Goal: Information Seeking & Learning: Find specific fact

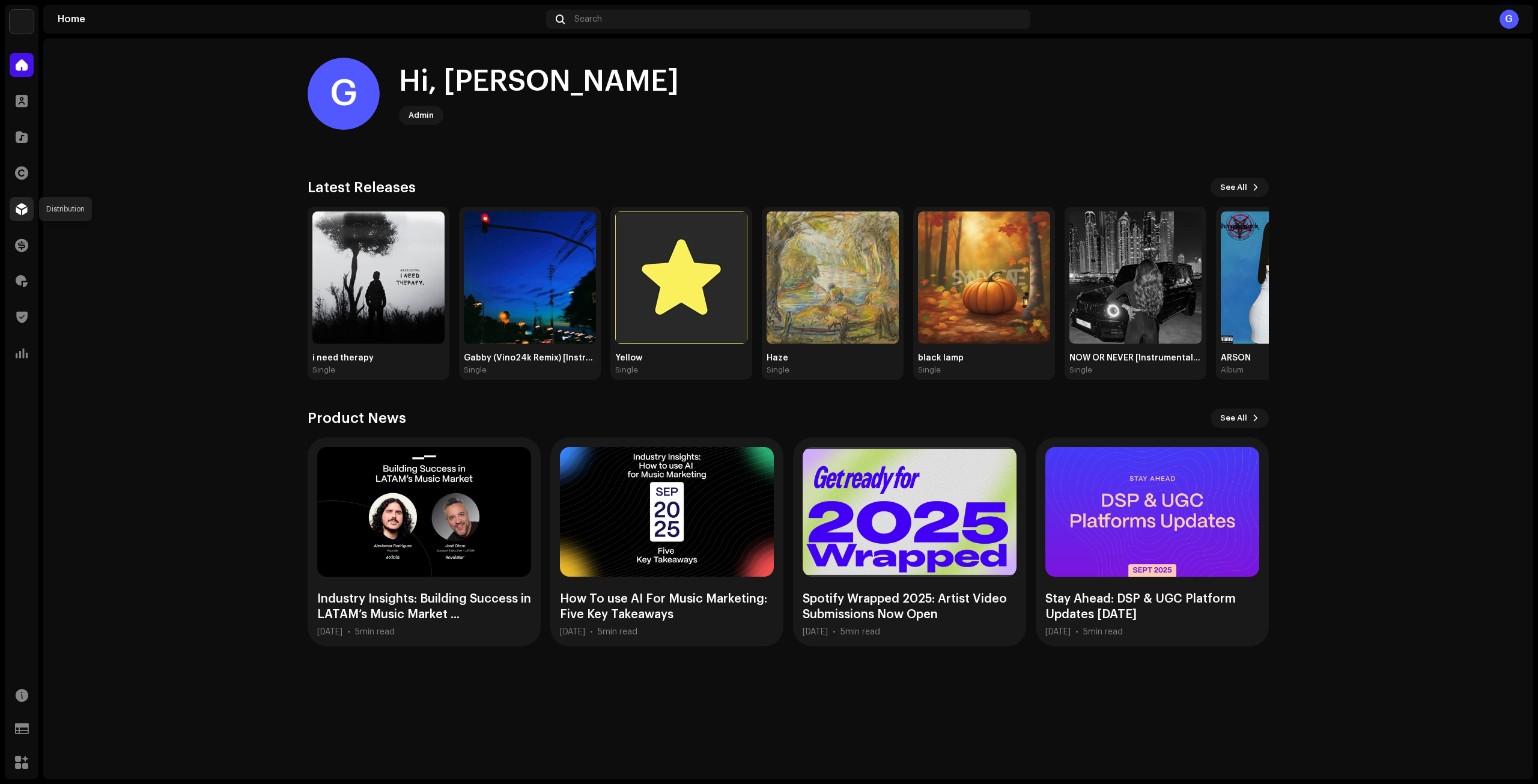
click at [21, 201] on div at bounding box center [21, 208] width 24 height 24
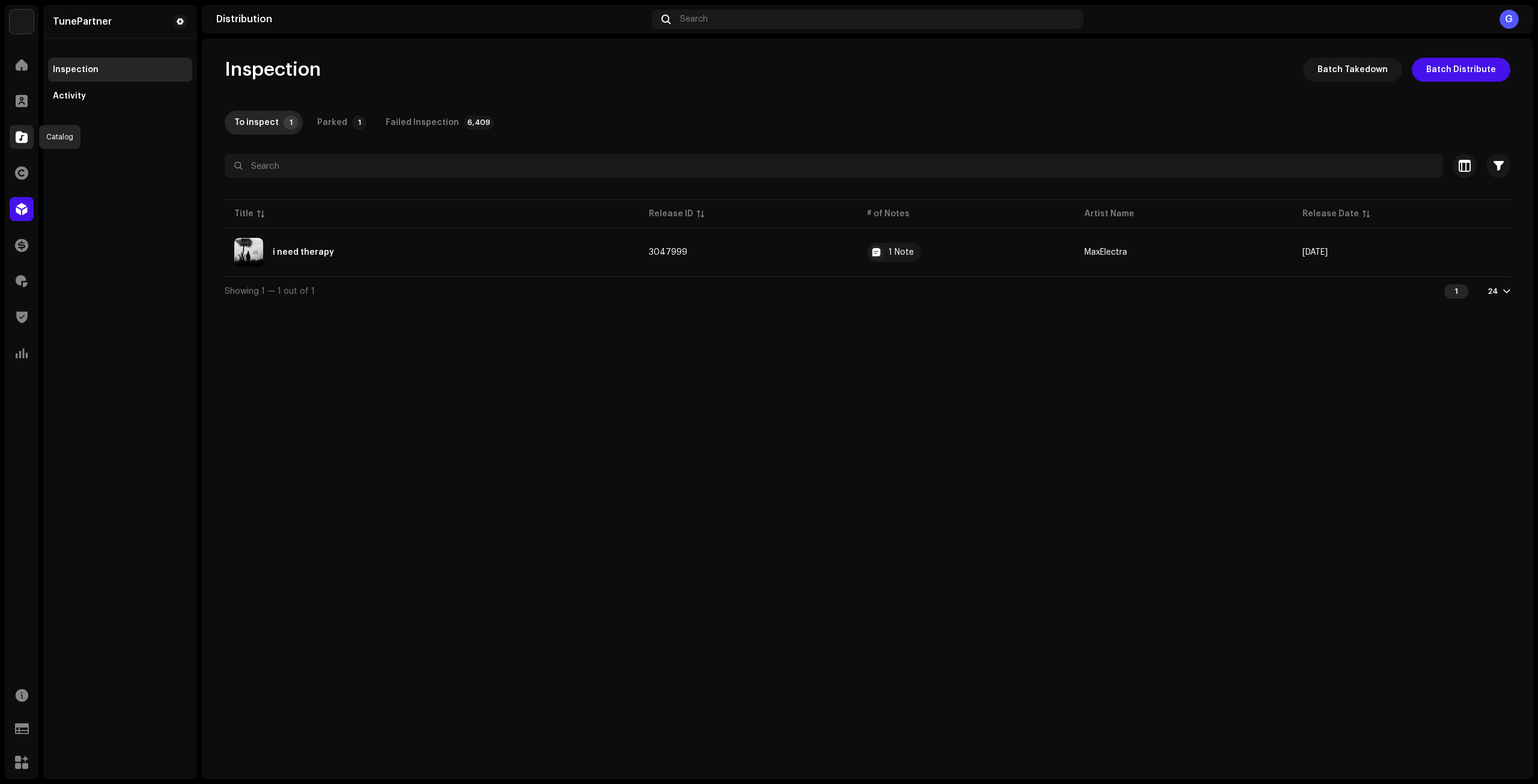
click at [26, 138] on span at bounding box center [22, 137] width 12 height 9
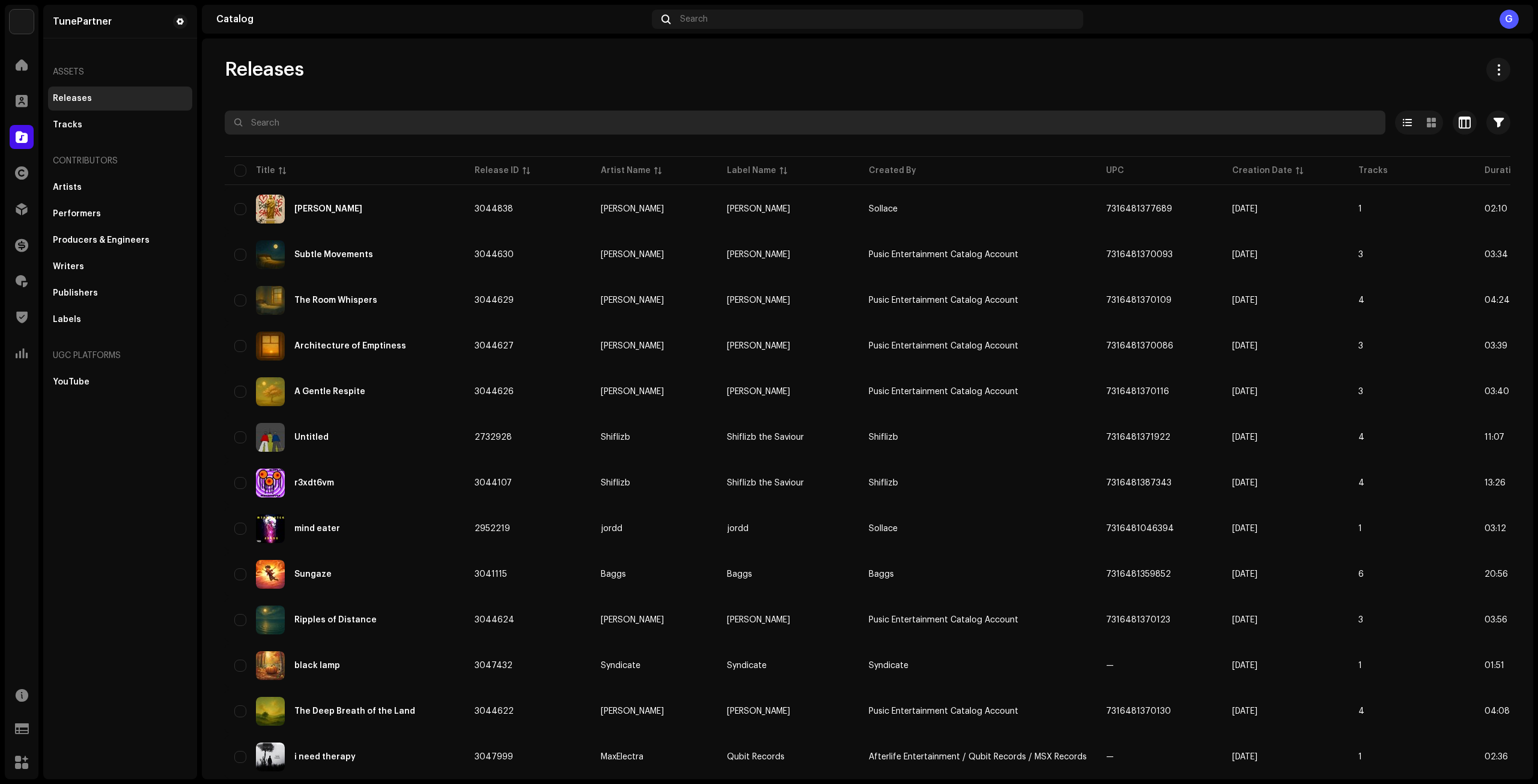
click at [492, 122] on input "text" at bounding box center [804, 122] width 1160 height 24
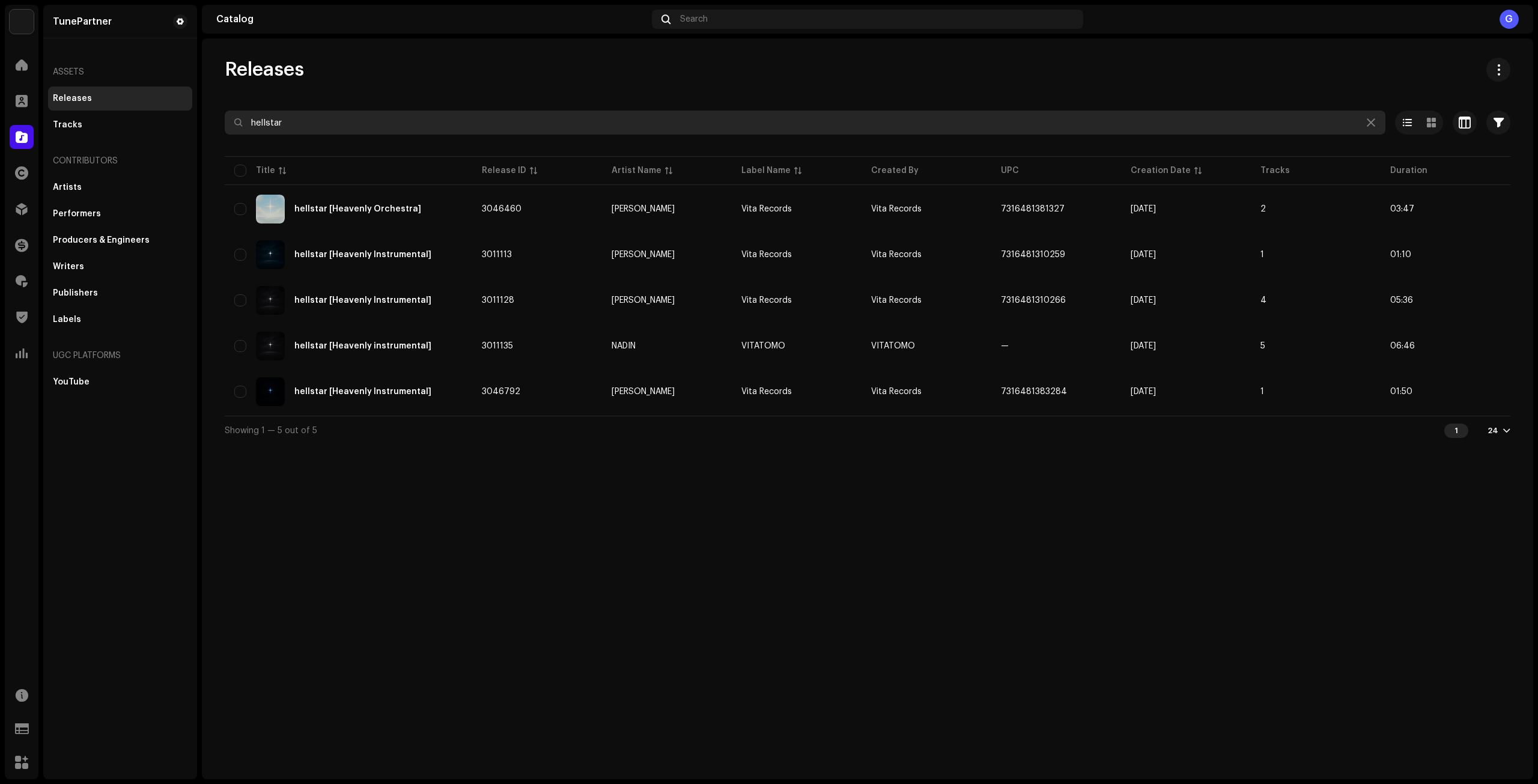
type input "hellstar"
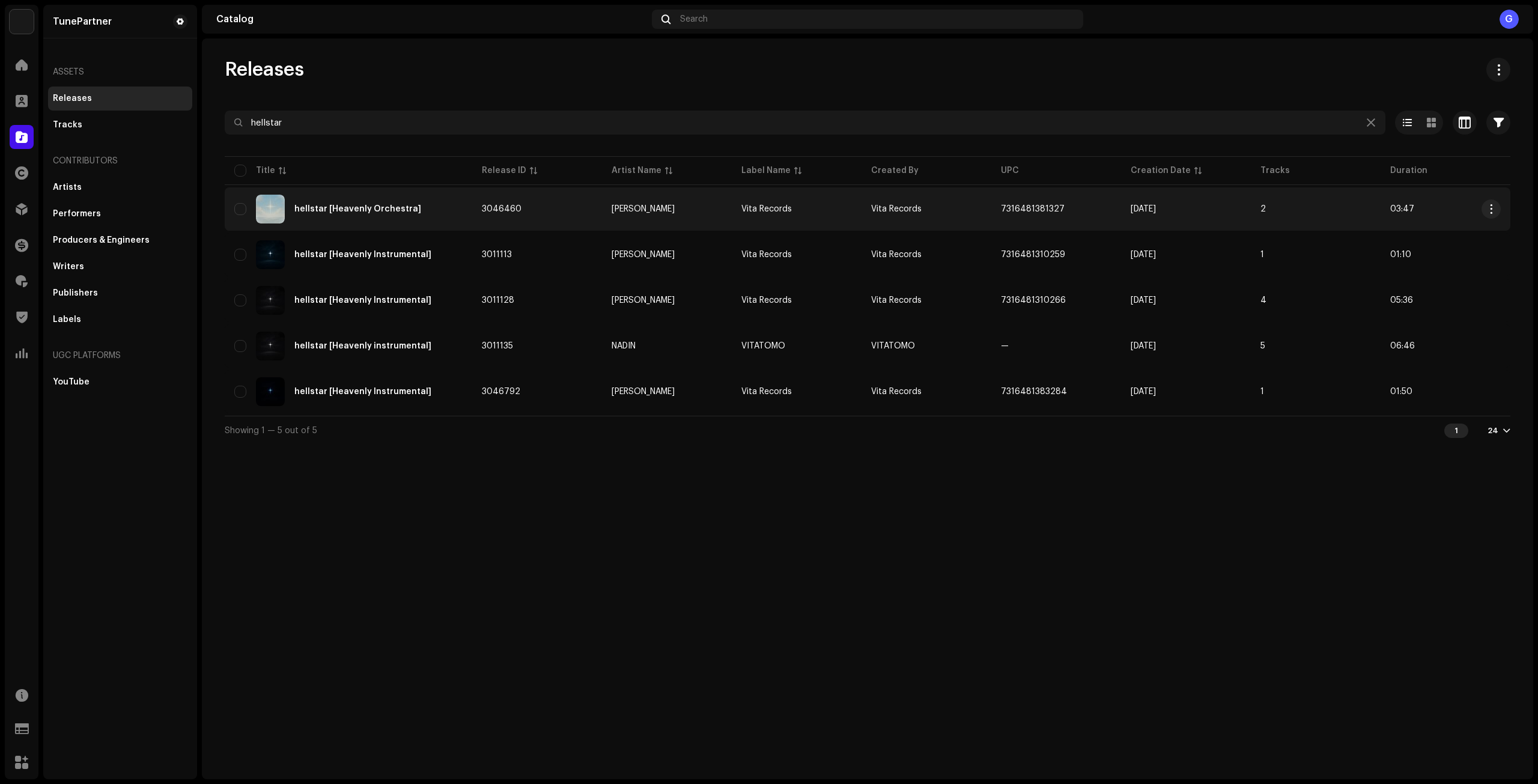
click at [454, 221] on div "hellstar [Heavenly Orchestra]" at bounding box center [348, 208] width 228 height 28
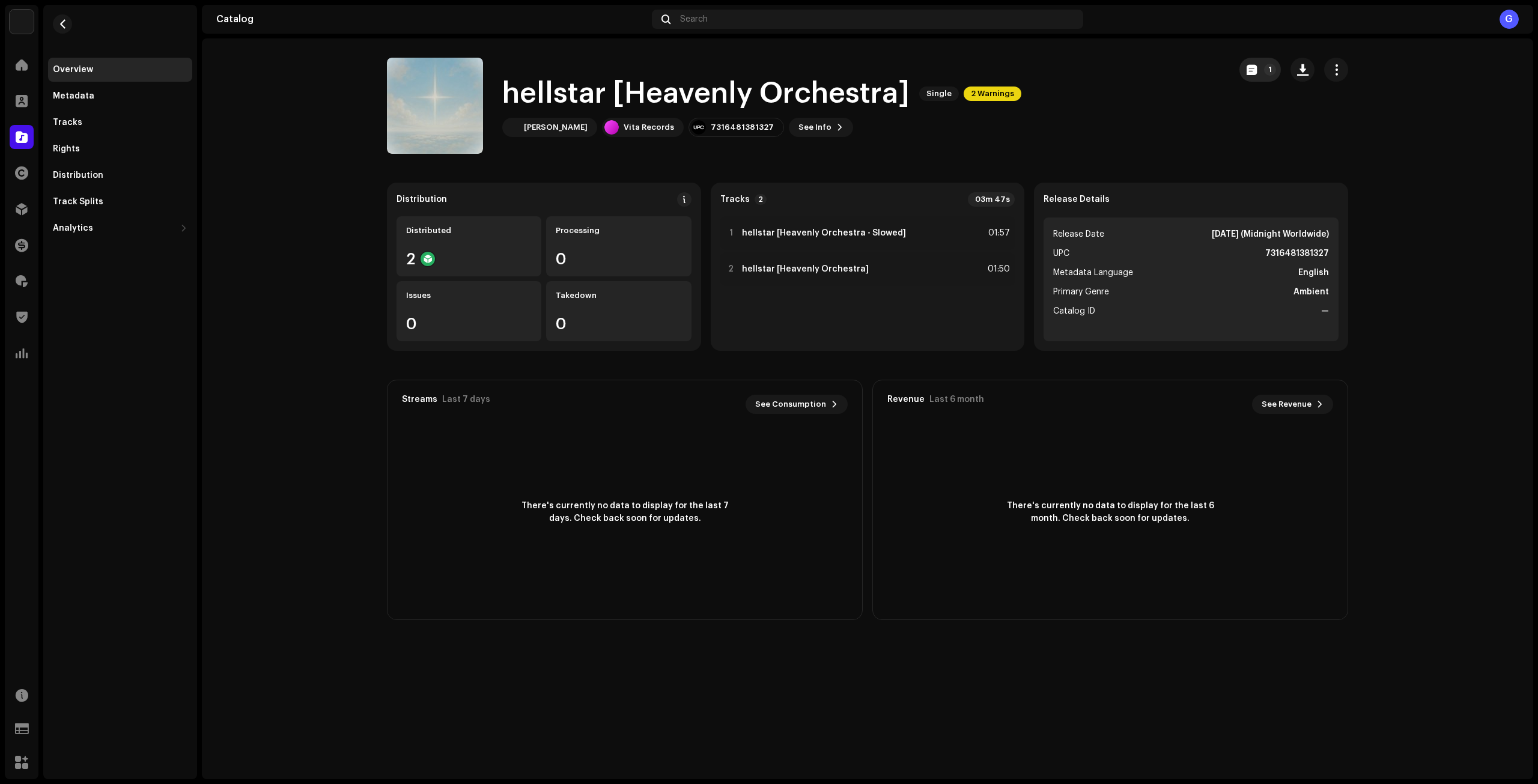
click at [1262, 73] on button "1" at bounding box center [1260, 69] width 42 height 24
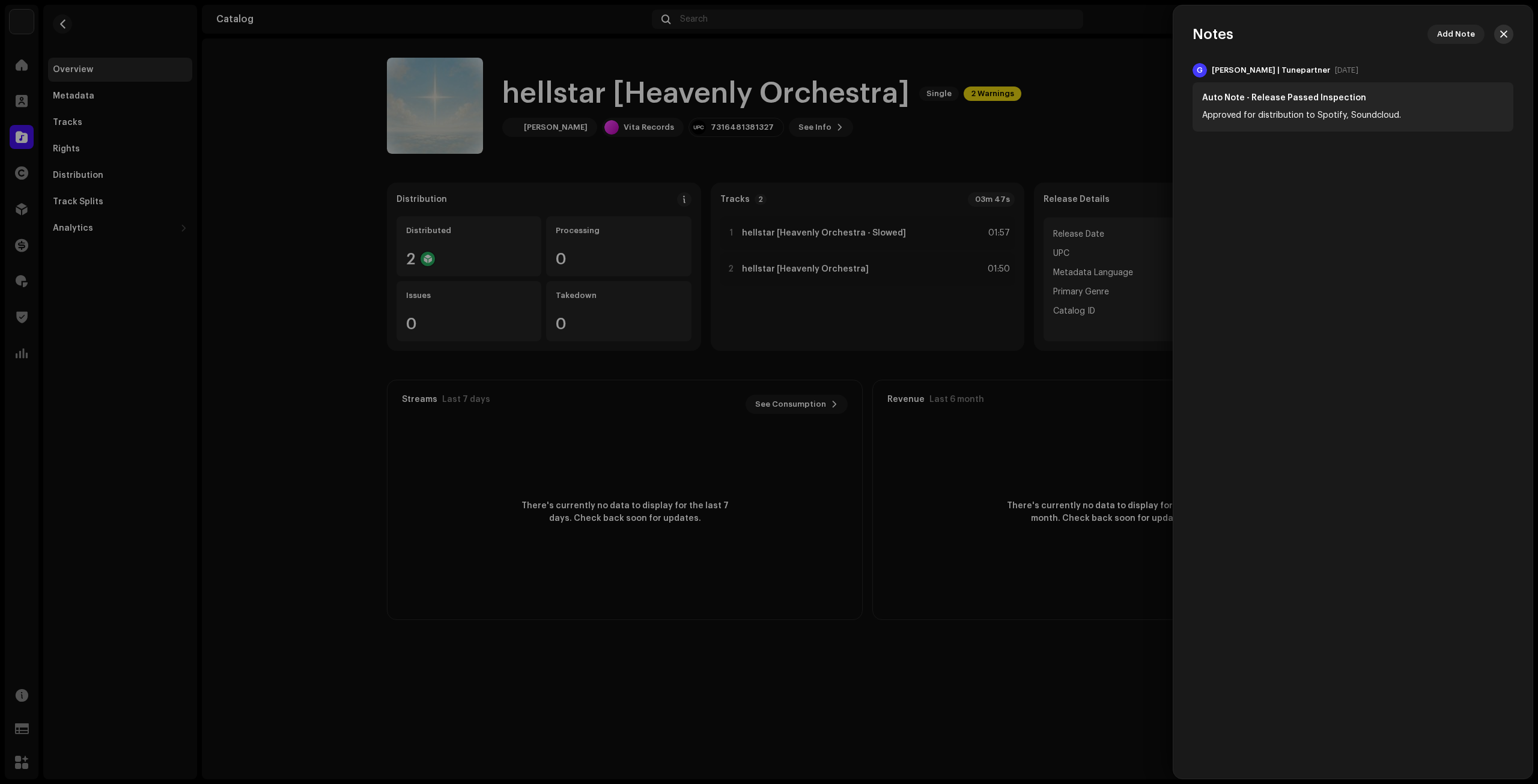
click at [1506, 32] on span "button" at bounding box center [1503, 34] width 7 height 9
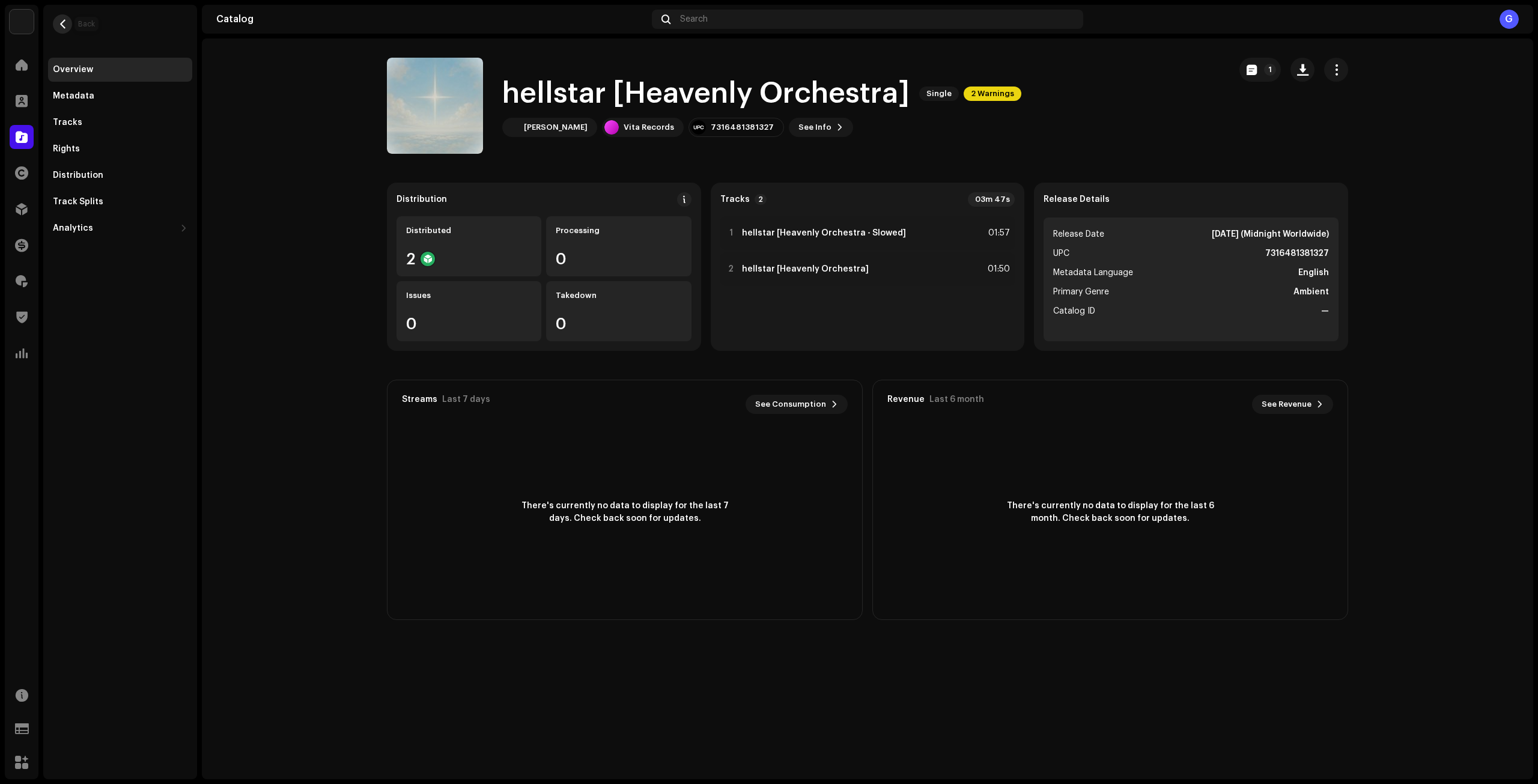
click at [65, 23] on span "button" at bounding box center [63, 24] width 9 height 9
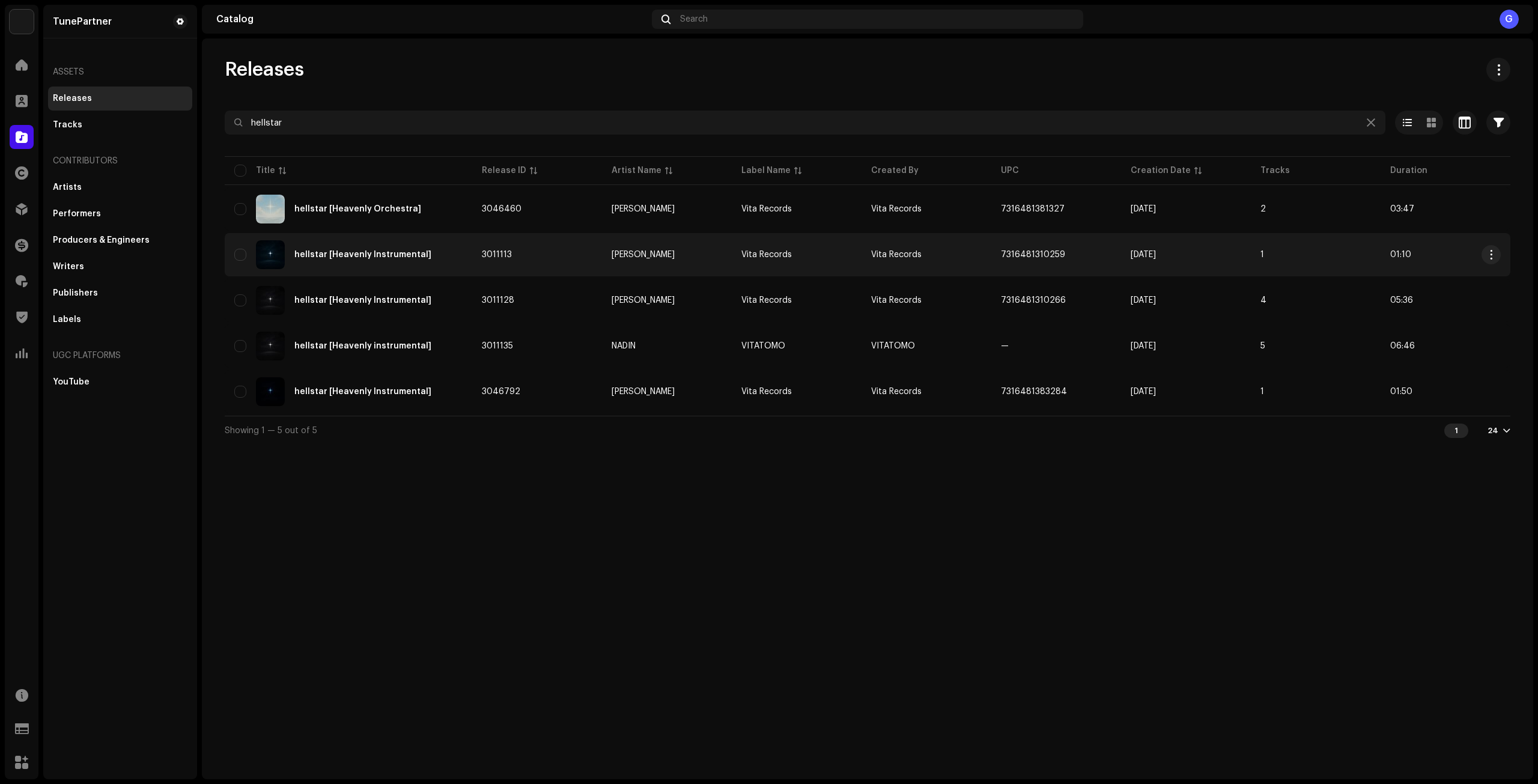
click at [544, 267] on td "3011113" at bounding box center [537, 254] width 130 height 43
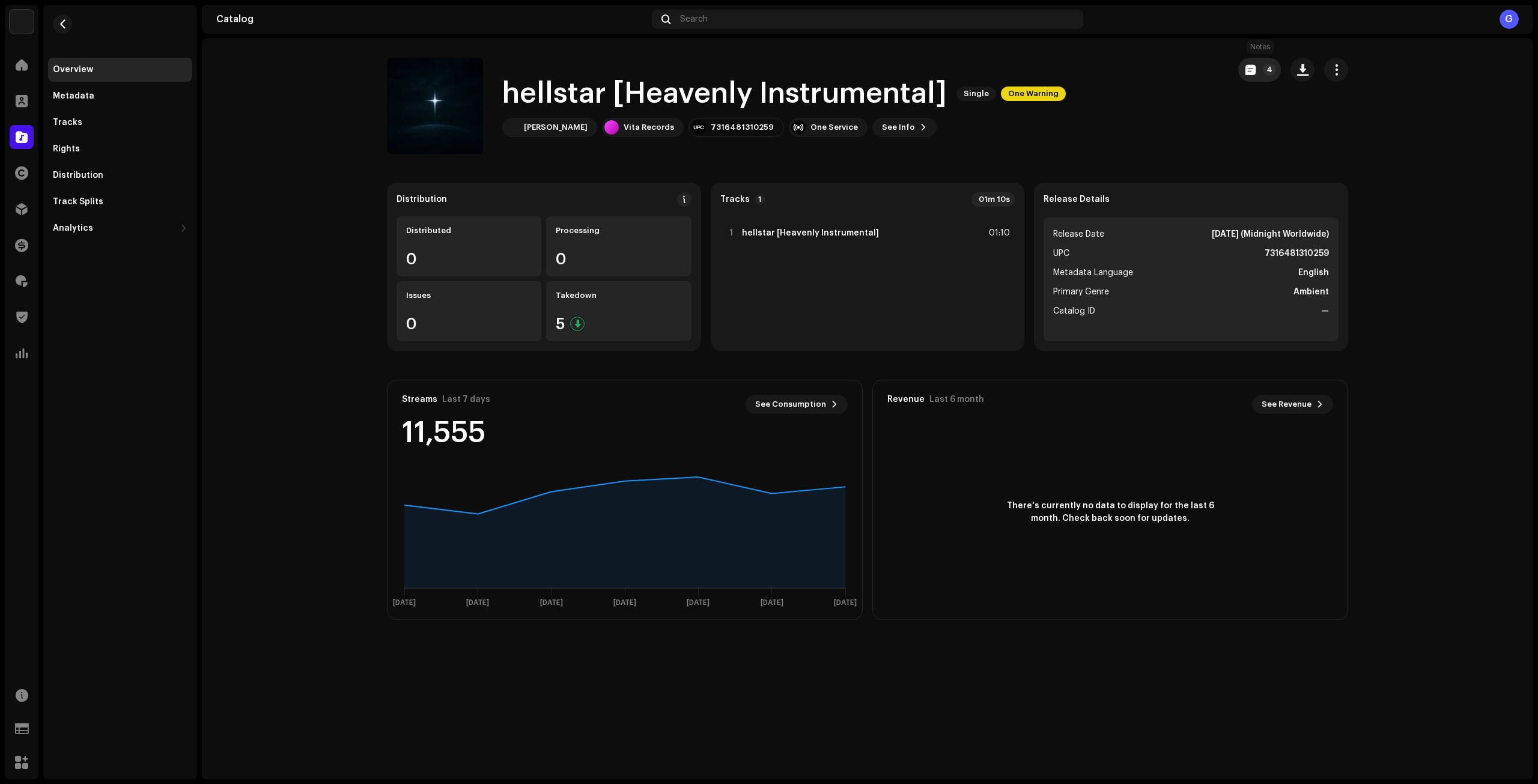
click at [1256, 77] on button "4" at bounding box center [1259, 69] width 42 height 24
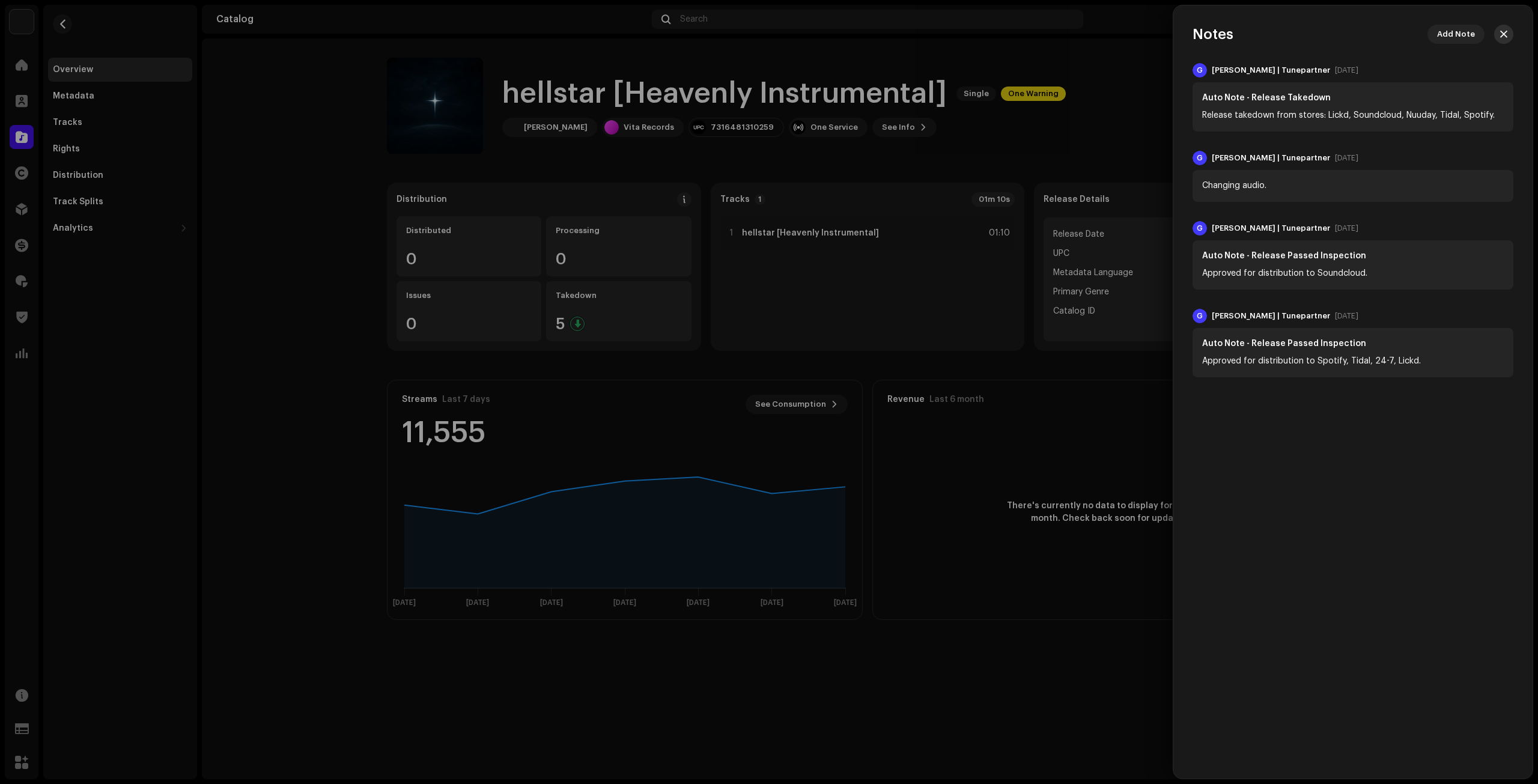
click at [1502, 29] on span "button" at bounding box center [1503, 34] width 7 height 9
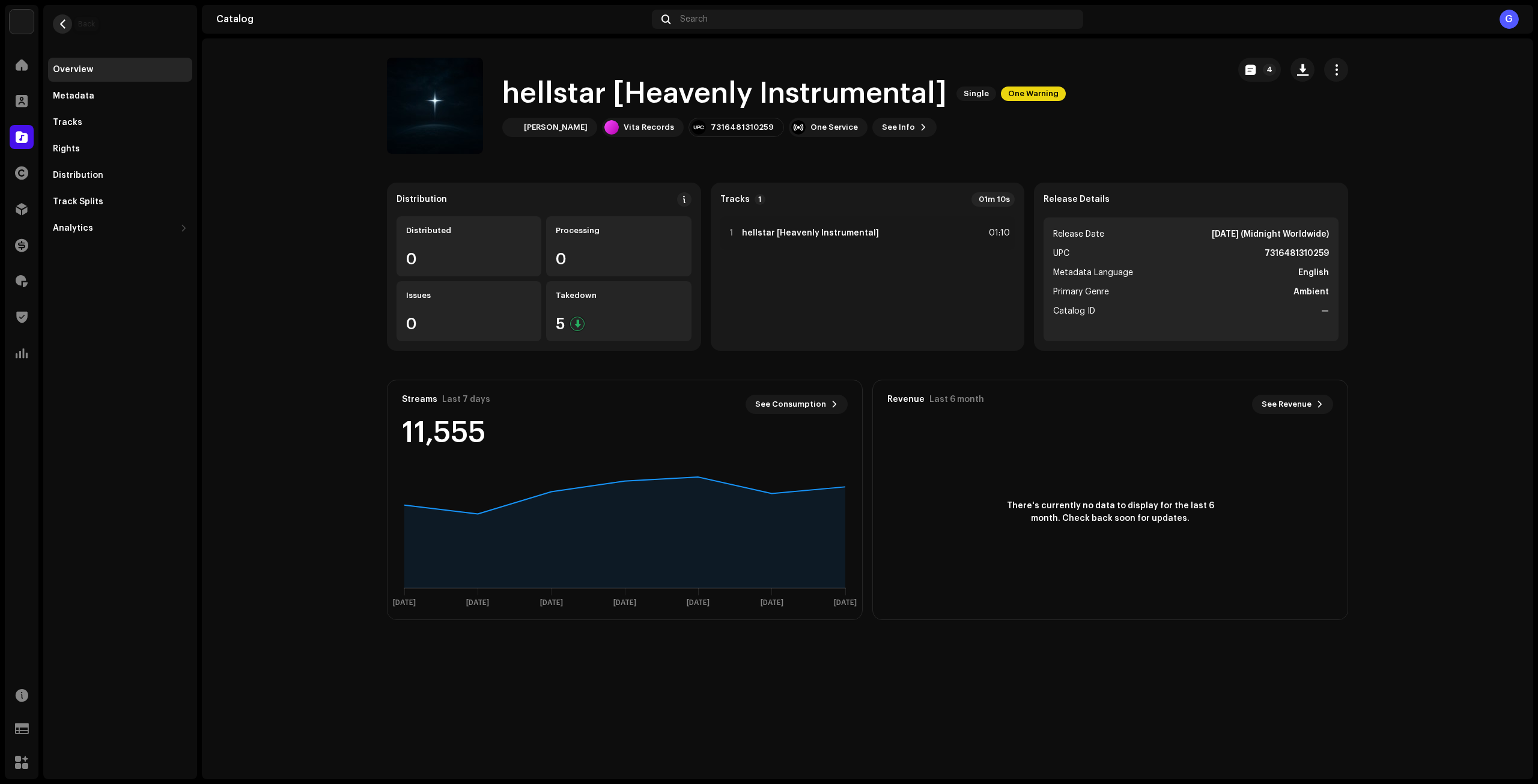
click at [66, 18] on button "button" at bounding box center [62, 24] width 19 height 19
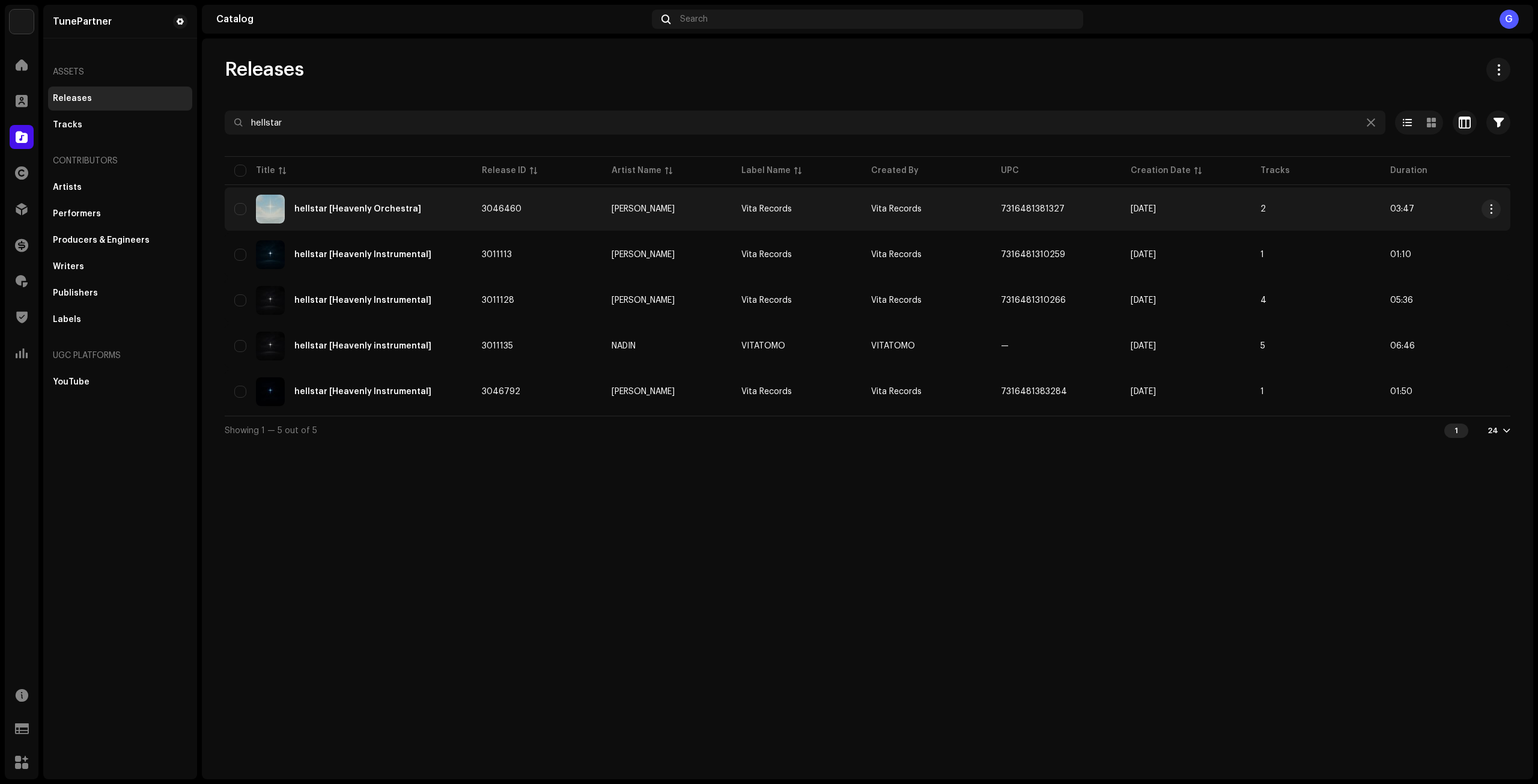
click at [574, 212] on td "3046460" at bounding box center [537, 209] width 130 height 43
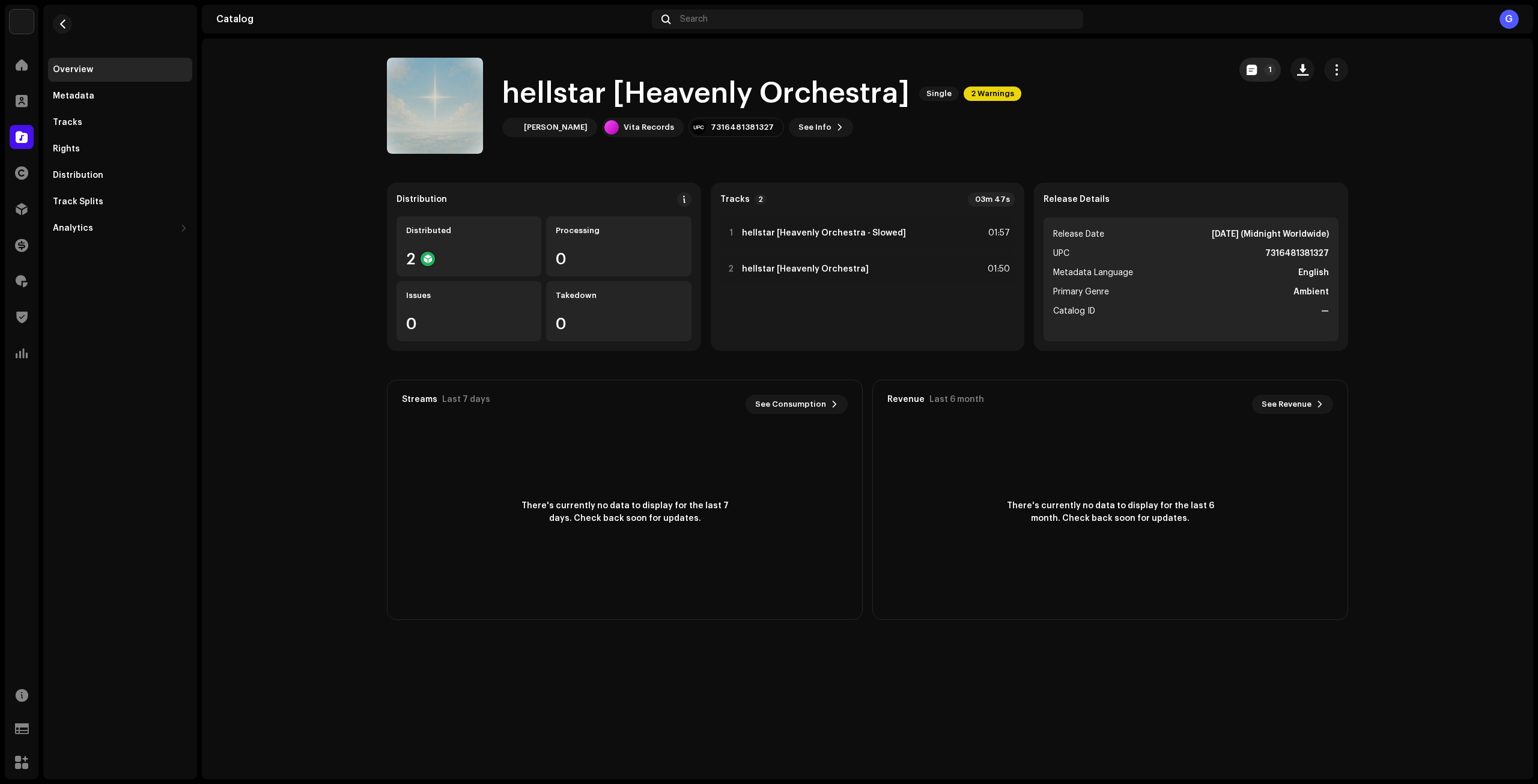
click at [1273, 70] on p-badge "1" at bounding box center [1270, 70] width 12 height 12
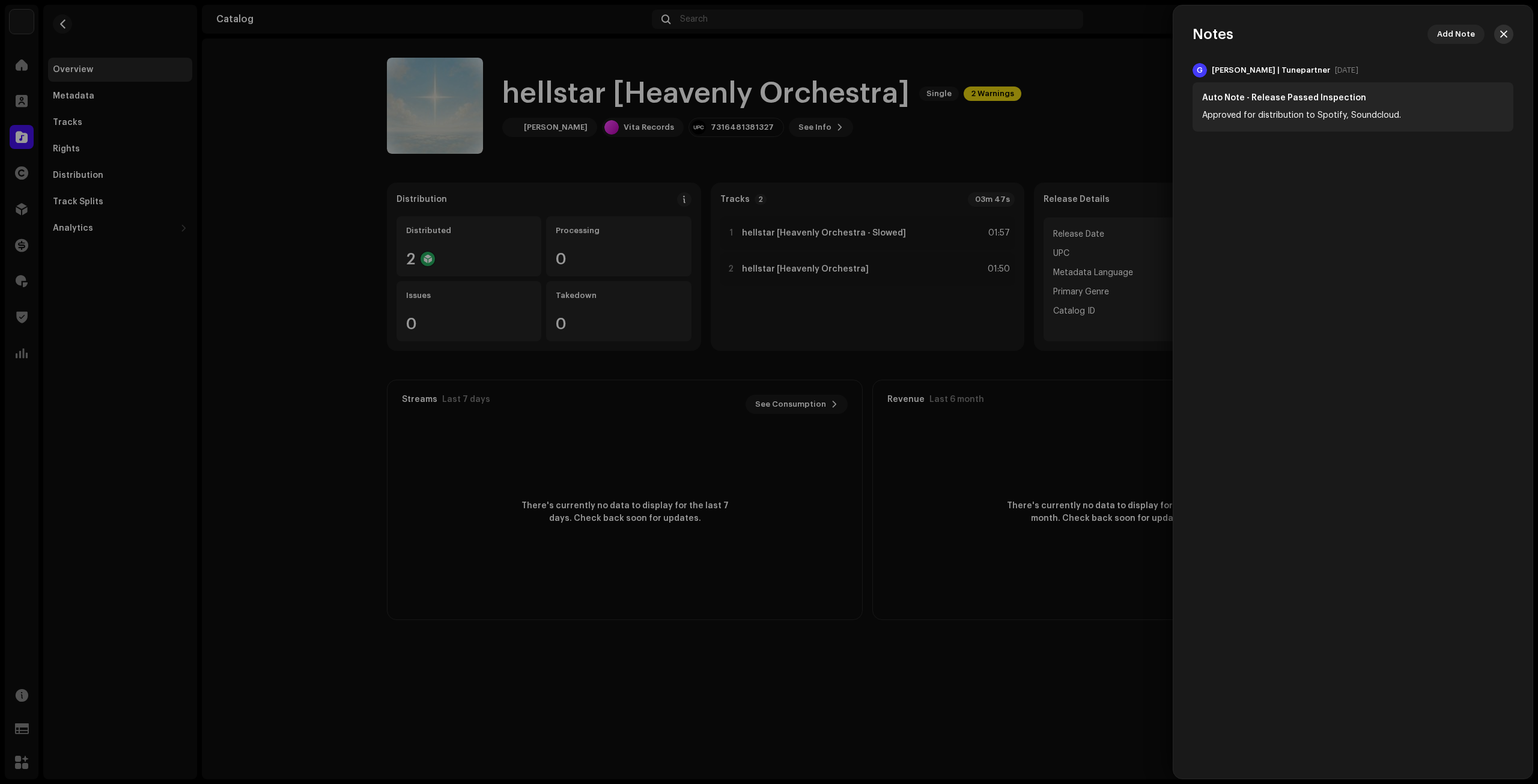
click at [1501, 31] on span "button" at bounding box center [1503, 34] width 7 height 9
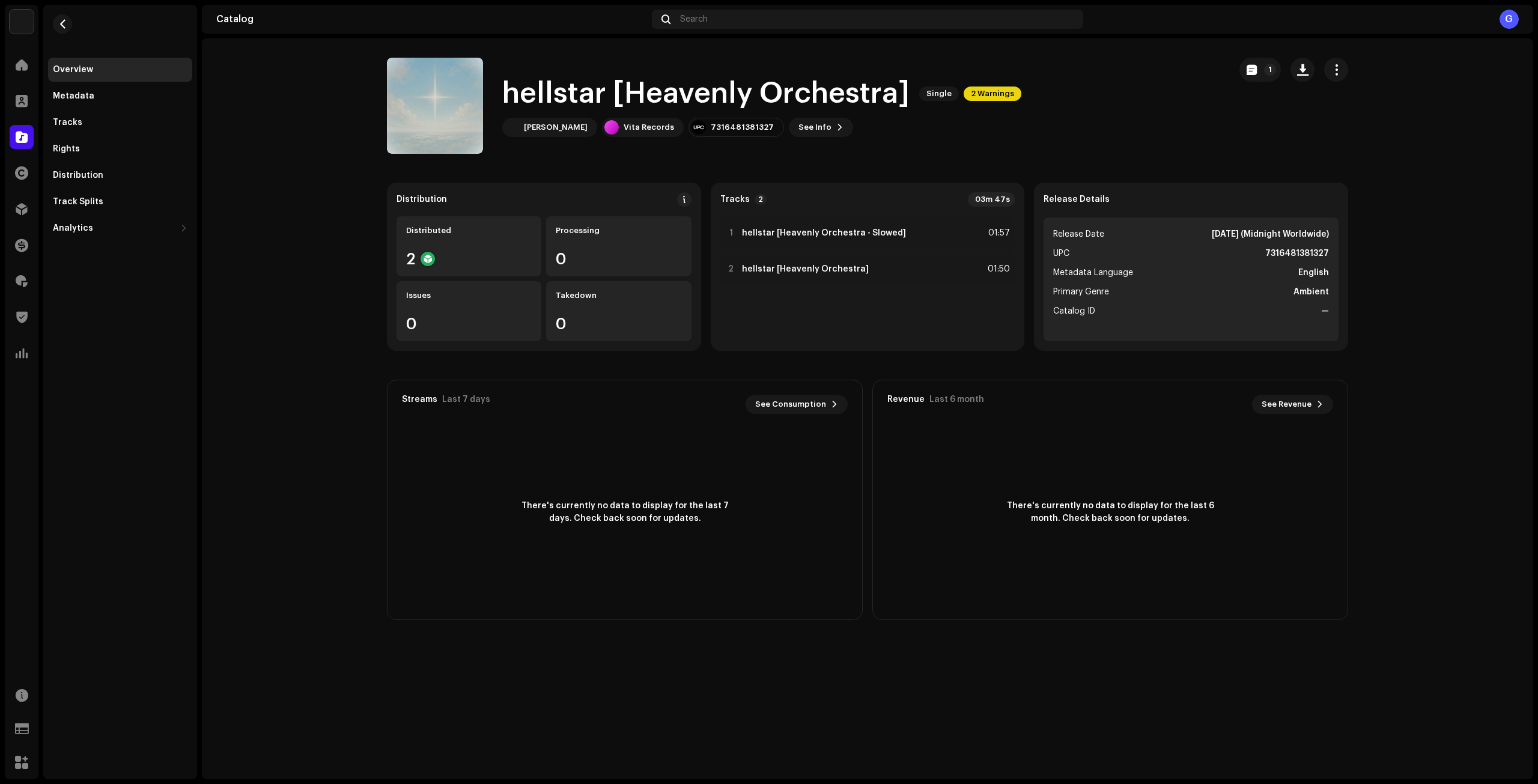
click at [54, 14] on re-m-nav-back at bounding box center [62, 31] width 28 height 53
click at [58, 24] on span "button" at bounding box center [63, 24] width 9 height 9
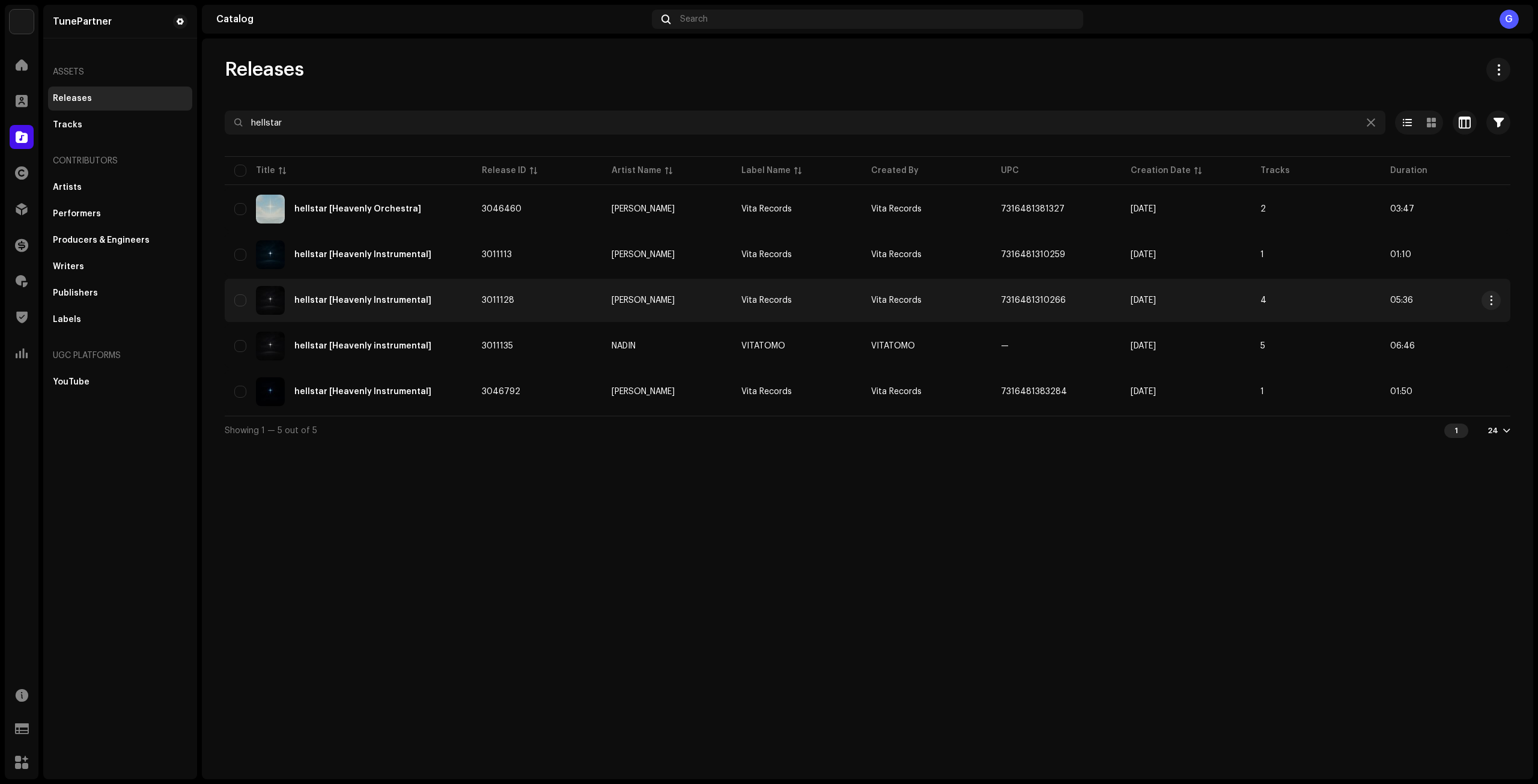
click at [443, 304] on div "hellstar [Heavenly Instrumental]" at bounding box center [348, 300] width 228 height 28
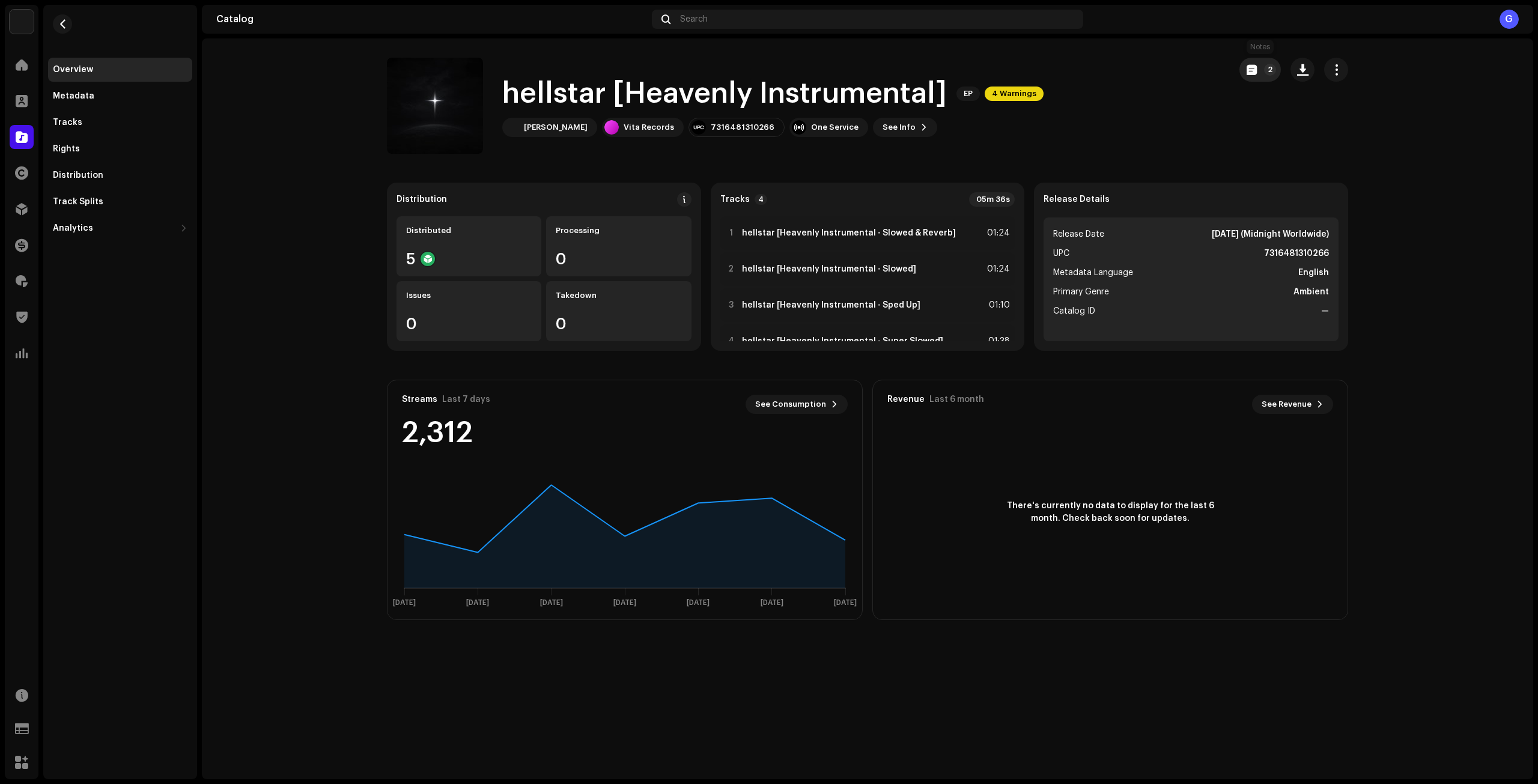
click at [1260, 66] on button "2" at bounding box center [1260, 69] width 42 height 24
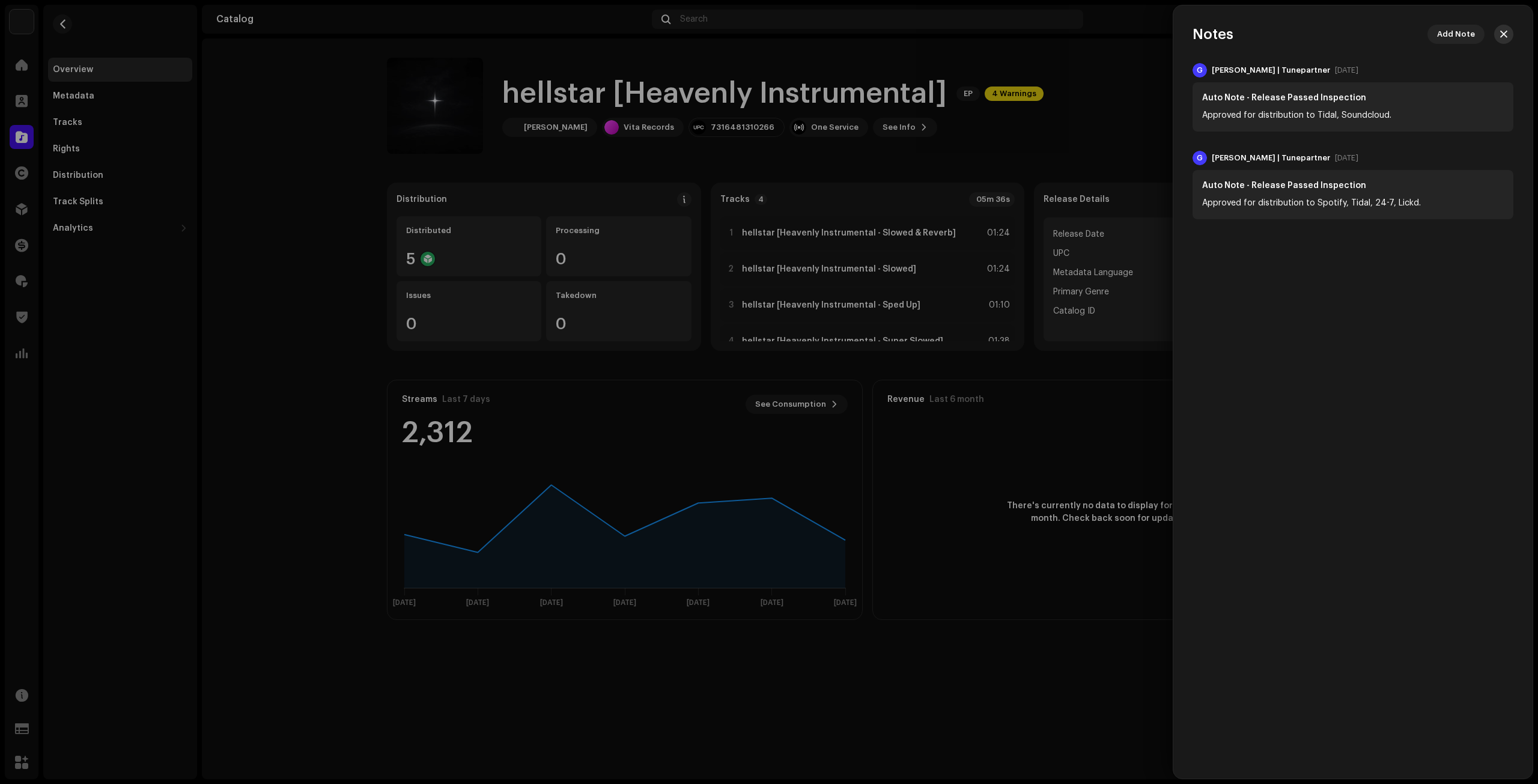
click at [1506, 28] on button "button" at bounding box center [1503, 34] width 19 height 19
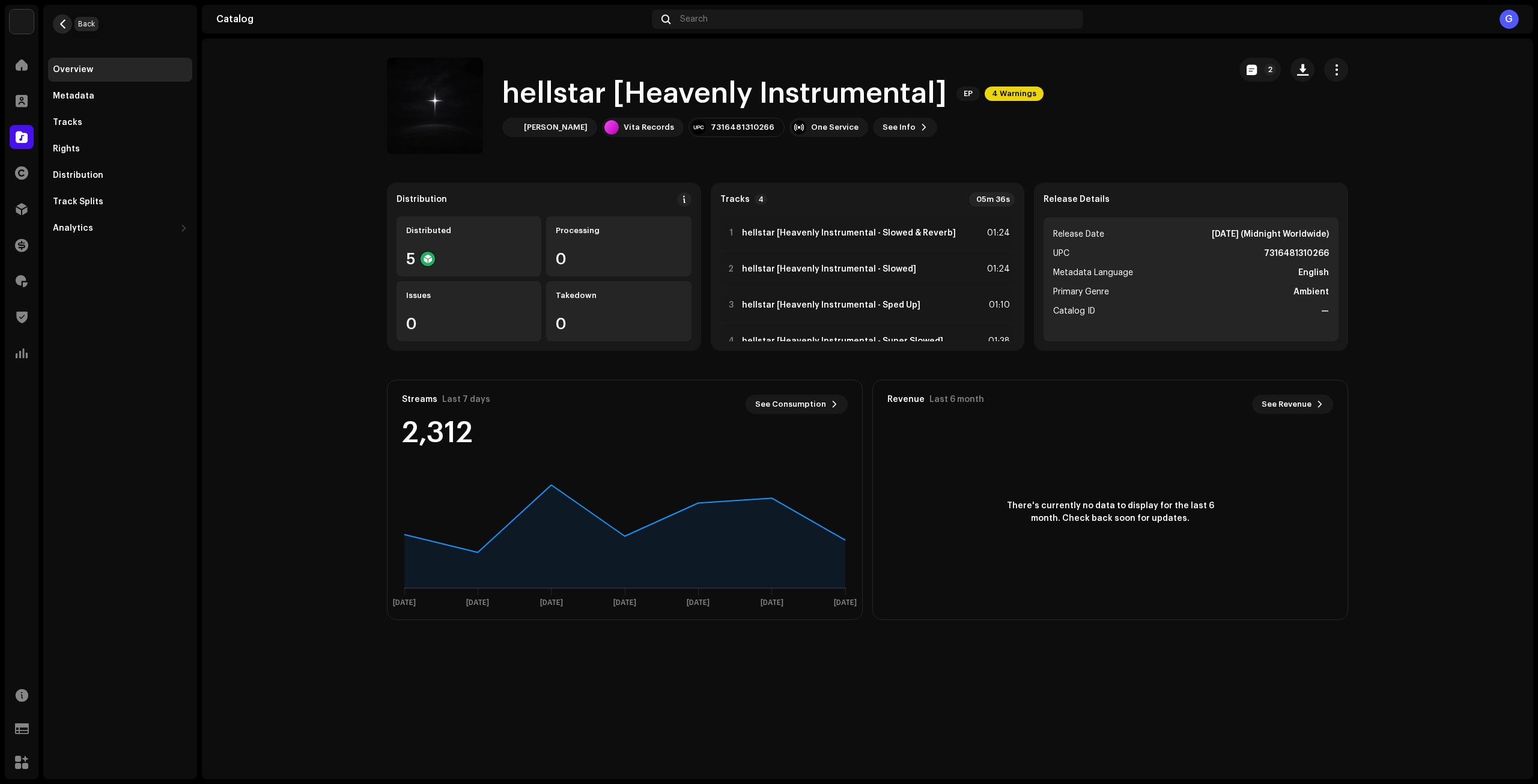
click at [58, 22] on span "button" at bounding box center [63, 24] width 9 height 9
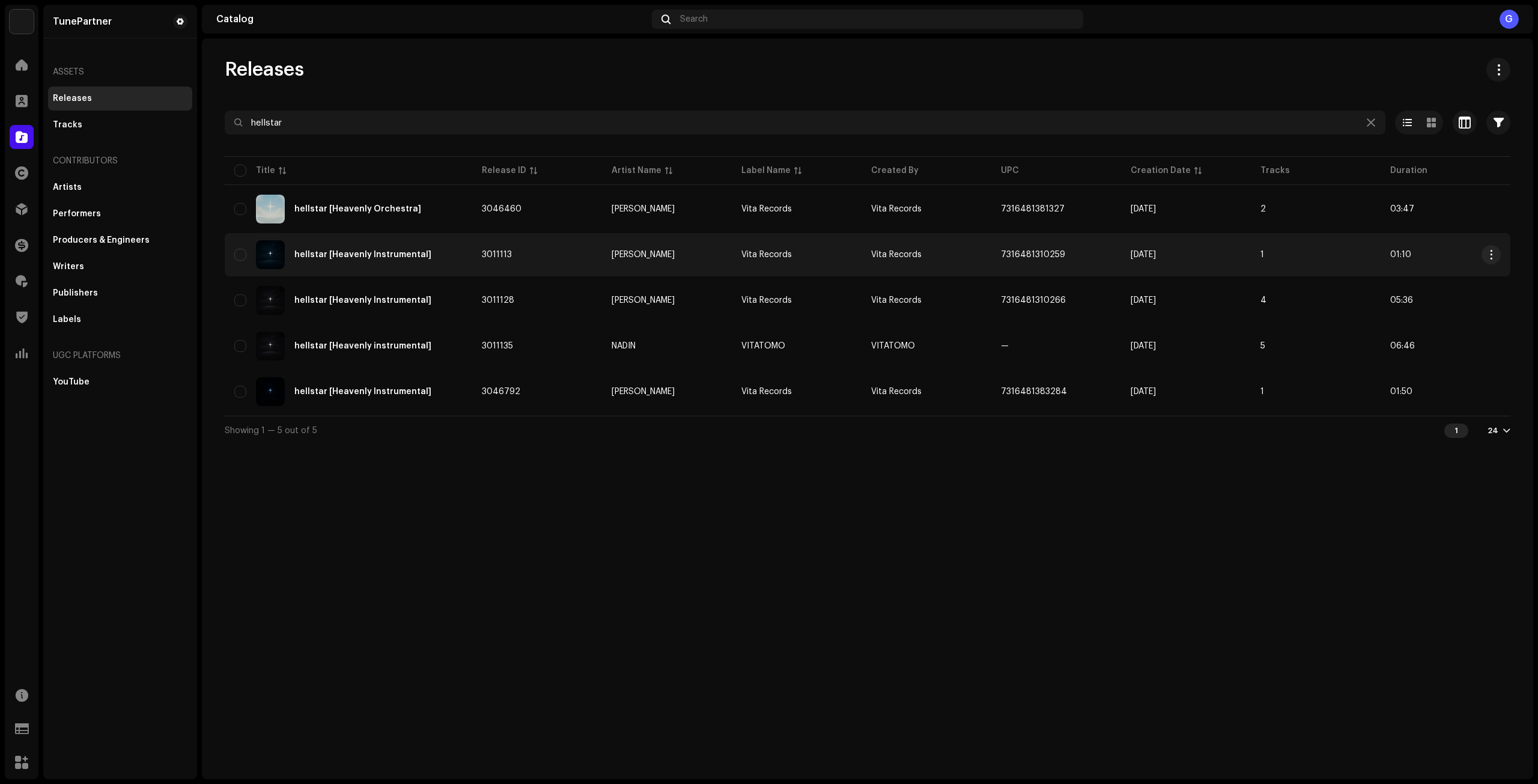
click at [446, 260] on div "hellstar [Heavenly Instrumental]" at bounding box center [348, 254] width 228 height 28
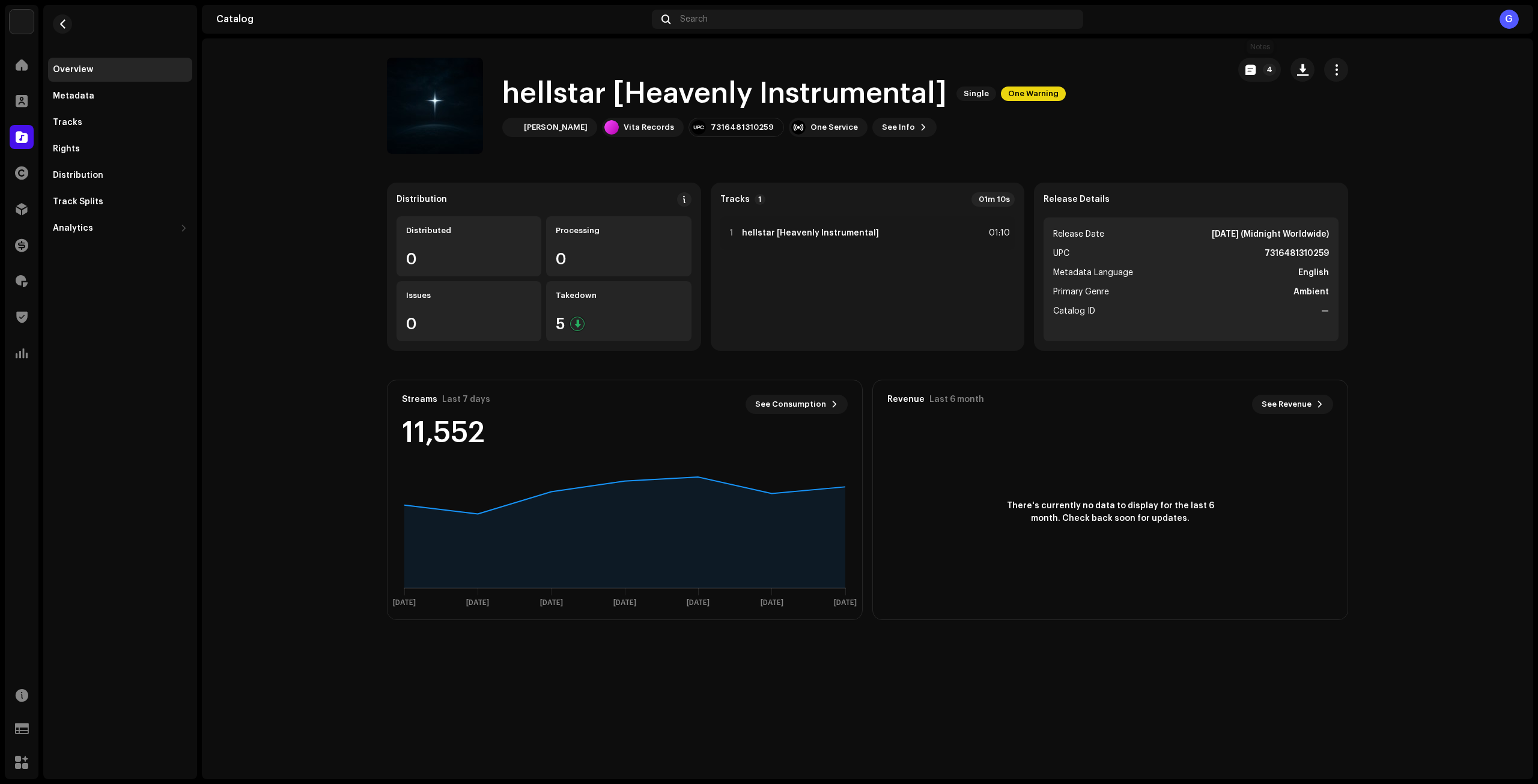
click at [1287, 66] on div "4" at bounding box center [1293, 69] width 110 height 24
click at [1270, 71] on p-badge "4" at bounding box center [1269, 70] width 13 height 12
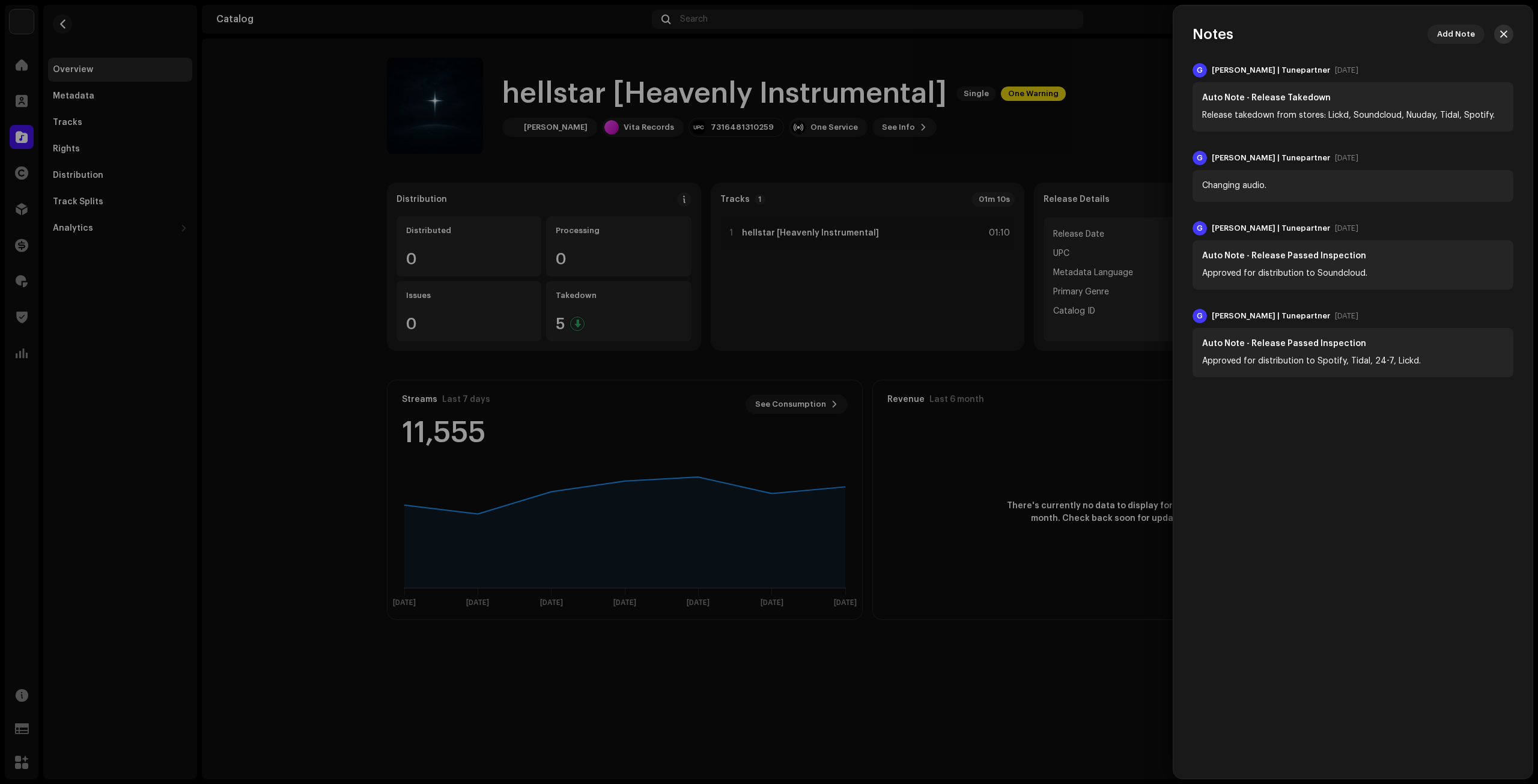
click at [1506, 28] on button "button" at bounding box center [1503, 34] width 19 height 19
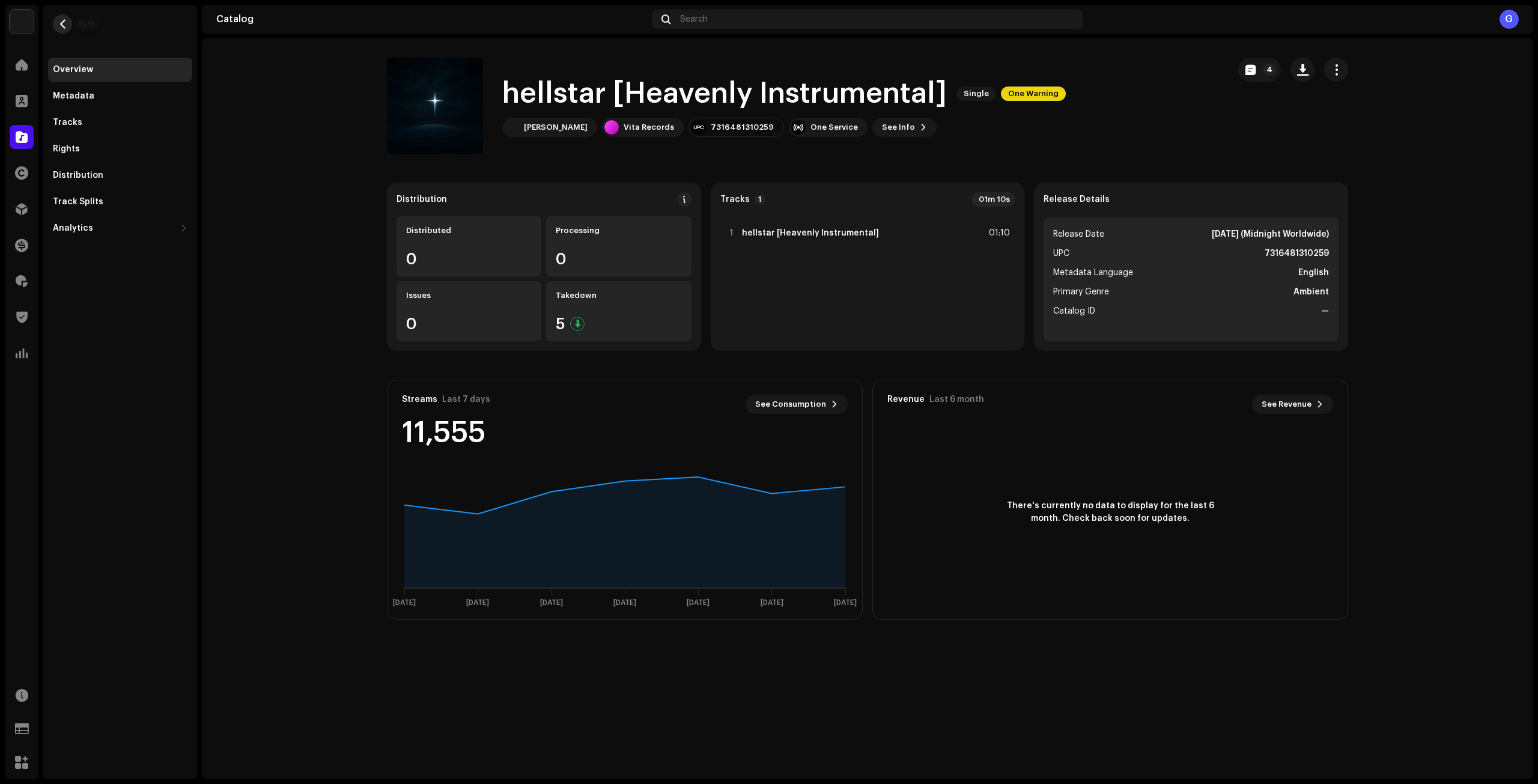
click at [60, 22] on span "button" at bounding box center [63, 24] width 9 height 9
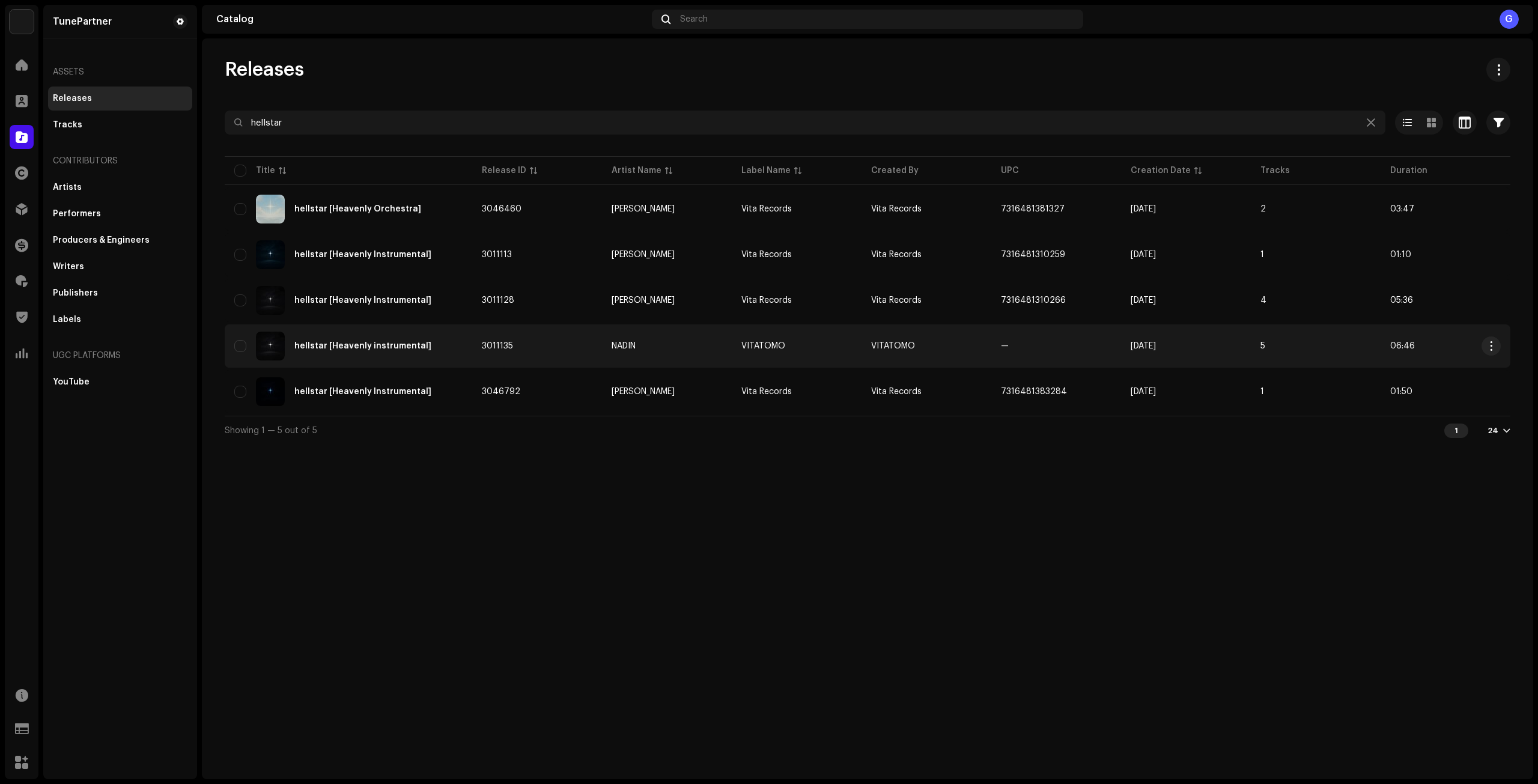
click at [454, 337] on div "hellstar [Heavenly instrumental]" at bounding box center [348, 345] width 228 height 28
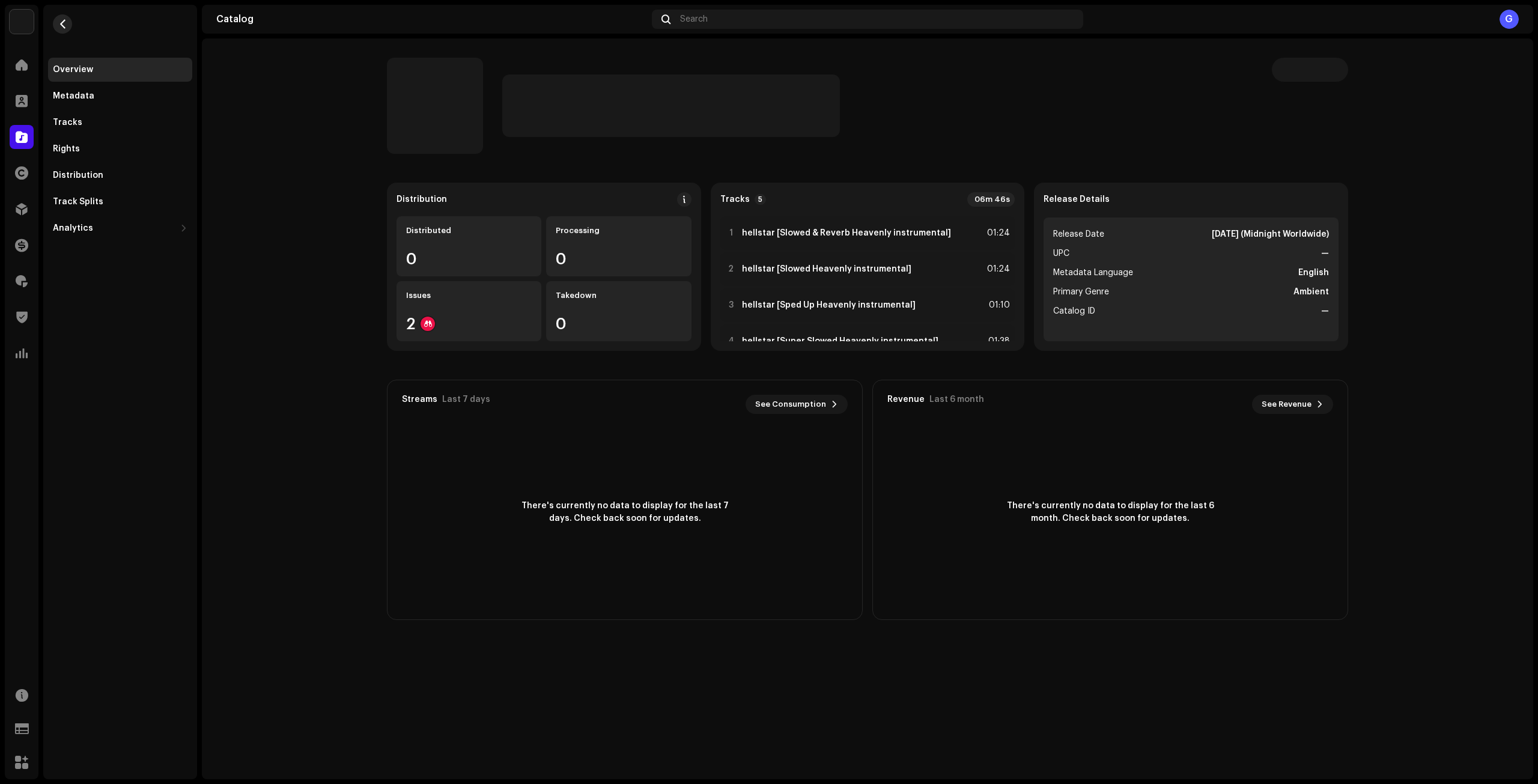
click at [55, 22] on button "button" at bounding box center [62, 24] width 19 height 19
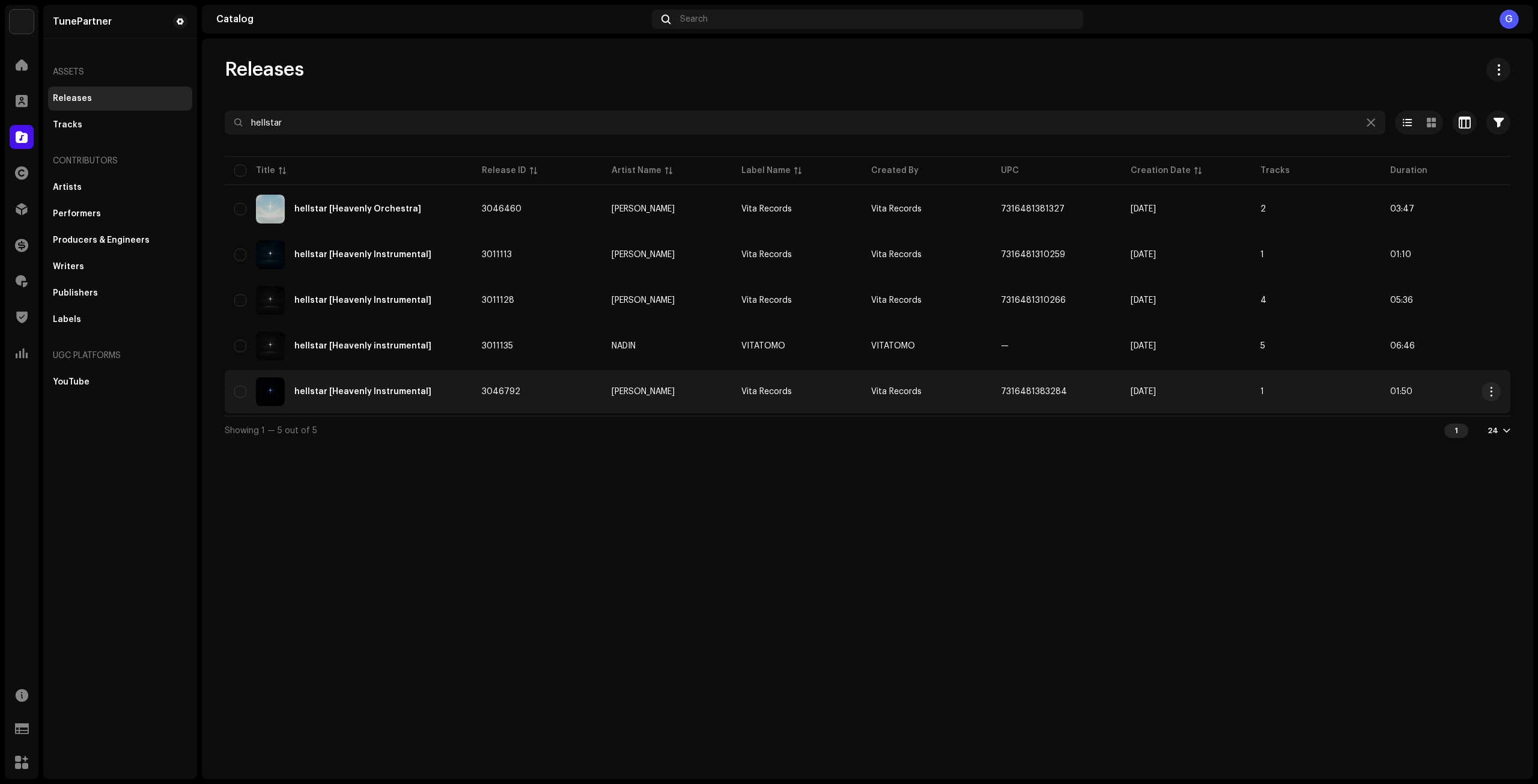
click at [564, 391] on td "3046792" at bounding box center [537, 391] width 130 height 43
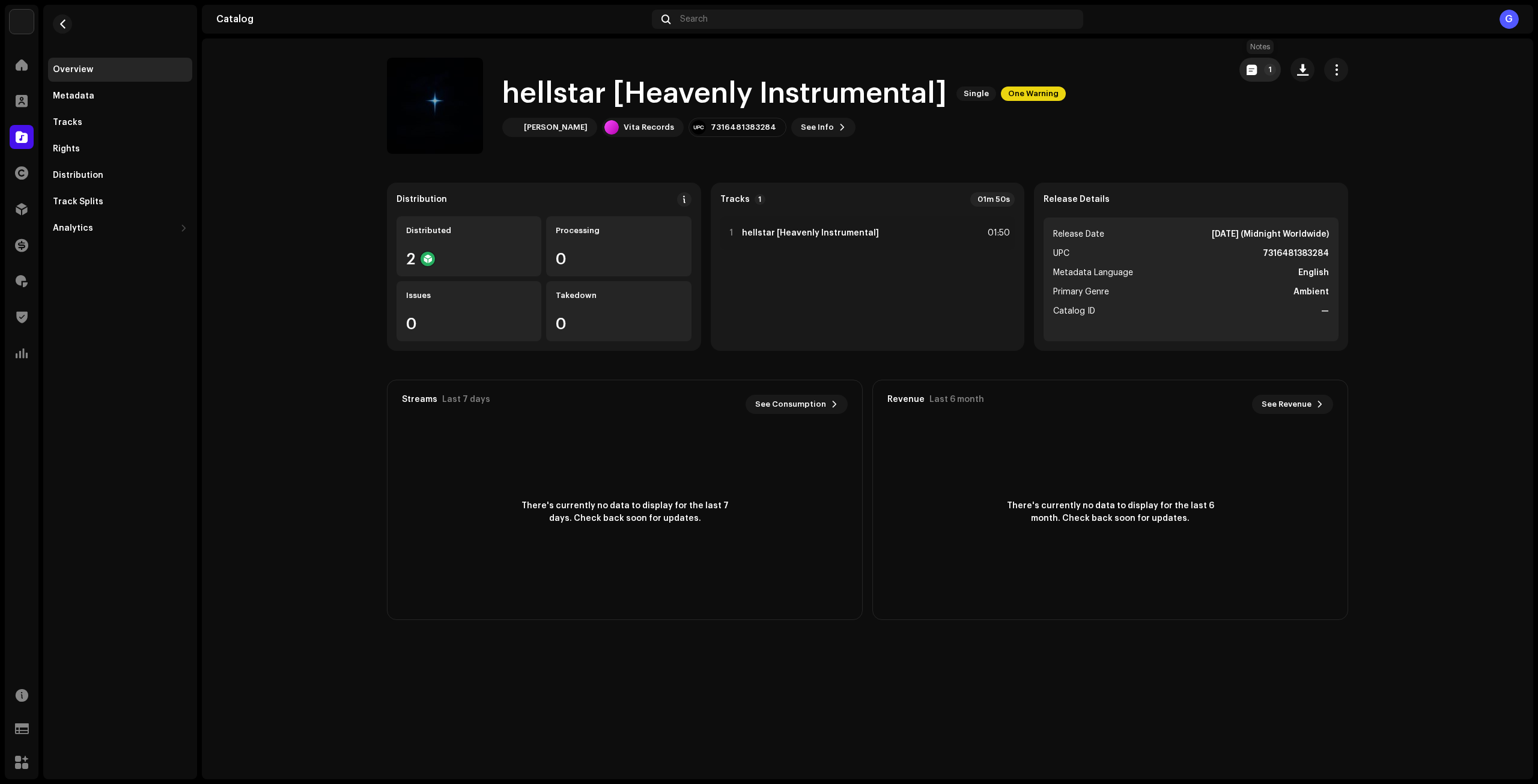
click at [1257, 69] on button "1" at bounding box center [1260, 69] width 42 height 24
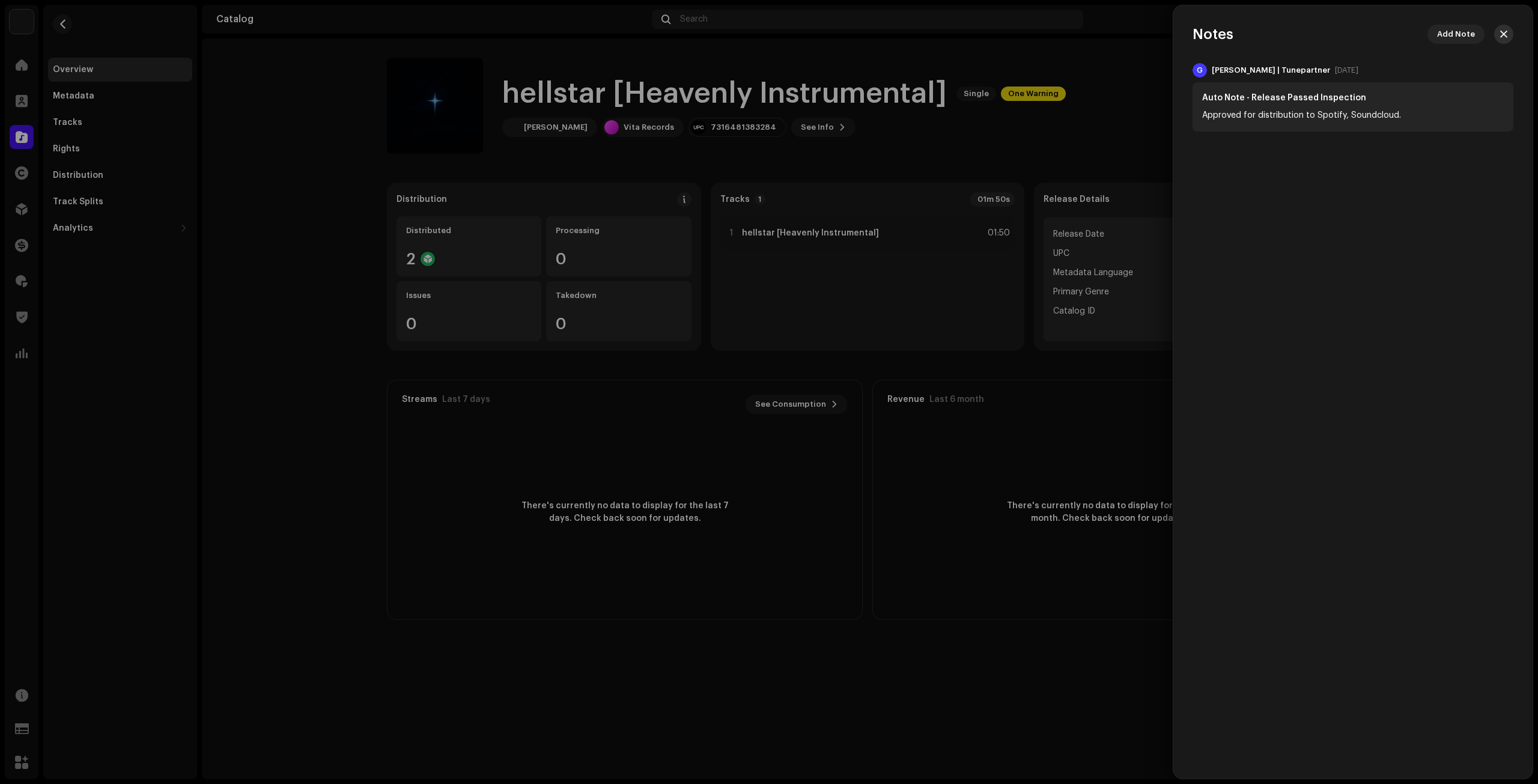
click at [1498, 32] on button "button" at bounding box center [1503, 34] width 19 height 19
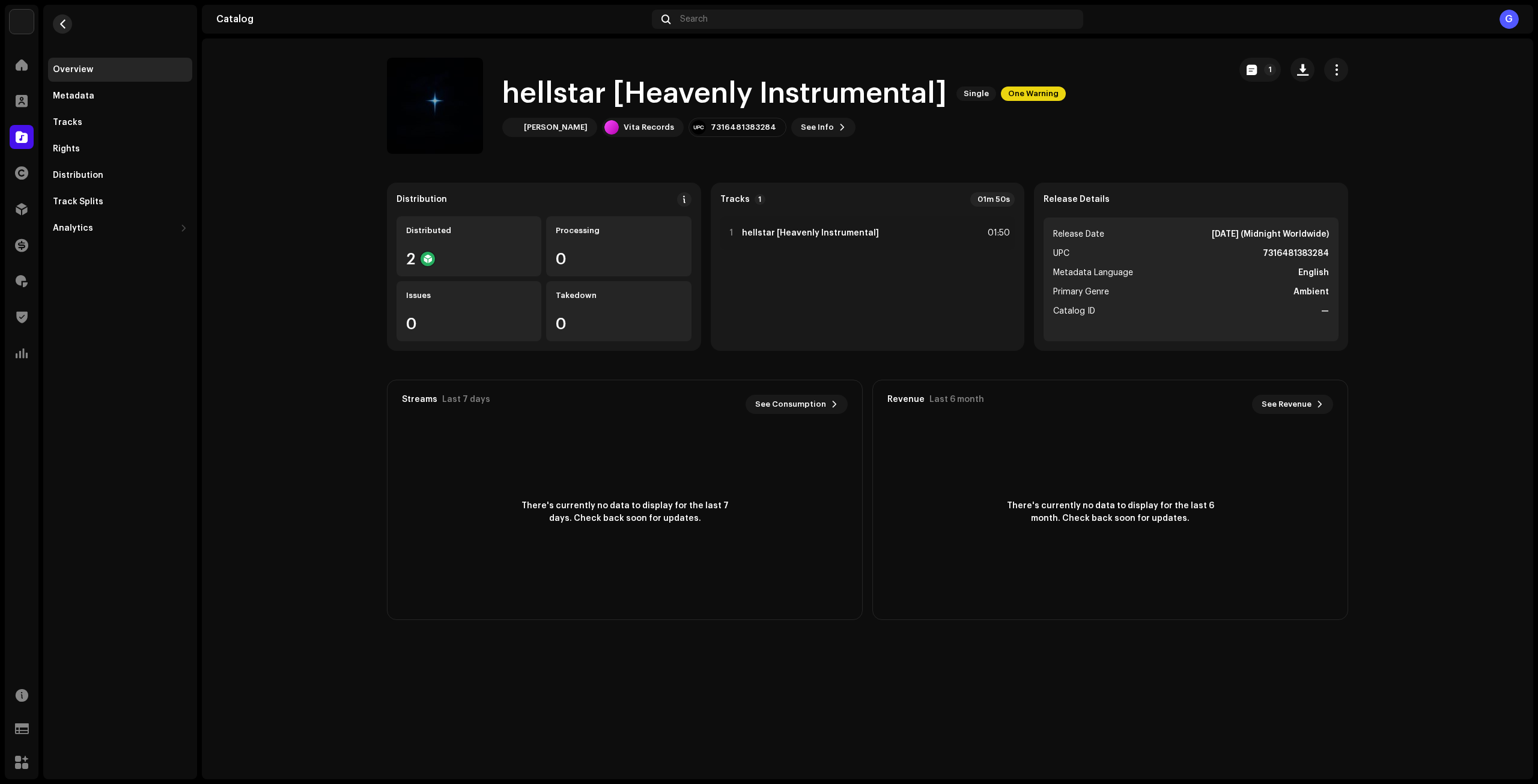
click at [64, 20] on span "button" at bounding box center [63, 24] width 9 height 9
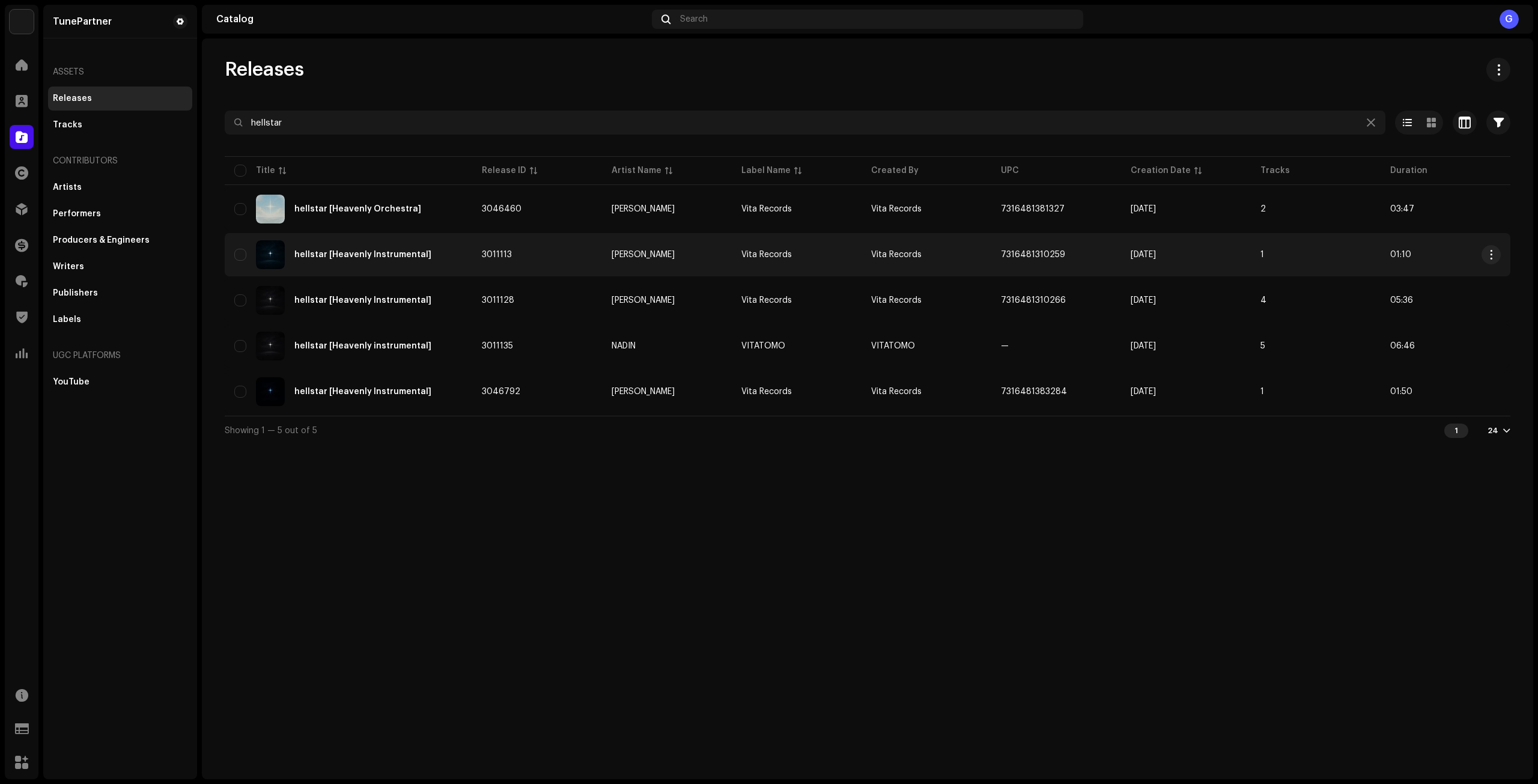
click at [439, 264] on div "hellstar [Heavenly Instrumental]" at bounding box center [348, 254] width 228 height 28
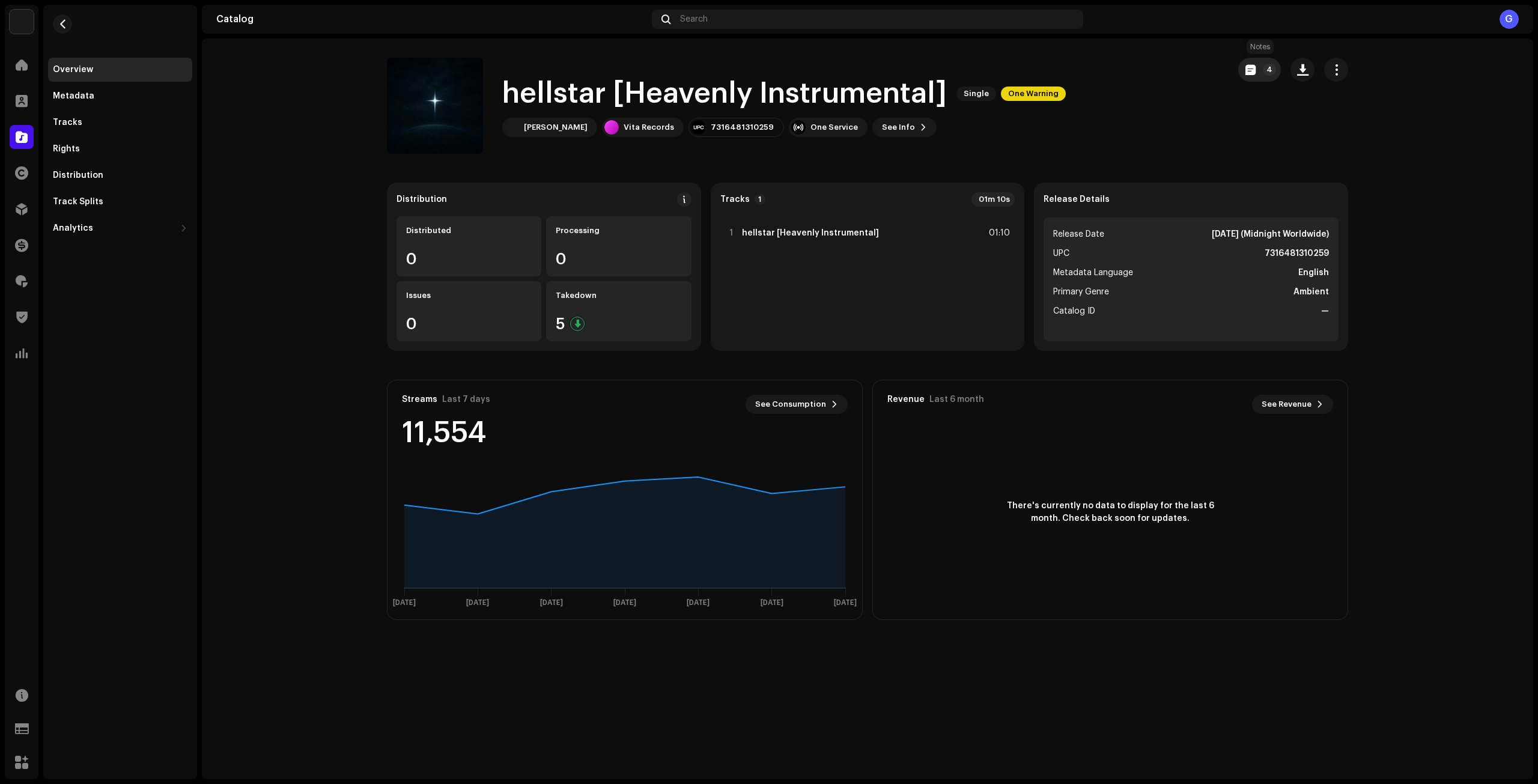
click at [1259, 70] on button "4" at bounding box center [1259, 69] width 42 height 24
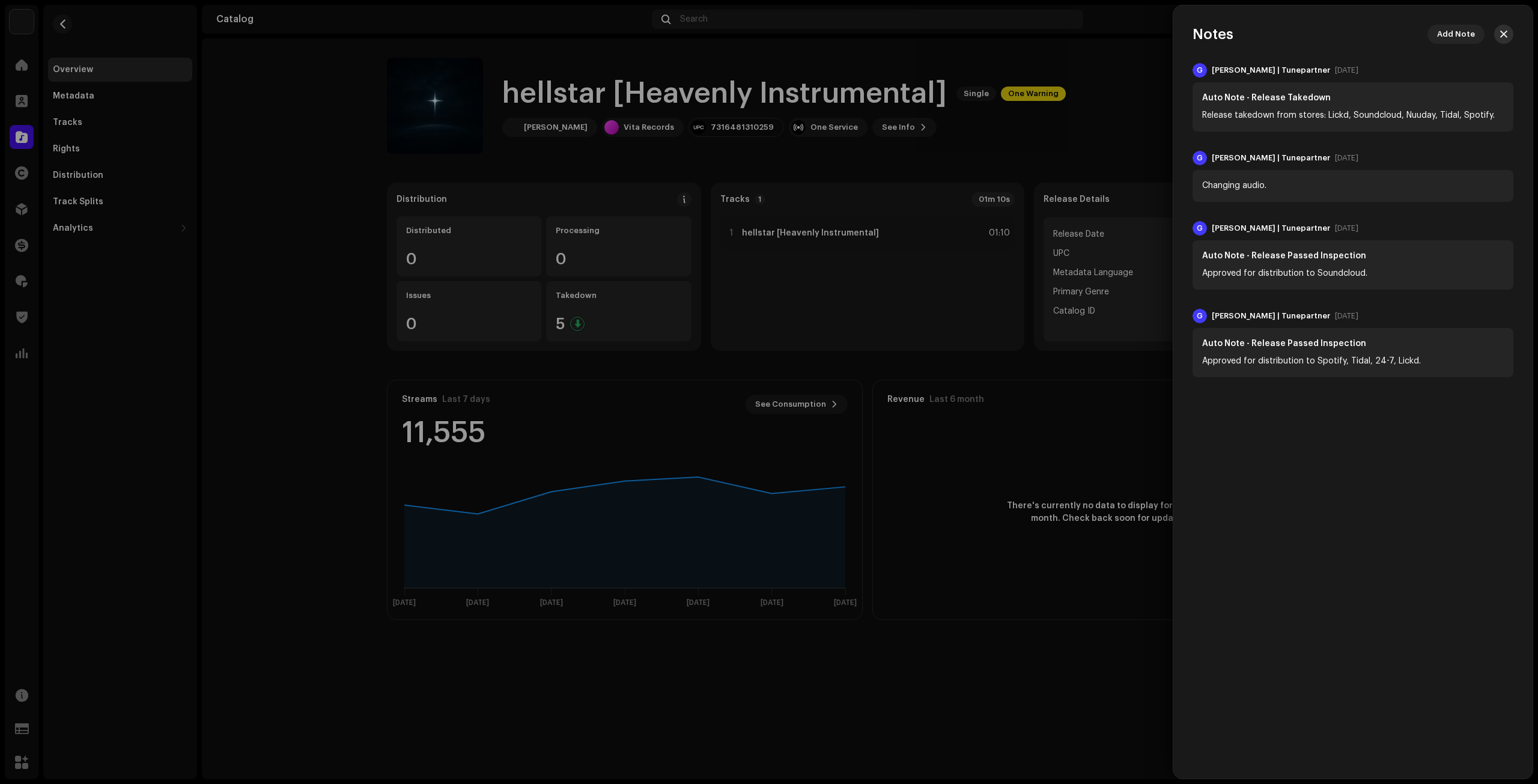
click at [1506, 25] on button "button" at bounding box center [1503, 34] width 19 height 19
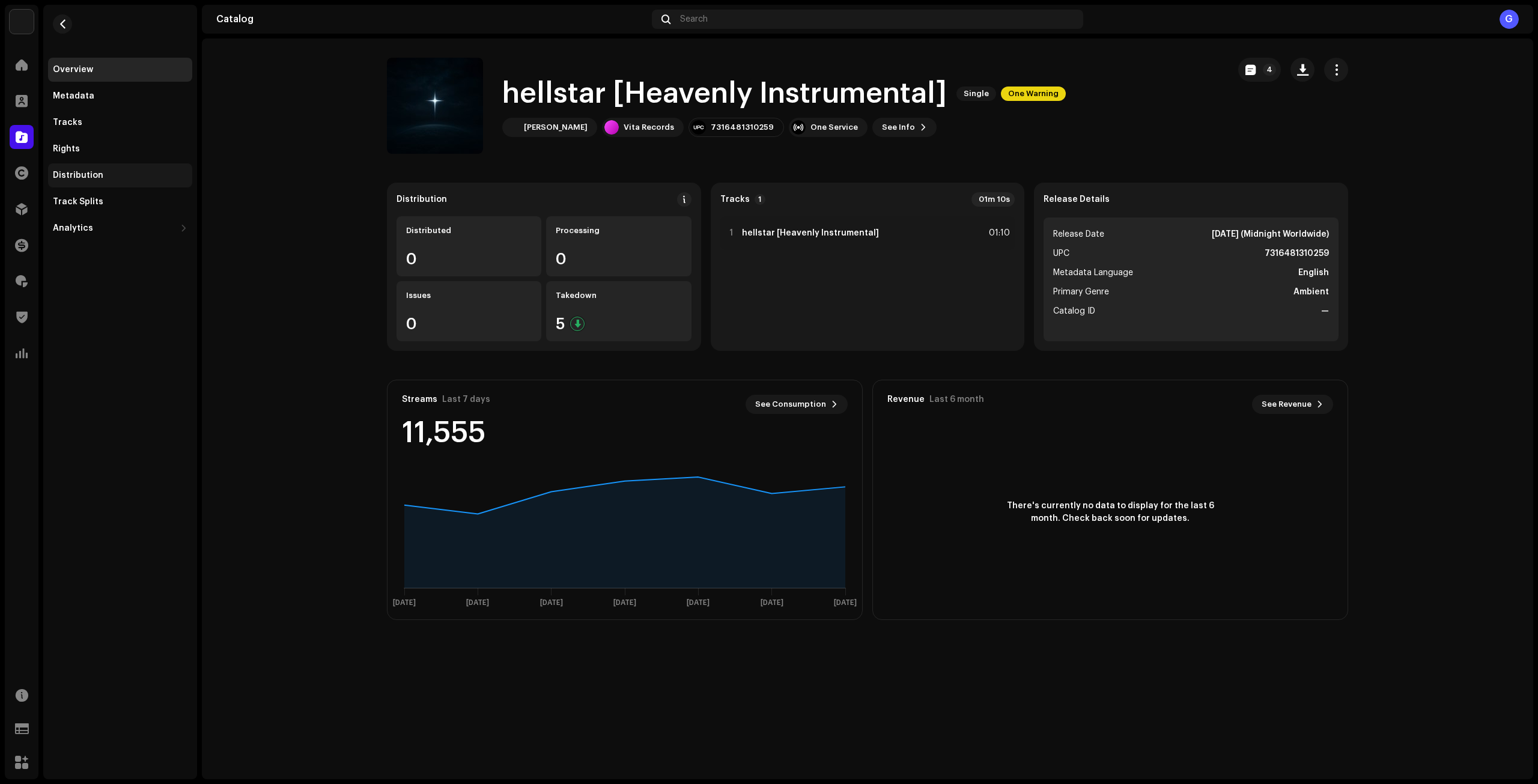
click at [106, 178] on div "Distribution" at bounding box center [120, 175] width 135 height 9
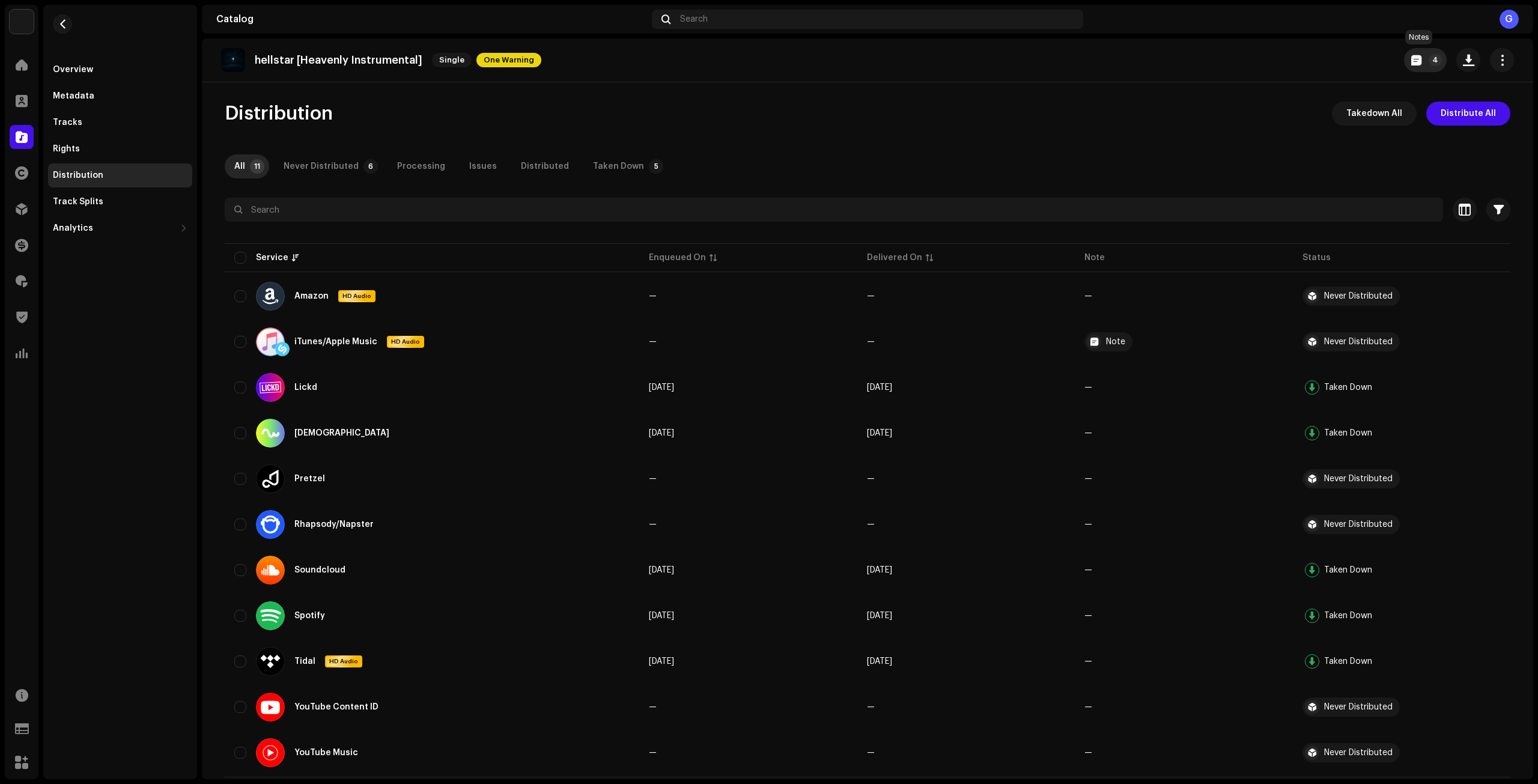
click at [1421, 61] on button "4" at bounding box center [1425, 59] width 42 height 24
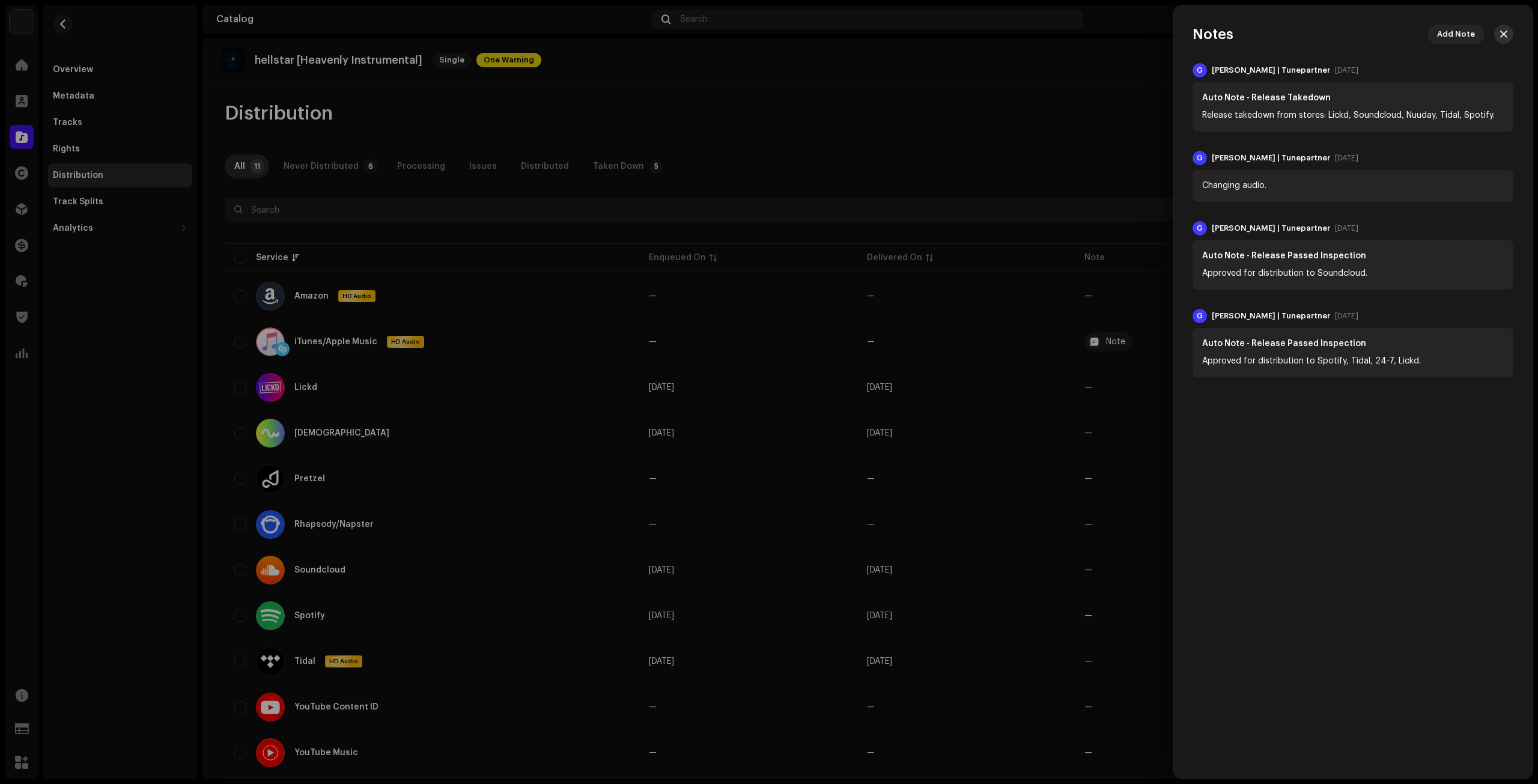
click at [1497, 28] on button "button" at bounding box center [1503, 34] width 19 height 19
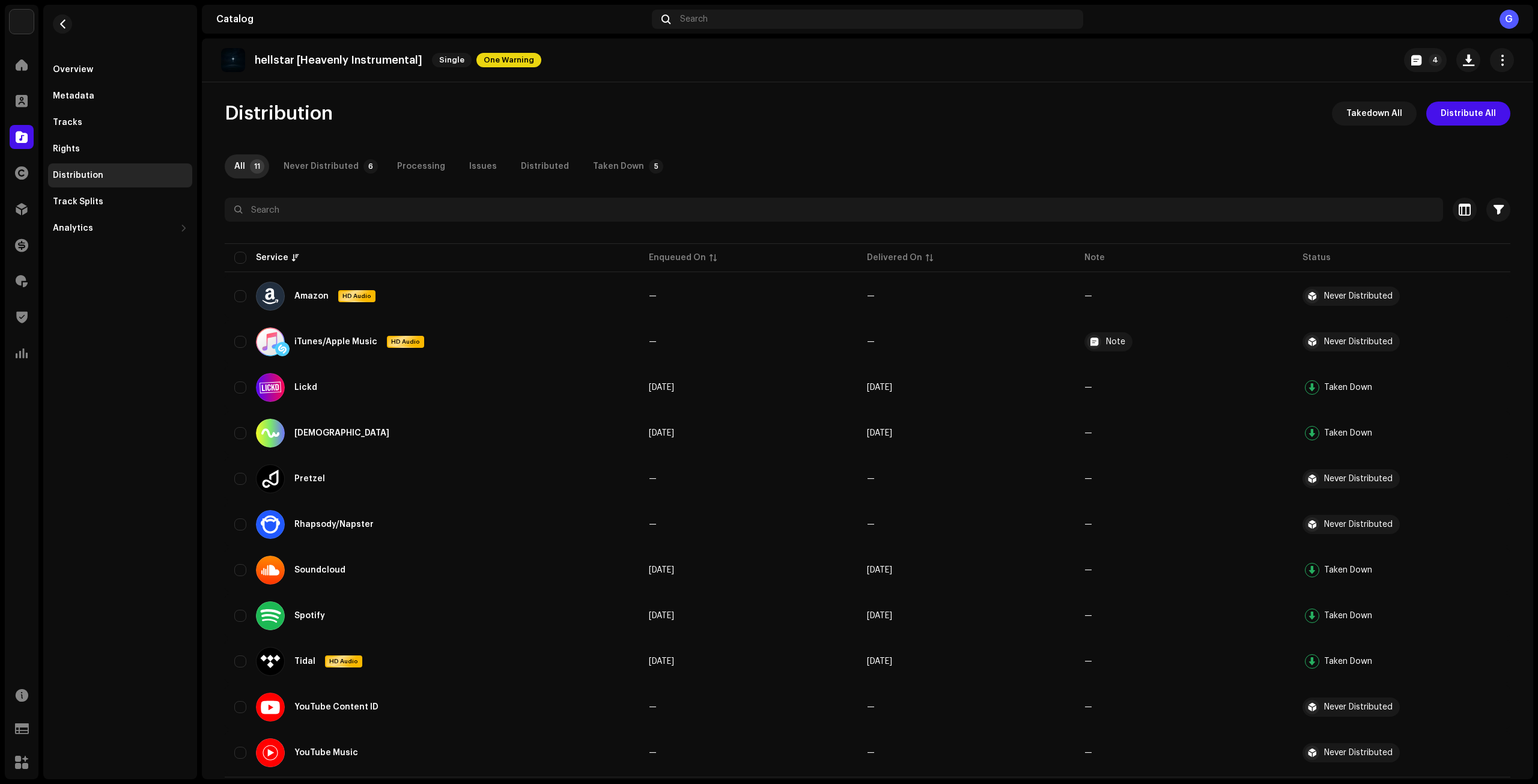
click at [59, 28] on span "button" at bounding box center [63, 24] width 9 height 9
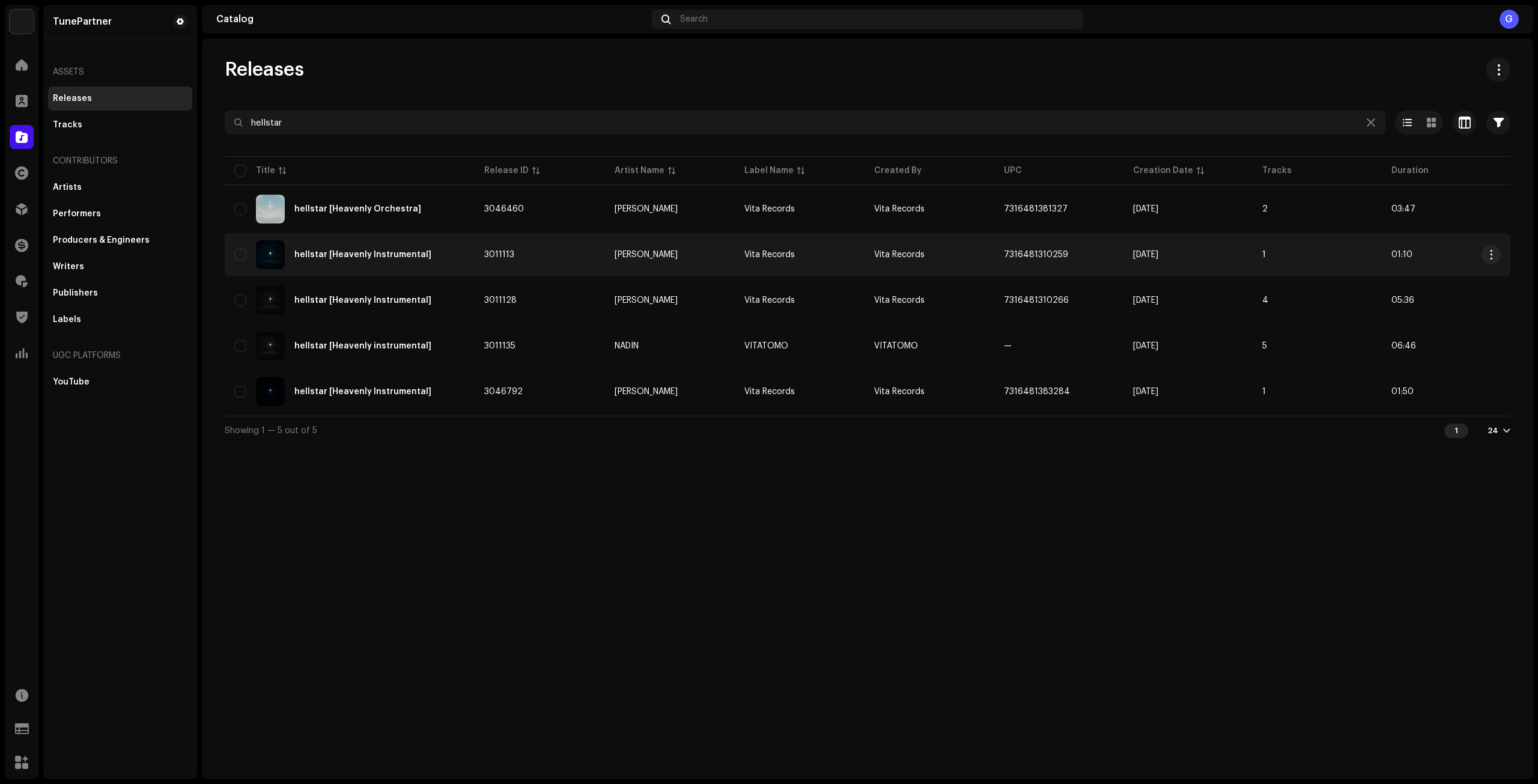
click at [528, 257] on td "3011113" at bounding box center [540, 254] width 131 height 43
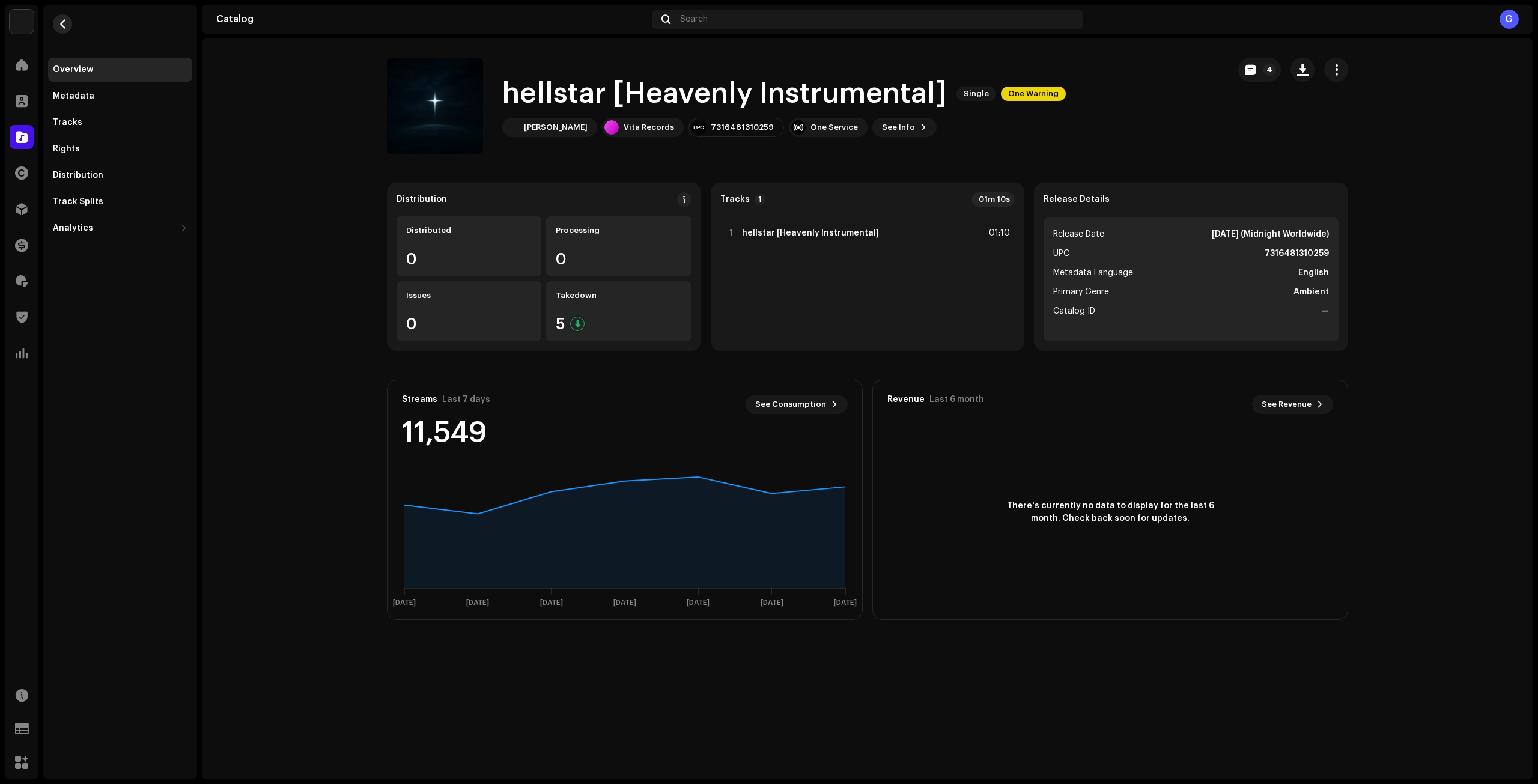
click at [55, 21] on button "button" at bounding box center [62, 24] width 19 height 19
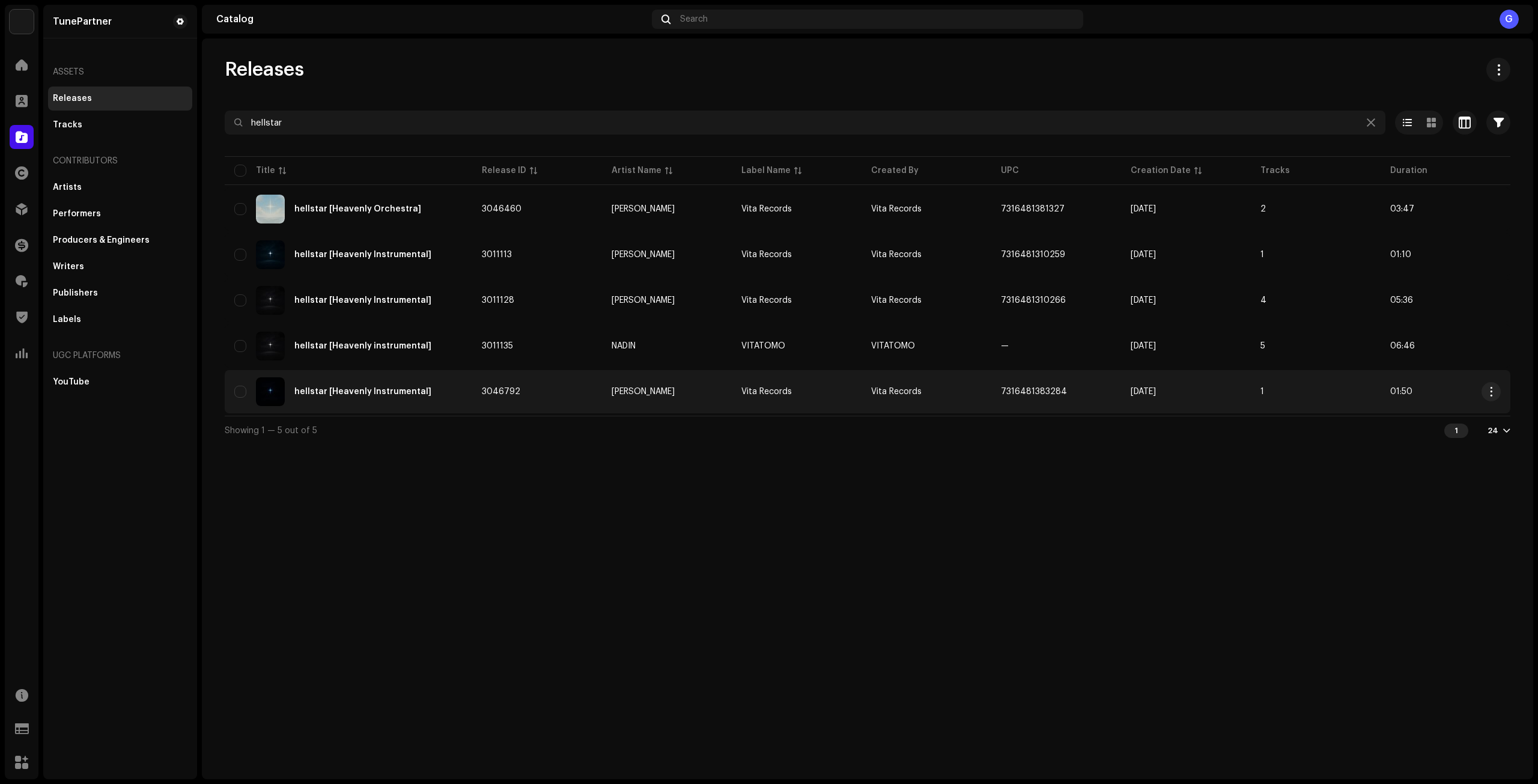
click at [456, 384] on div "hellstar [Heavenly Instrumental]" at bounding box center [348, 391] width 228 height 28
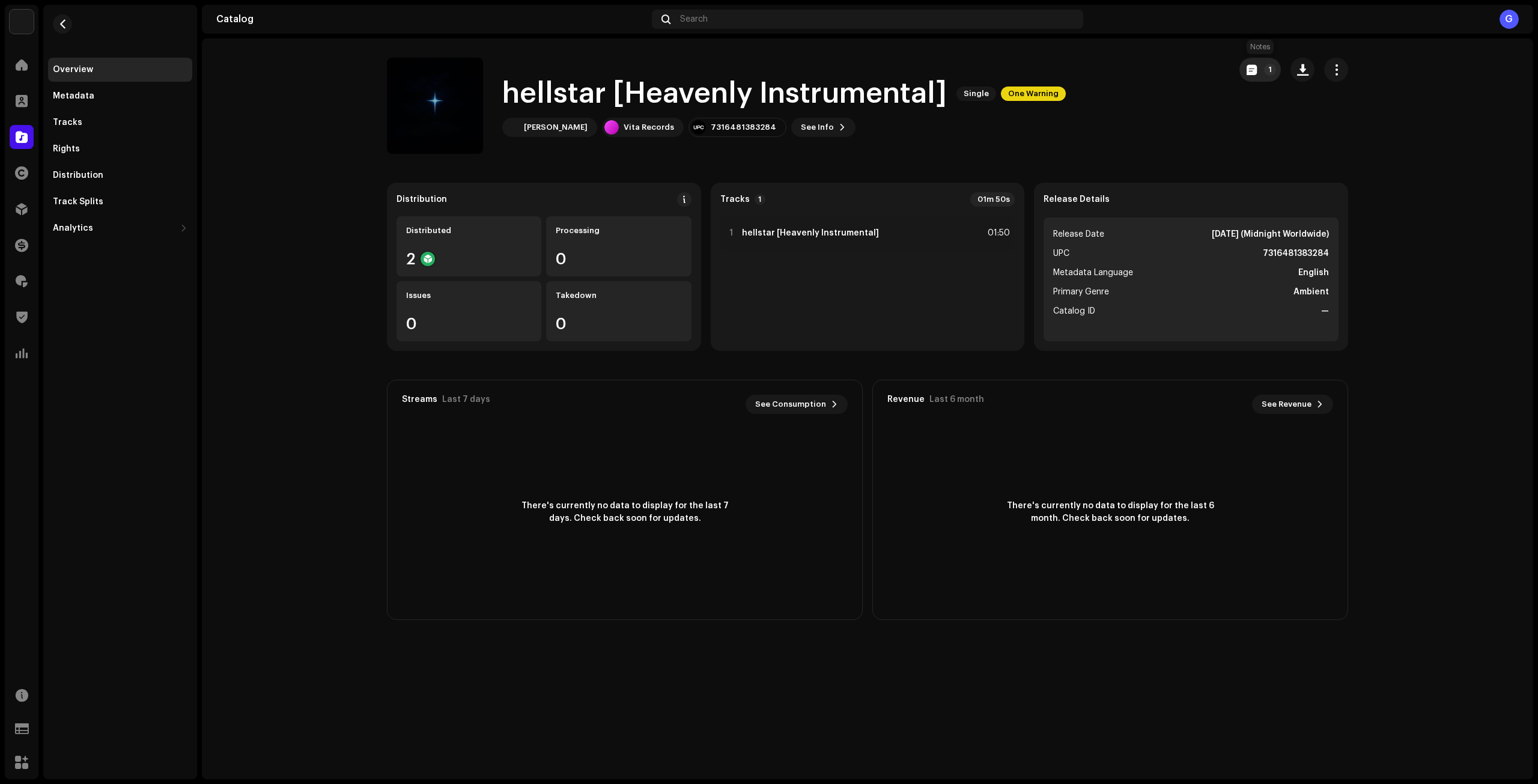
click at [1262, 67] on button "1" at bounding box center [1260, 69] width 42 height 24
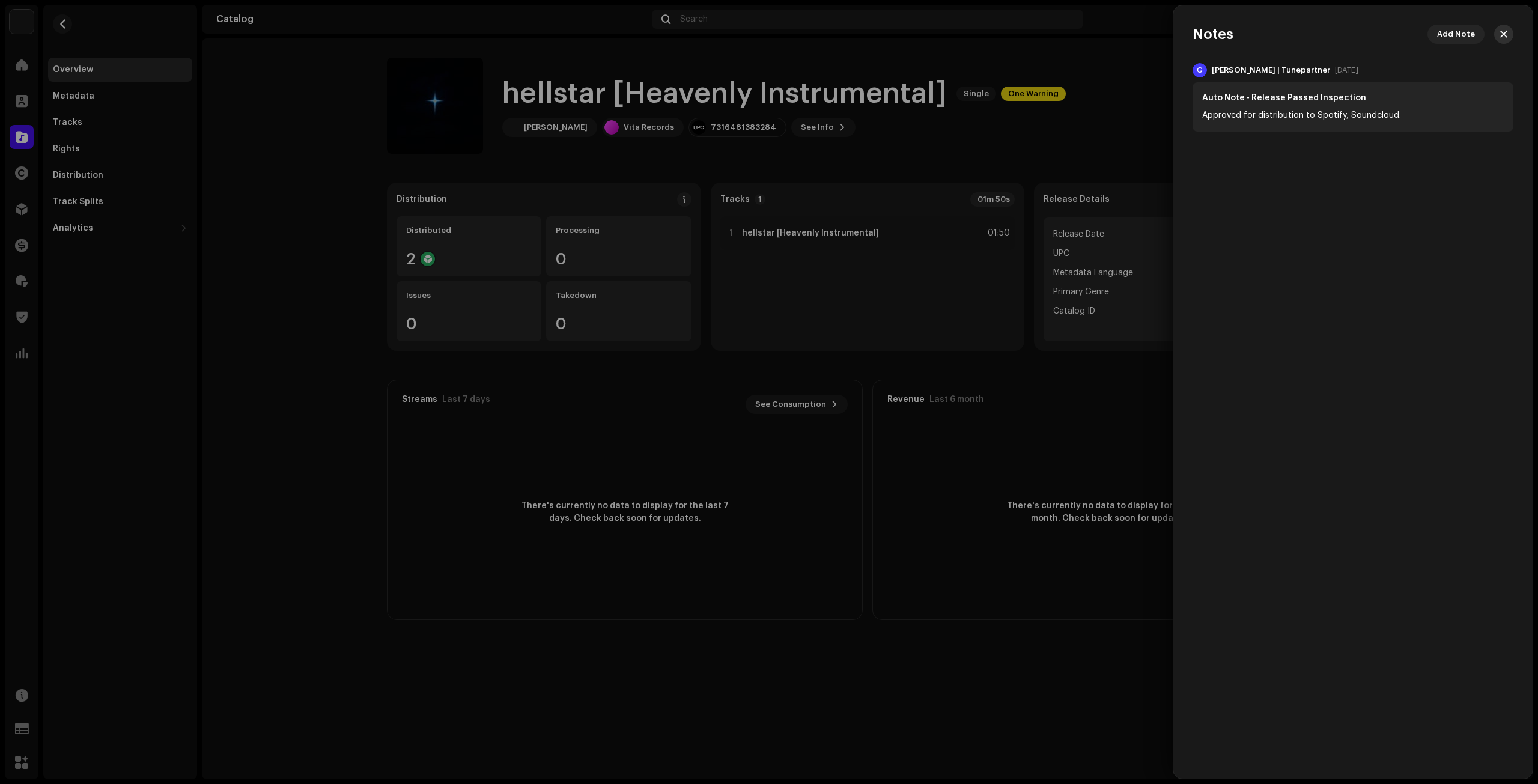
click at [1505, 29] on span "button" at bounding box center [1503, 34] width 7 height 9
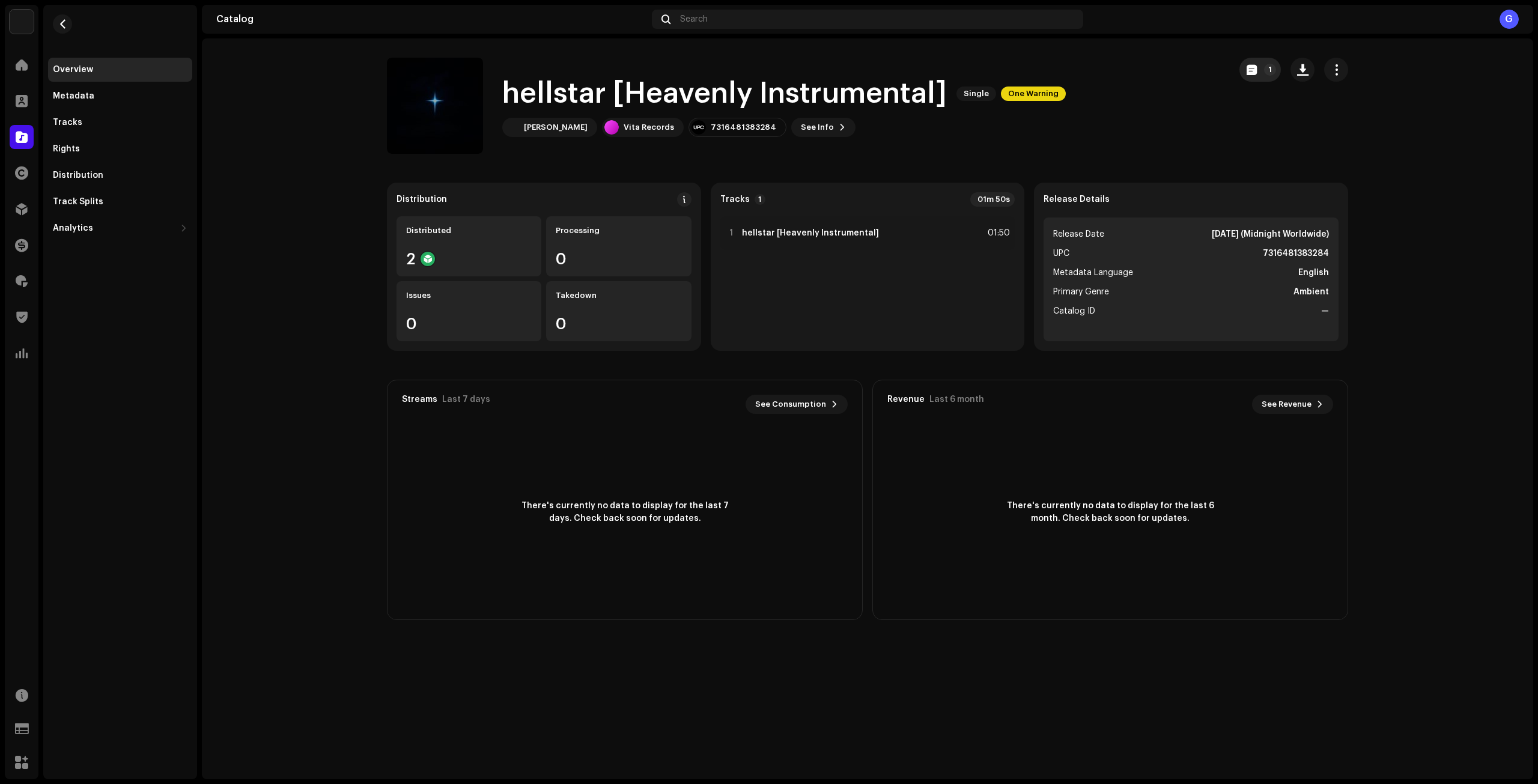
drag, startPoint x: 1193, startPoint y: 100, endPoint x: 1270, endPoint y: 75, distance: 81.0
click at [1196, 99] on div "hellstar [Heavenly Instrumental] Single One Warning Mora Mason Vita Records 731…" at bounding box center [804, 105] width 834 height 96
click at [1273, 68] on p-badge "1" at bounding box center [1270, 70] width 12 height 12
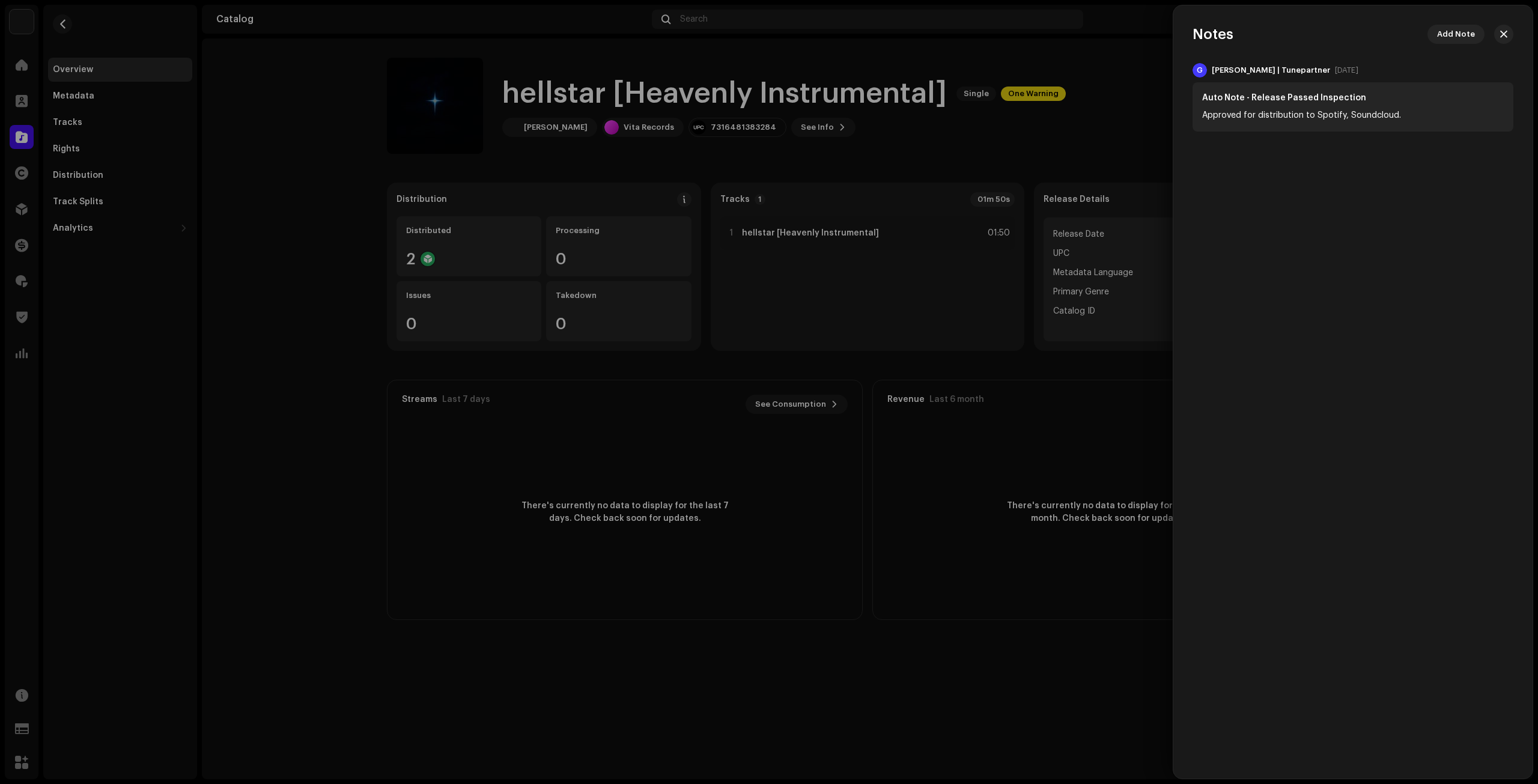
click at [1503, 27] on button "button" at bounding box center [1503, 34] width 19 height 19
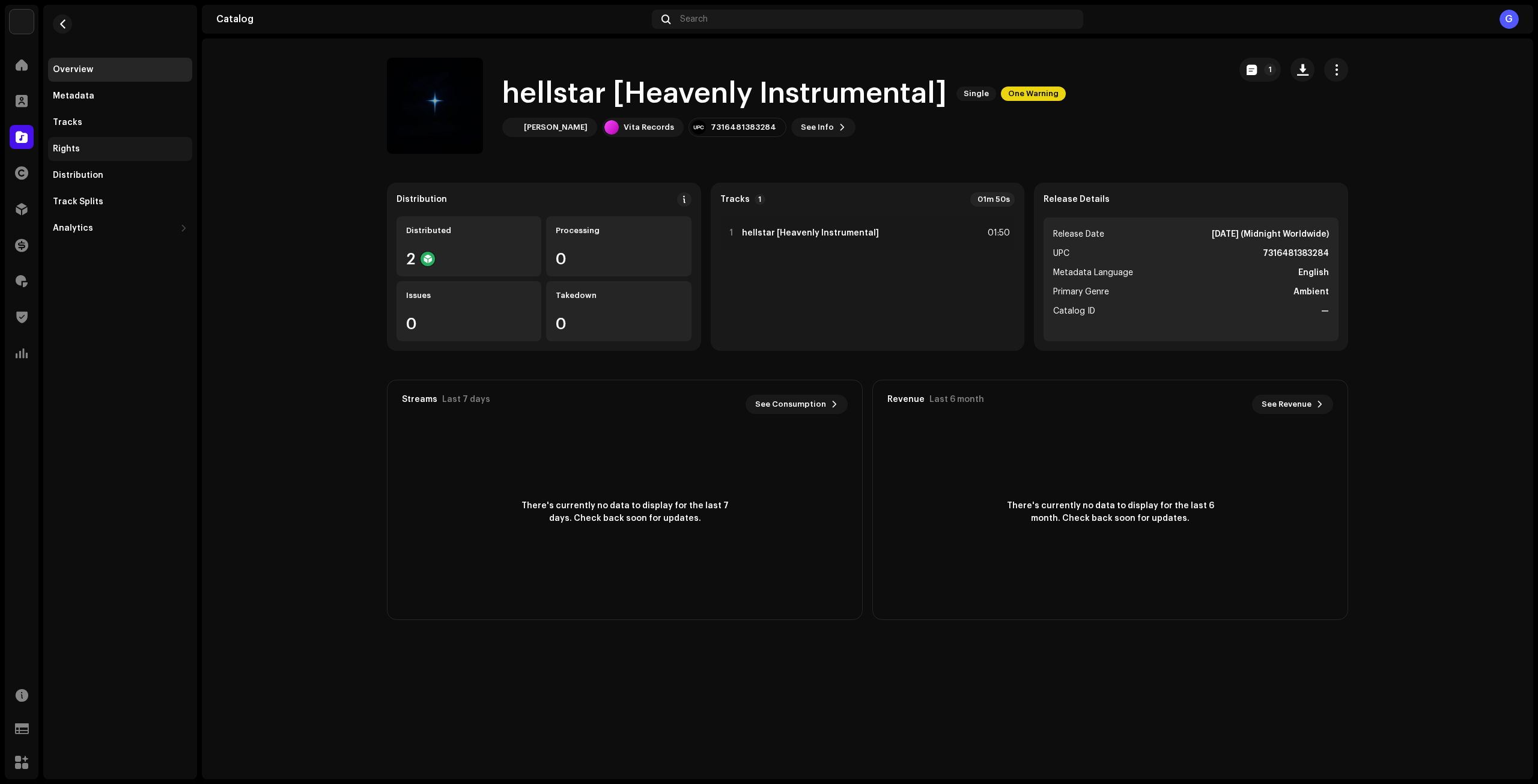
click at [90, 154] on div "Rights" at bounding box center [119, 148] width 144 height 24
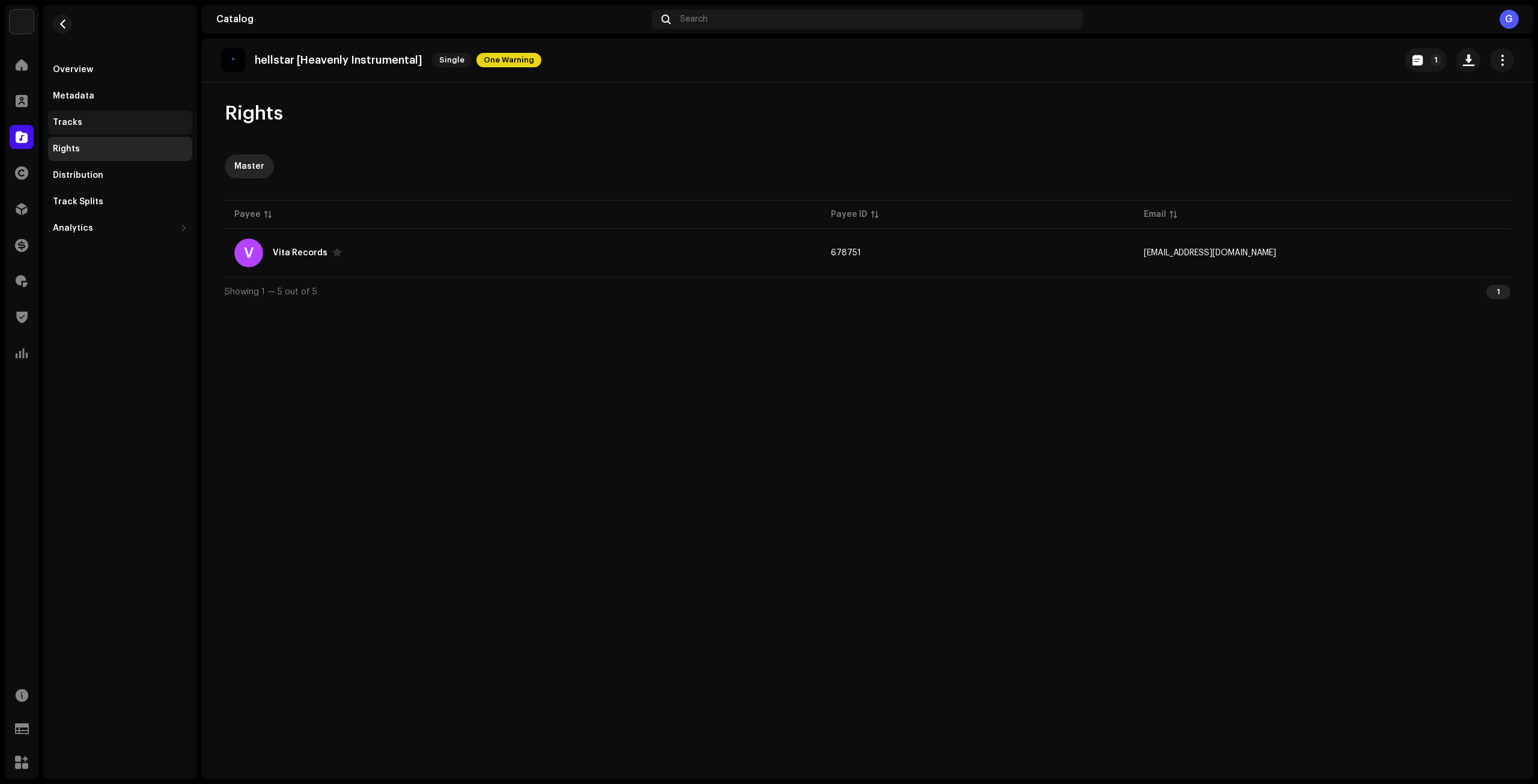
click at [138, 128] on div "Tracks" at bounding box center [119, 122] width 144 height 24
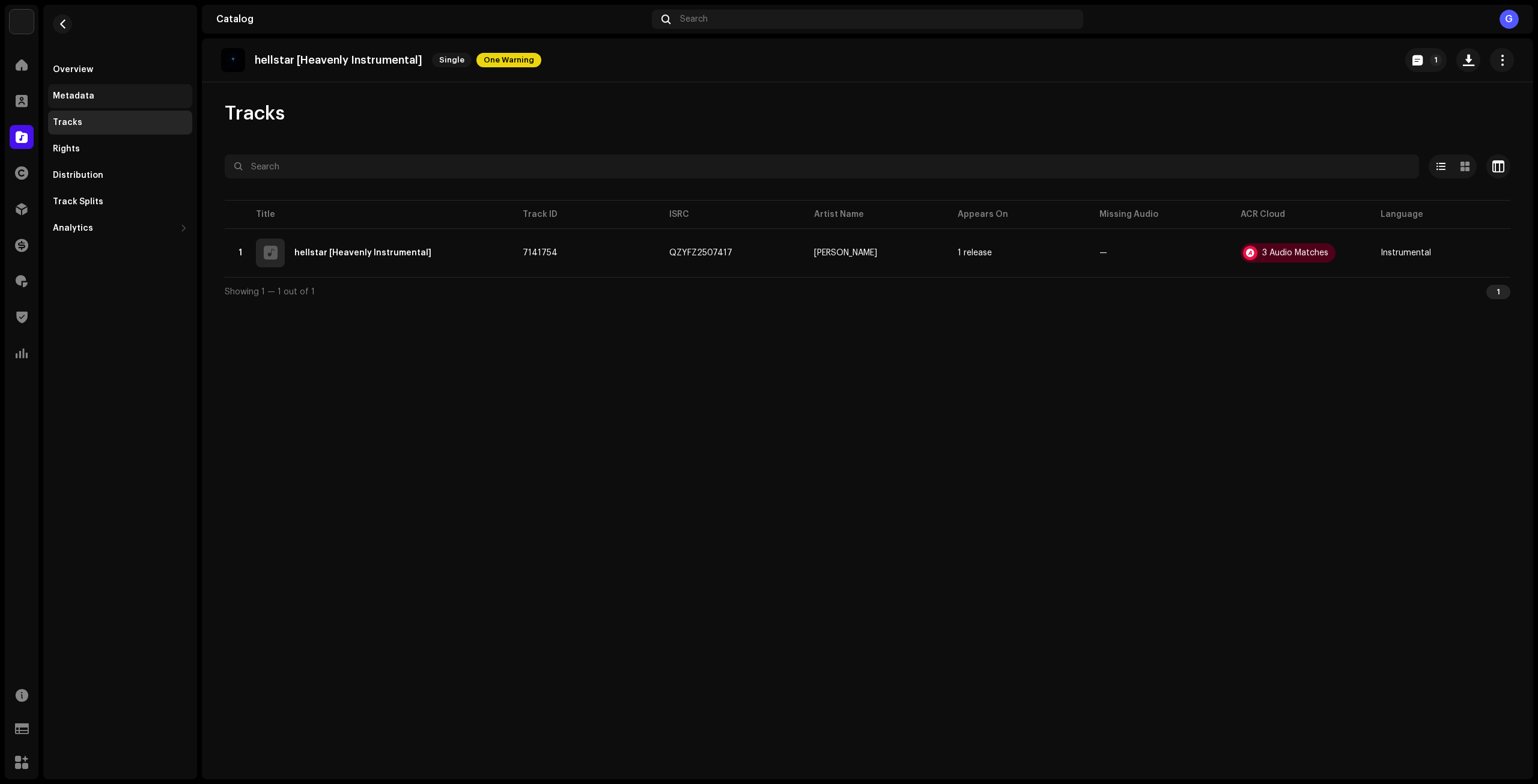
click at [128, 105] on div "Metadata" at bounding box center [119, 95] width 144 height 24
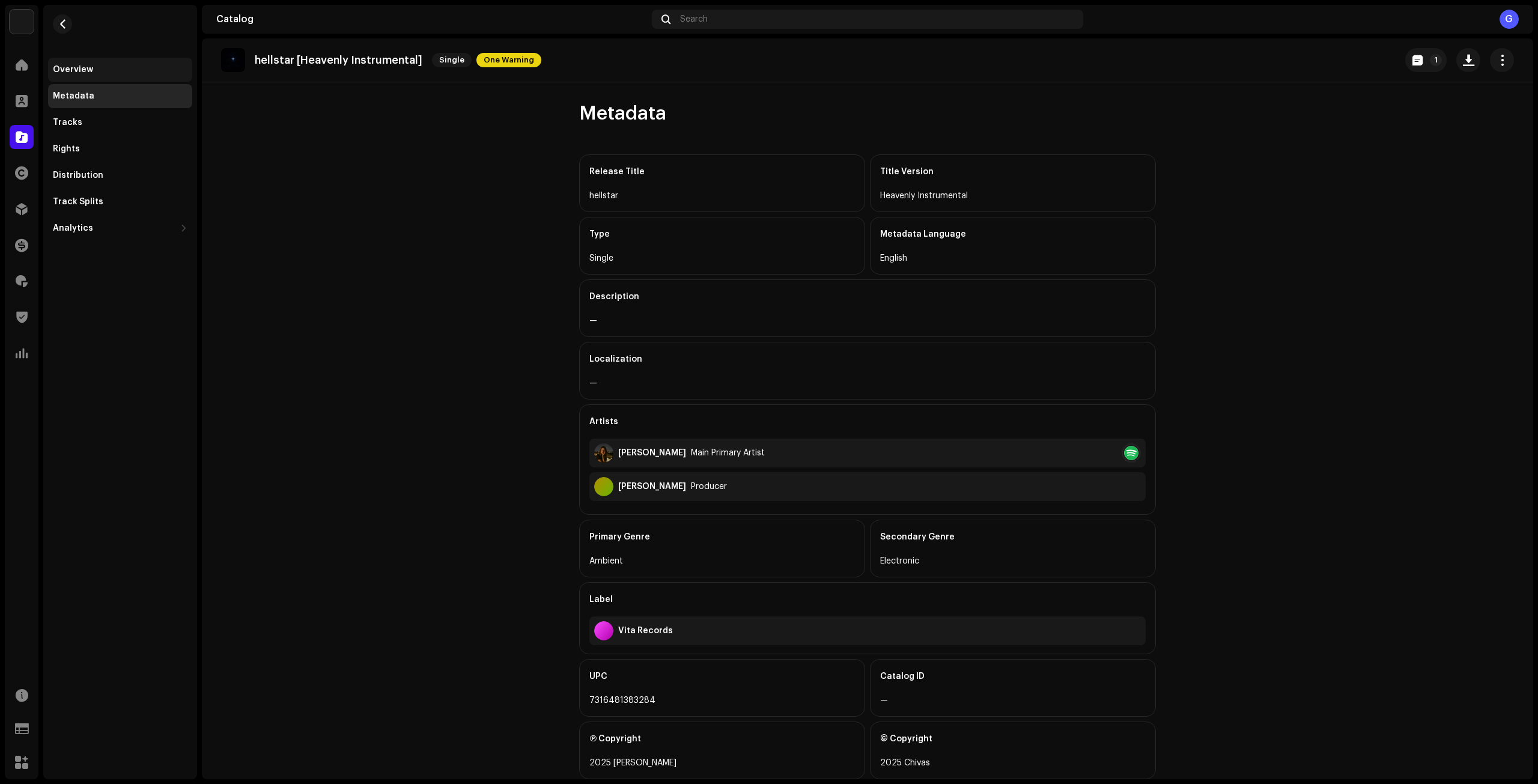
click at [123, 67] on div "Overview" at bounding box center [120, 69] width 135 height 9
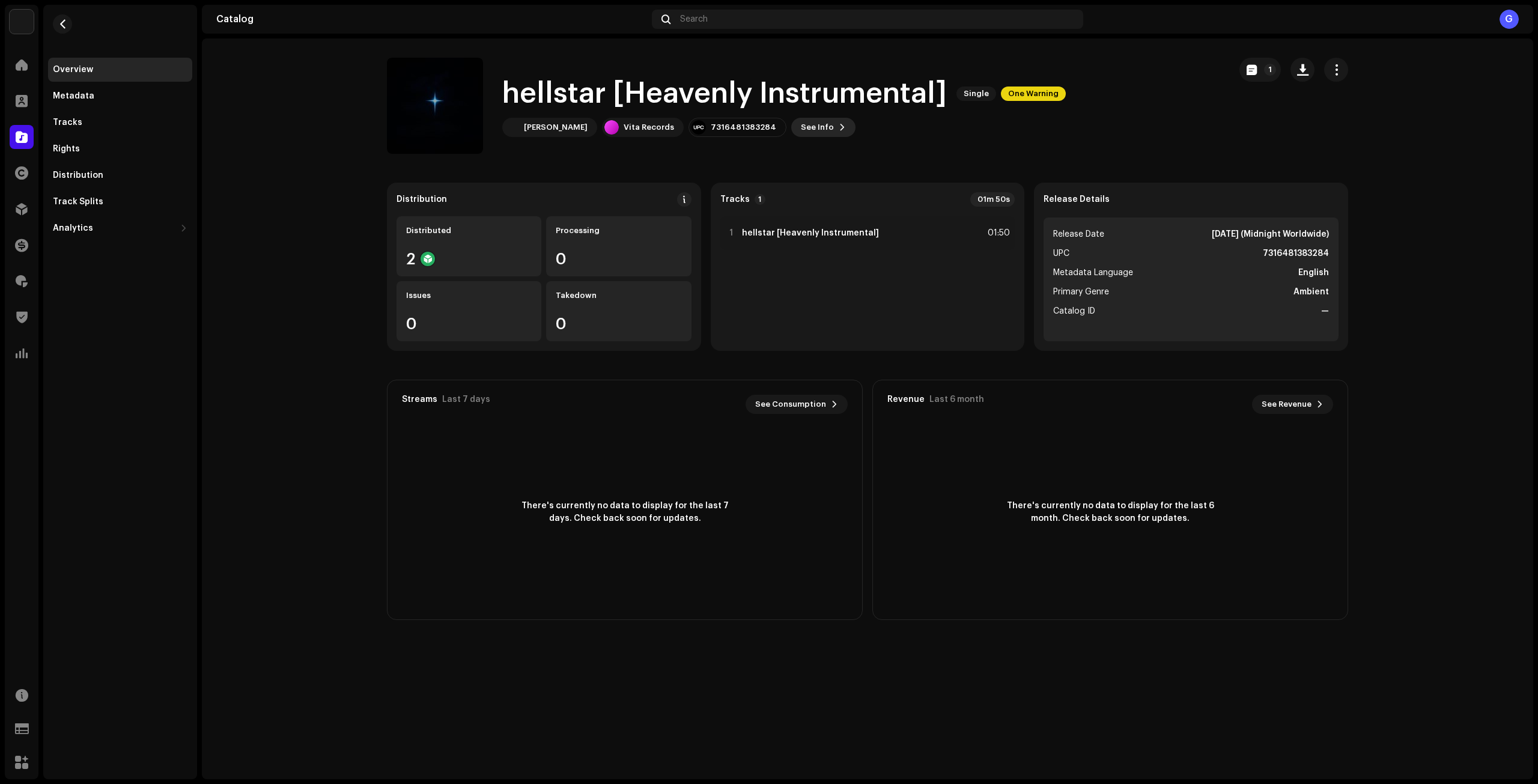
click at [805, 126] on button "See Info" at bounding box center [824, 127] width 65 height 19
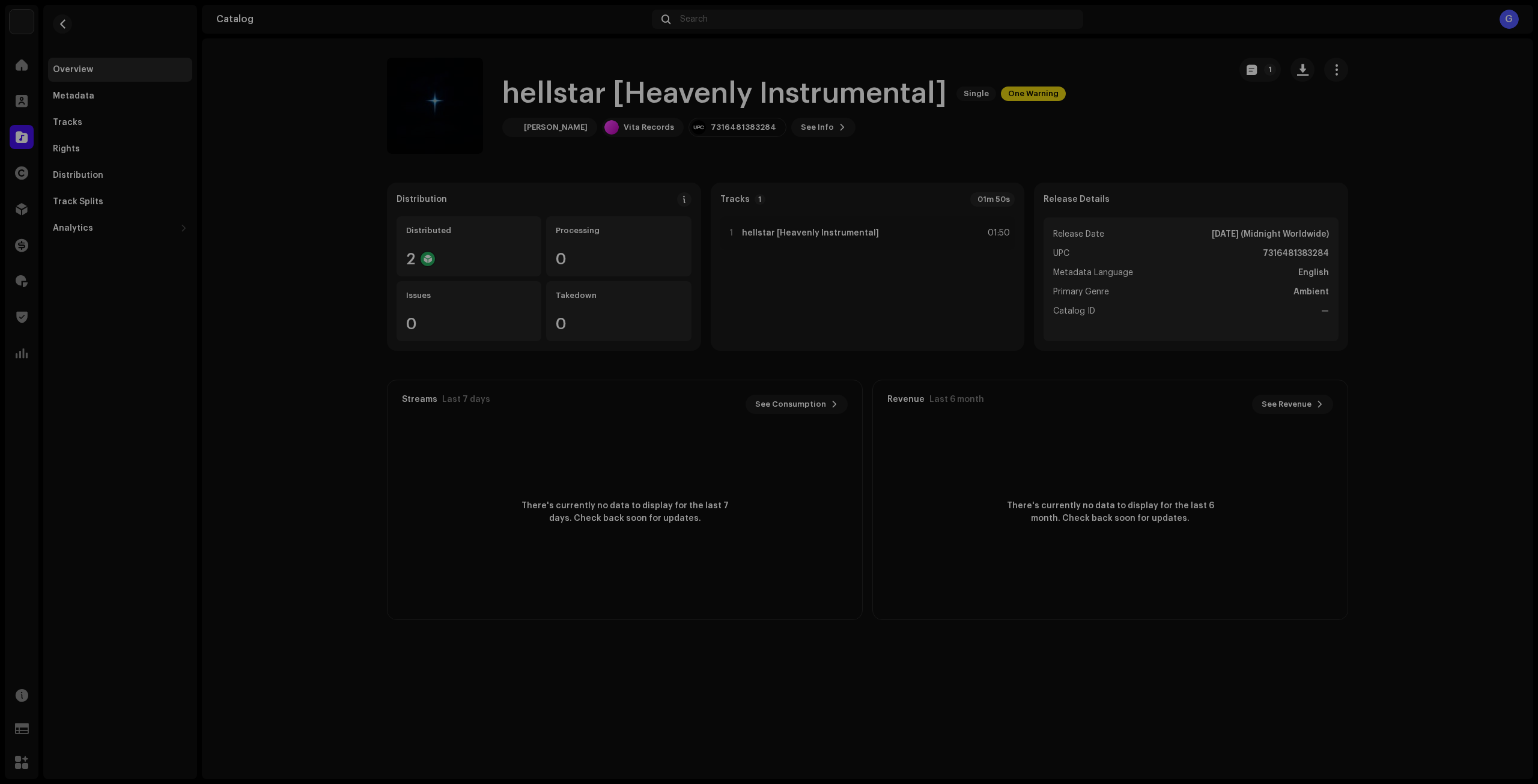
click at [1028, 147] on div "hellstar [Heavenly Instrumental] 3046792 Metadata Distribution Metadata Languag…" at bounding box center [769, 392] width 1538 height 784
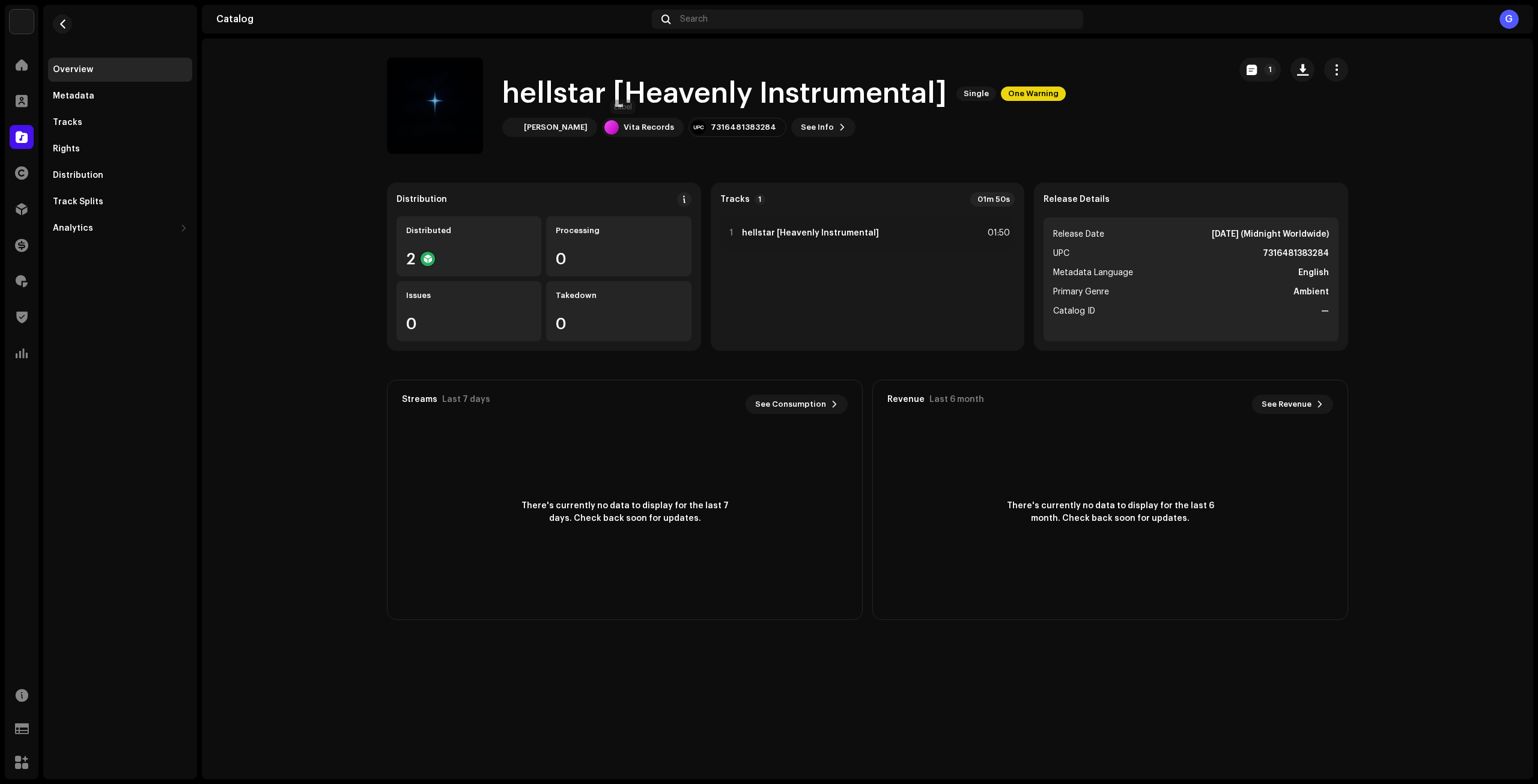
click at [711, 129] on div "7316481383284" at bounding box center [743, 127] width 65 height 9
click at [131, 180] on div "Distribution" at bounding box center [120, 175] width 135 height 9
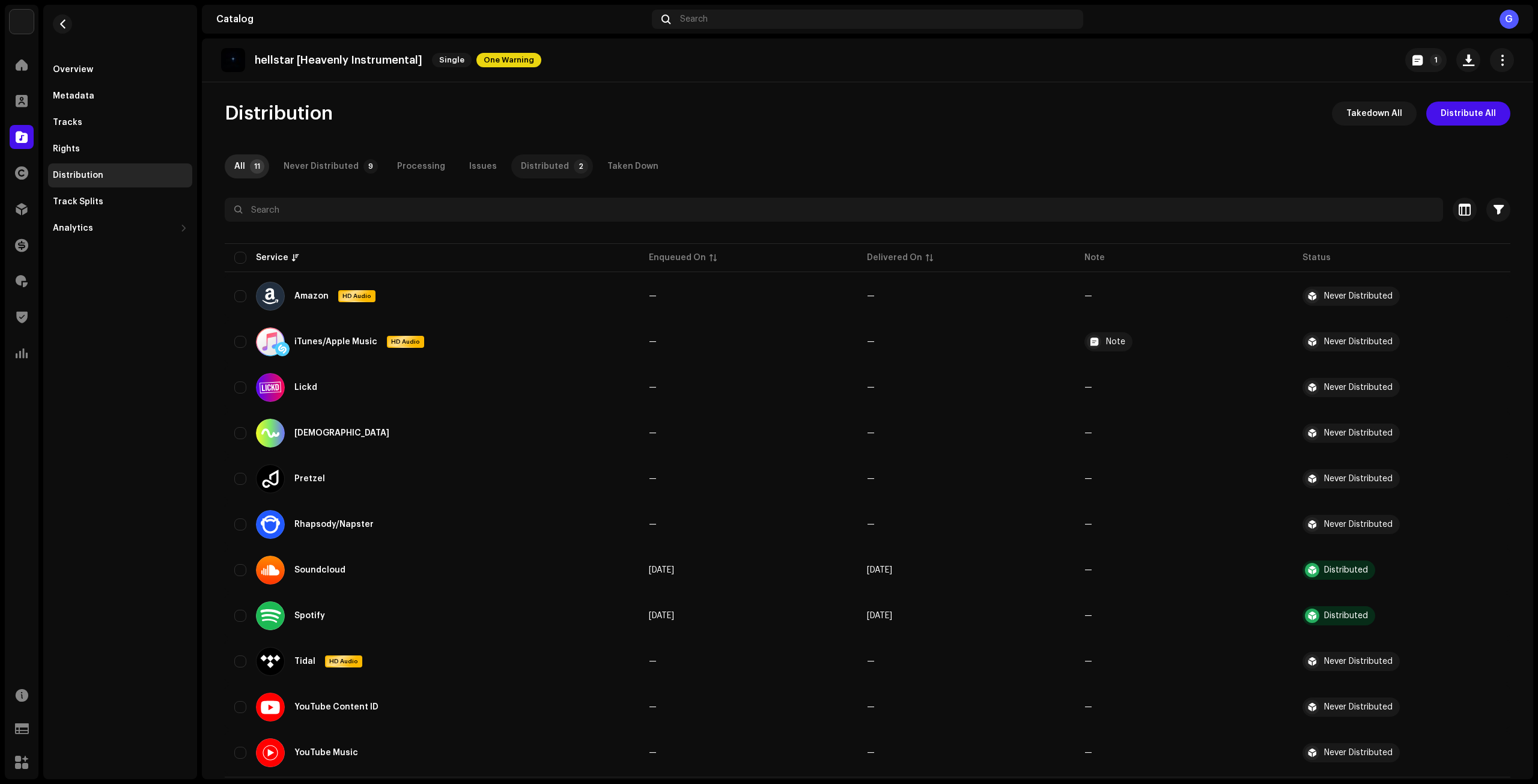
click at [535, 167] on div "Distributed" at bounding box center [544, 166] width 48 height 24
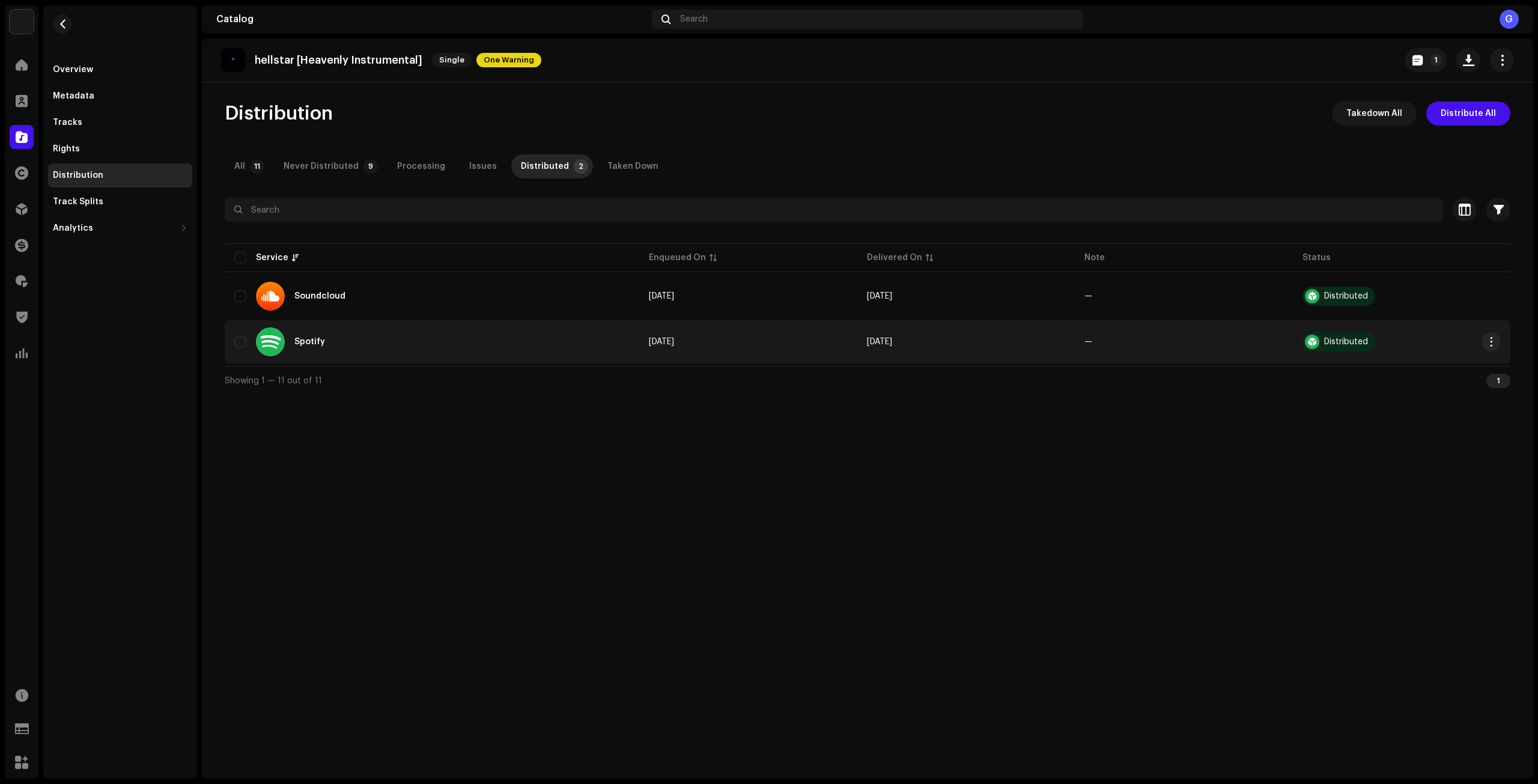
click at [1261, 342] on span "—" at bounding box center [1183, 341] width 198 height 8
click at [1333, 341] on div "Distributed" at bounding box center [1346, 341] width 44 height 8
click at [968, 344] on td "[DATE]" at bounding box center [966, 341] width 218 height 43
drag, startPoint x: 309, startPoint y: 338, endPoint x: 315, endPoint y: 335, distance: 6.7
click at [309, 337] on div "Spotify" at bounding box center [310, 341] width 31 height 8
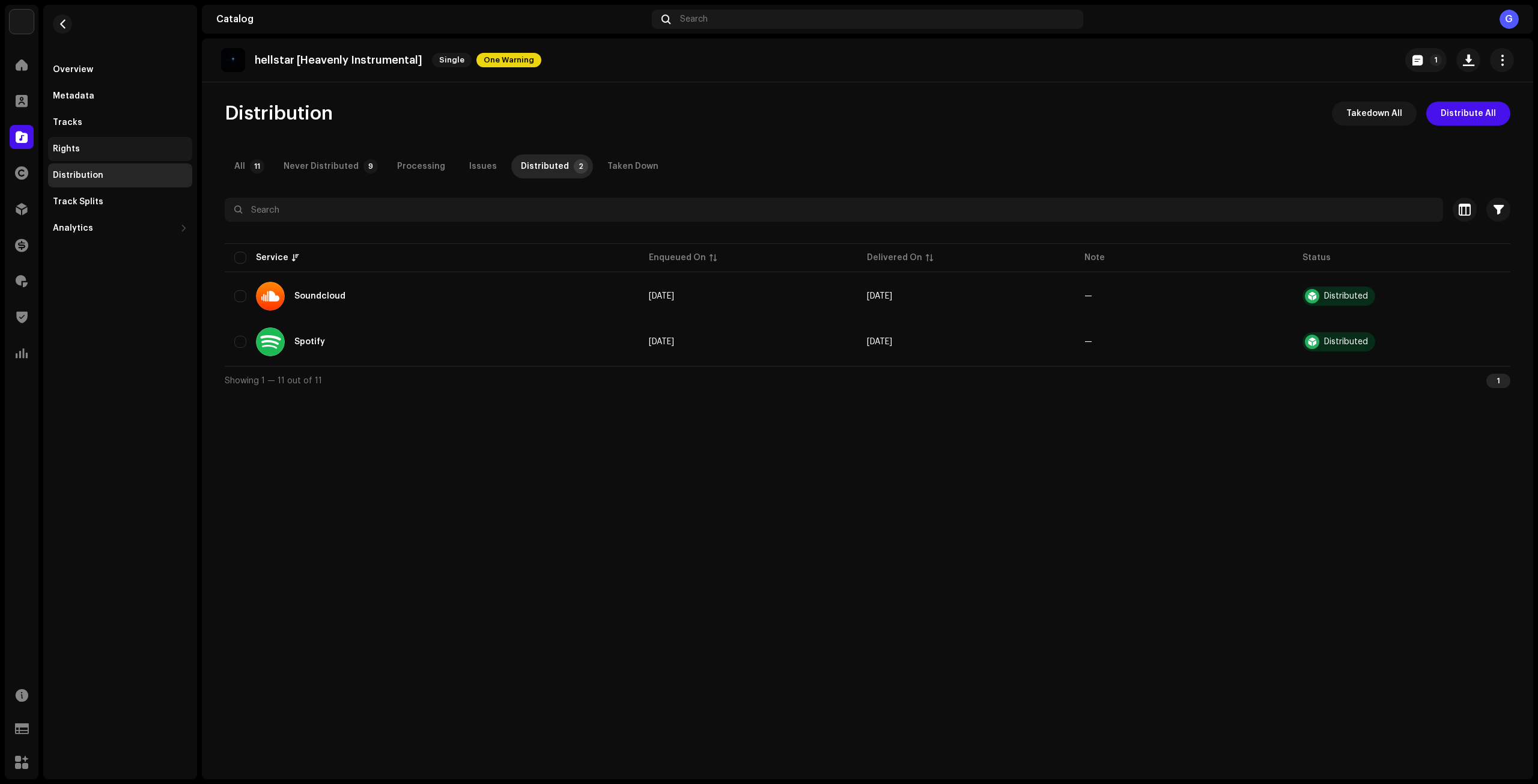
click at [85, 154] on div "Rights" at bounding box center [119, 148] width 144 height 24
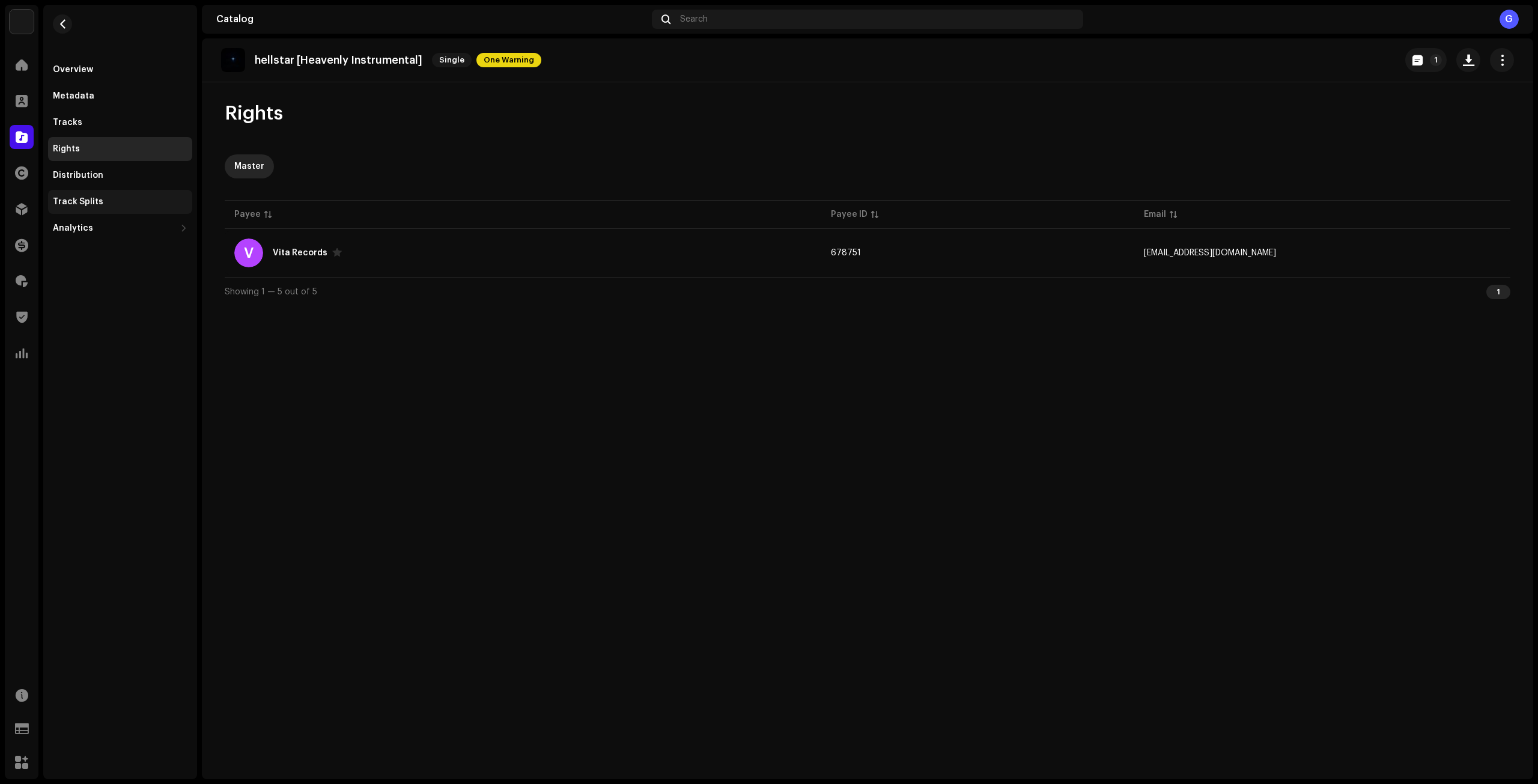
click at [133, 194] on div "Track Splits" at bounding box center [119, 201] width 144 height 24
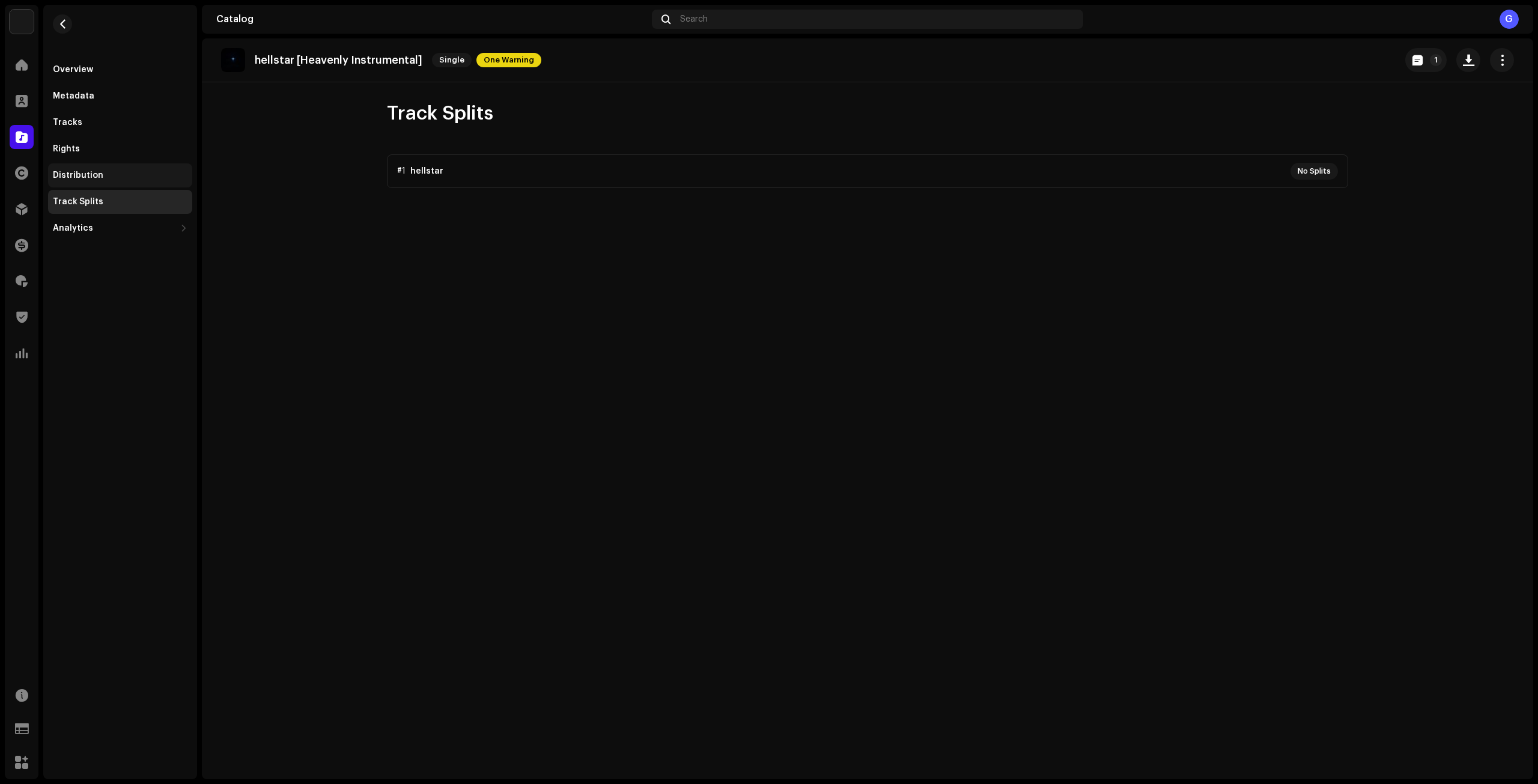
click at [135, 177] on div "Distribution" at bounding box center [120, 175] width 135 height 9
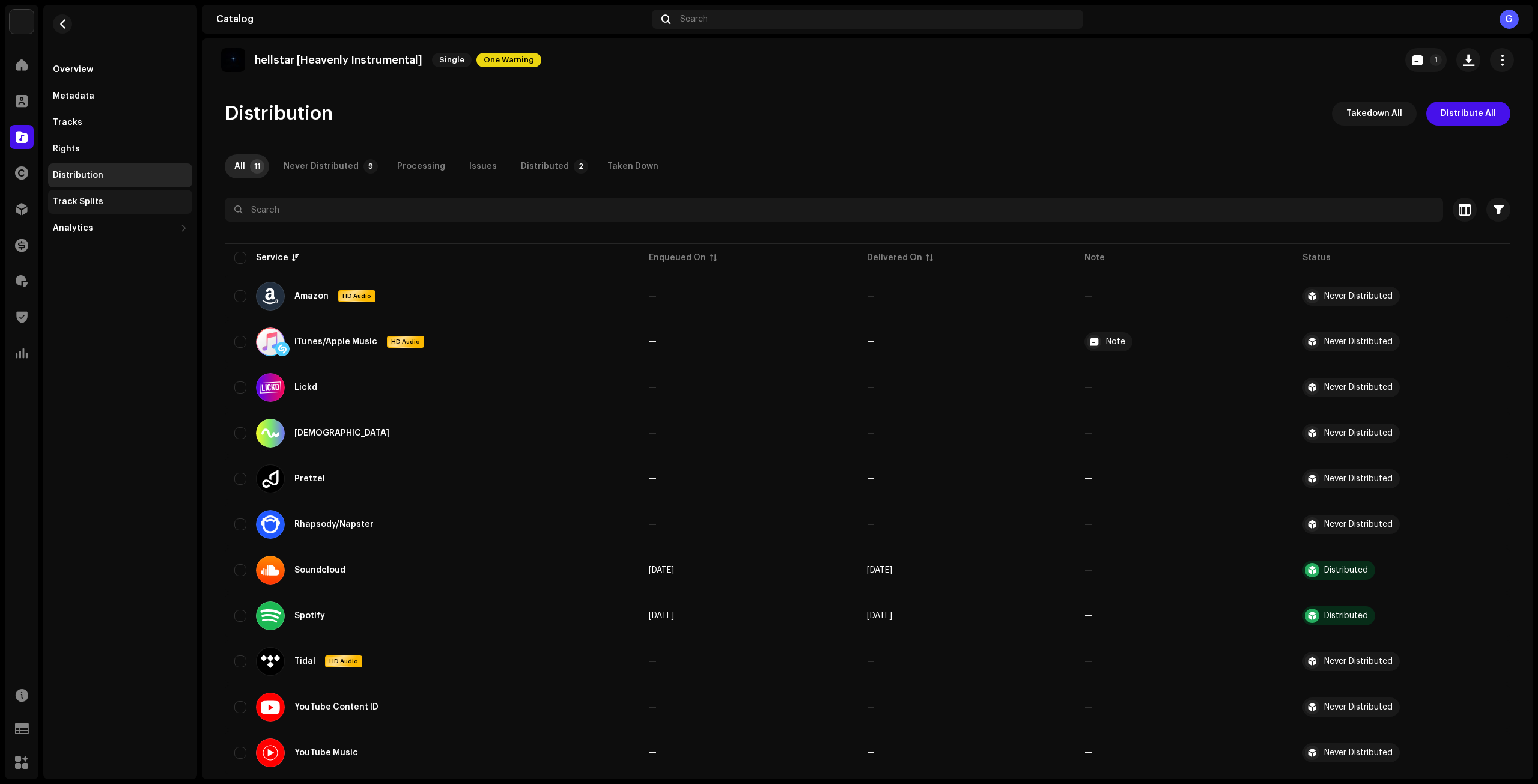
click at [122, 199] on div "Track Splits" at bounding box center [120, 201] width 135 height 9
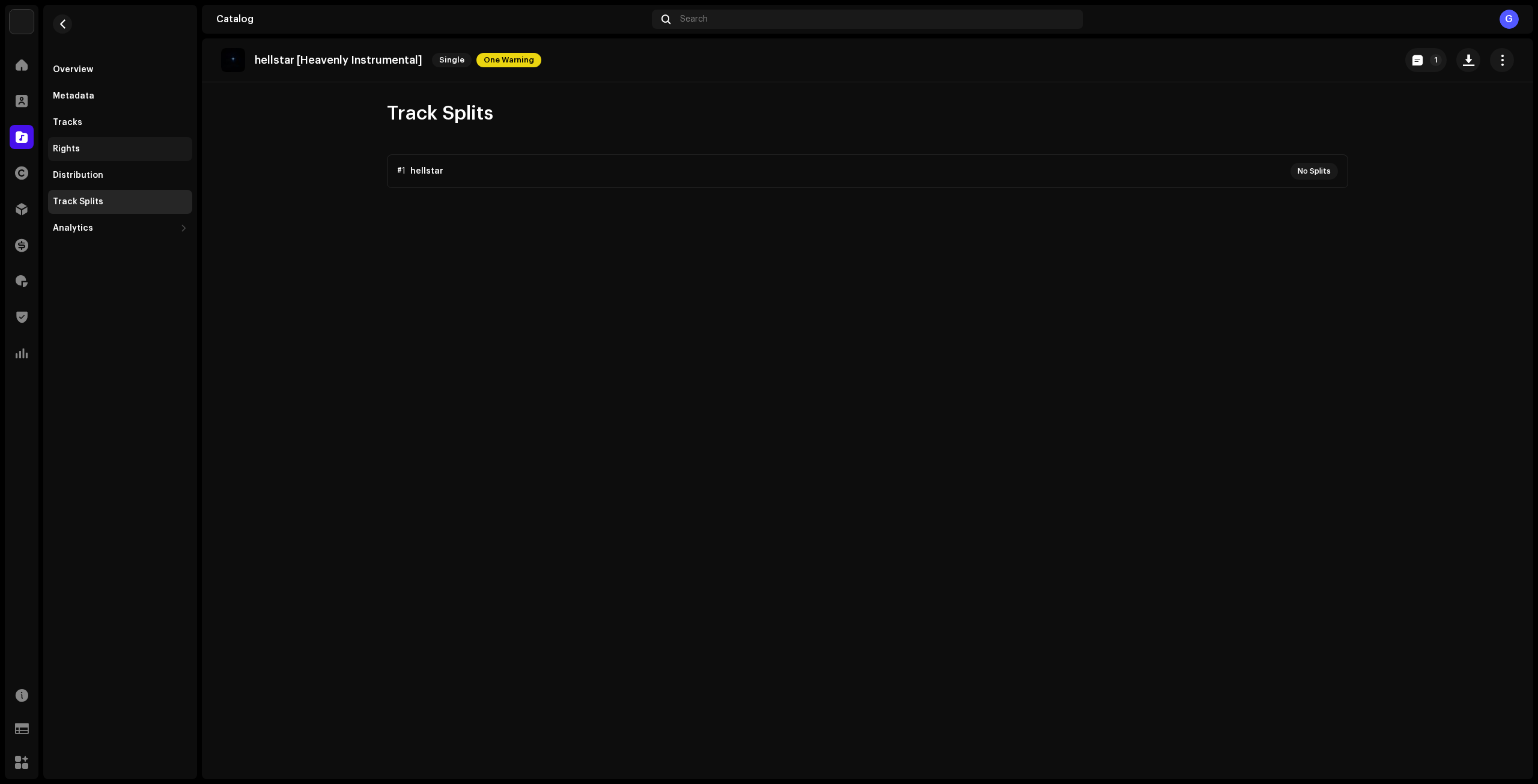
click at [122, 138] on div "Rights" at bounding box center [119, 148] width 144 height 24
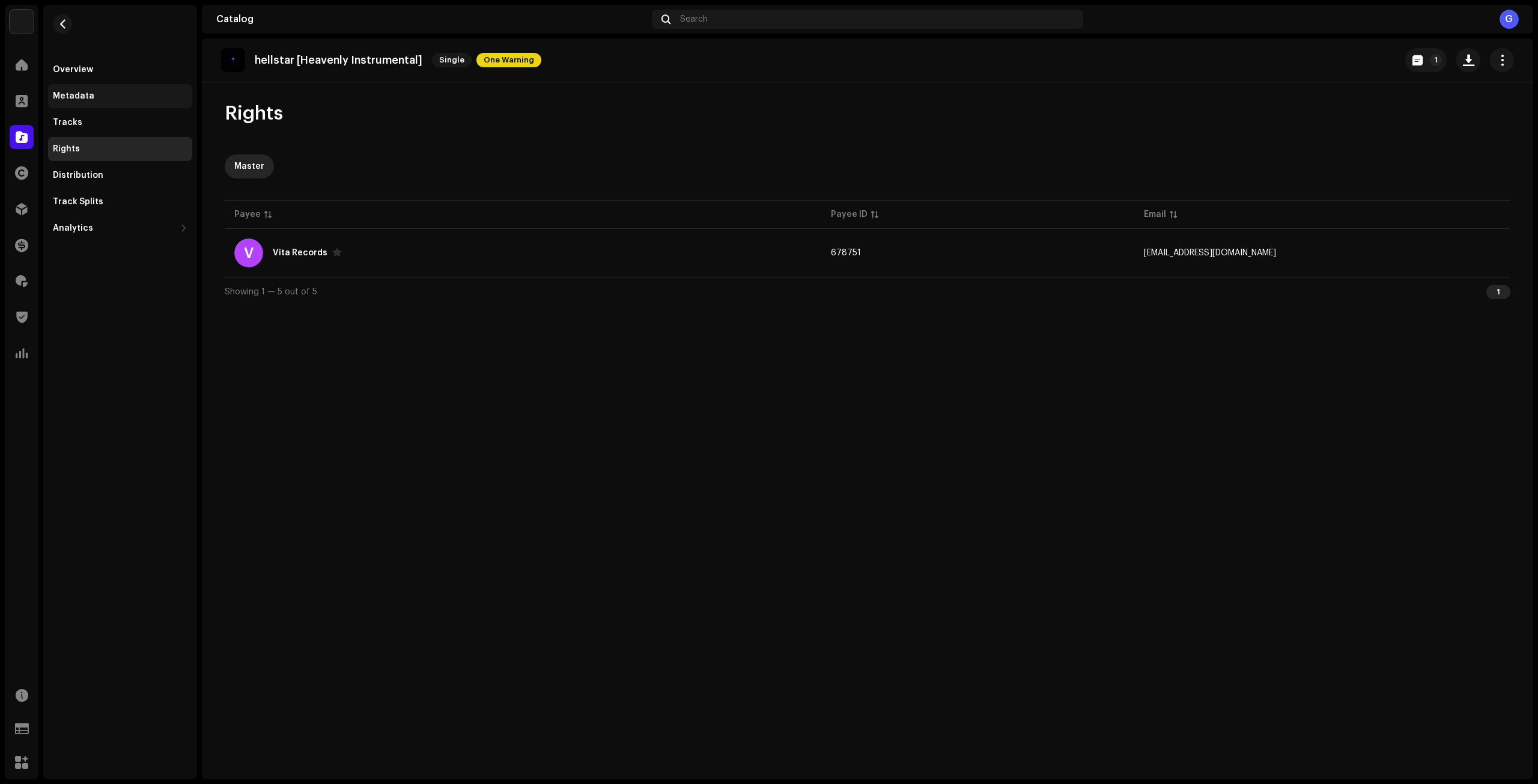
click at [121, 100] on div "Metadata" at bounding box center [120, 96] width 135 height 9
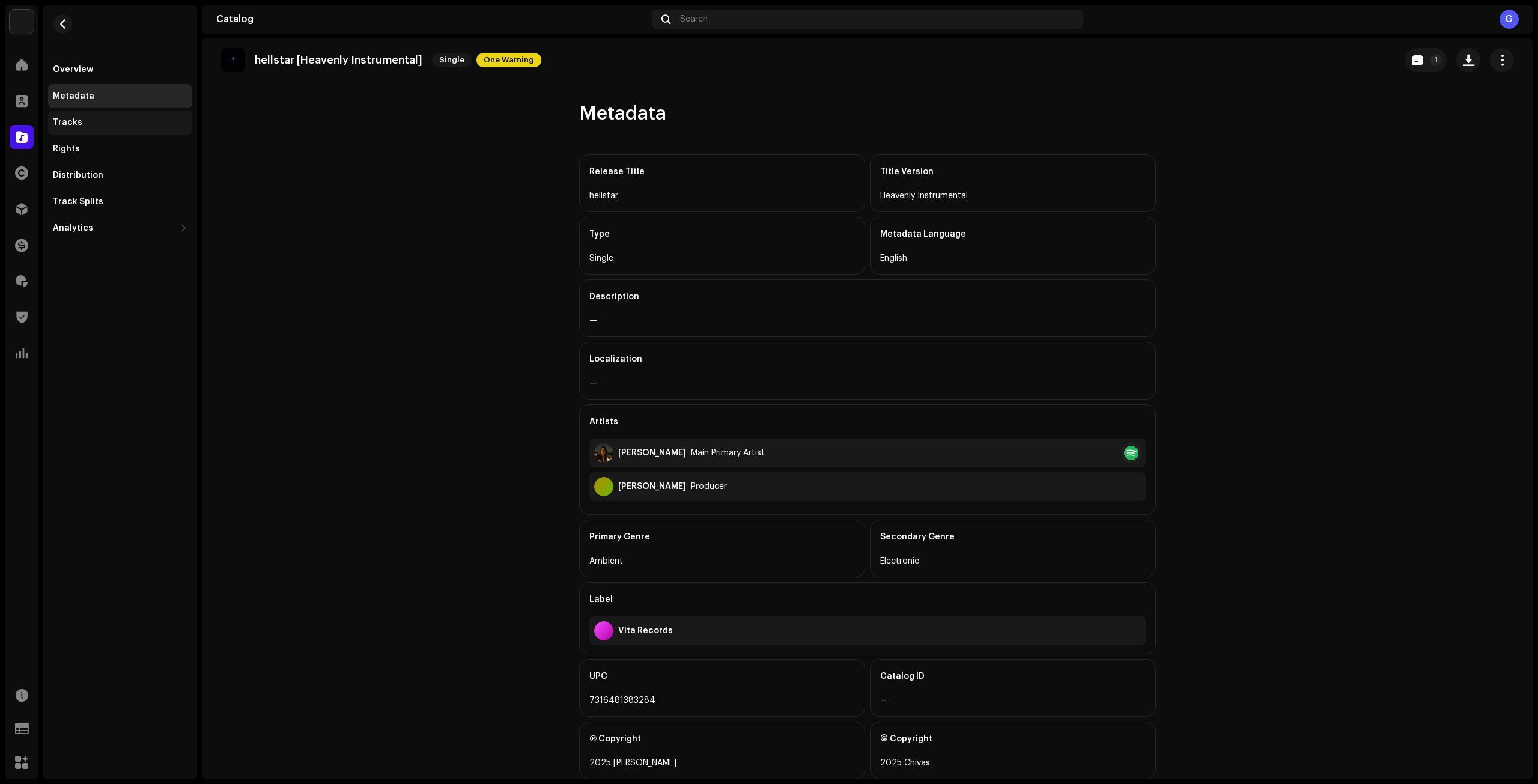
drag, startPoint x: 85, startPoint y: 71, endPoint x: 131, endPoint y: 115, distance: 63.7
click at [86, 71] on div "Overview" at bounding box center [73, 69] width 40 height 9
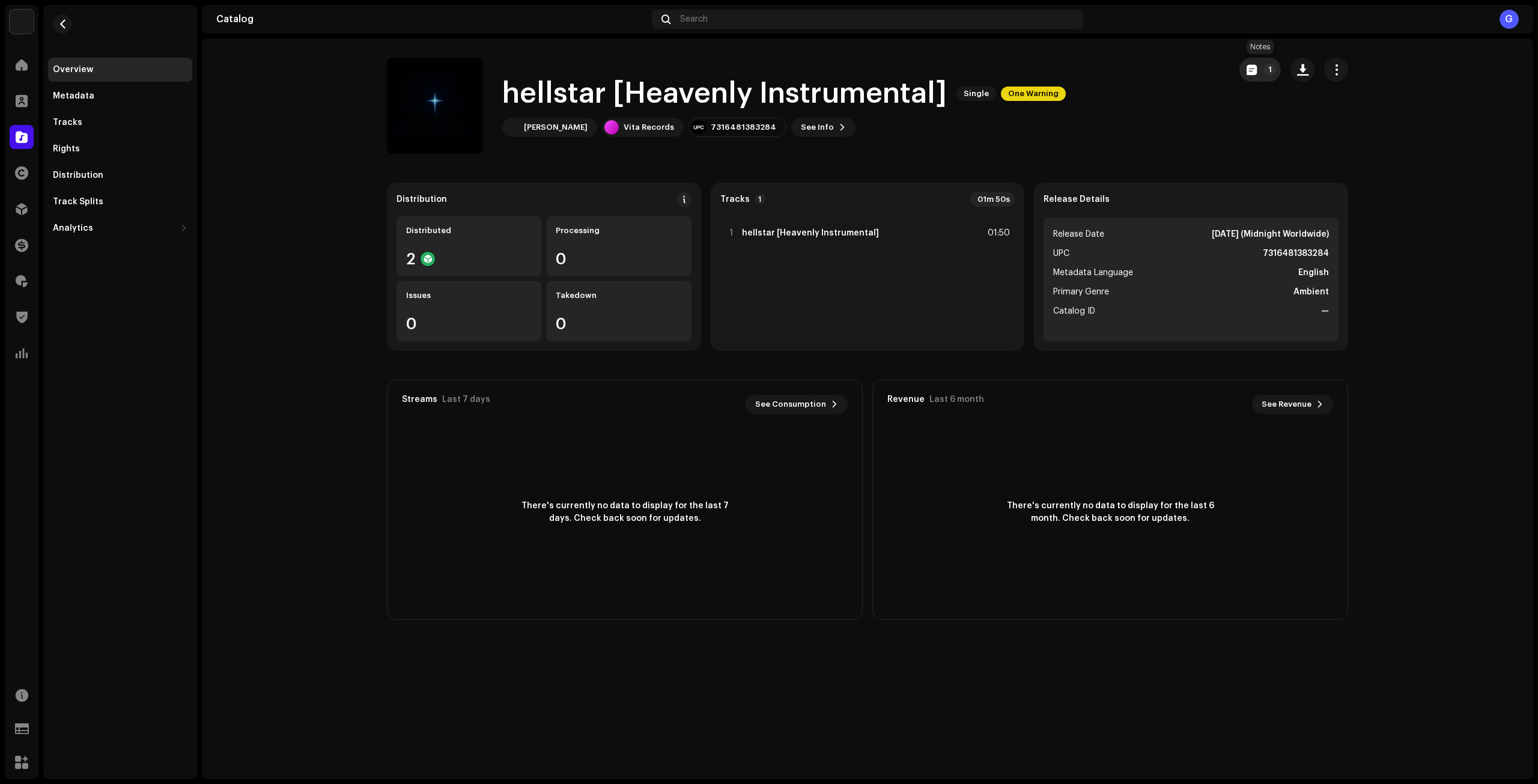
click at [1255, 65] on button "1" at bounding box center [1260, 69] width 42 height 24
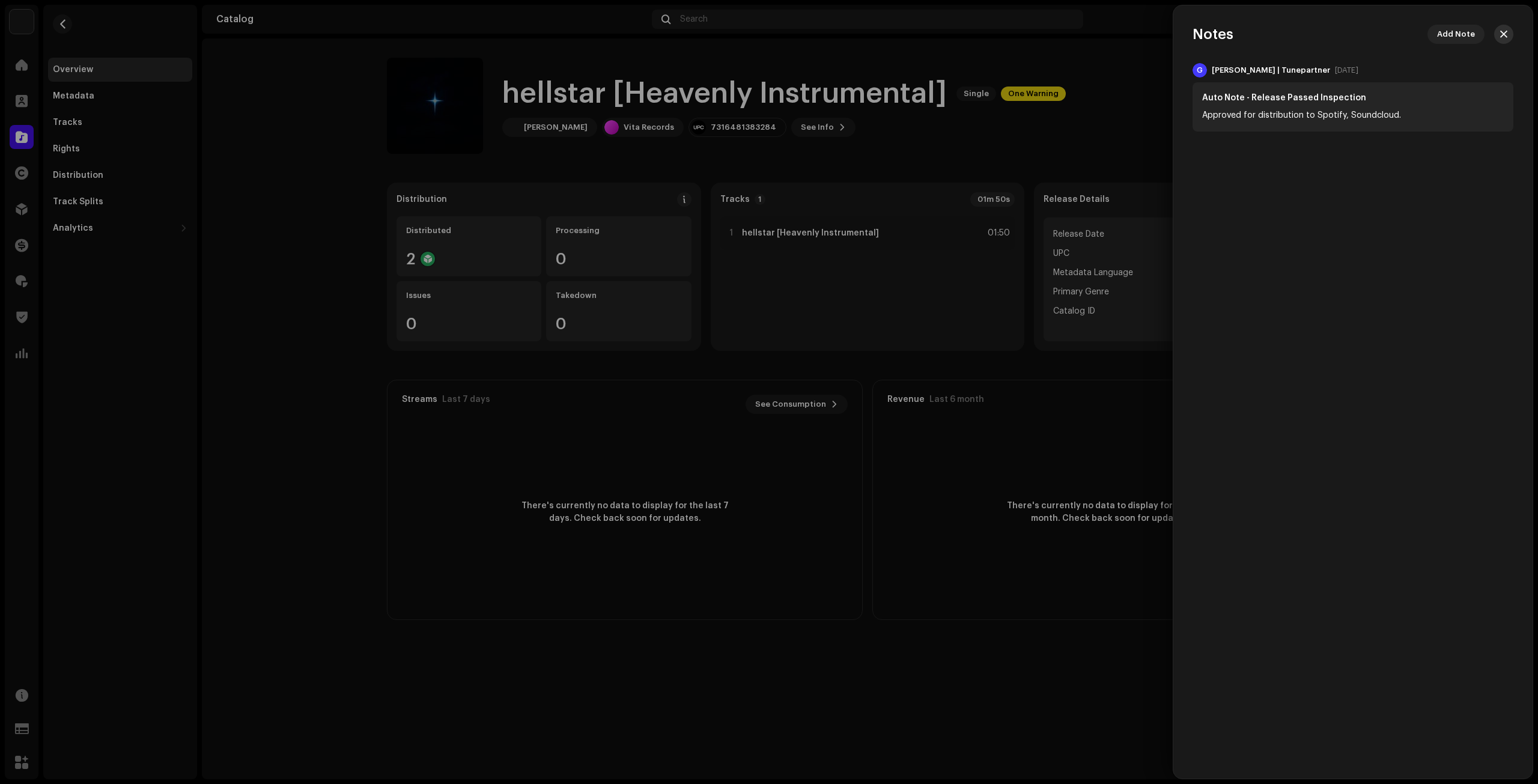
click at [1508, 35] on button "button" at bounding box center [1503, 34] width 19 height 19
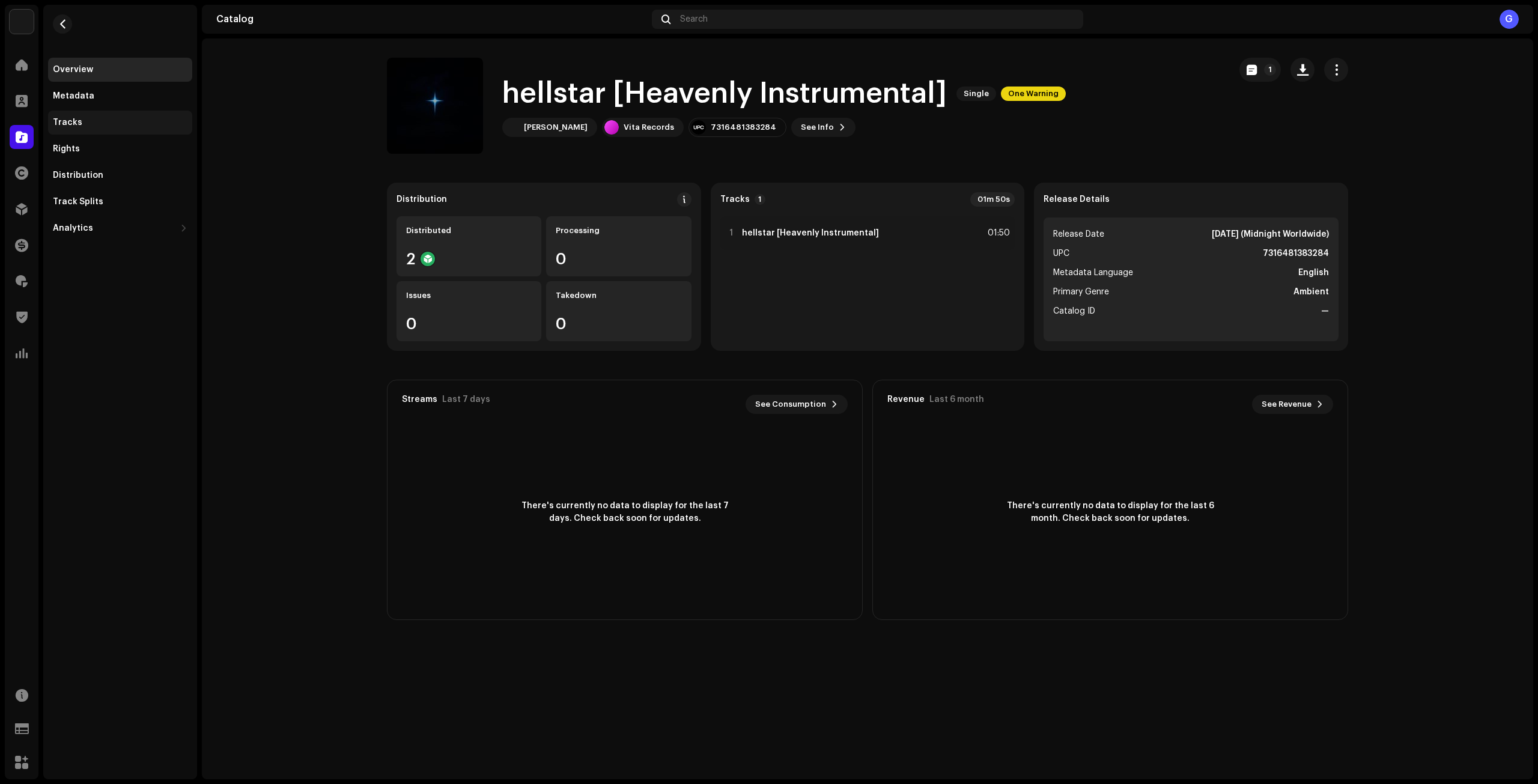
click at [118, 119] on div "Tracks" at bounding box center [120, 122] width 135 height 9
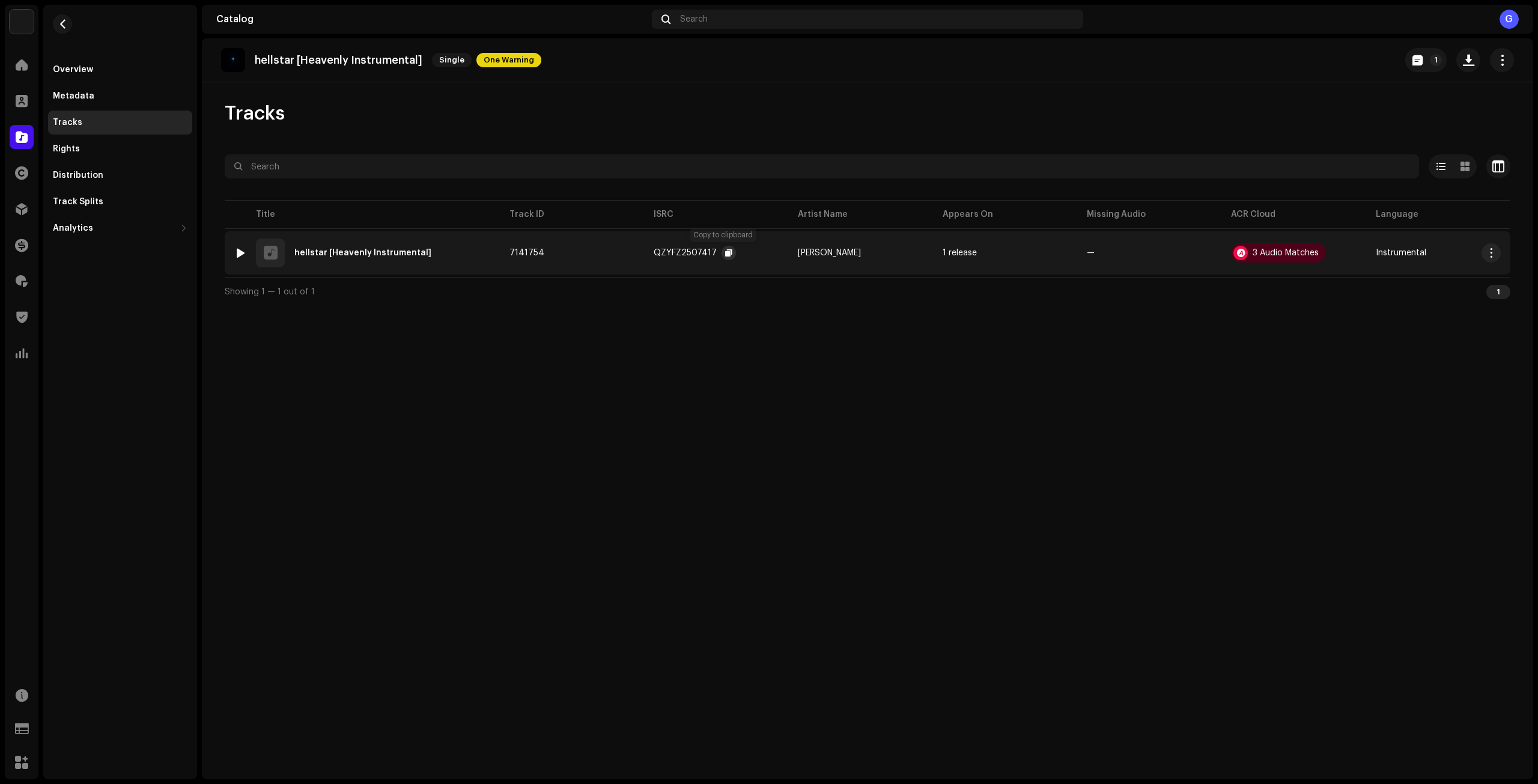
click at [727, 253] on button "button" at bounding box center [728, 253] width 15 height 15
click at [62, 23] on span "button" at bounding box center [63, 24] width 9 height 9
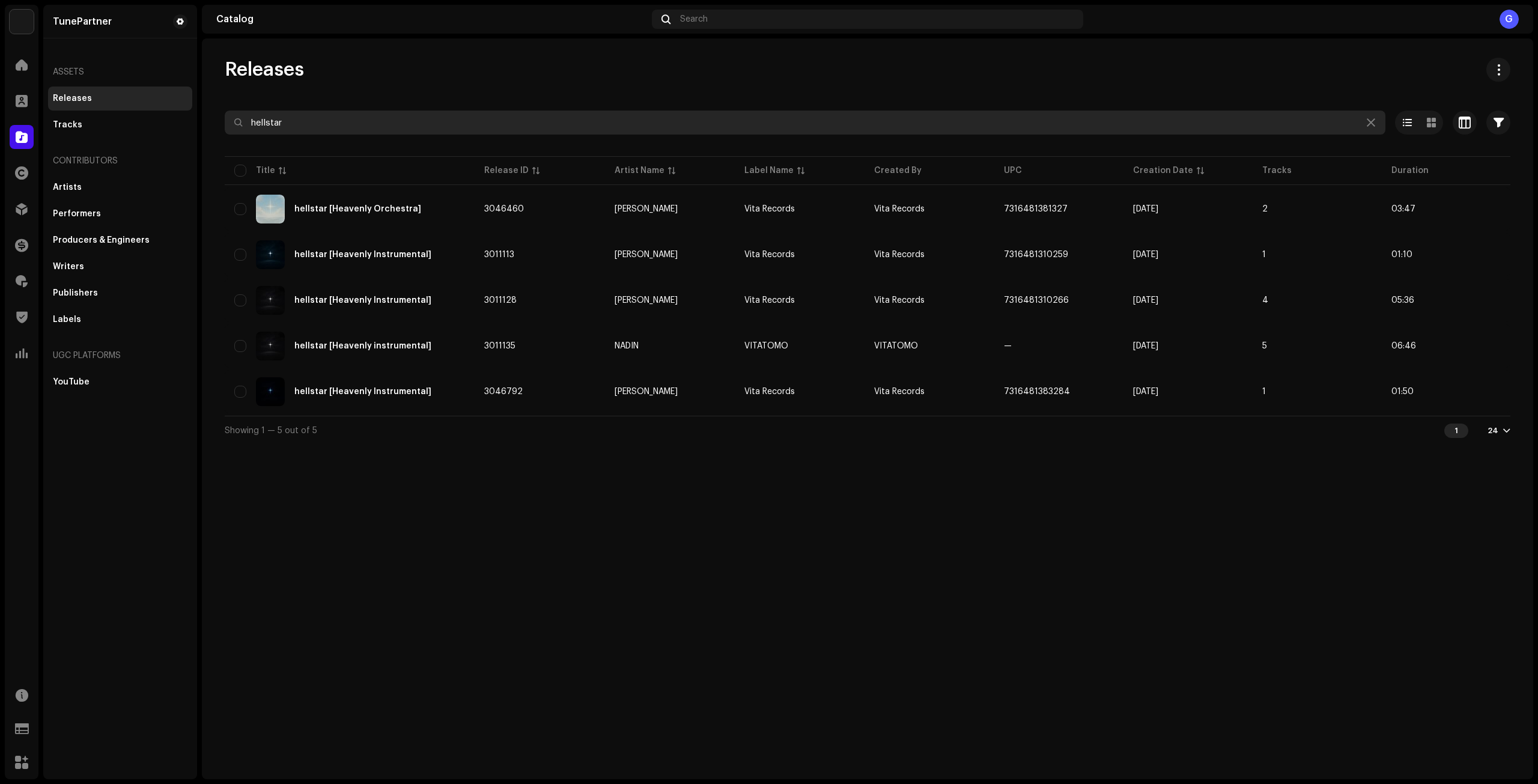
click at [341, 123] on input "hellstar" at bounding box center [804, 122] width 1160 height 24
paste input "QZYFZ2507417"
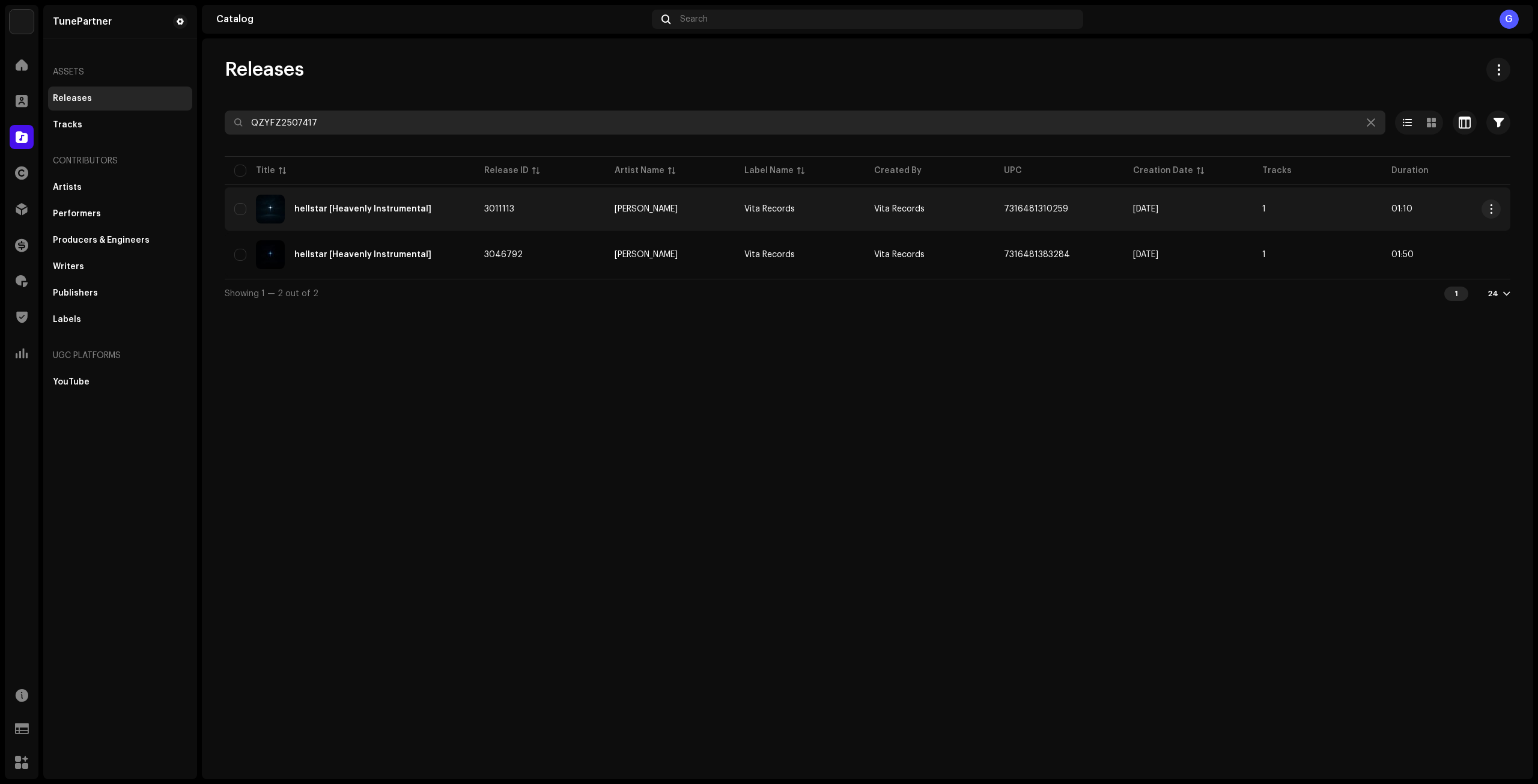
type input "QZYFZ2507417"
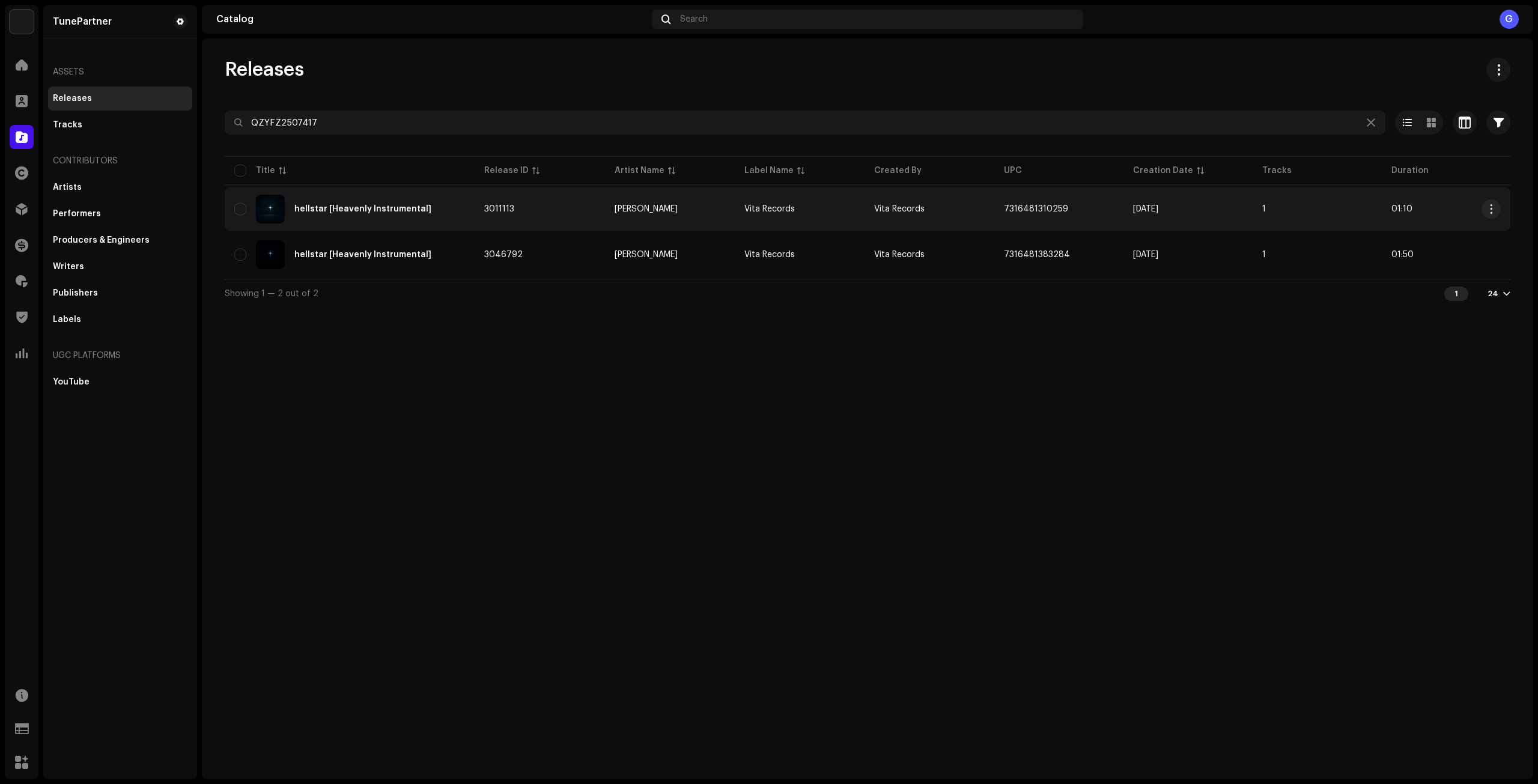
click at [480, 204] on td "3011113" at bounding box center [540, 209] width 131 height 43
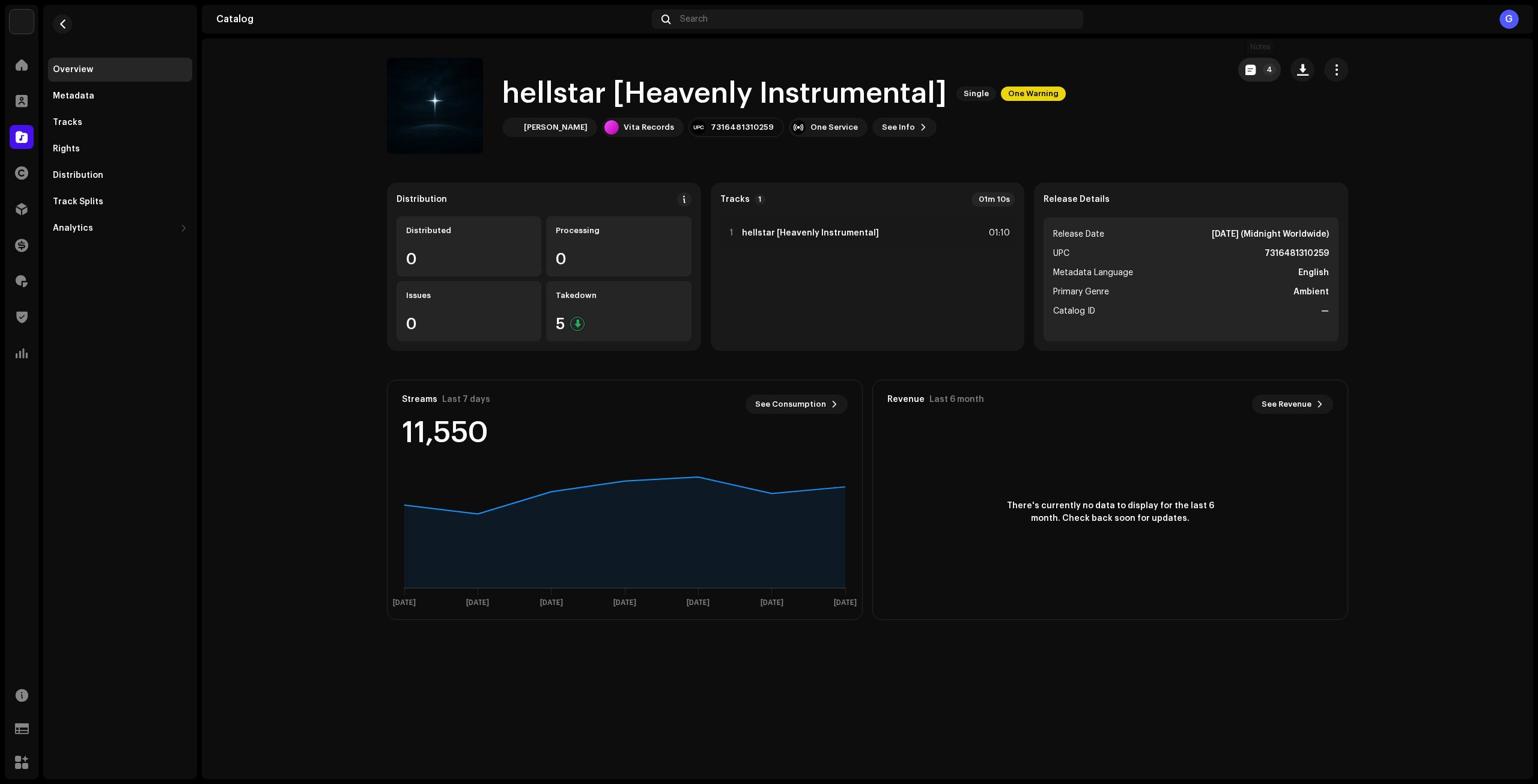
click at [1263, 59] on button "4" at bounding box center [1259, 69] width 42 height 24
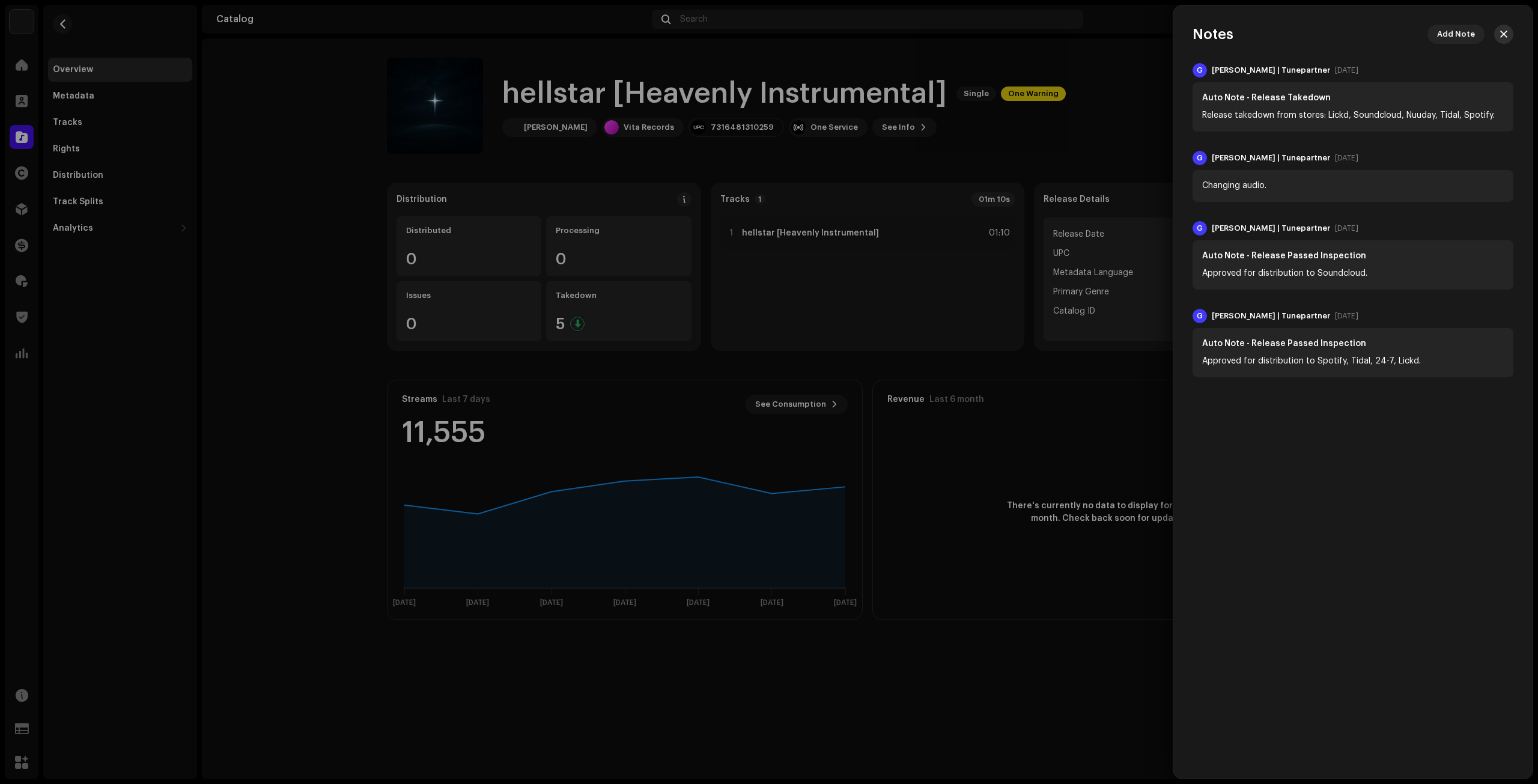
click at [1503, 33] on span "button" at bounding box center [1503, 34] width 7 height 9
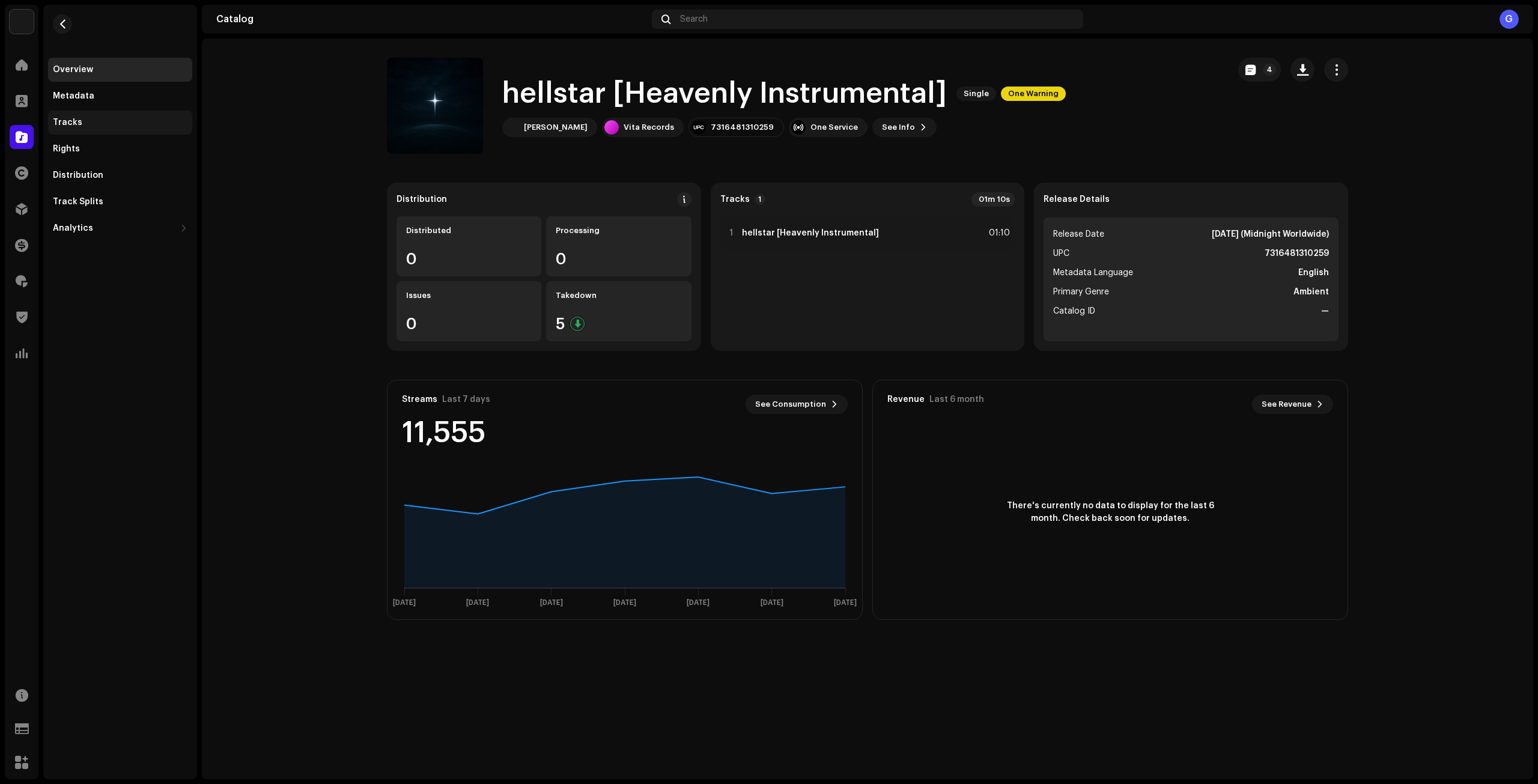
click at [114, 125] on div "Tracks" at bounding box center [120, 122] width 135 height 9
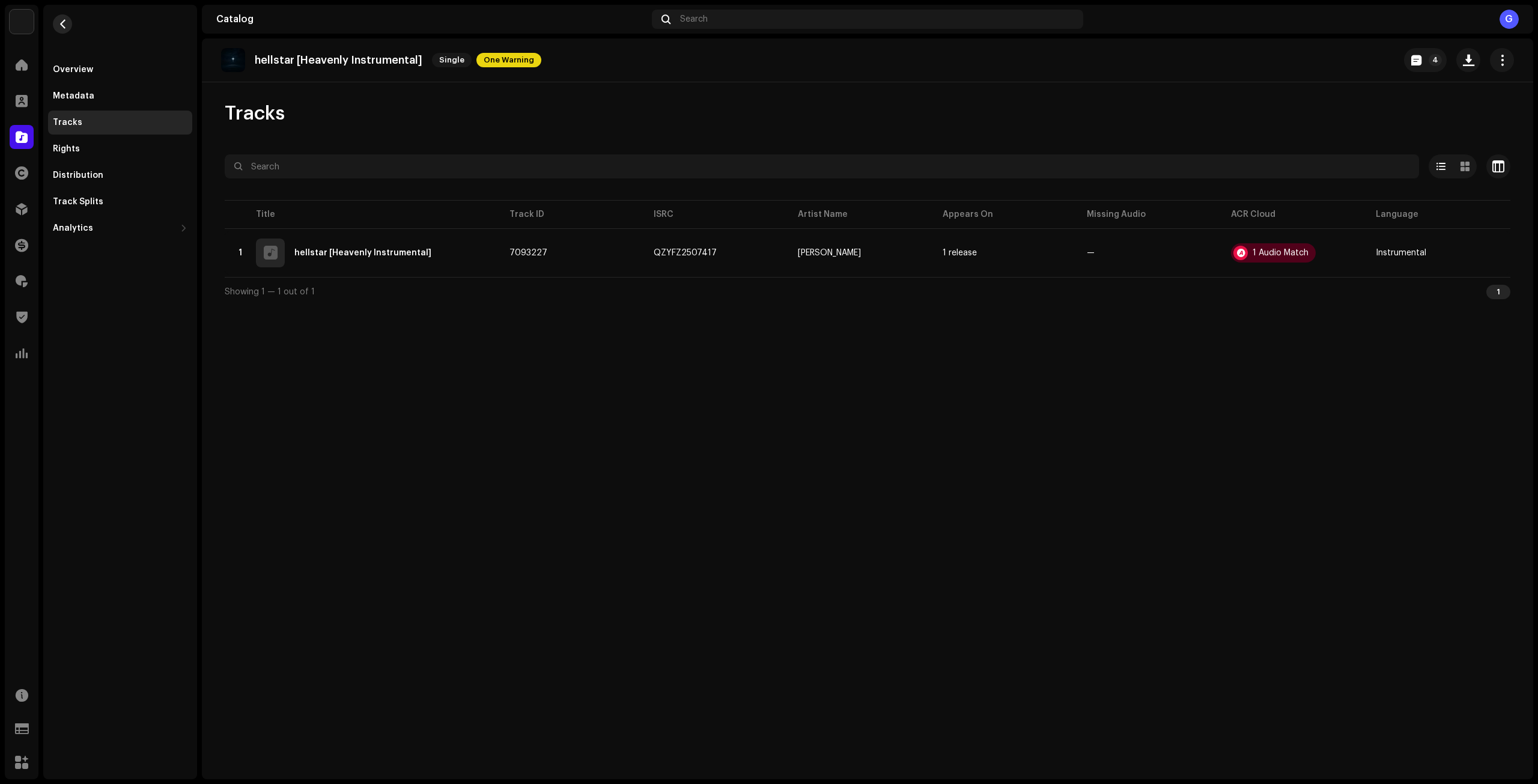
click at [57, 25] on button "button" at bounding box center [62, 24] width 19 height 19
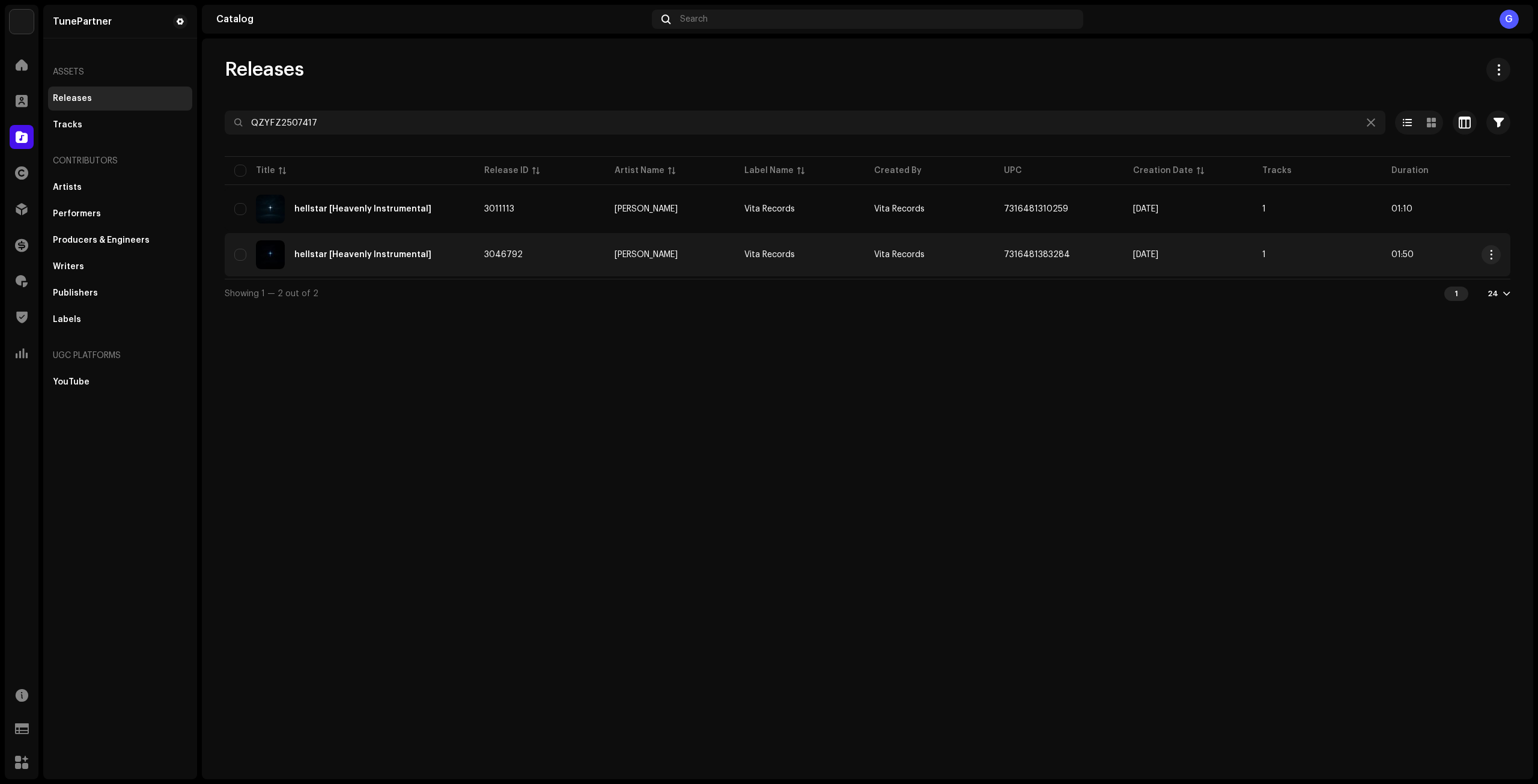
click at [451, 265] on div "hellstar [Heavenly Instrumental]" at bounding box center [350, 254] width 231 height 28
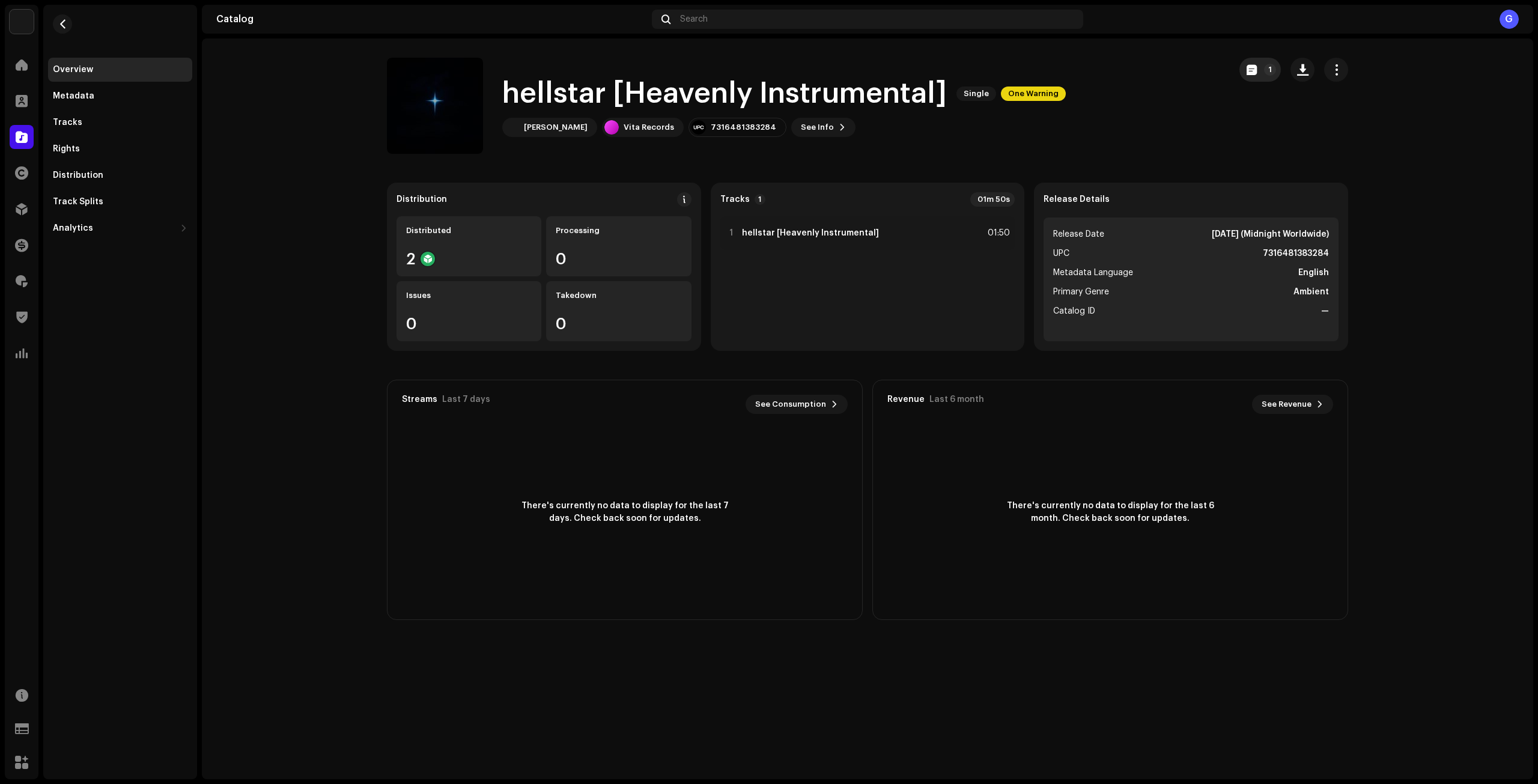
click at [1250, 72] on span "button" at bounding box center [1251, 69] width 10 height 9
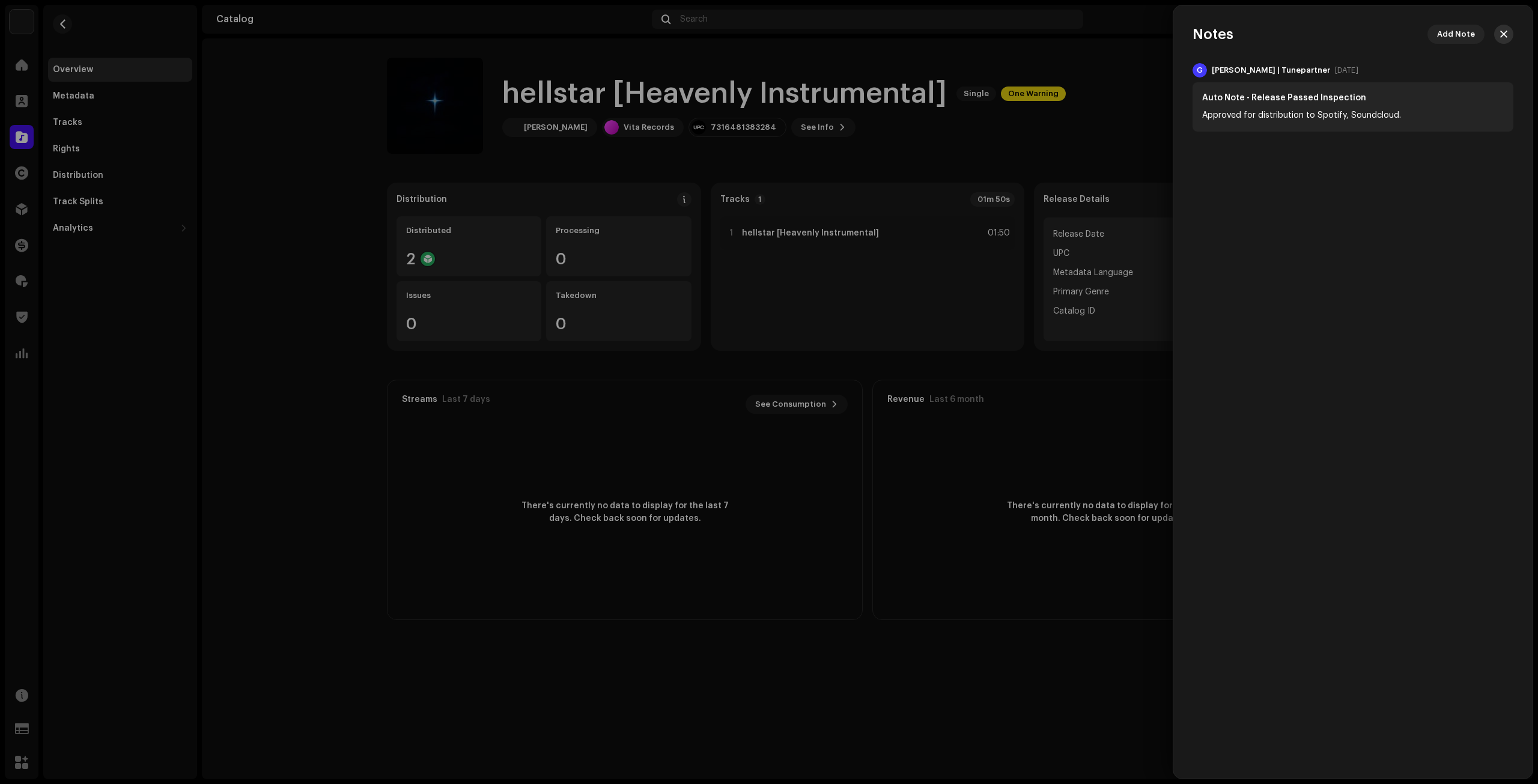
click at [1498, 32] on button "button" at bounding box center [1503, 34] width 19 height 19
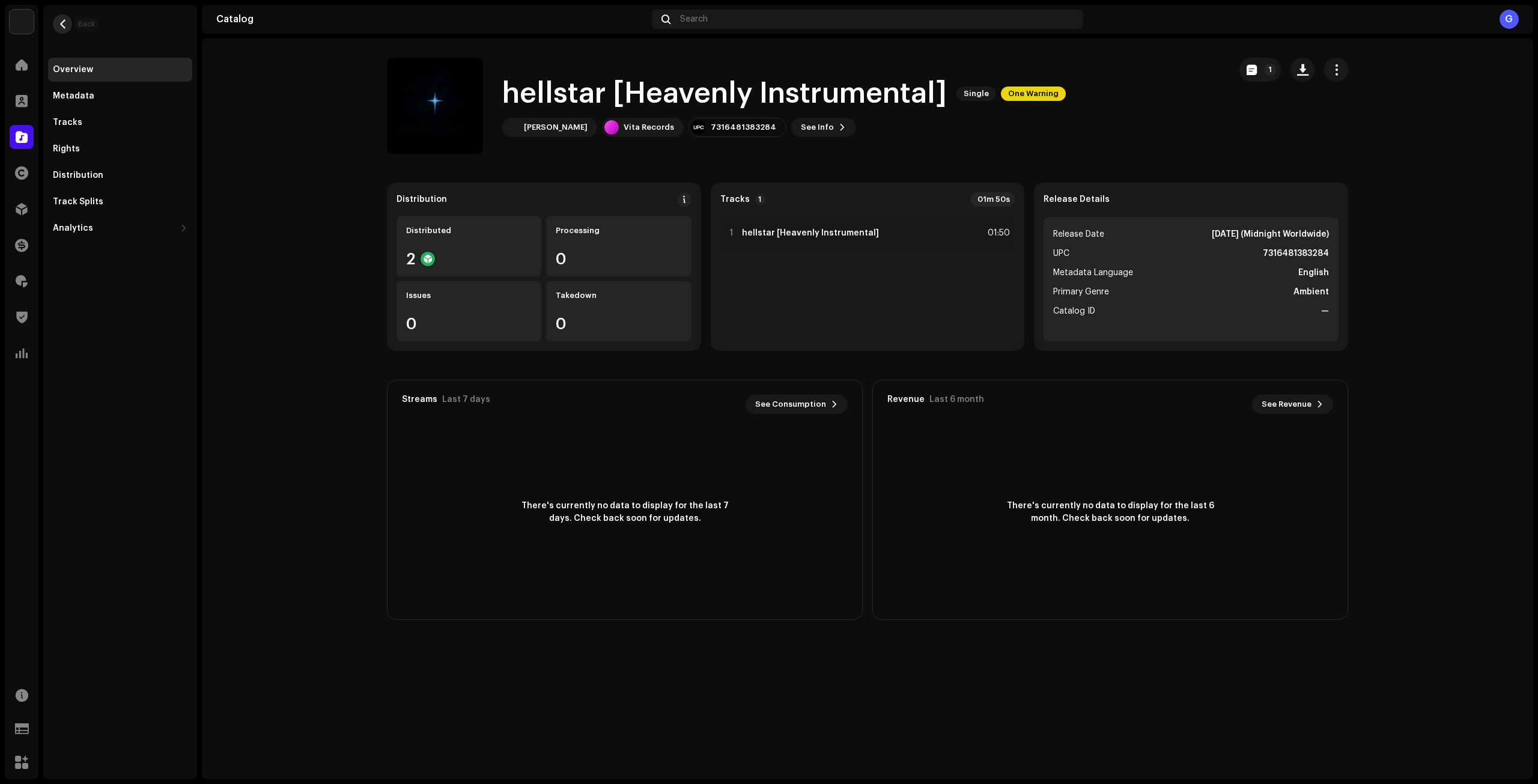
click at [59, 18] on button "button" at bounding box center [62, 24] width 19 height 19
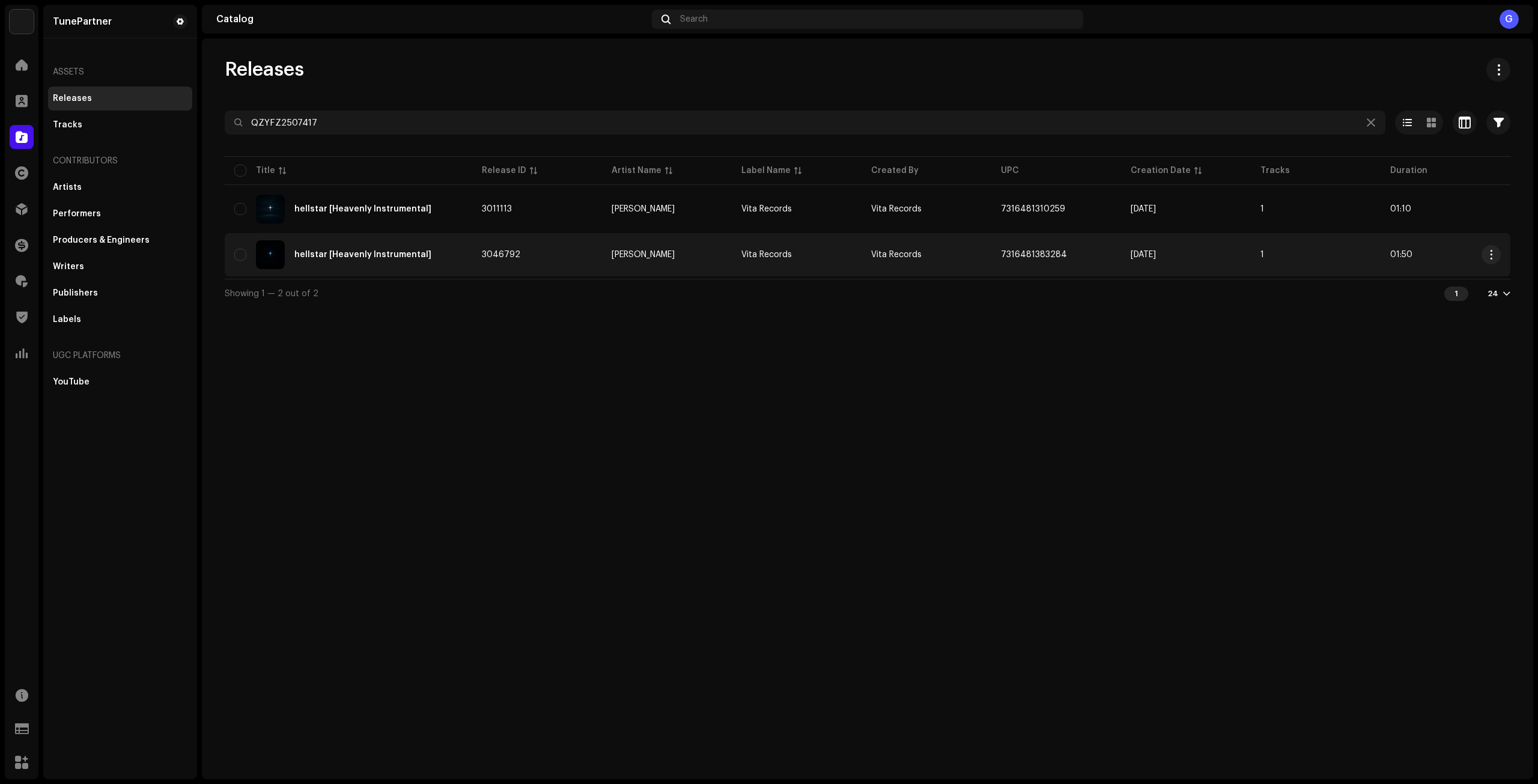
click at [969, 250] on td "Vita Records" at bounding box center [926, 254] width 130 height 43
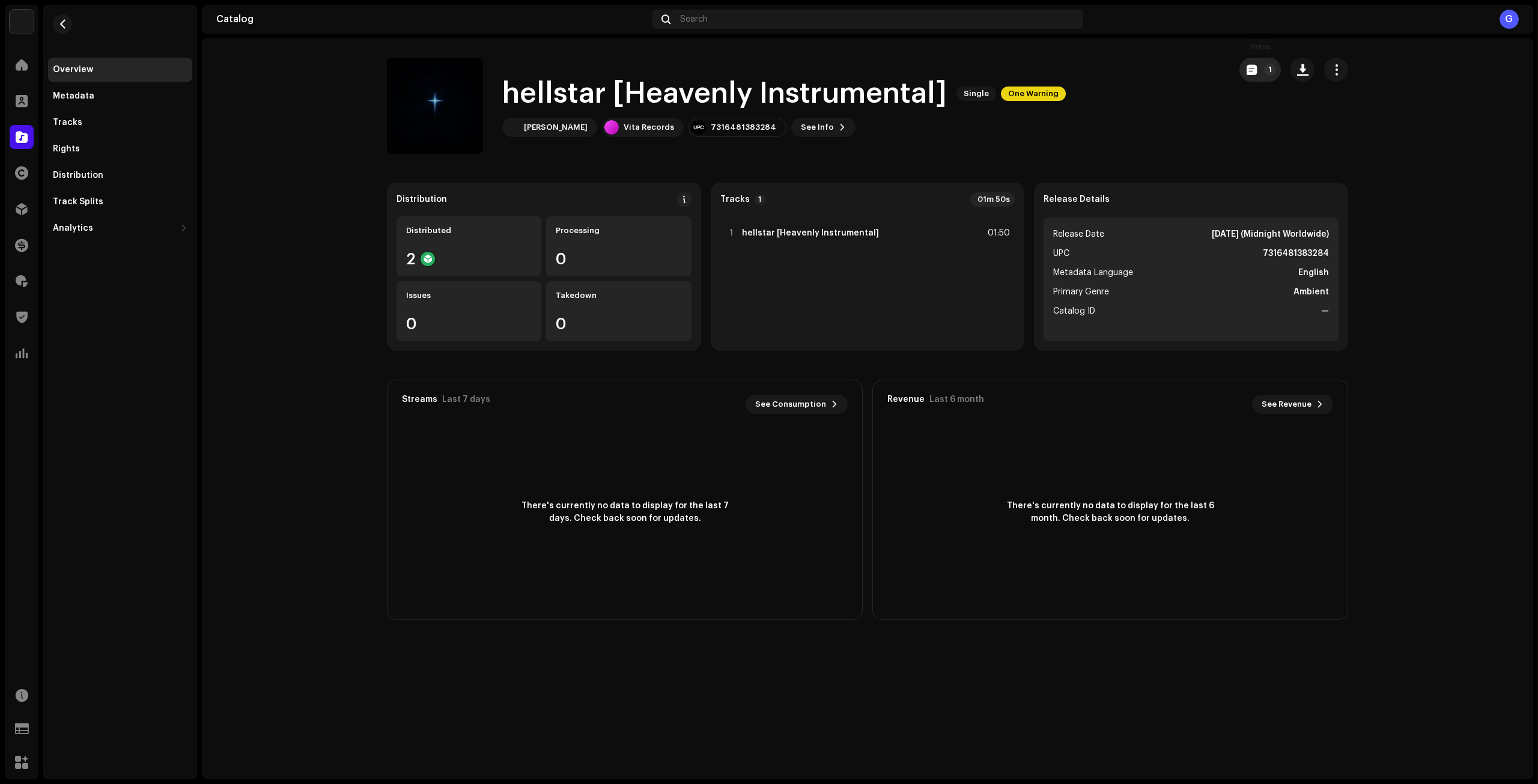
click at [1249, 78] on button "1" at bounding box center [1260, 69] width 42 height 24
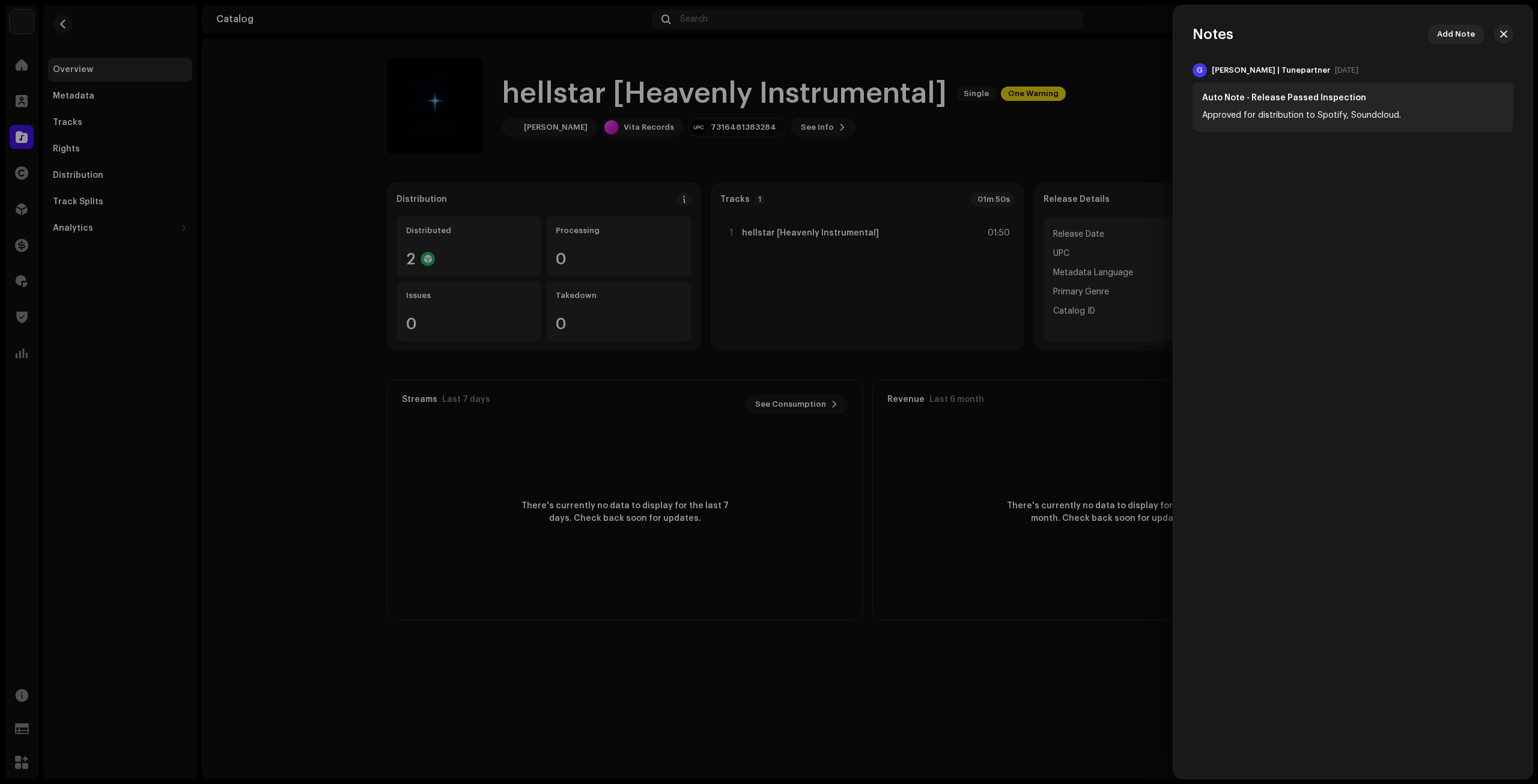
click at [1503, 33] on button "button" at bounding box center [1503, 34] width 19 height 19
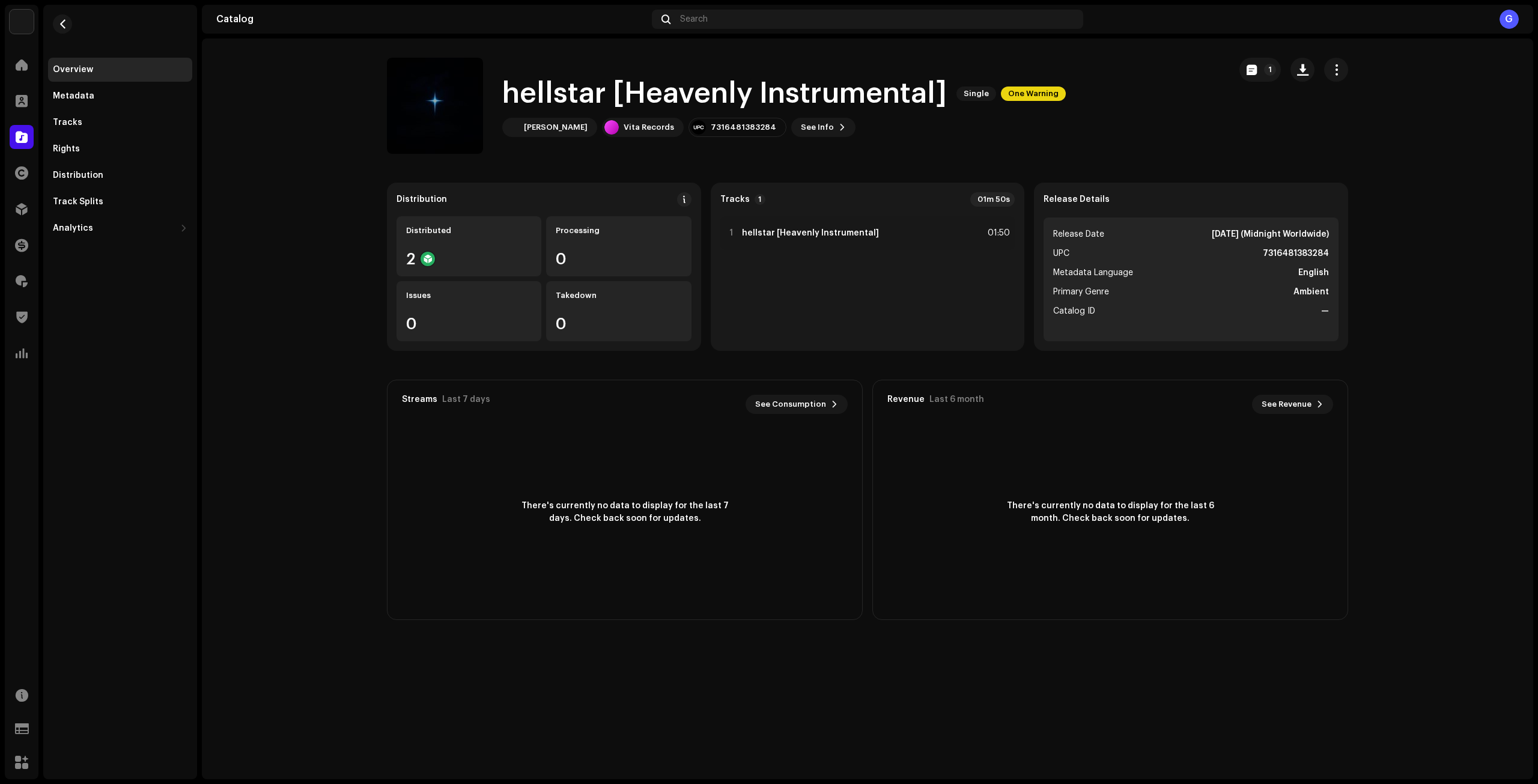
drag, startPoint x: 281, startPoint y: 100, endPoint x: 311, endPoint y: 98, distance: 30.1
click at [281, 99] on re-o-release-hero "hellstar [Heavenly Instrumental] Single One Warning 1 hellstar [Heavenly Instru…" at bounding box center [867, 105] width 1331 height 96
click at [1245, 75] on button "1" at bounding box center [1260, 69] width 42 height 24
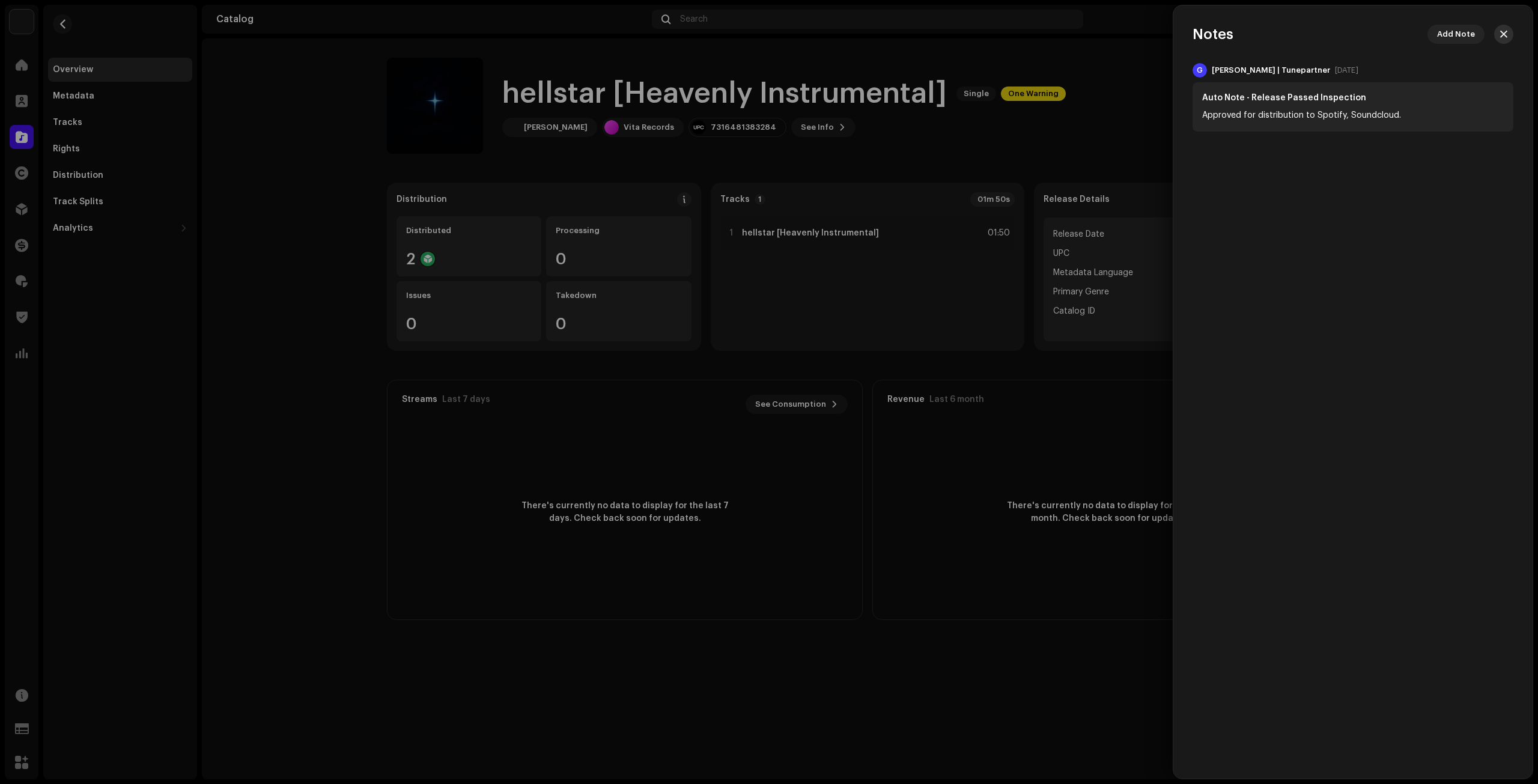
click at [1500, 35] on button "button" at bounding box center [1503, 34] width 19 height 19
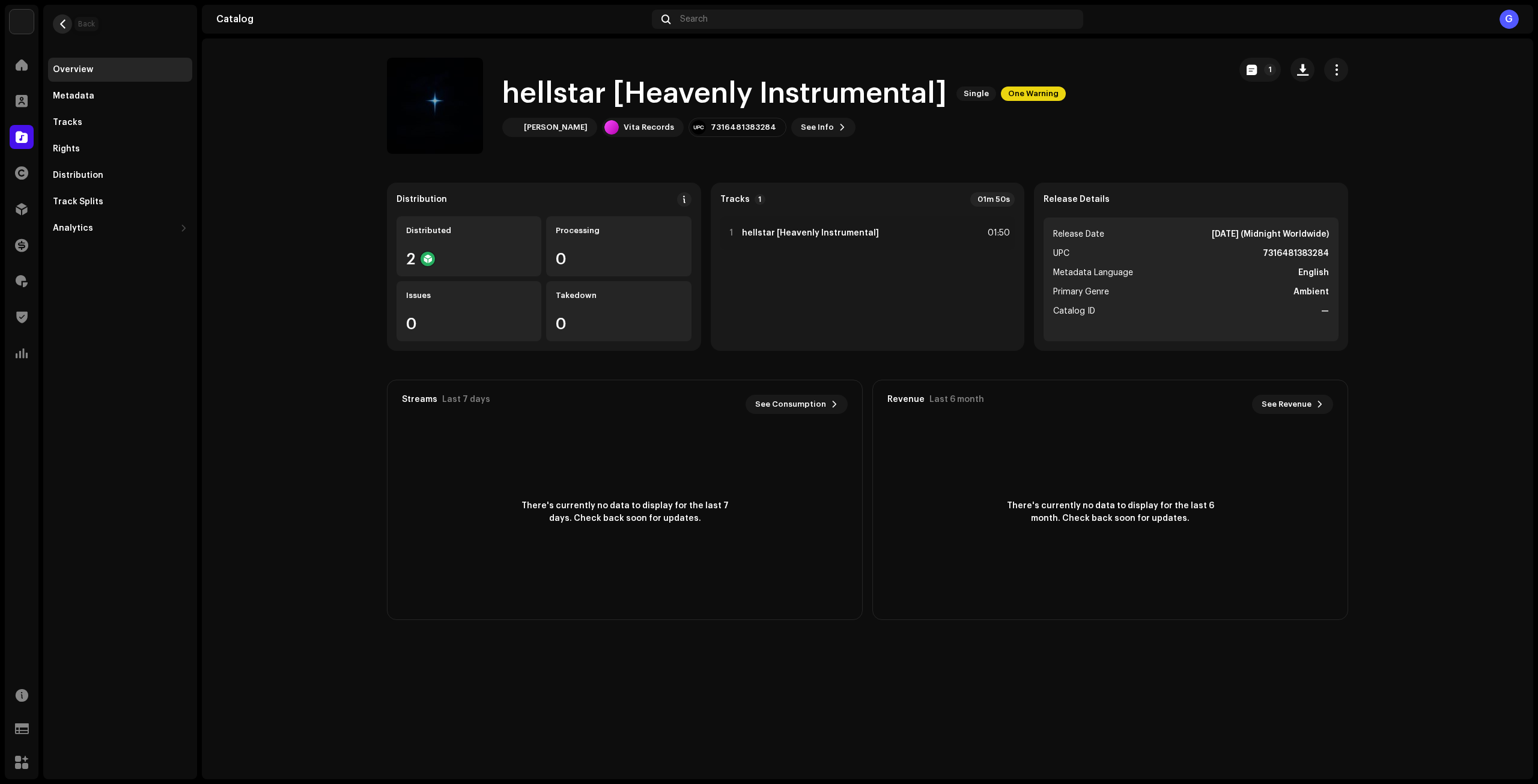
click at [57, 26] on button "button" at bounding box center [62, 24] width 19 height 19
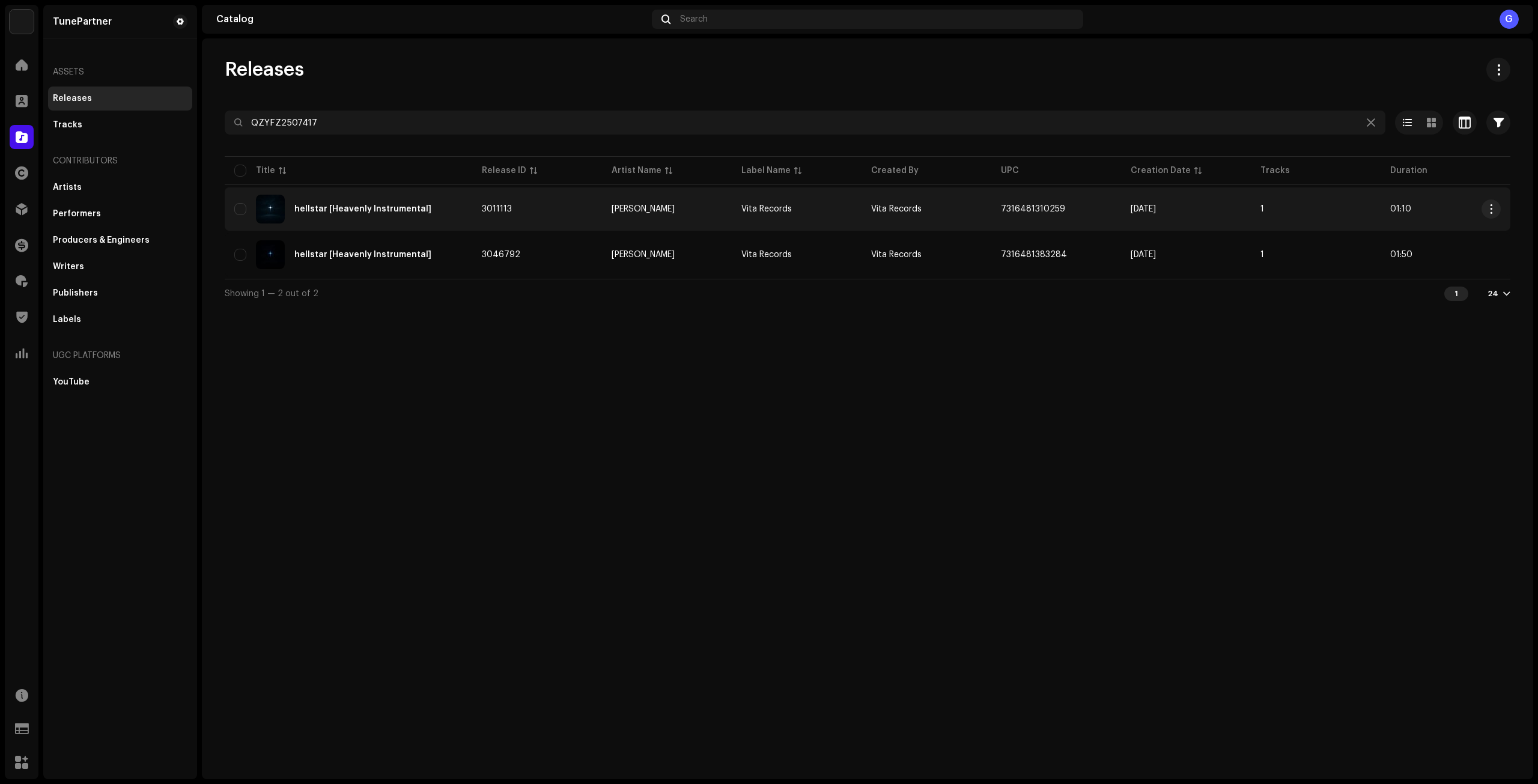
click at [1080, 207] on td "7316481310259" at bounding box center [1056, 209] width 130 height 43
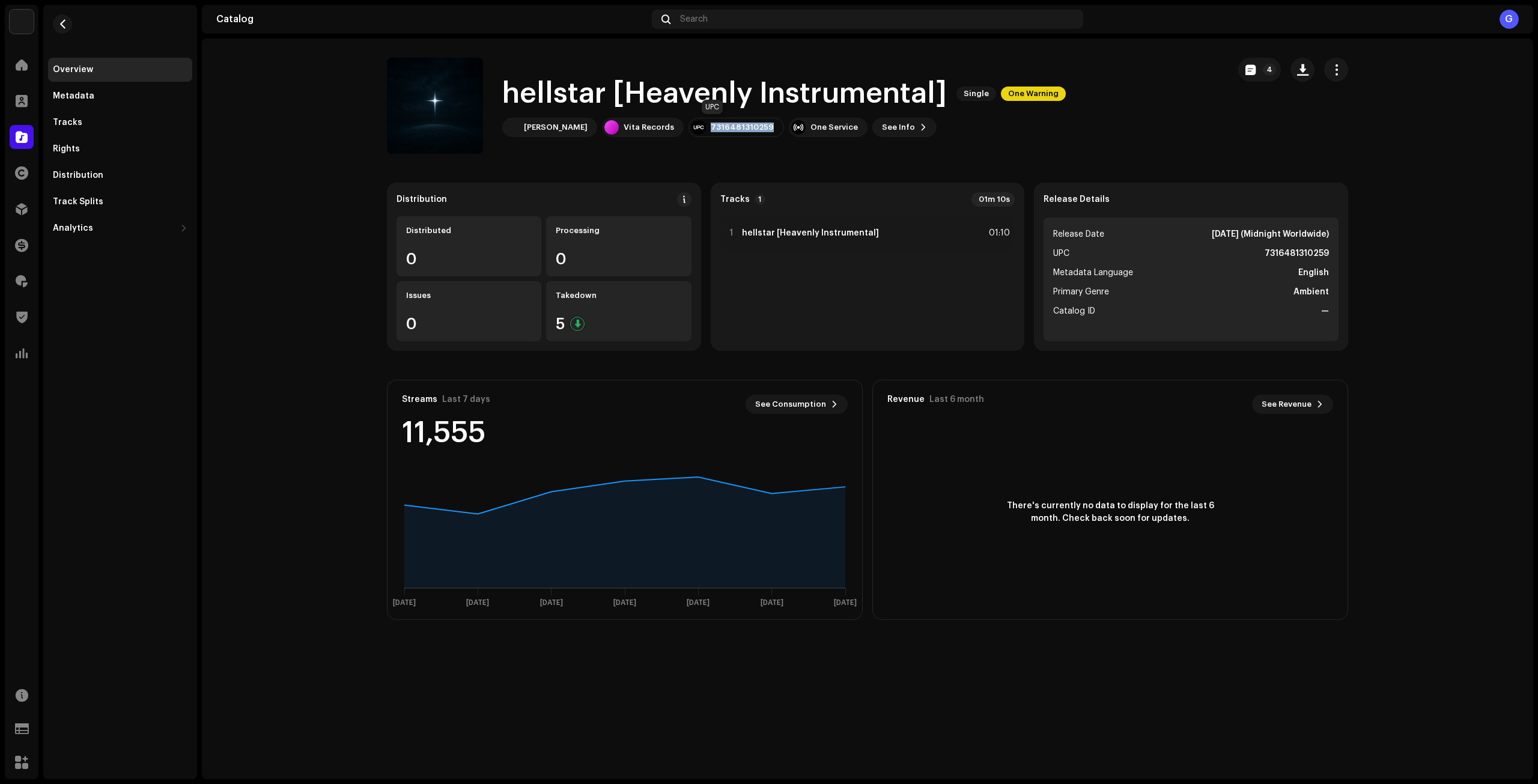
drag, startPoint x: 687, startPoint y: 125, endPoint x: 755, endPoint y: 129, distance: 68.1
click at [755, 129] on div "7316481310259" at bounding box center [736, 127] width 95 height 19
copy div "7316481310259"
click at [1075, 155] on catalog-releases-details-overview "hellstar [Heavenly Instrumental] Single One Warning 4 hellstar [Heavenly Instru…" at bounding box center [867, 338] width 1331 height 600
click at [1350, 729] on div "hellstar [Heavenly Instrumental] Single One Warning 4 hellstar [Heavenly Instru…" at bounding box center [867, 408] width 1331 height 740
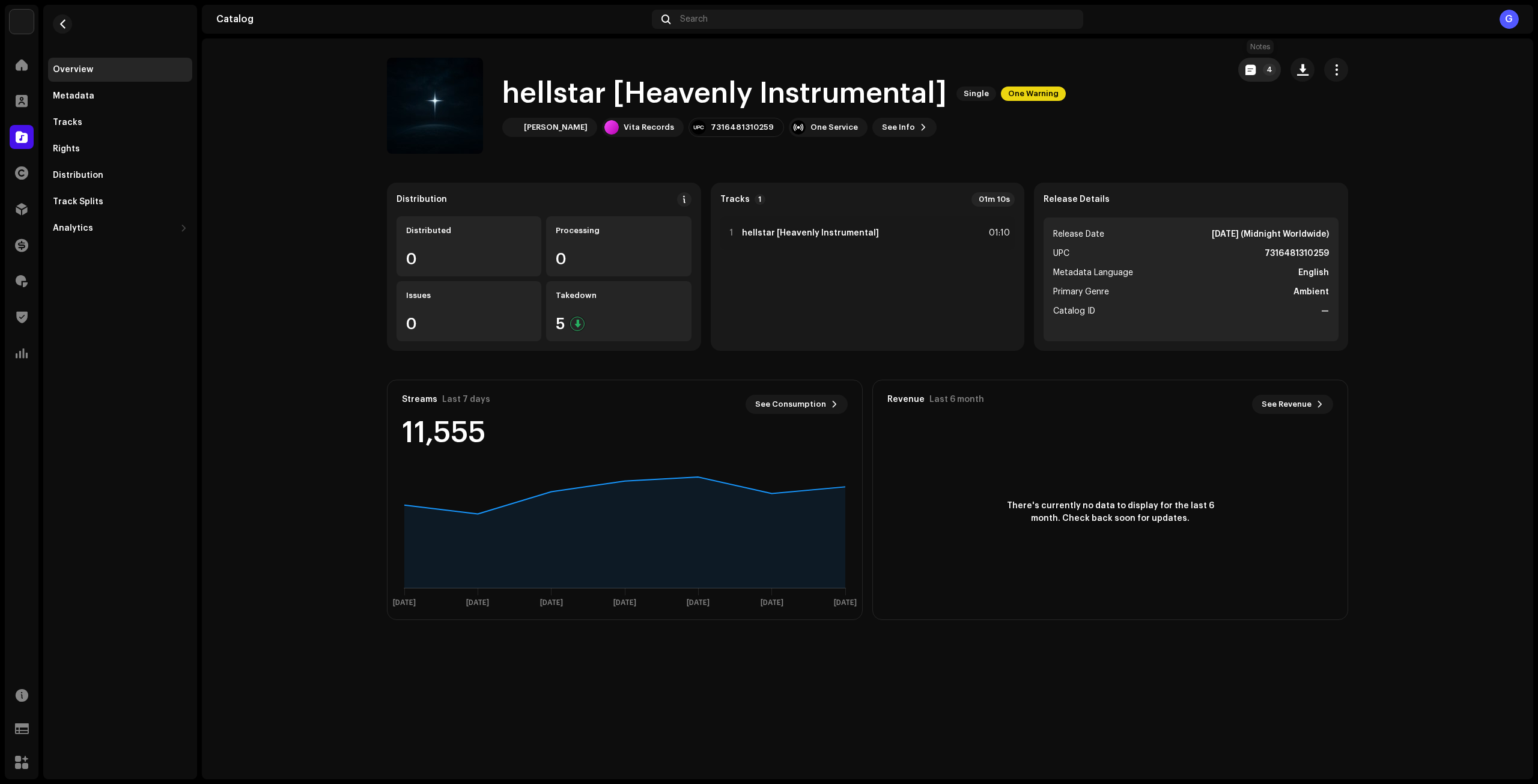
click at [1254, 78] on button "4" at bounding box center [1259, 69] width 42 height 24
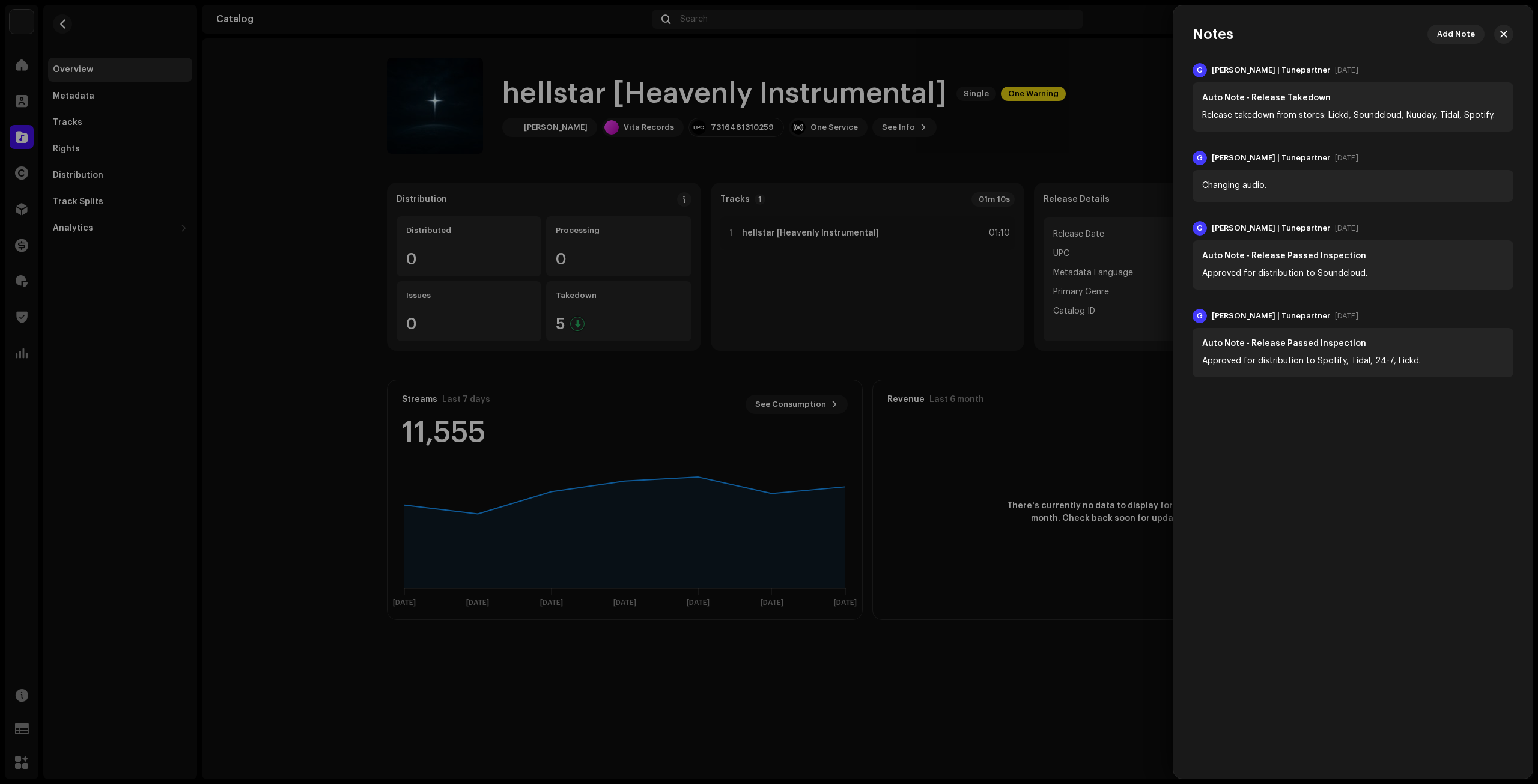
click at [1124, 115] on div at bounding box center [769, 392] width 1538 height 784
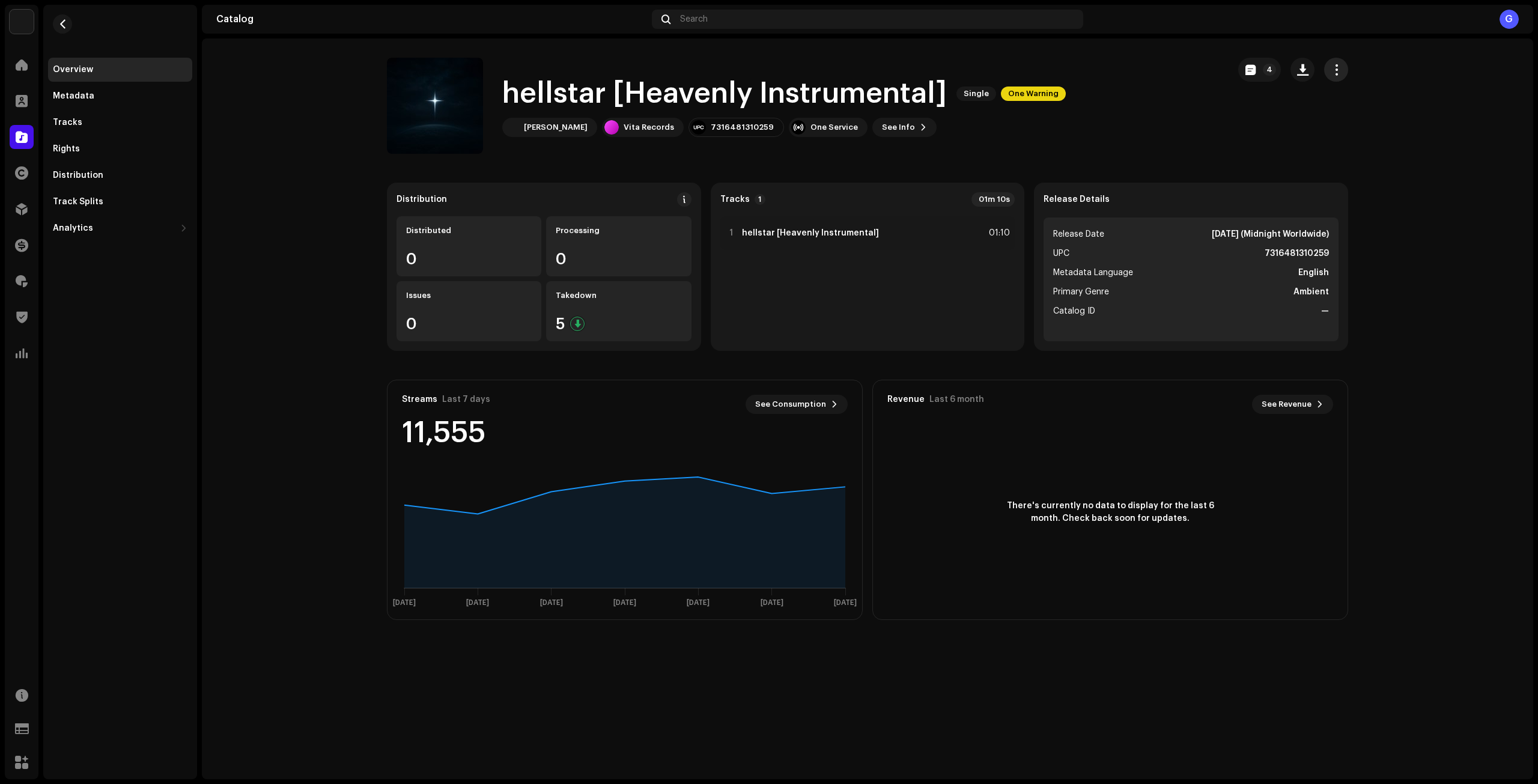
click at [1334, 72] on span "button" at bounding box center [1336, 69] width 12 height 9
click at [367, 59] on re-o-release-hero "hellstar [Heavenly Instrumental] Single One Warning 4 hellstar [Heavenly Instru…" at bounding box center [867, 105] width 1331 height 96
click at [150, 103] on div "Metadata" at bounding box center [119, 95] width 144 height 24
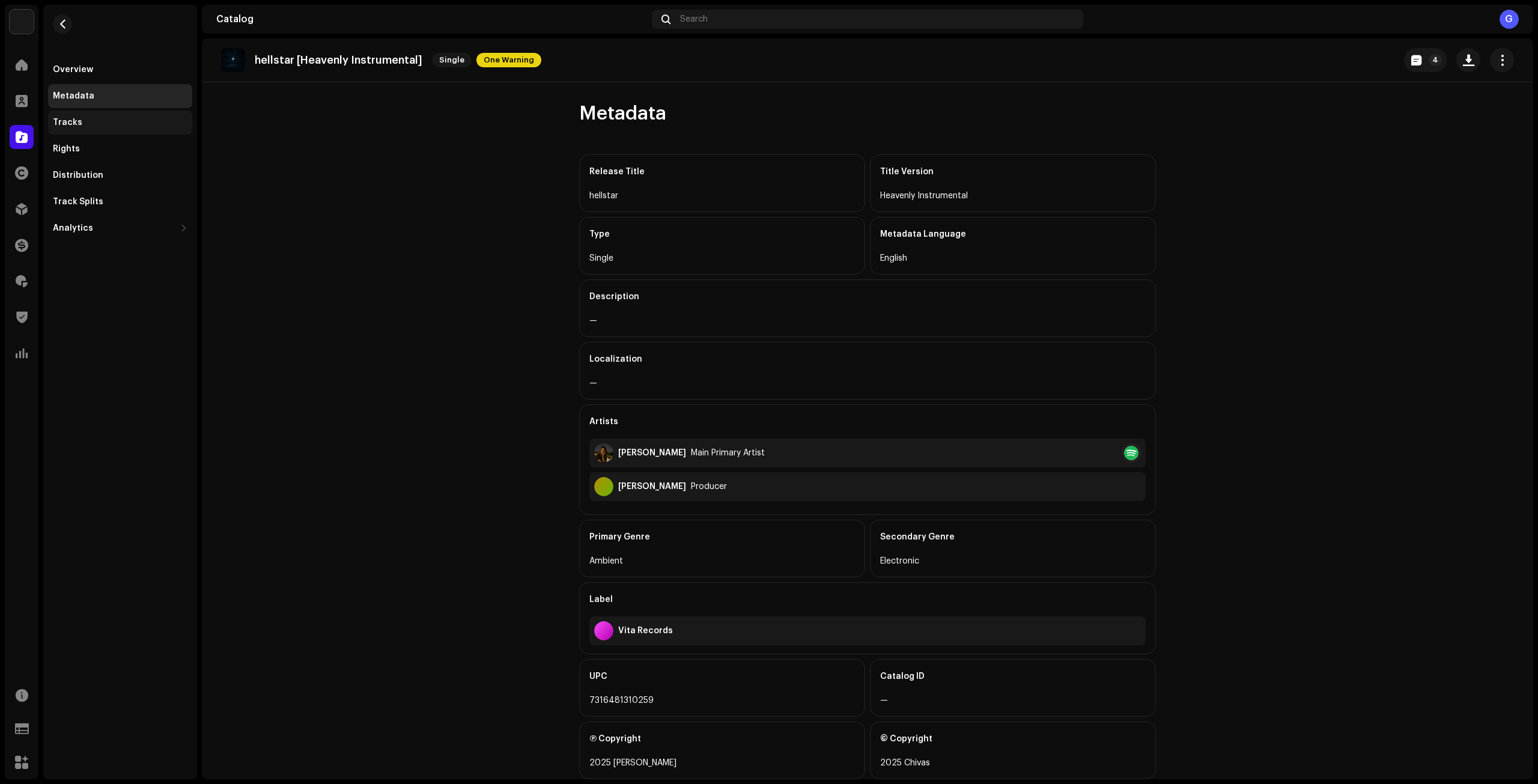
click at [139, 131] on div "Tracks" at bounding box center [119, 122] width 144 height 24
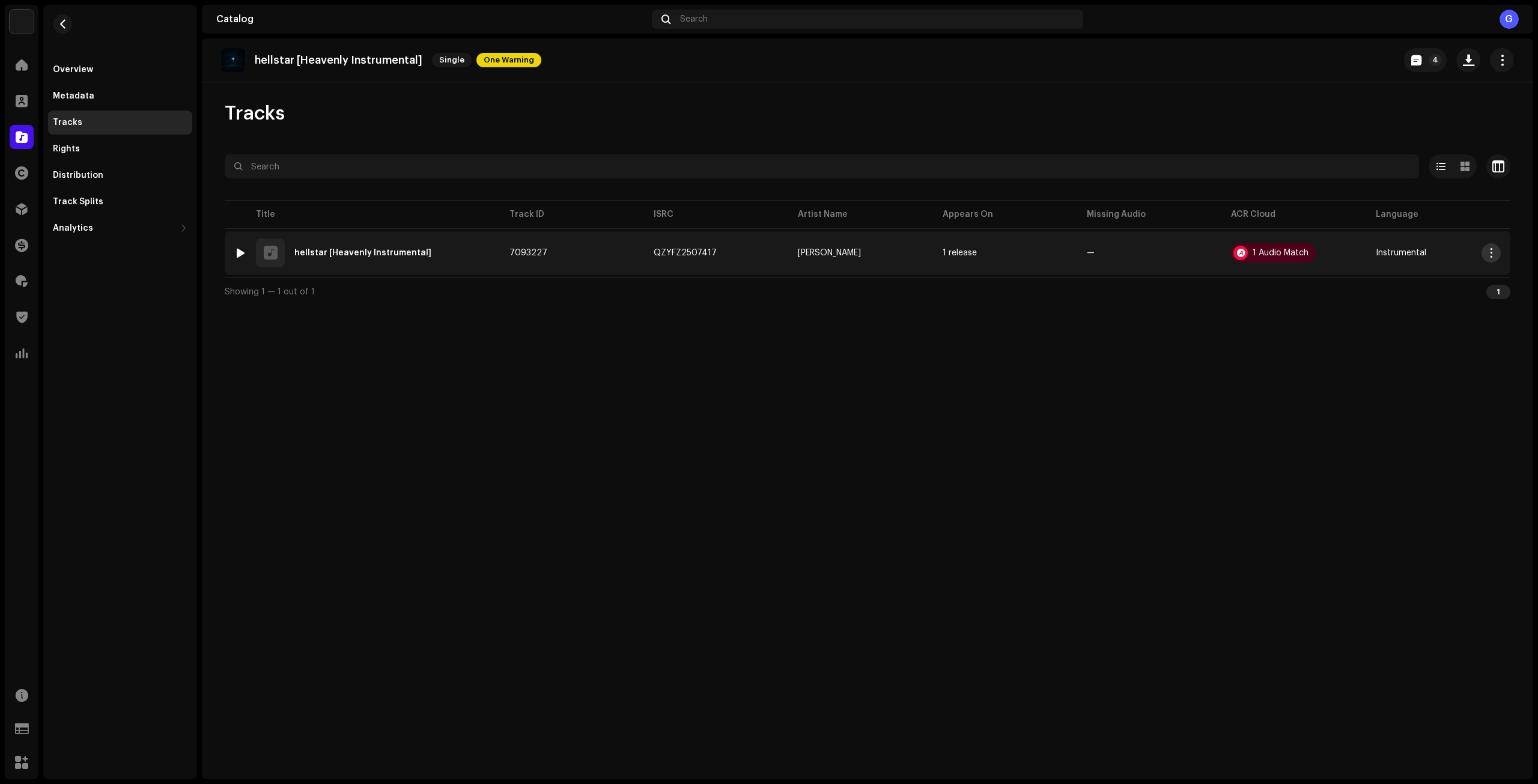
click at [1483, 251] on button "button" at bounding box center [1491, 252] width 19 height 19
click at [1220, 350] on div "hellstar [Heavenly Instrumental] Single One Warning 4 Tracks Selected 0 Options…" at bounding box center [867, 408] width 1331 height 740
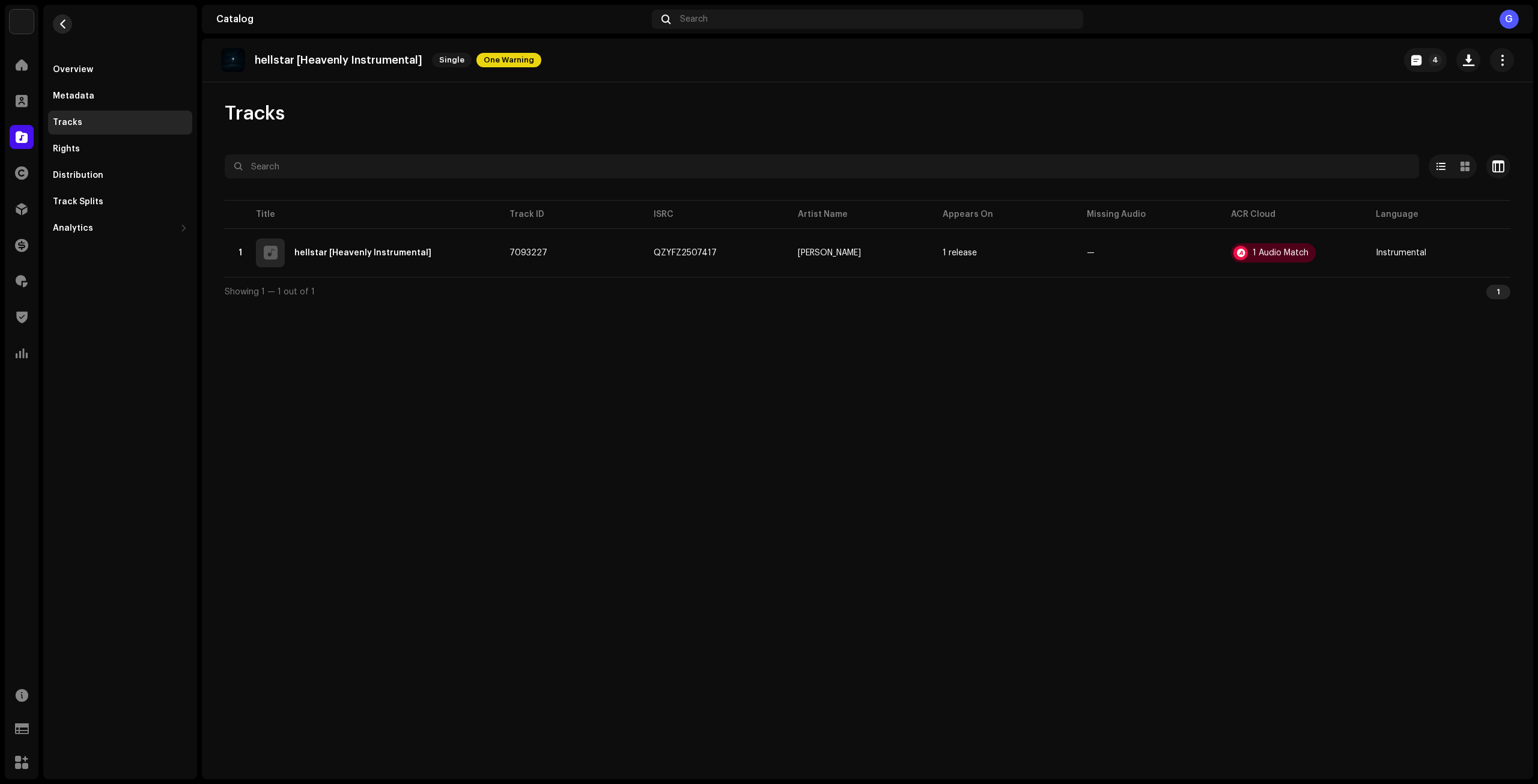
click at [67, 22] on span "button" at bounding box center [63, 24] width 9 height 9
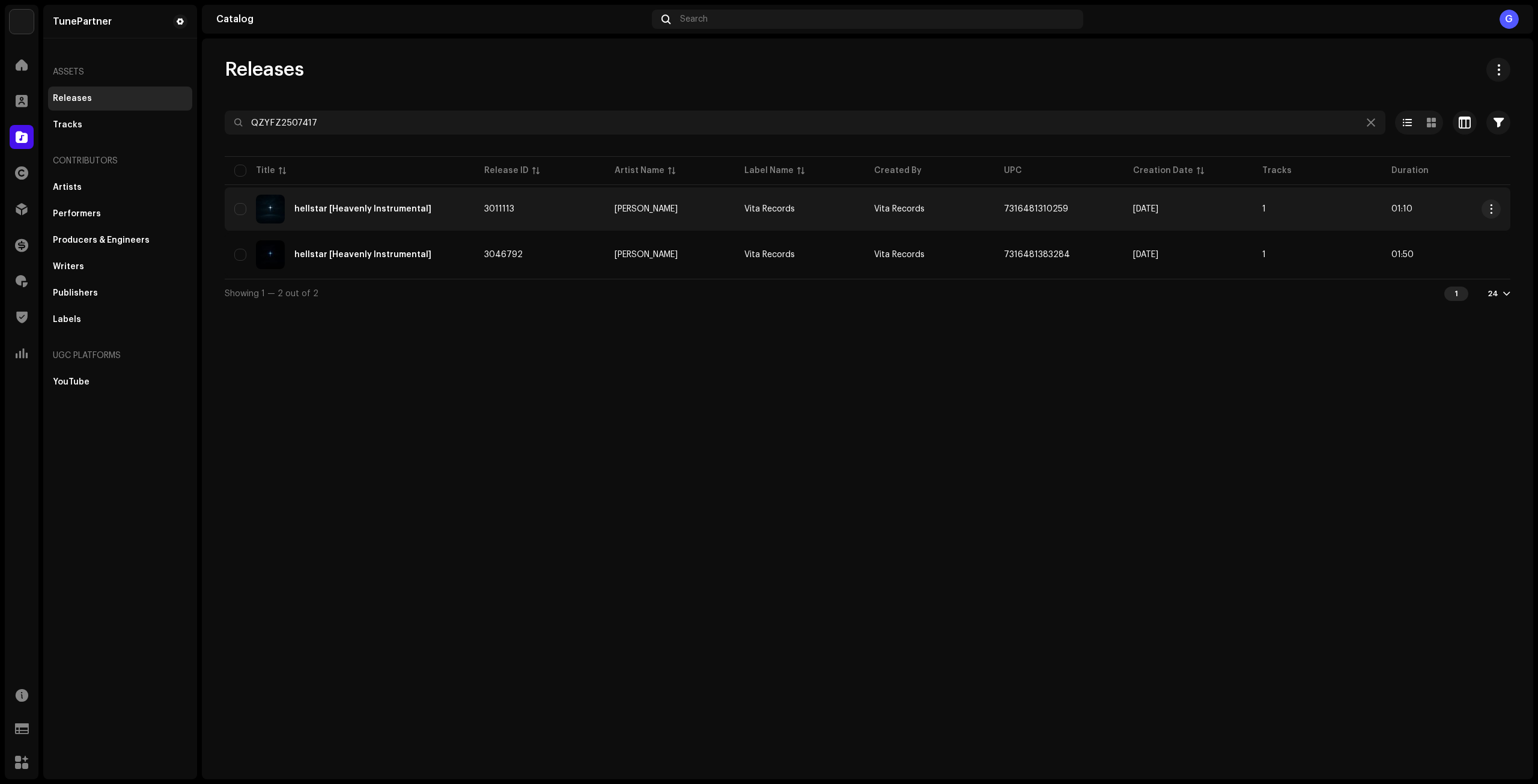
click at [581, 222] on td "3011113" at bounding box center [540, 209] width 131 height 43
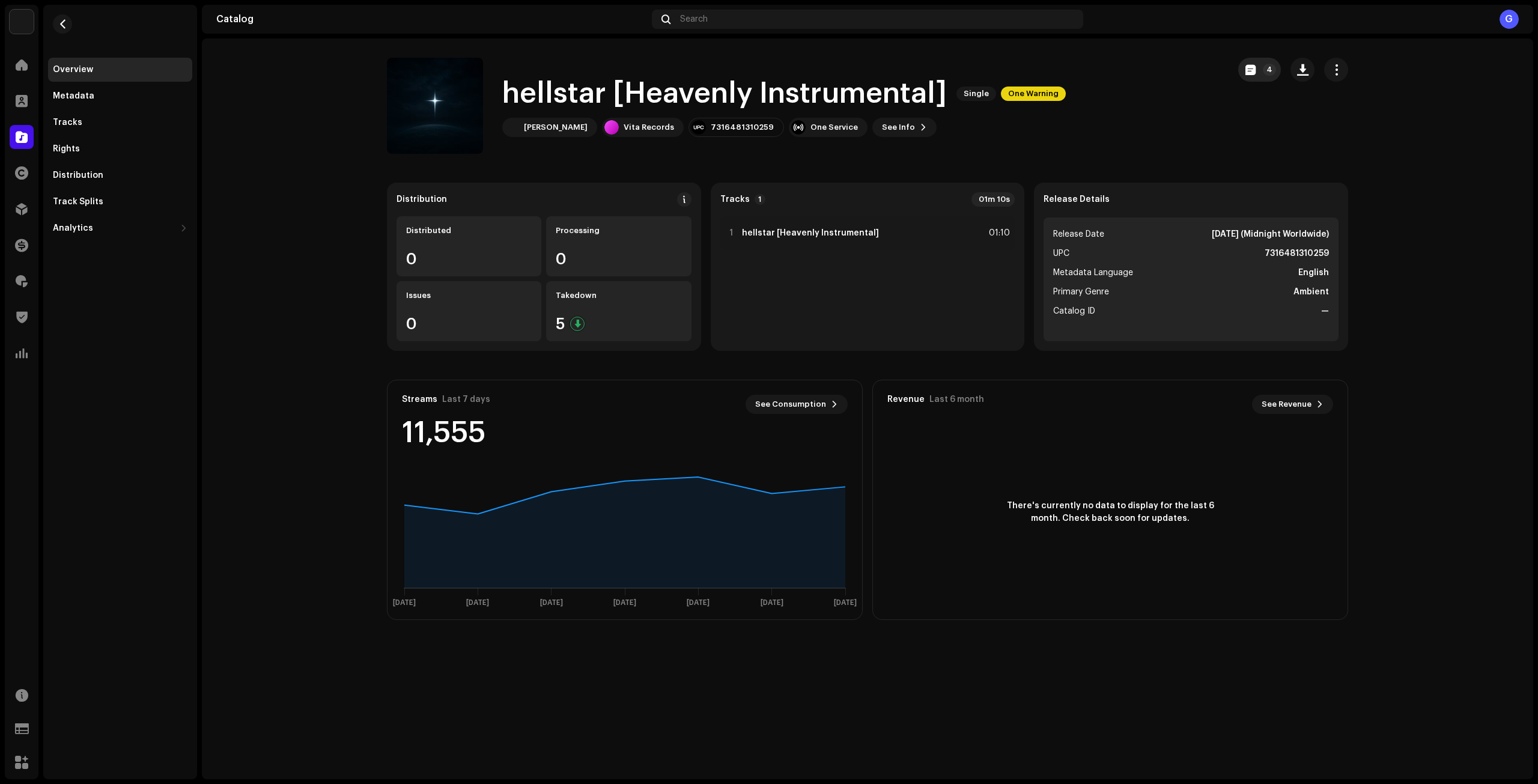
click at [1264, 61] on button "4" at bounding box center [1259, 69] width 42 height 24
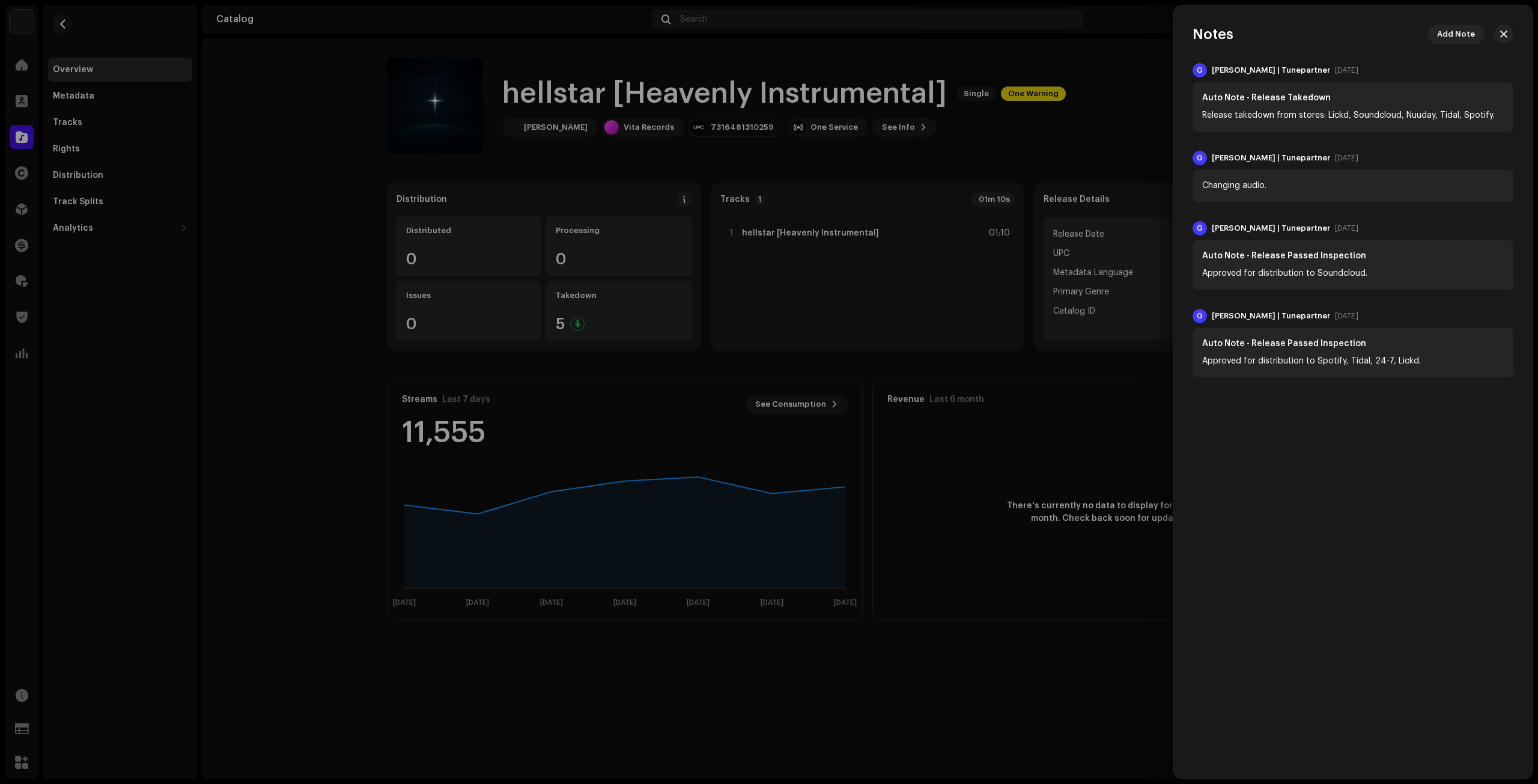
click at [1513, 26] on div "Add Note" at bounding box center [1458, 34] width 110 height 19
click at [1505, 29] on span "button" at bounding box center [1503, 34] width 7 height 9
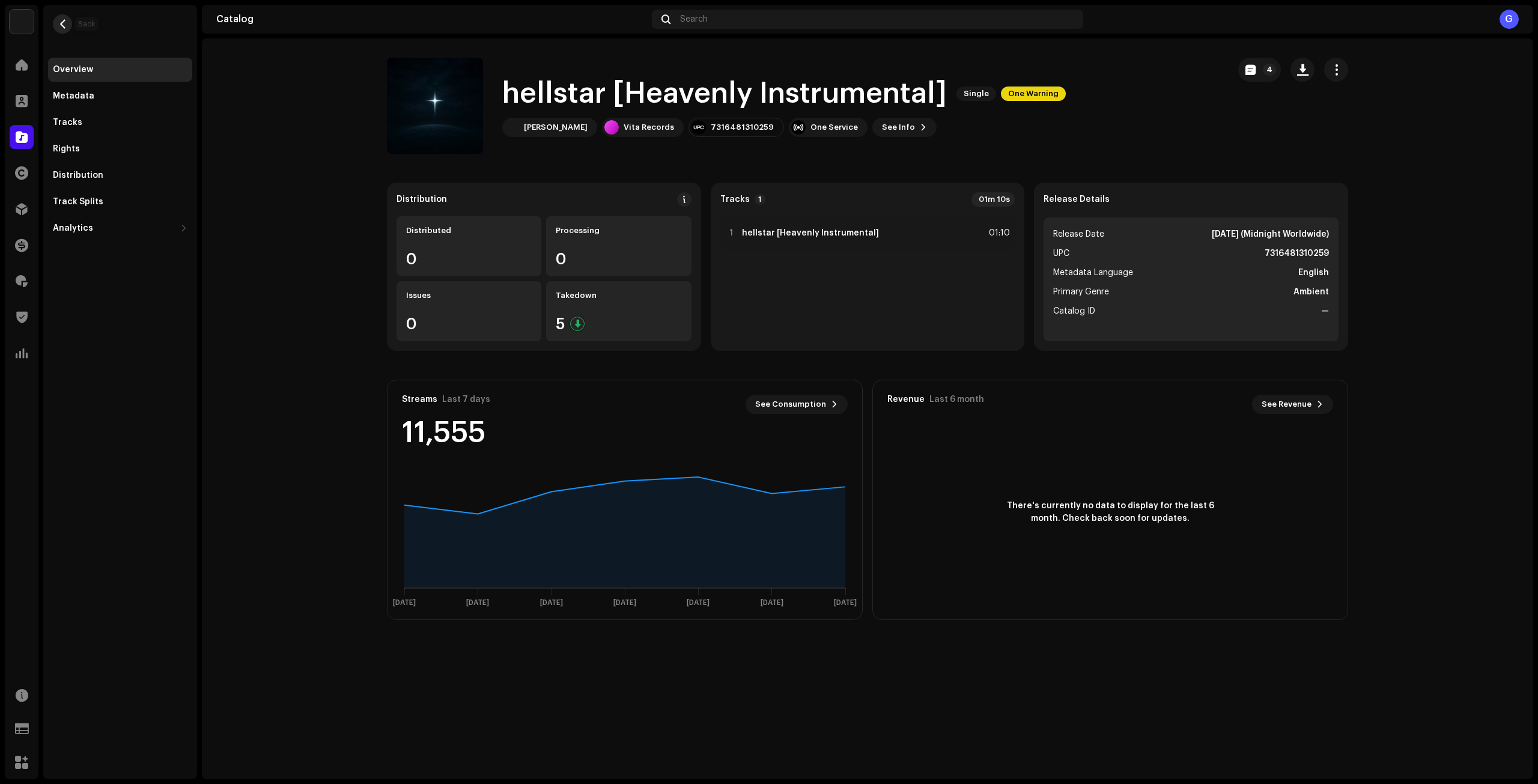
click at [62, 25] on span "button" at bounding box center [63, 24] width 9 height 9
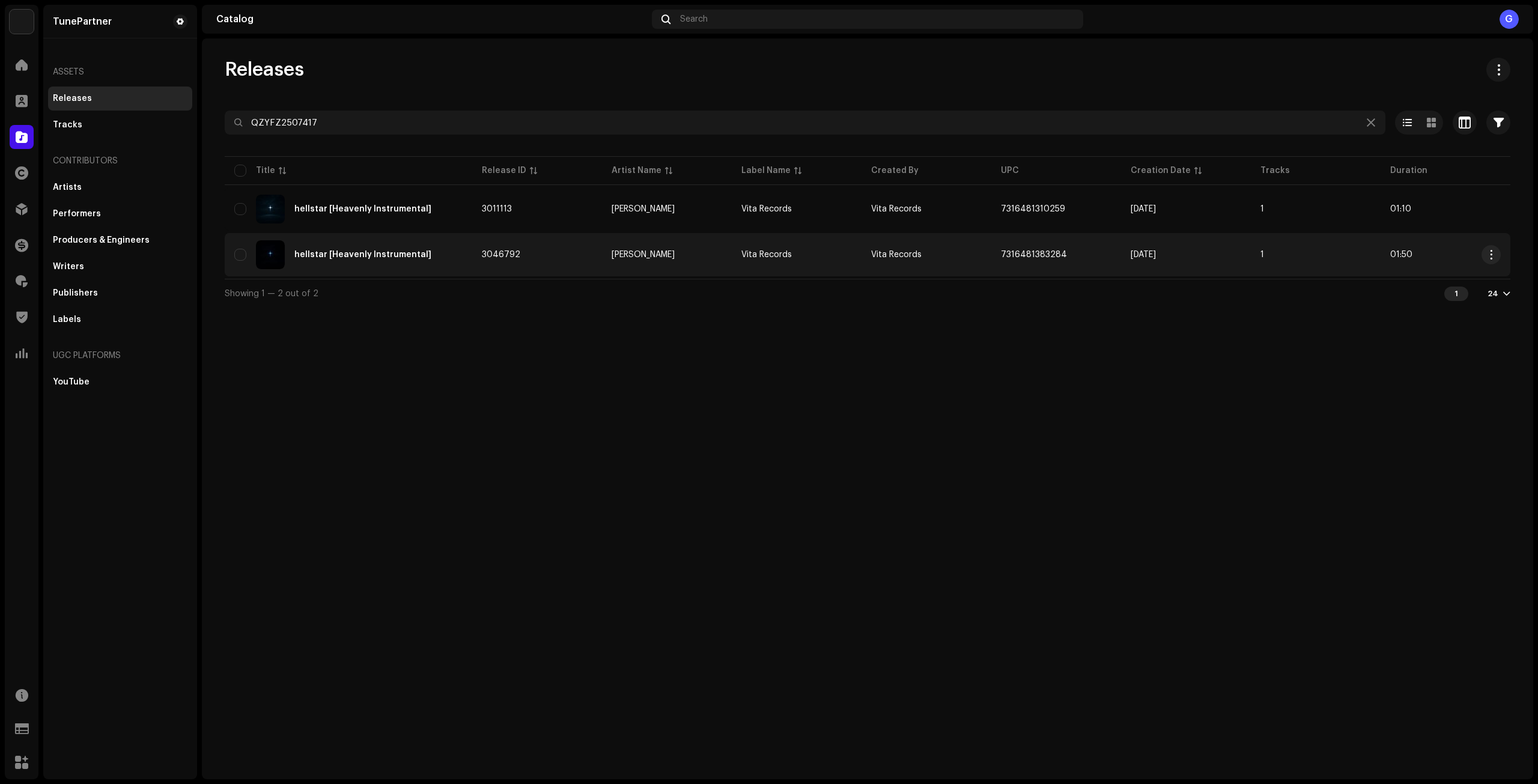
click at [719, 261] on td "[PERSON_NAME]" at bounding box center [667, 254] width 130 height 43
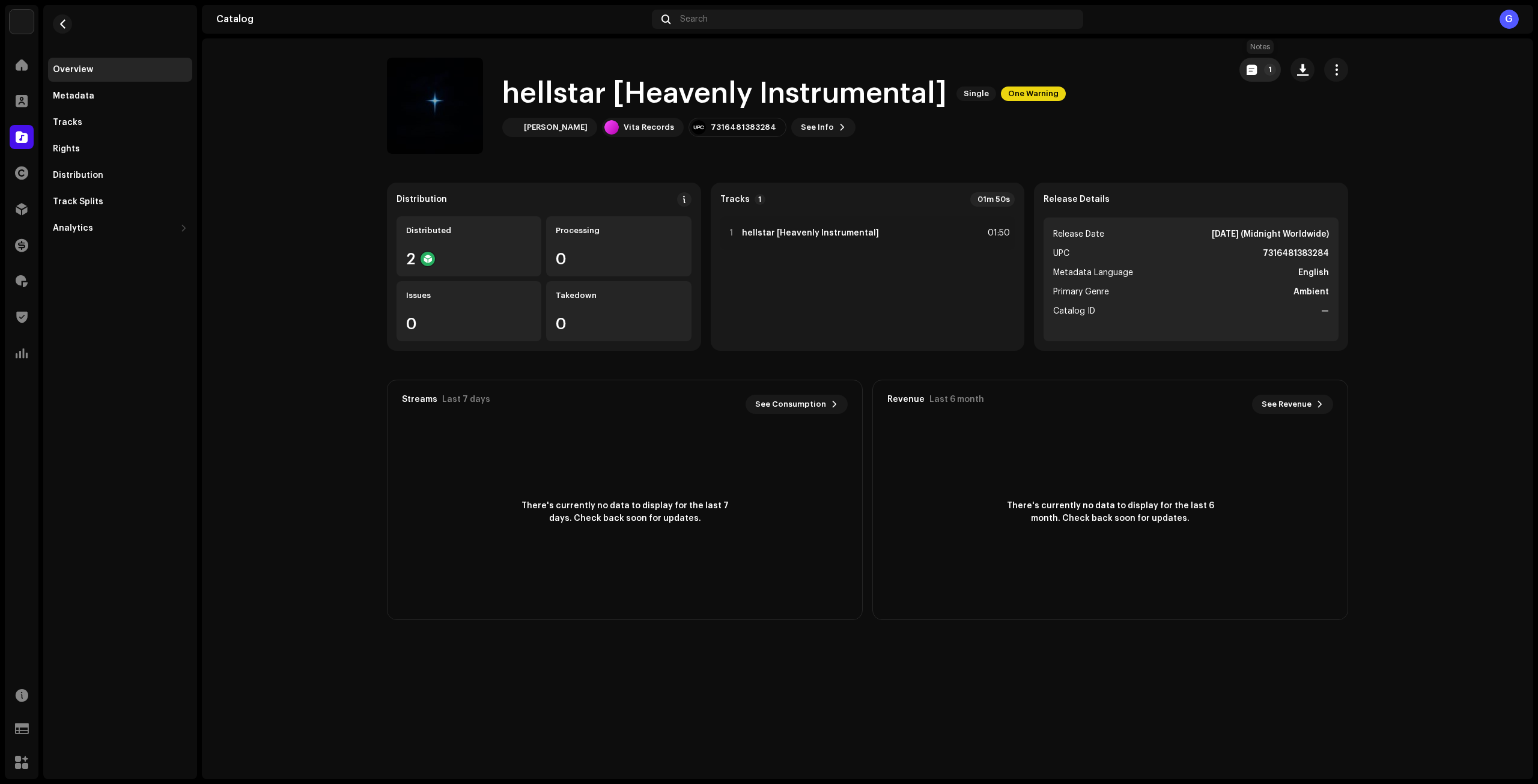
click at [1257, 72] on button "1" at bounding box center [1260, 69] width 42 height 24
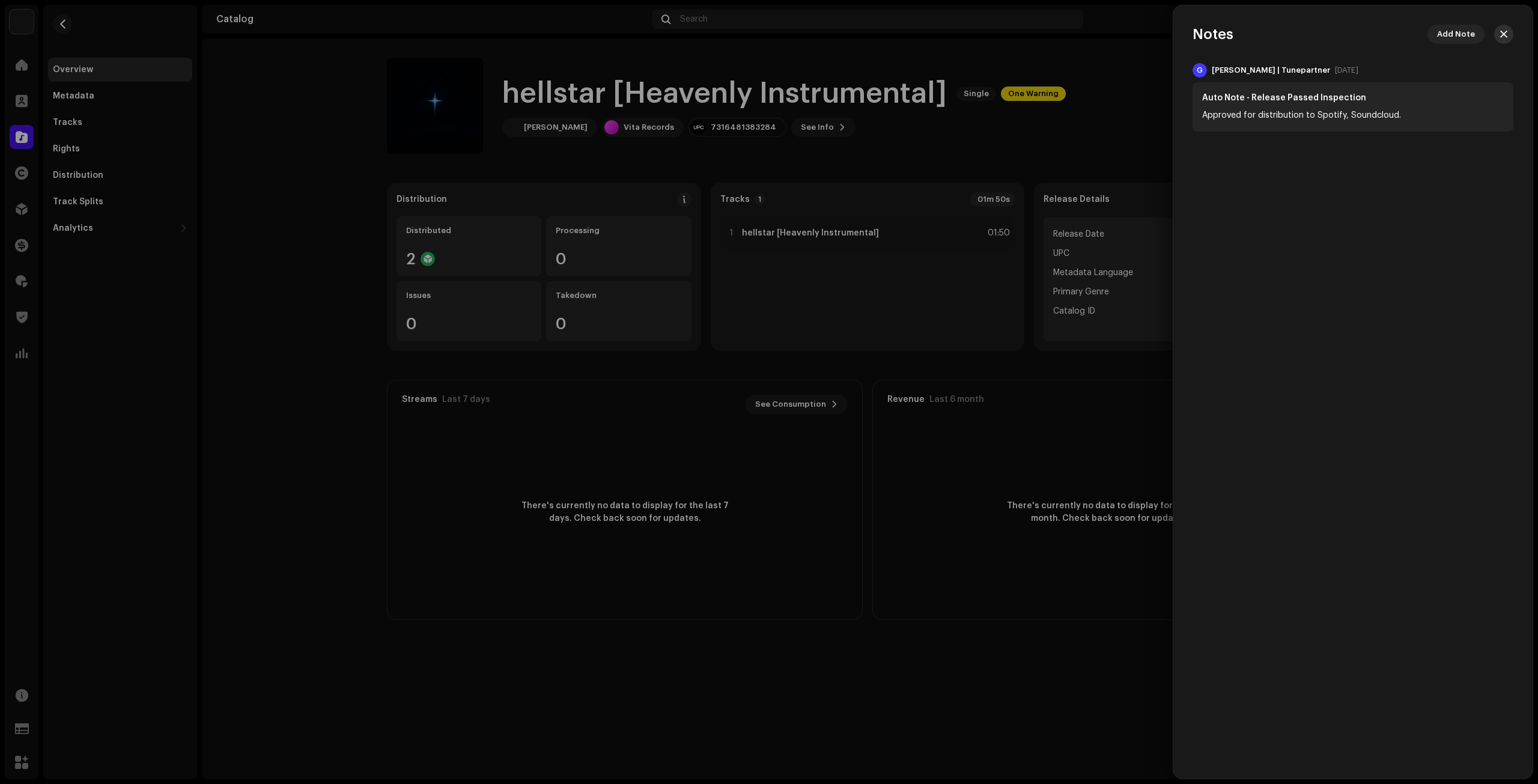
click at [1498, 28] on button "button" at bounding box center [1503, 34] width 19 height 19
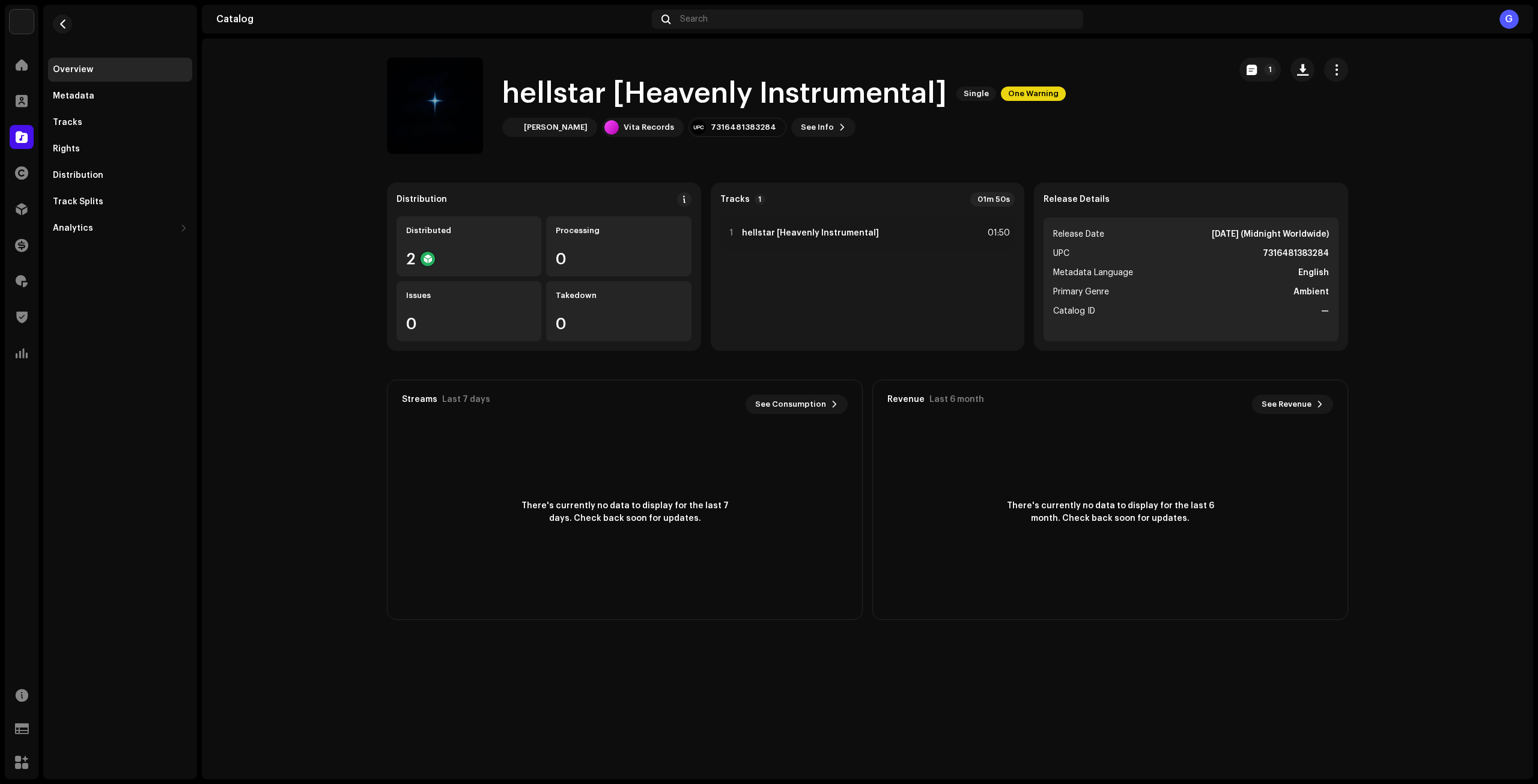
click at [1166, 699] on div "hellstar [Heavenly Instrumental] Single One Warning 1 hellstar [Heavenly Instru…" at bounding box center [867, 408] width 1331 height 740
click at [67, 25] on button "button" at bounding box center [62, 24] width 19 height 19
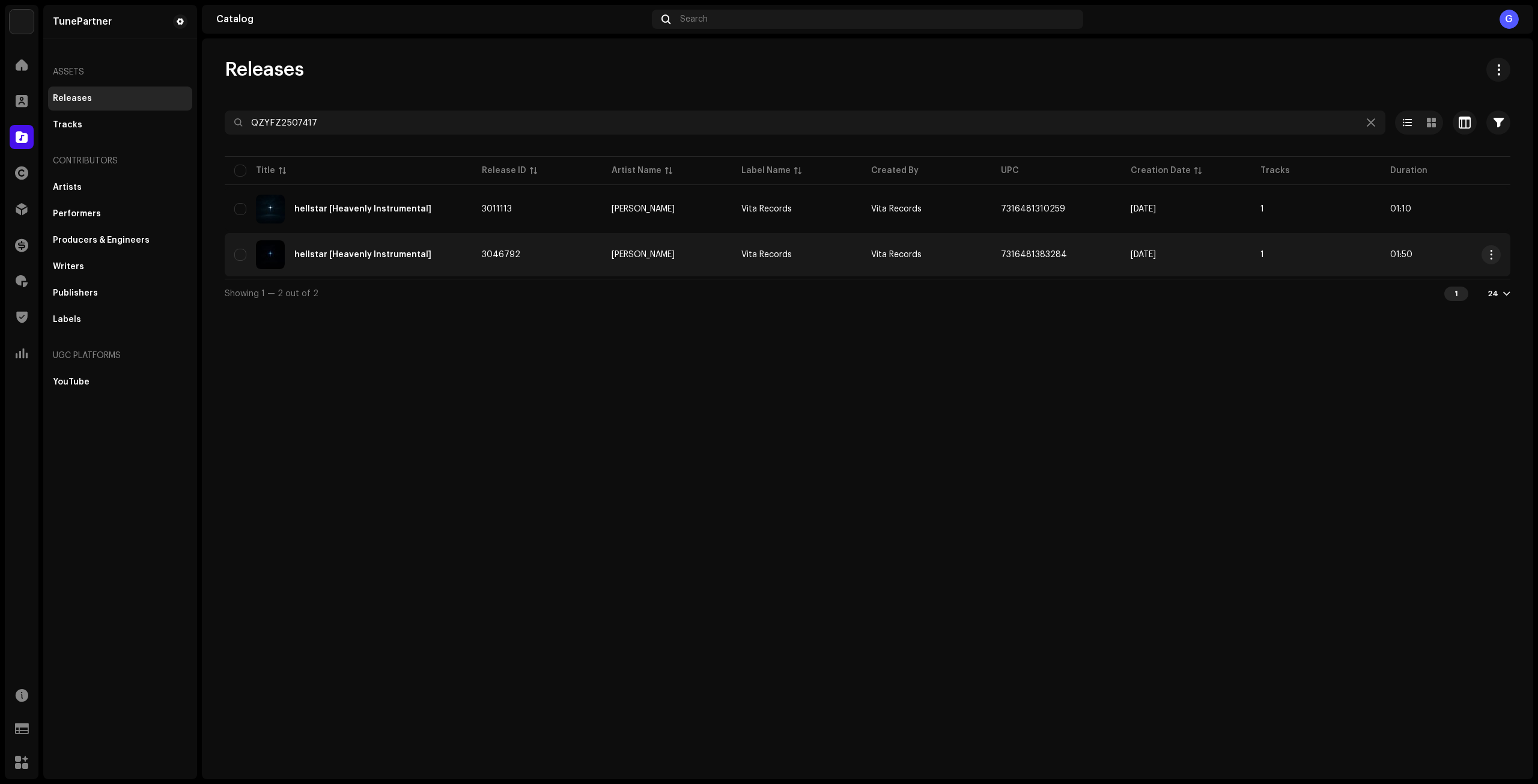
click at [574, 248] on td "3046792" at bounding box center [537, 254] width 130 height 43
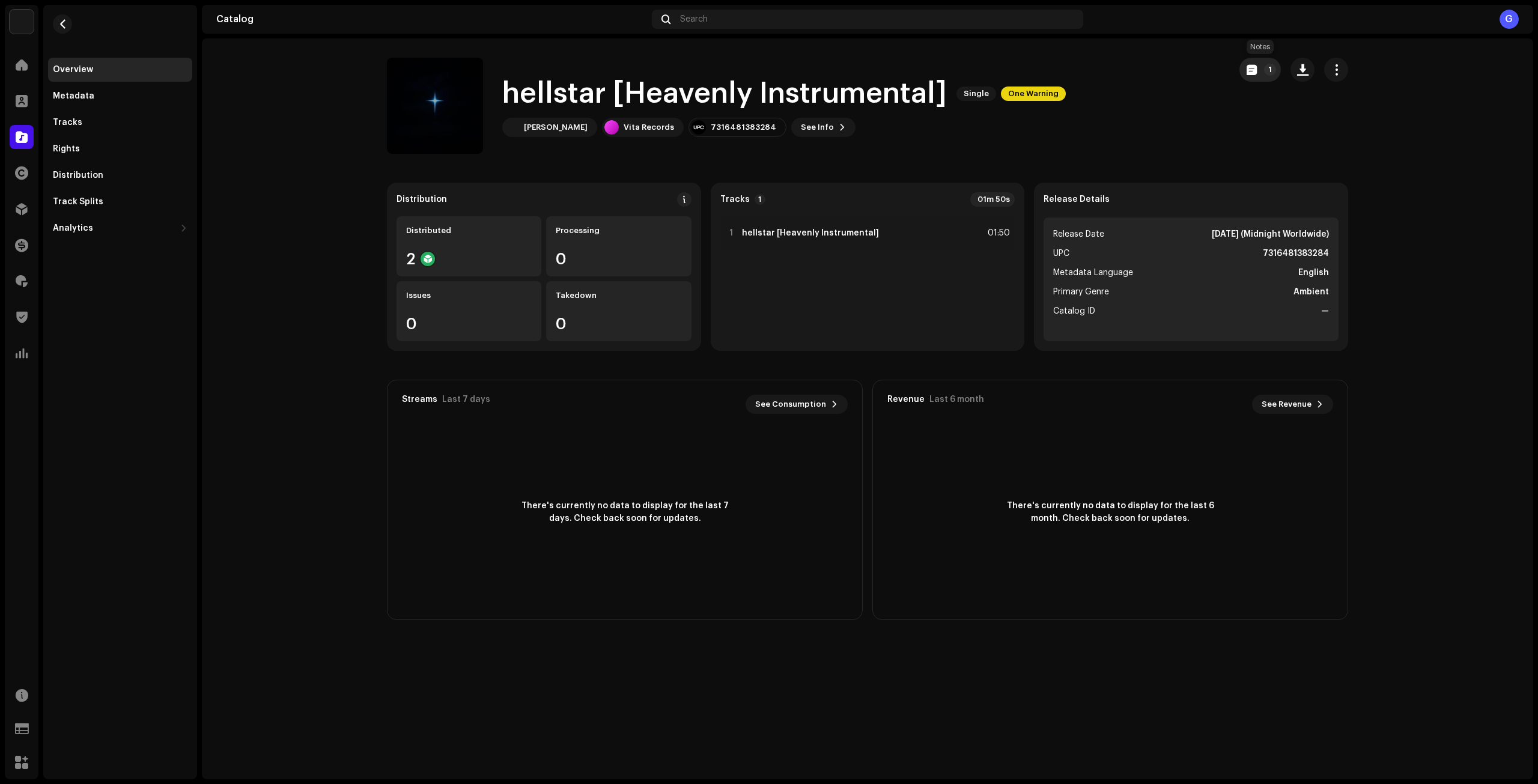
click at [1248, 75] on button "1" at bounding box center [1260, 69] width 42 height 24
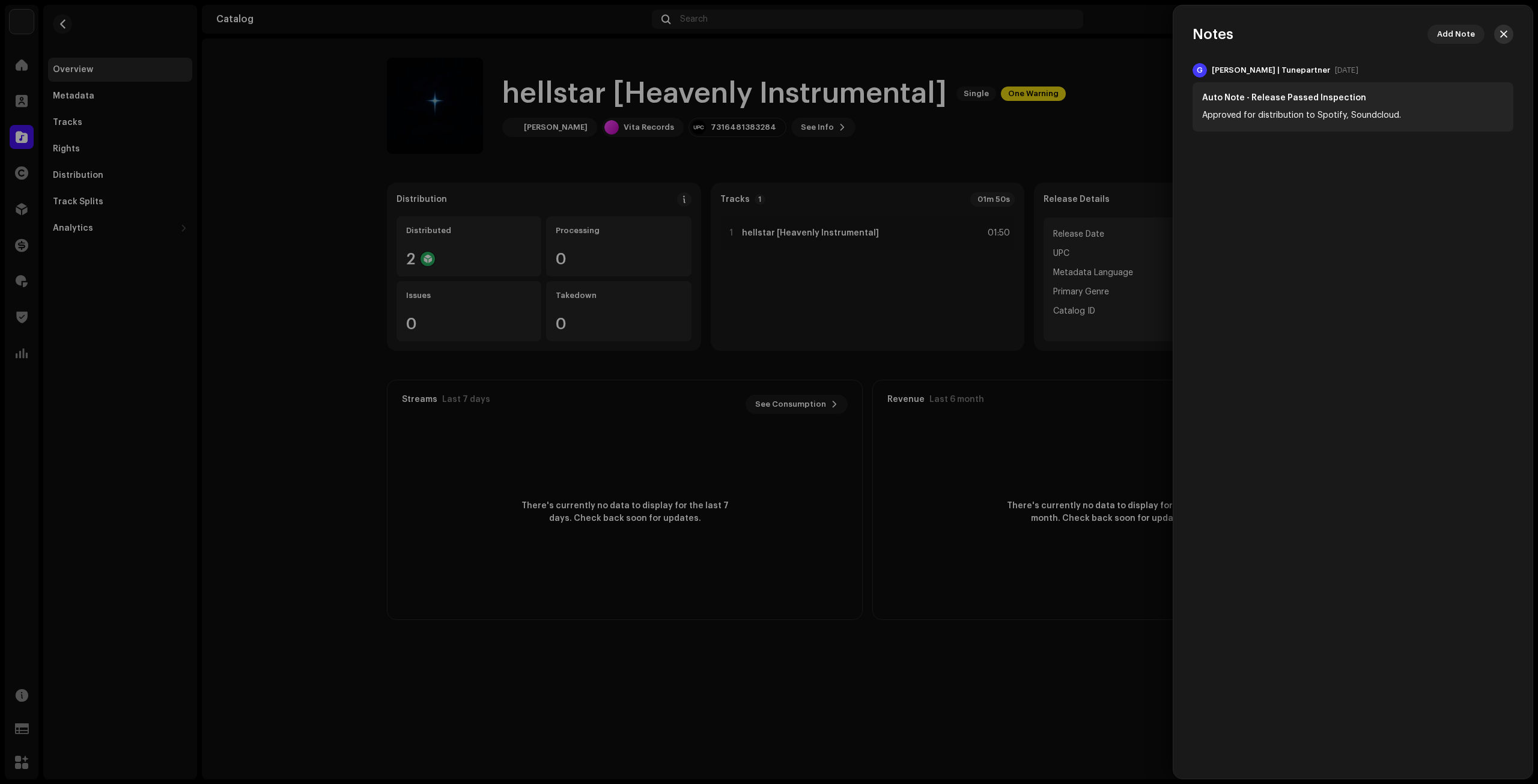
click at [1506, 28] on button "button" at bounding box center [1503, 34] width 19 height 19
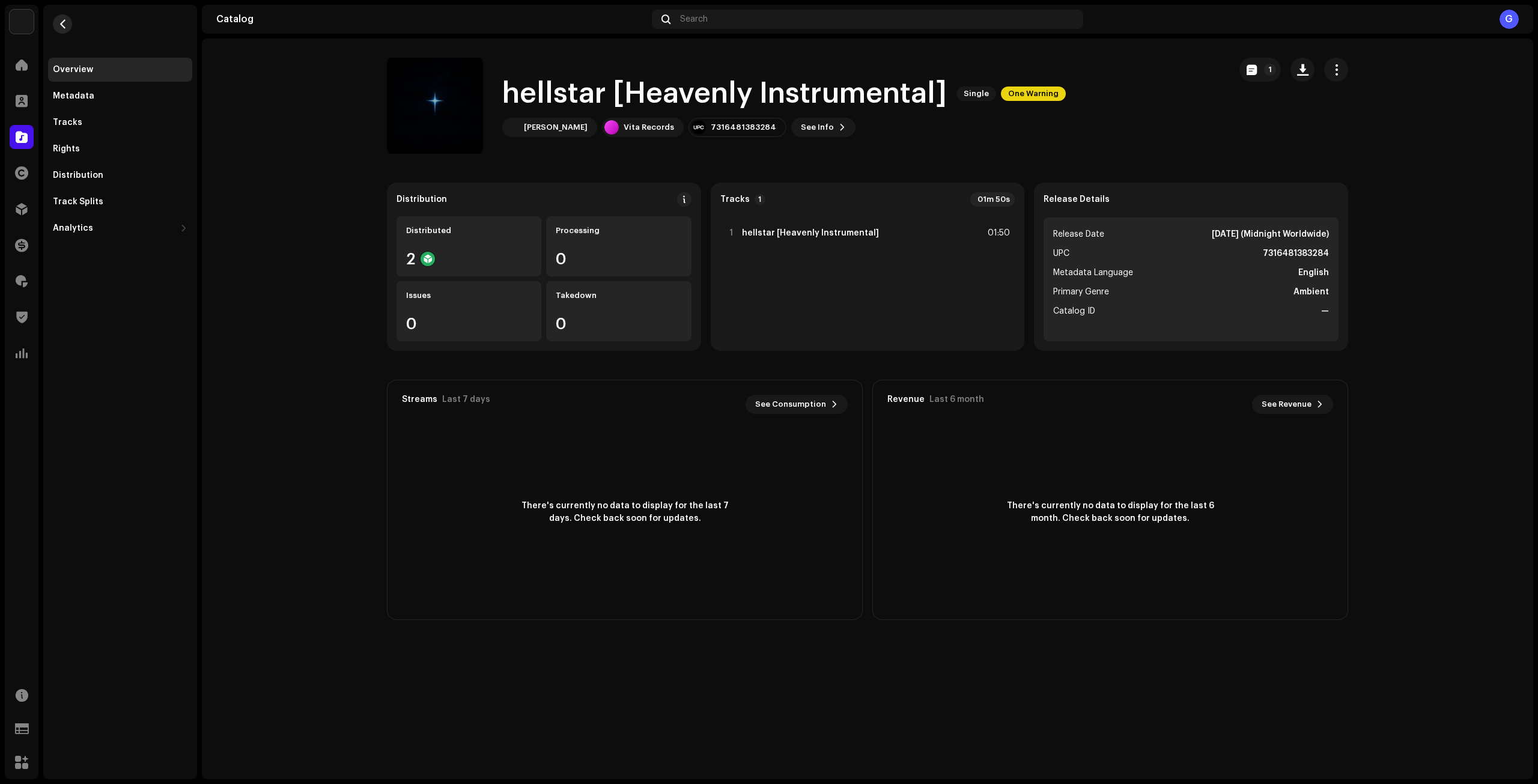
click at [65, 22] on span "button" at bounding box center [63, 24] width 9 height 9
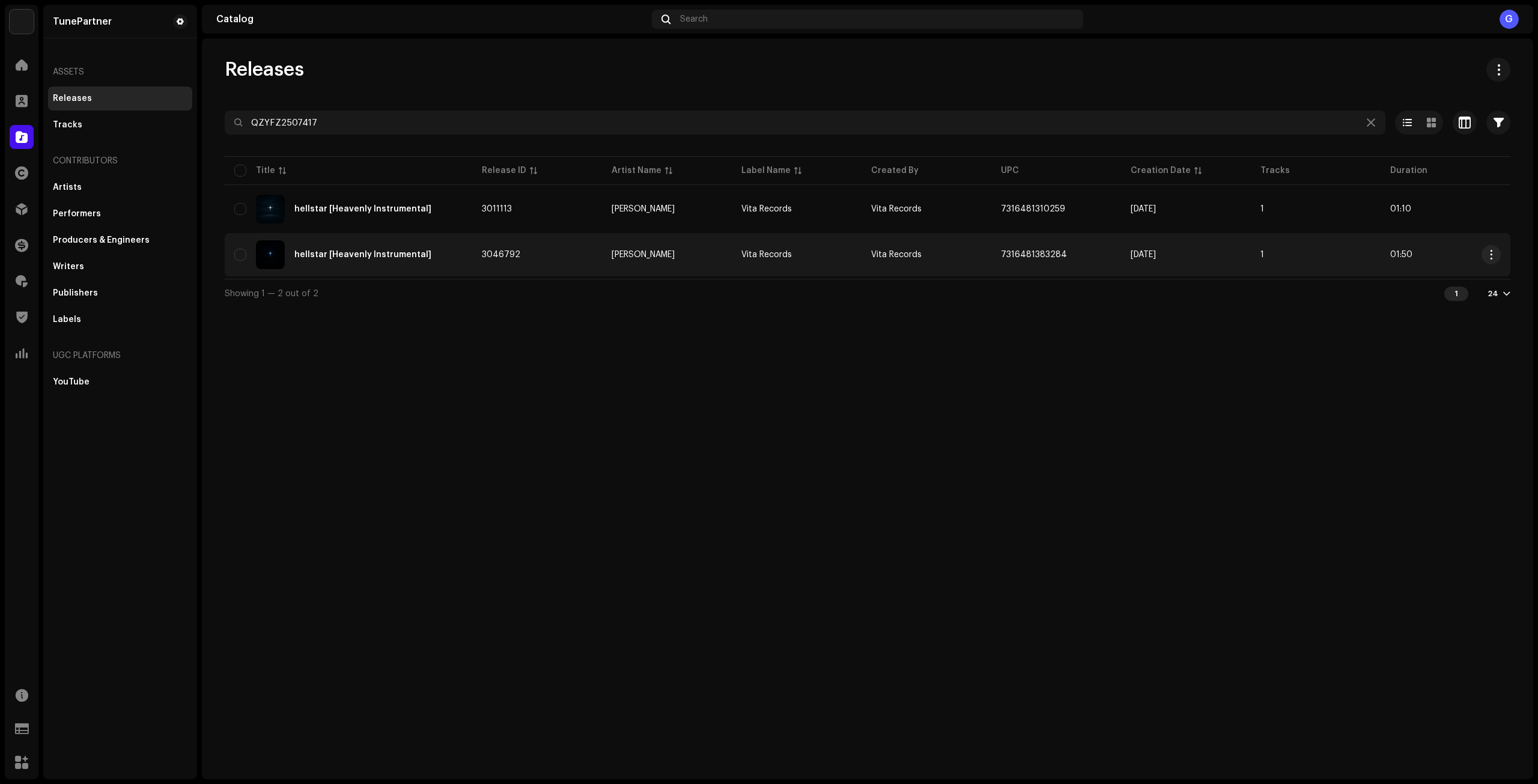
click at [449, 267] on div "hellstar [Heavenly Instrumental]" at bounding box center [348, 254] width 228 height 28
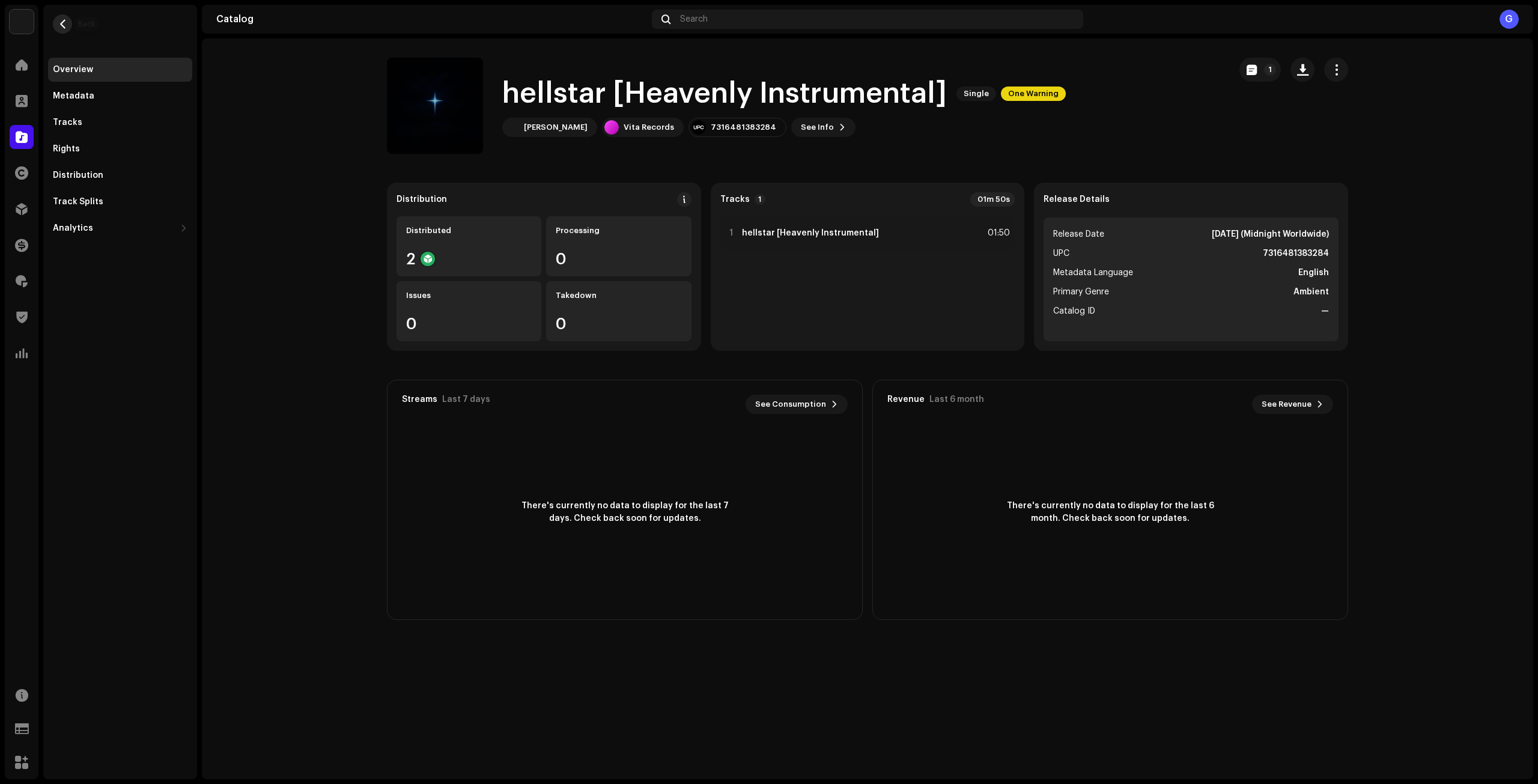
click at [66, 26] on span "button" at bounding box center [63, 24] width 9 height 9
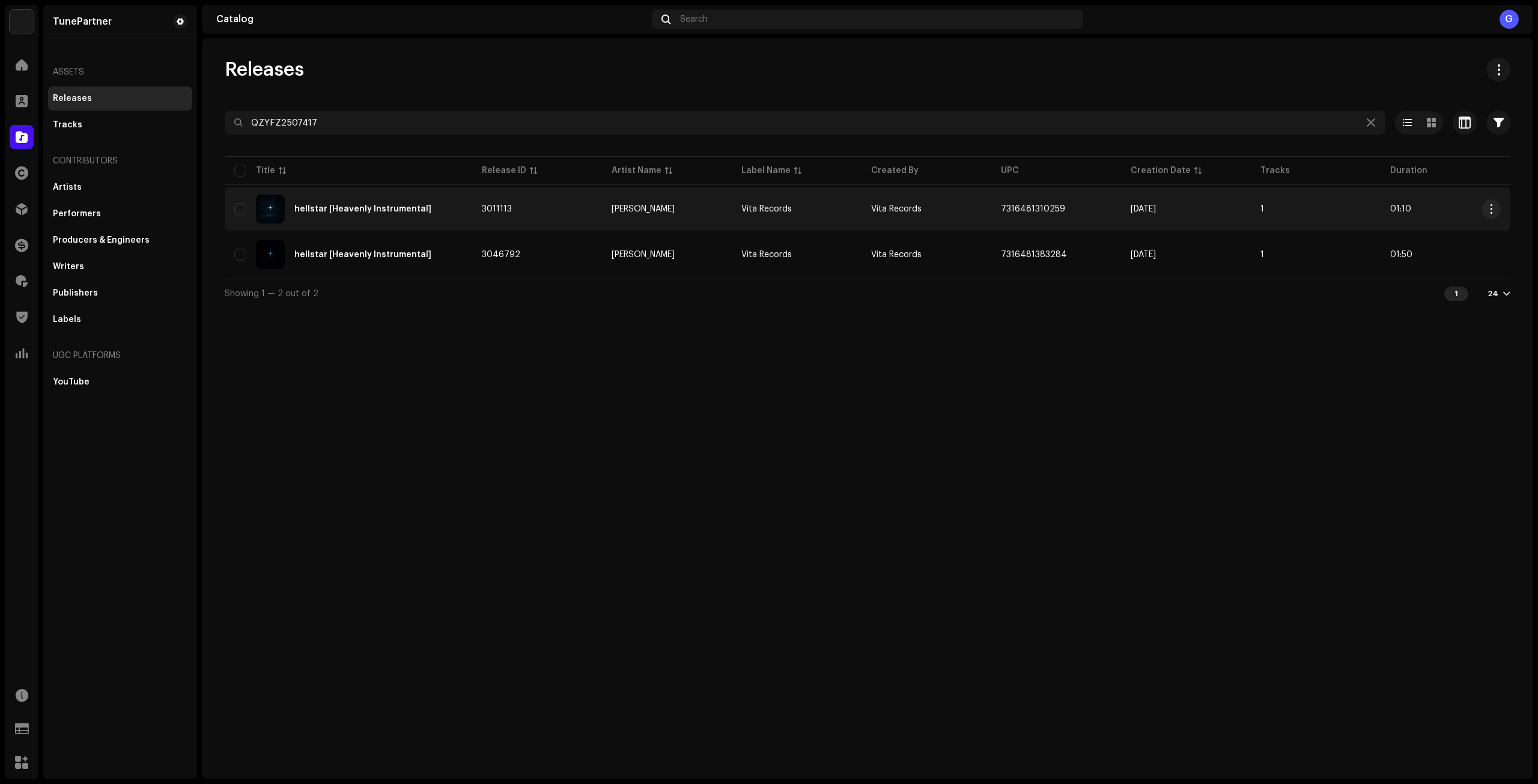
click at [570, 214] on td "3011113" at bounding box center [537, 209] width 130 height 43
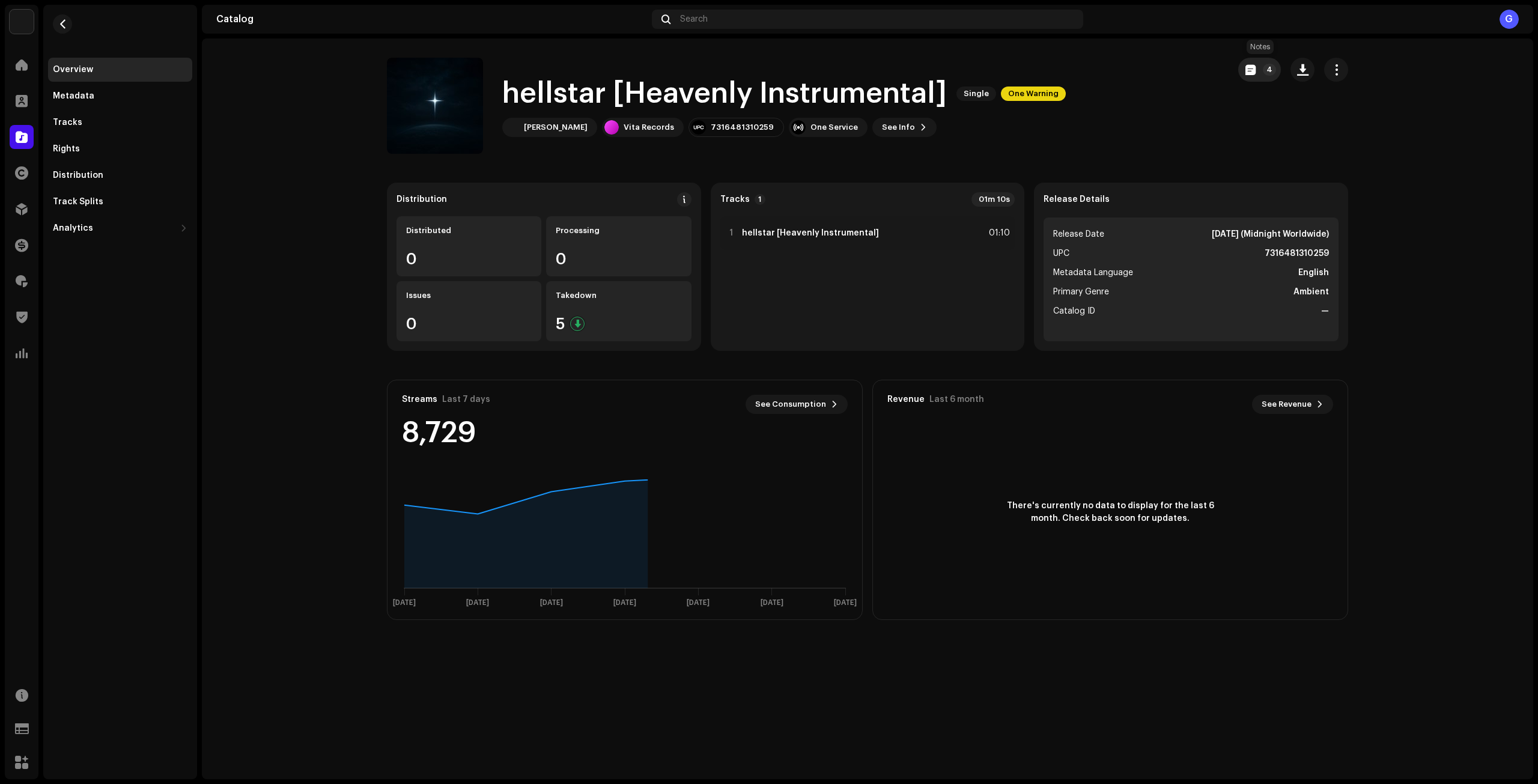
click at [1254, 66] on span "button" at bounding box center [1250, 69] width 10 height 9
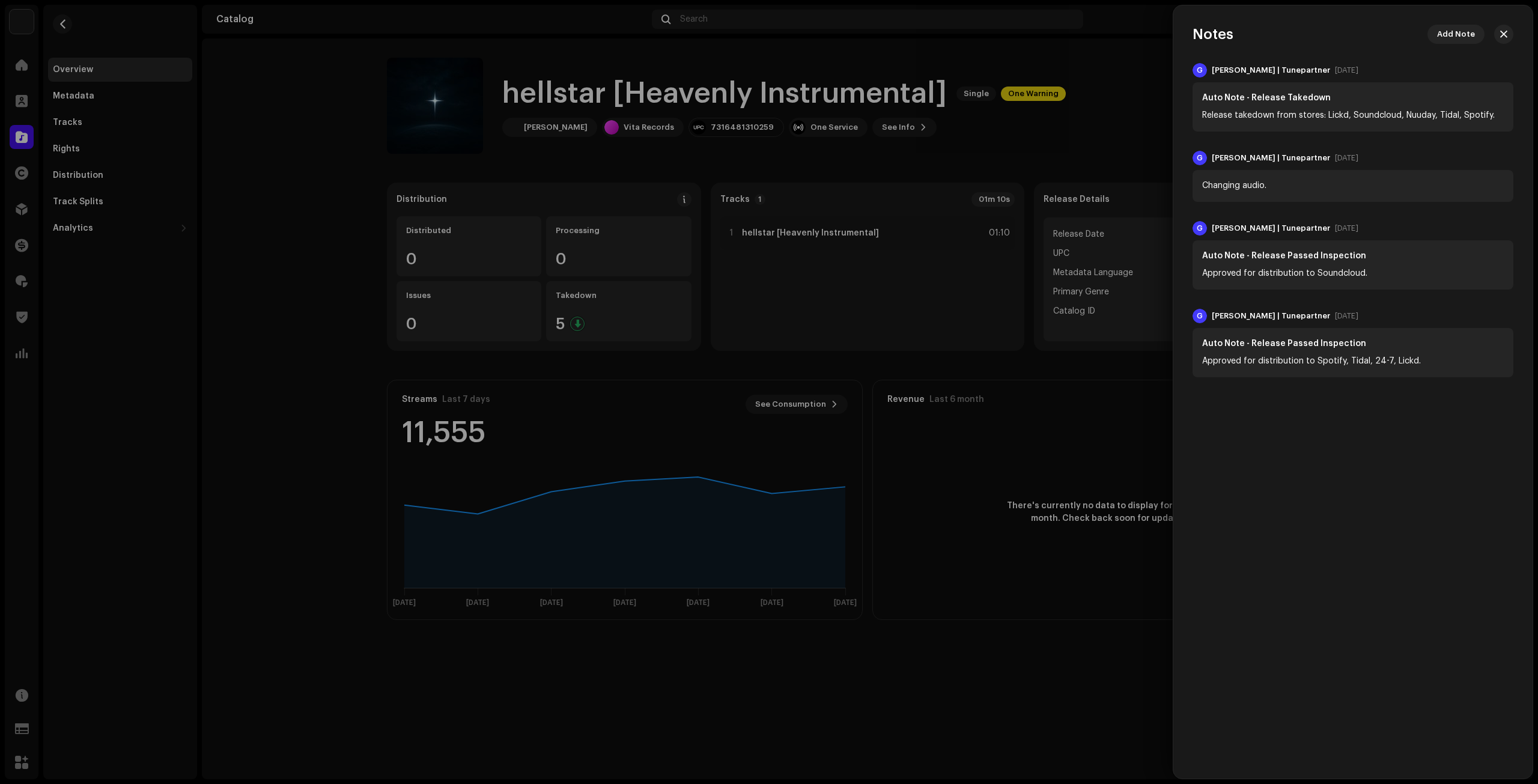
click at [998, 368] on div at bounding box center [769, 392] width 1538 height 784
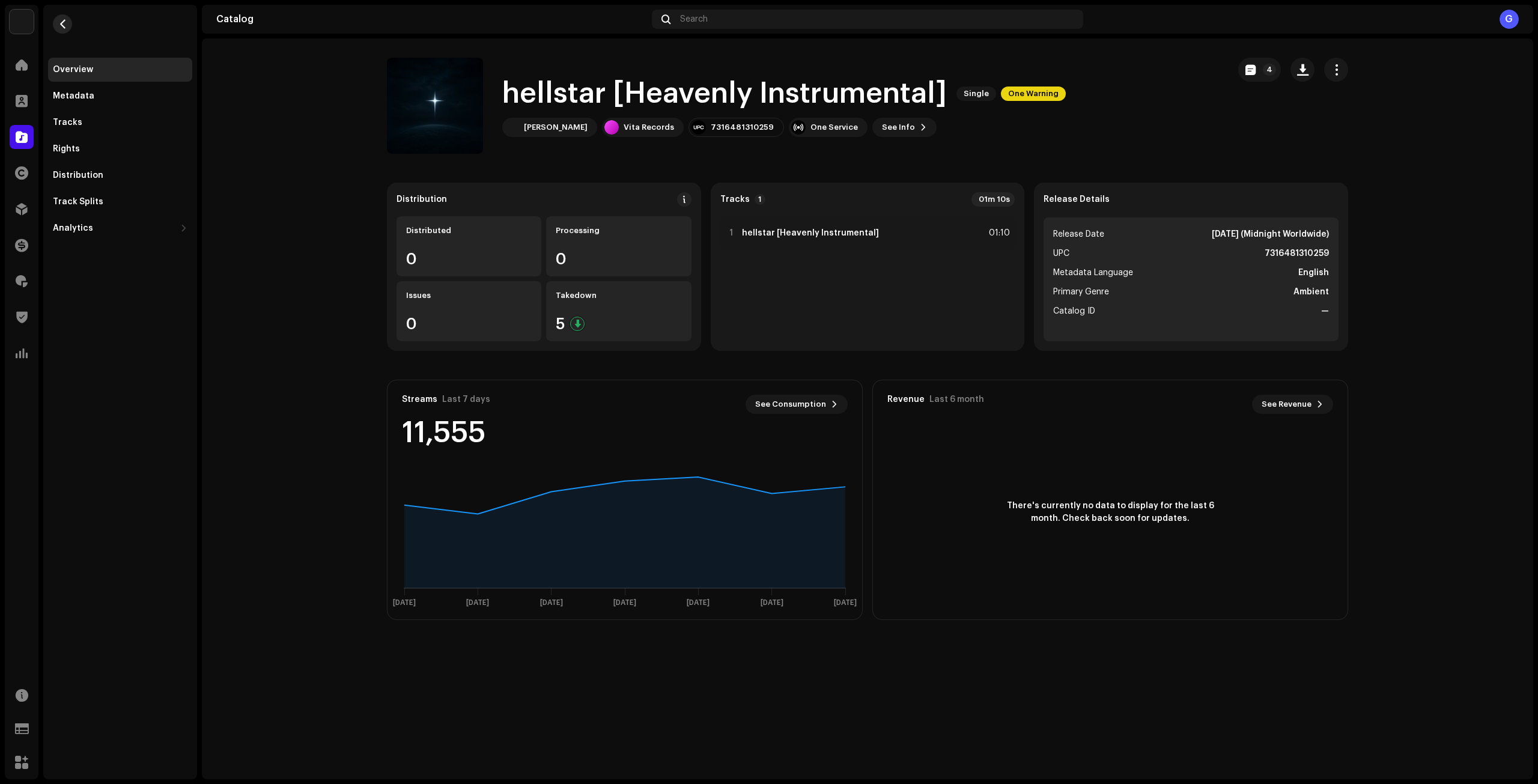
click at [61, 25] on span "button" at bounding box center [63, 24] width 9 height 9
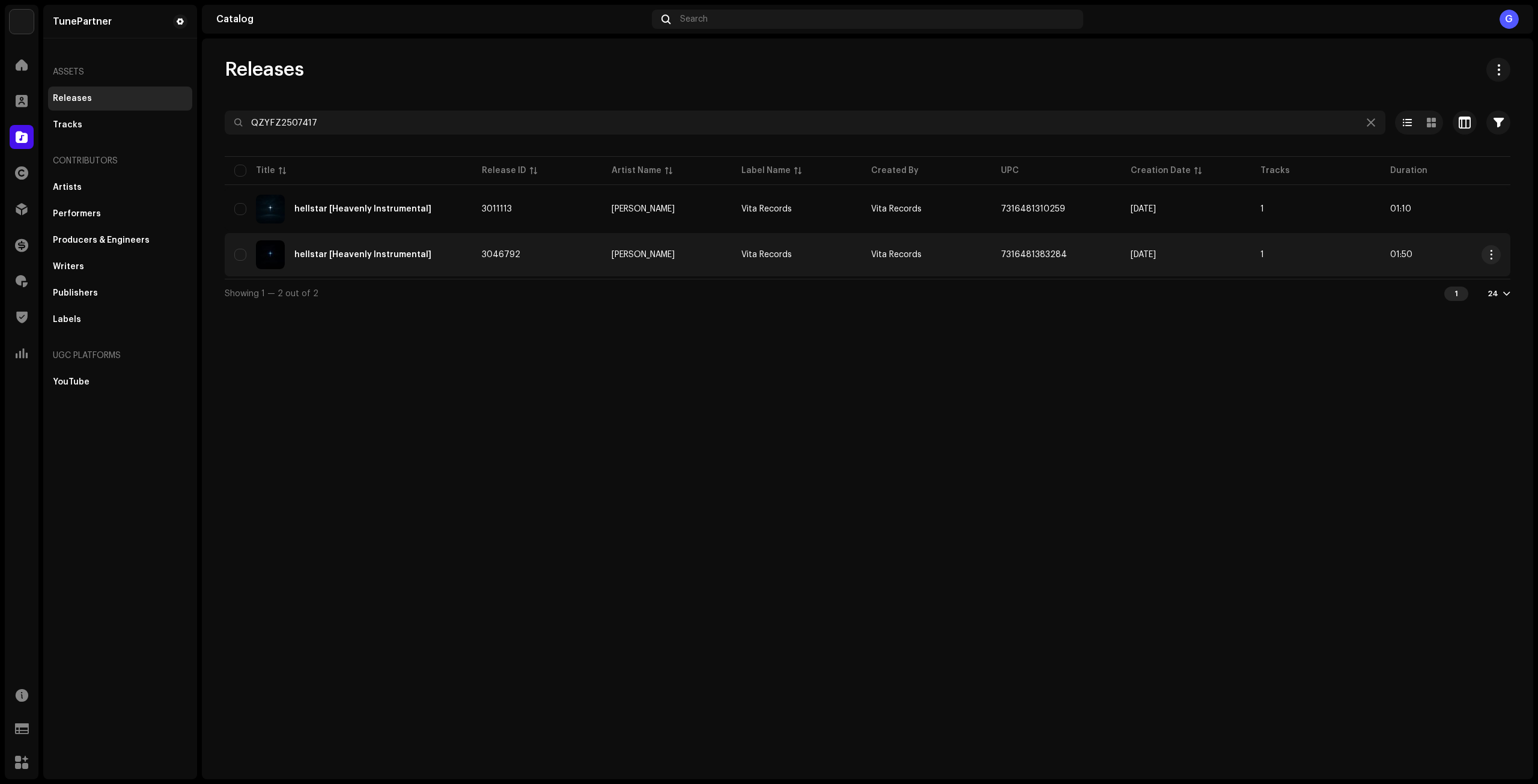
click at [707, 263] on td "[PERSON_NAME]" at bounding box center [667, 254] width 130 height 43
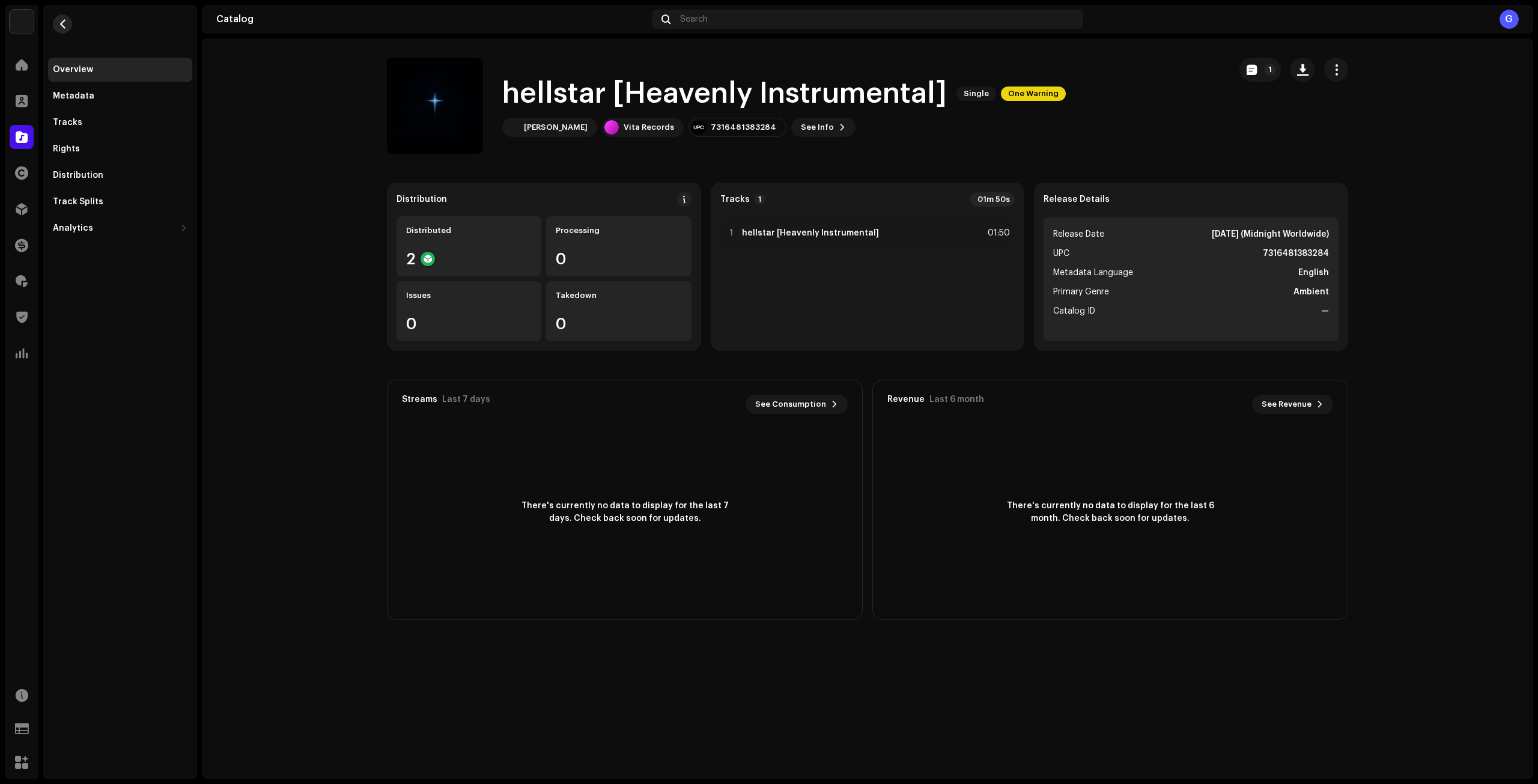
click at [61, 28] on span "button" at bounding box center [63, 24] width 9 height 9
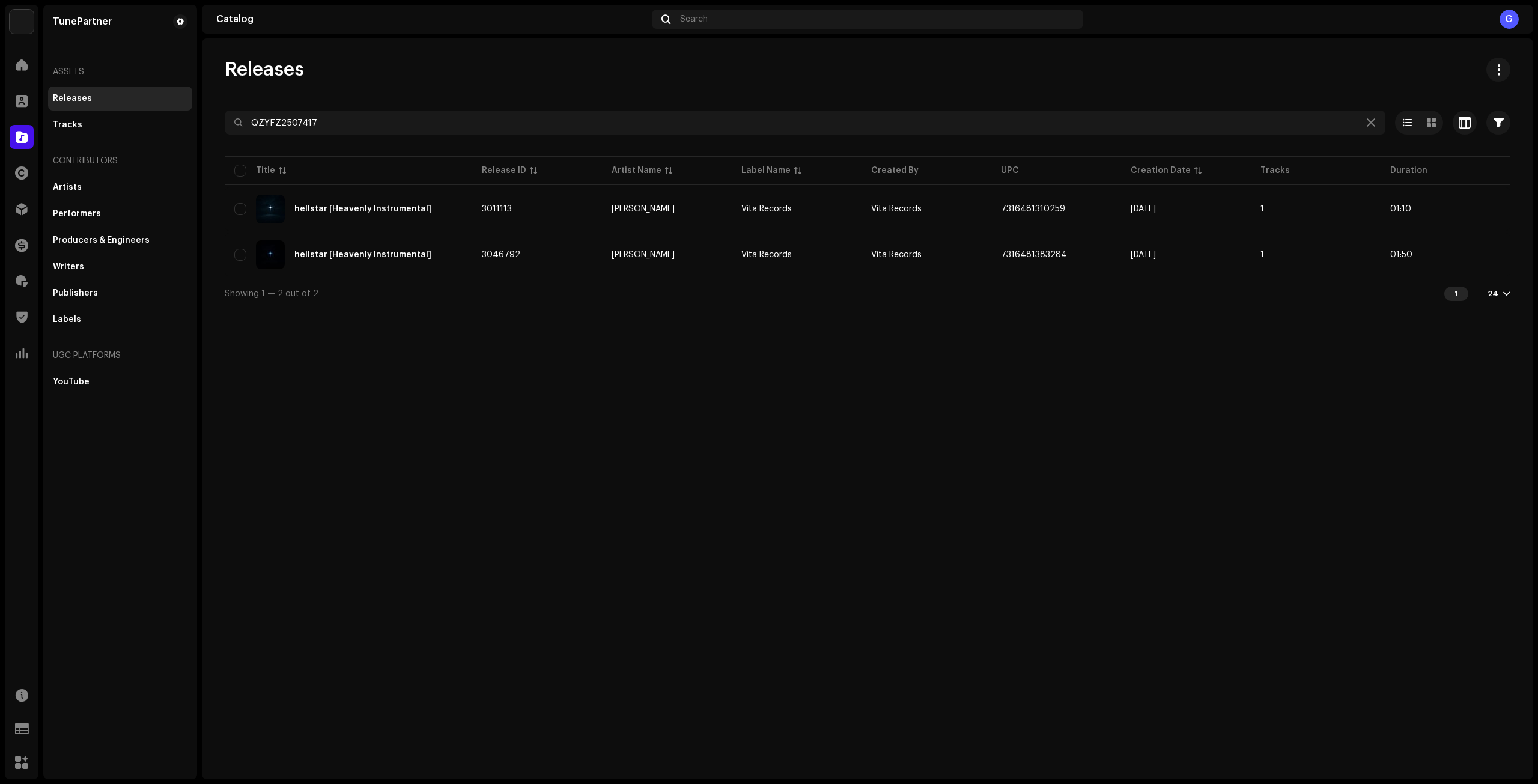
drag, startPoint x: 1108, startPoint y: 643, endPoint x: 1064, endPoint y: 636, distance: 44.6
click at [1110, 643] on div "Releases QZYFZ2507417 Selected 0 Options Filters Distribution status Never Dist…" at bounding box center [867, 408] width 1331 height 740
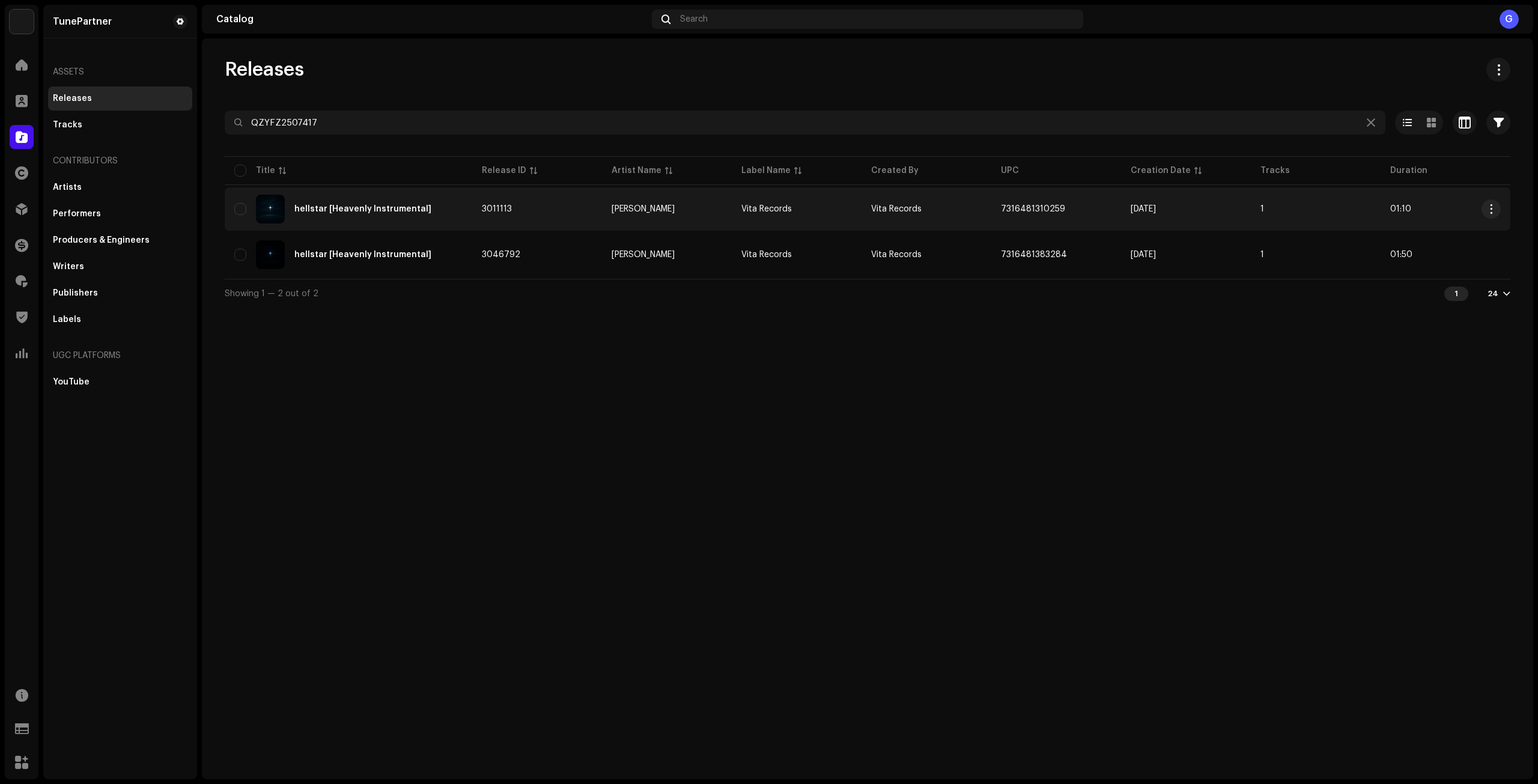
click at [451, 212] on div "hellstar [Heavenly Instrumental]" at bounding box center [348, 208] width 228 height 28
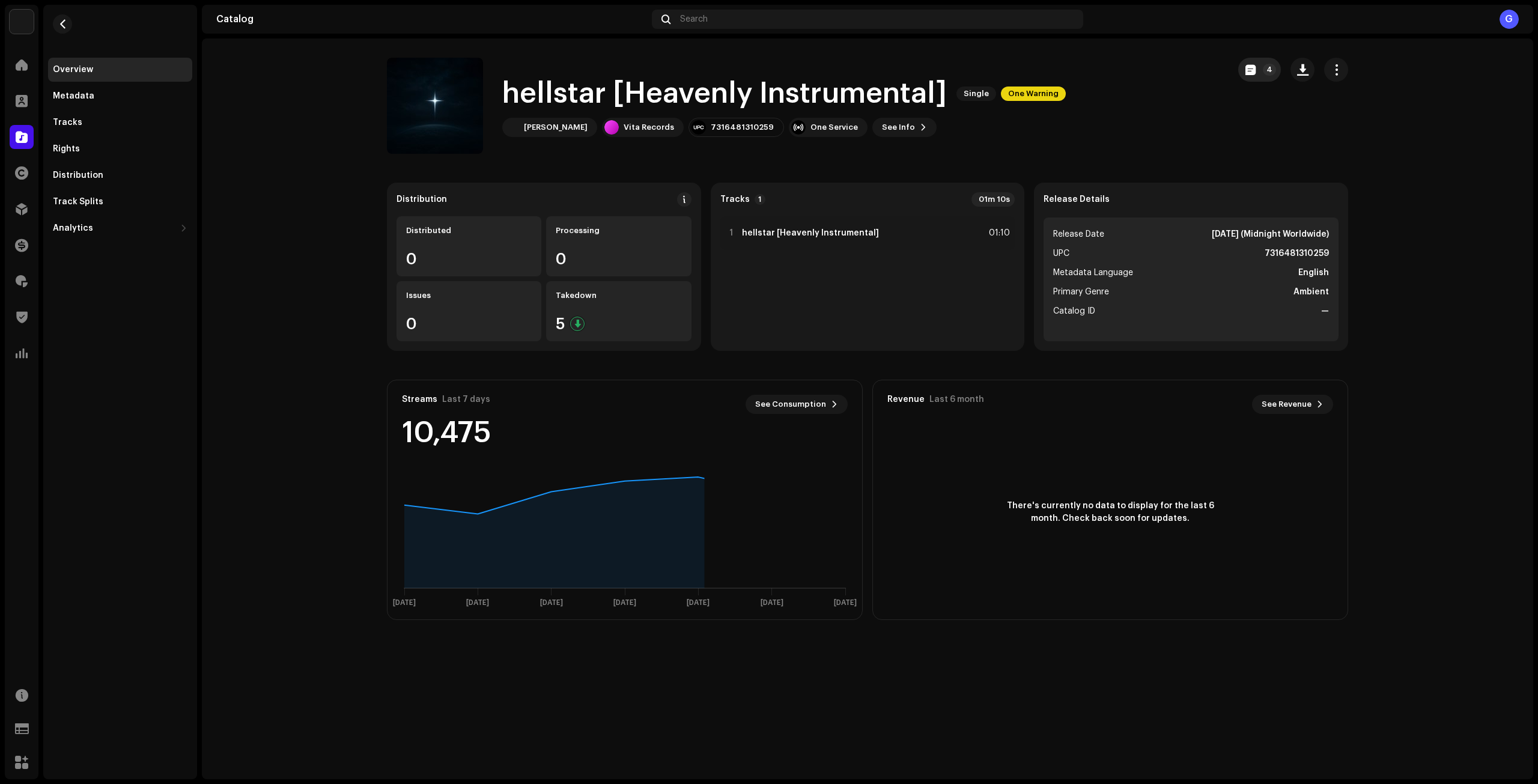
click at [1247, 74] on span "button" at bounding box center [1250, 69] width 10 height 9
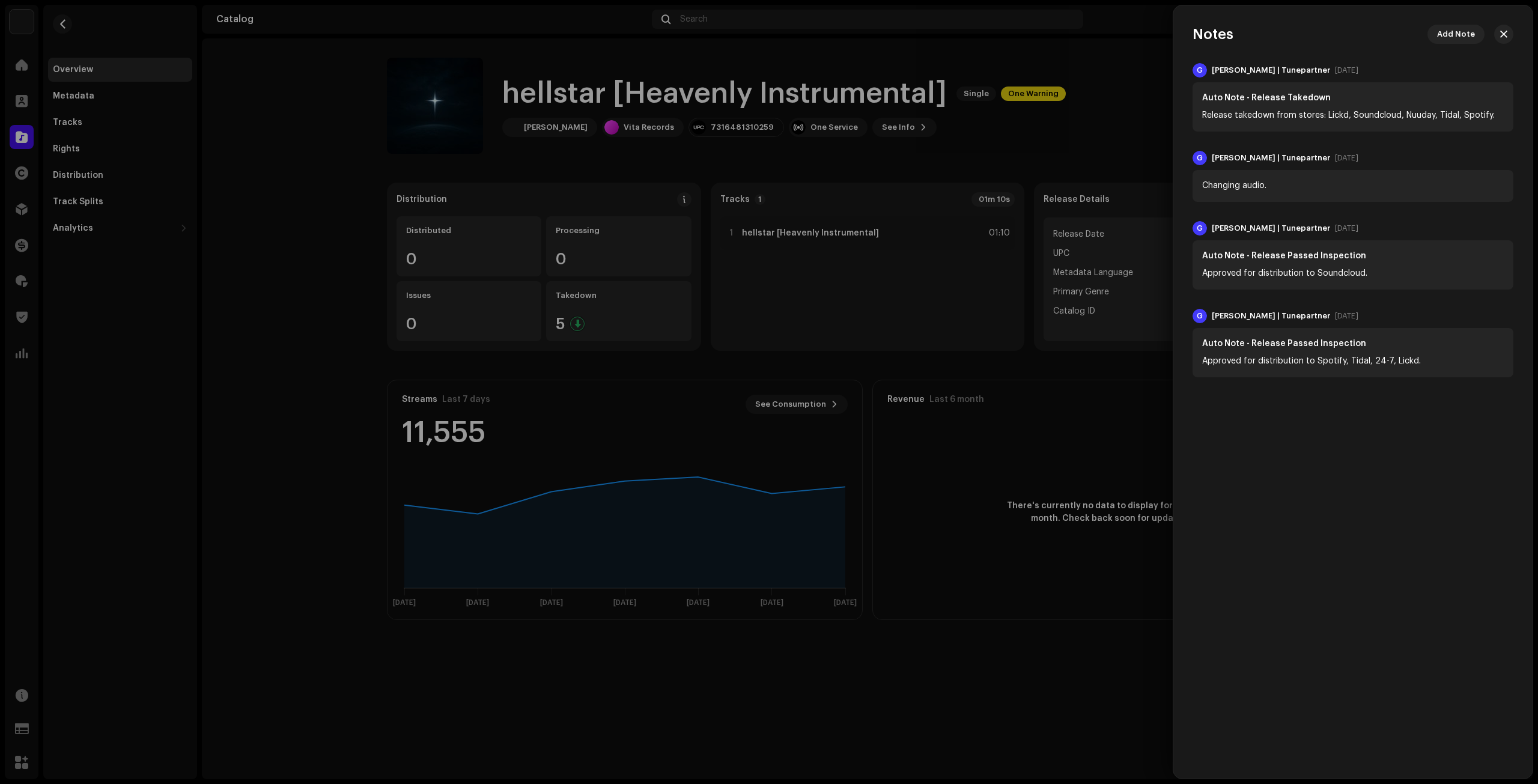
click at [1516, 28] on div "Notes Add Note" at bounding box center [1353, 34] width 359 height 19
click at [131, 170] on div at bounding box center [769, 392] width 1538 height 784
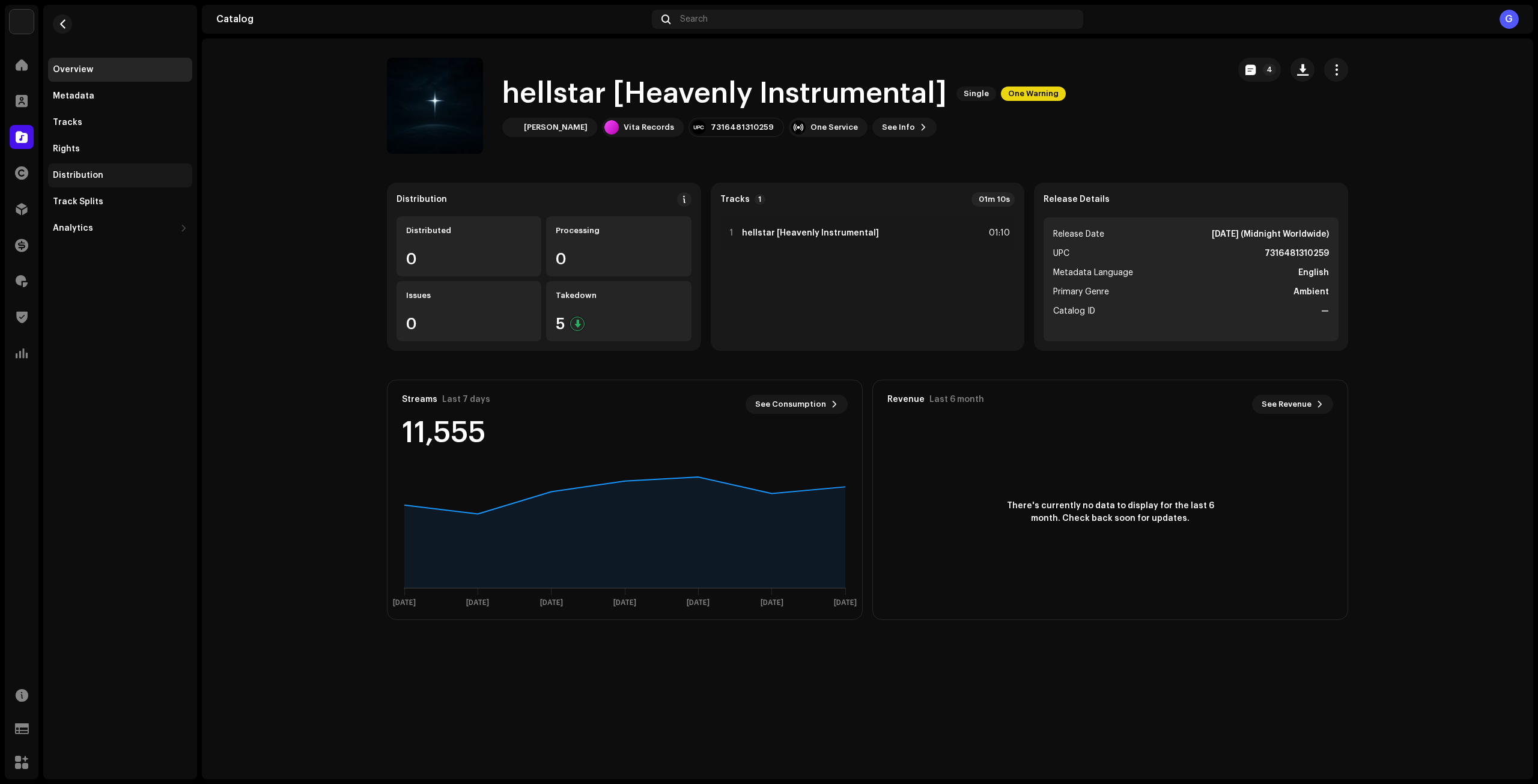
click at [122, 173] on div "Distribution" at bounding box center [120, 175] width 135 height 9
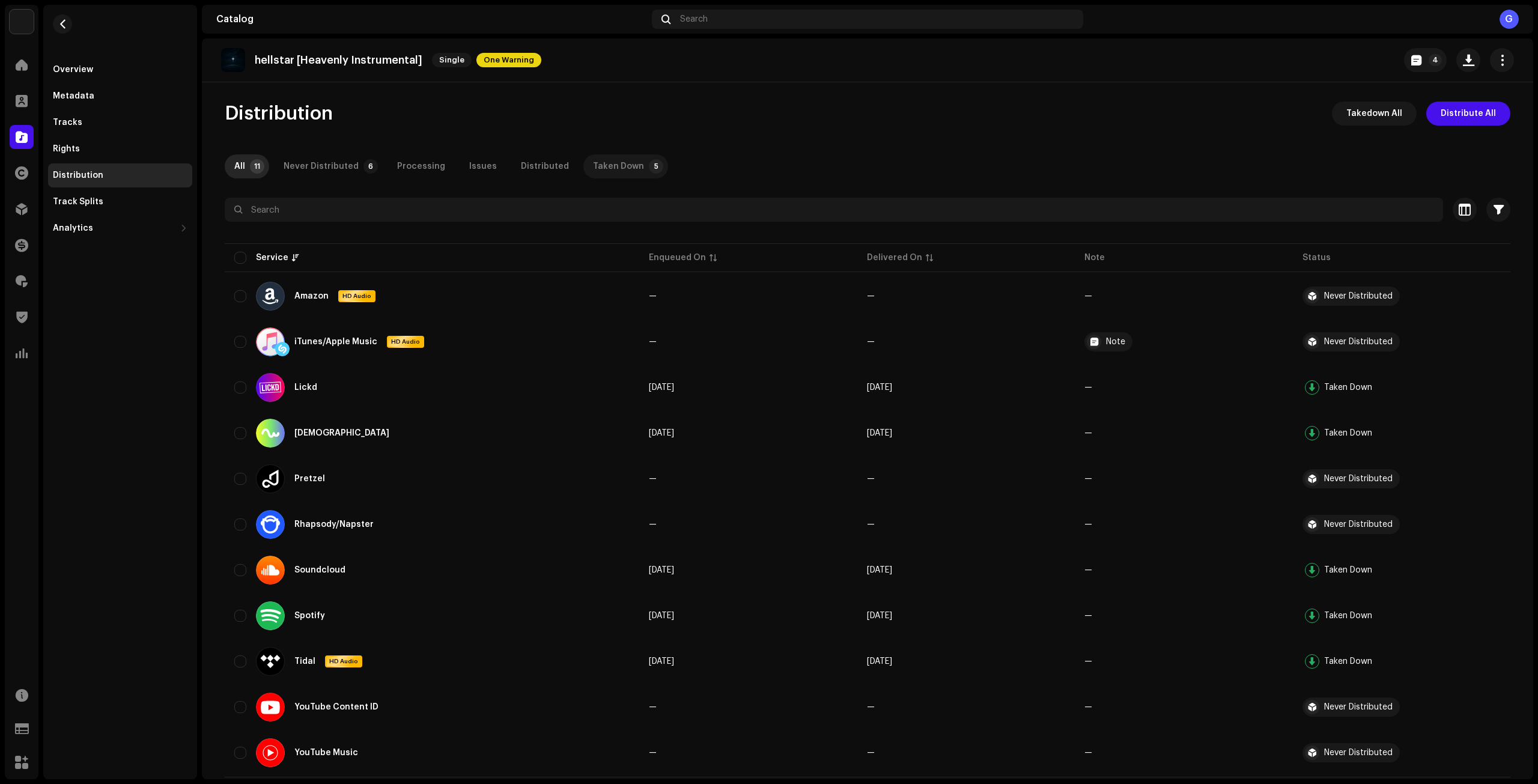
click at [603, 166] on div "Taken Down" at bounding box center [618, 166] width 51 height 24
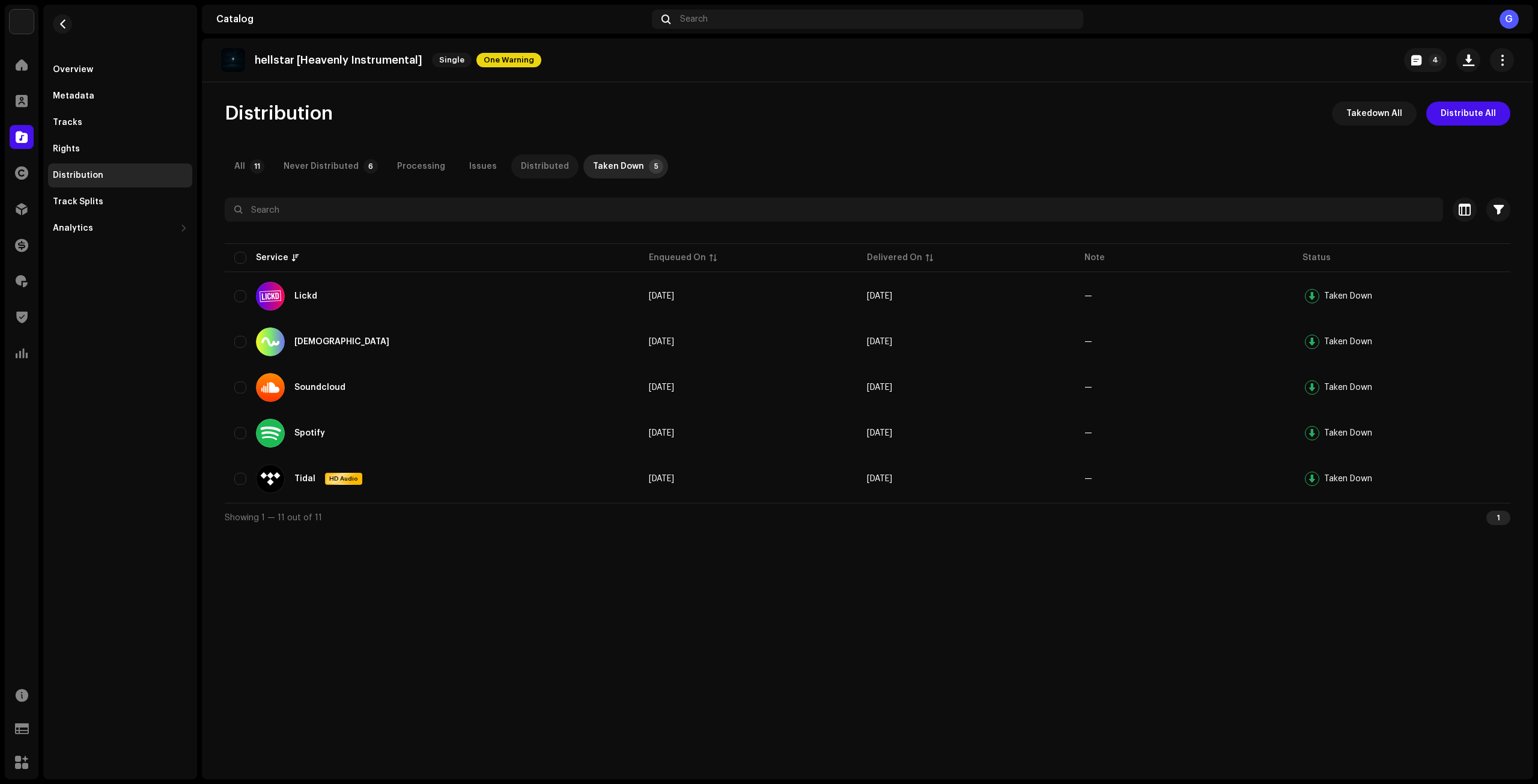
click at [524, 164] on div "Distributed" at bounding box center [544, 166] width 48 height 24
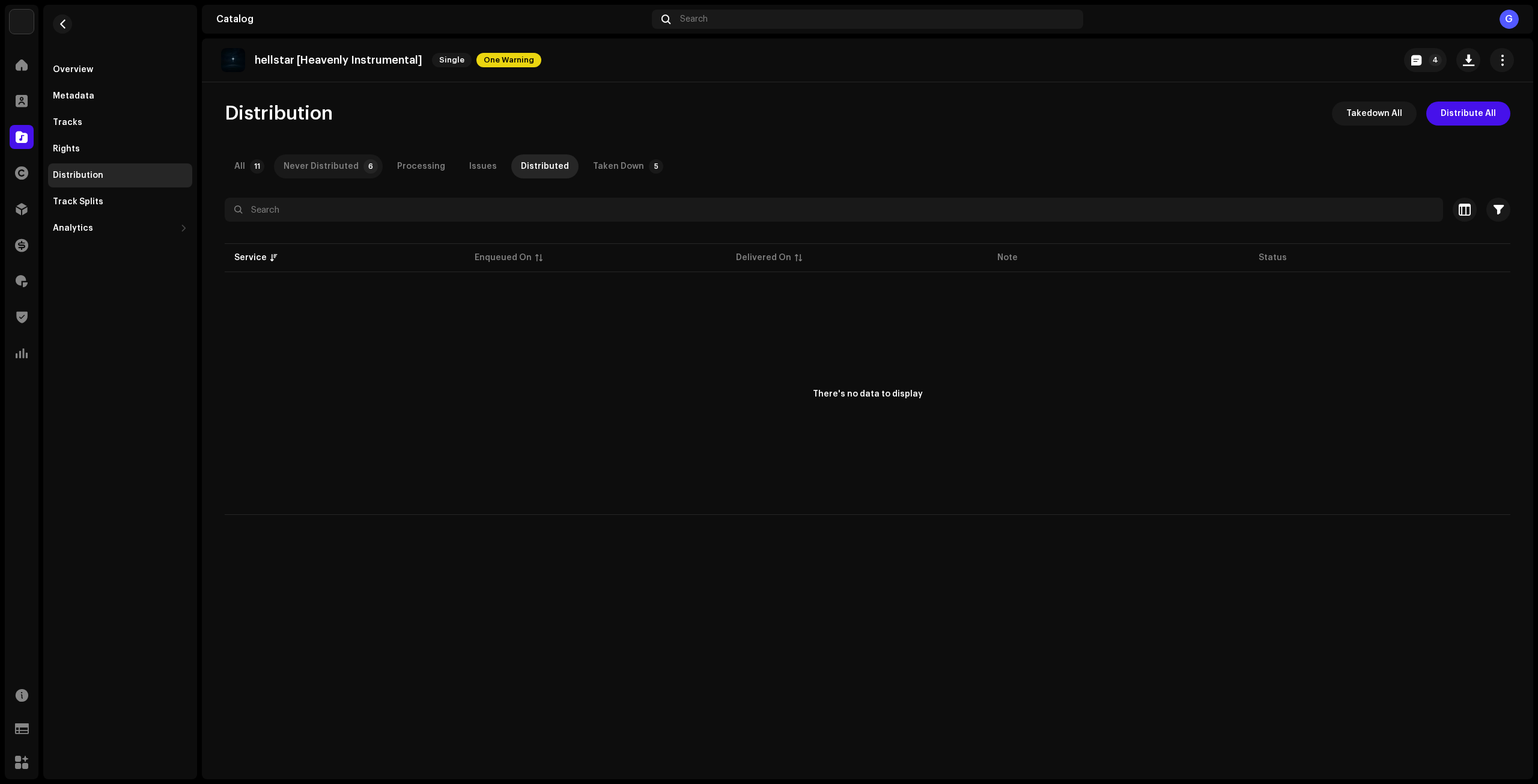
click at [321, 171] on div "Never Distributed" at bounding box center [321, 166] width 75 height 24
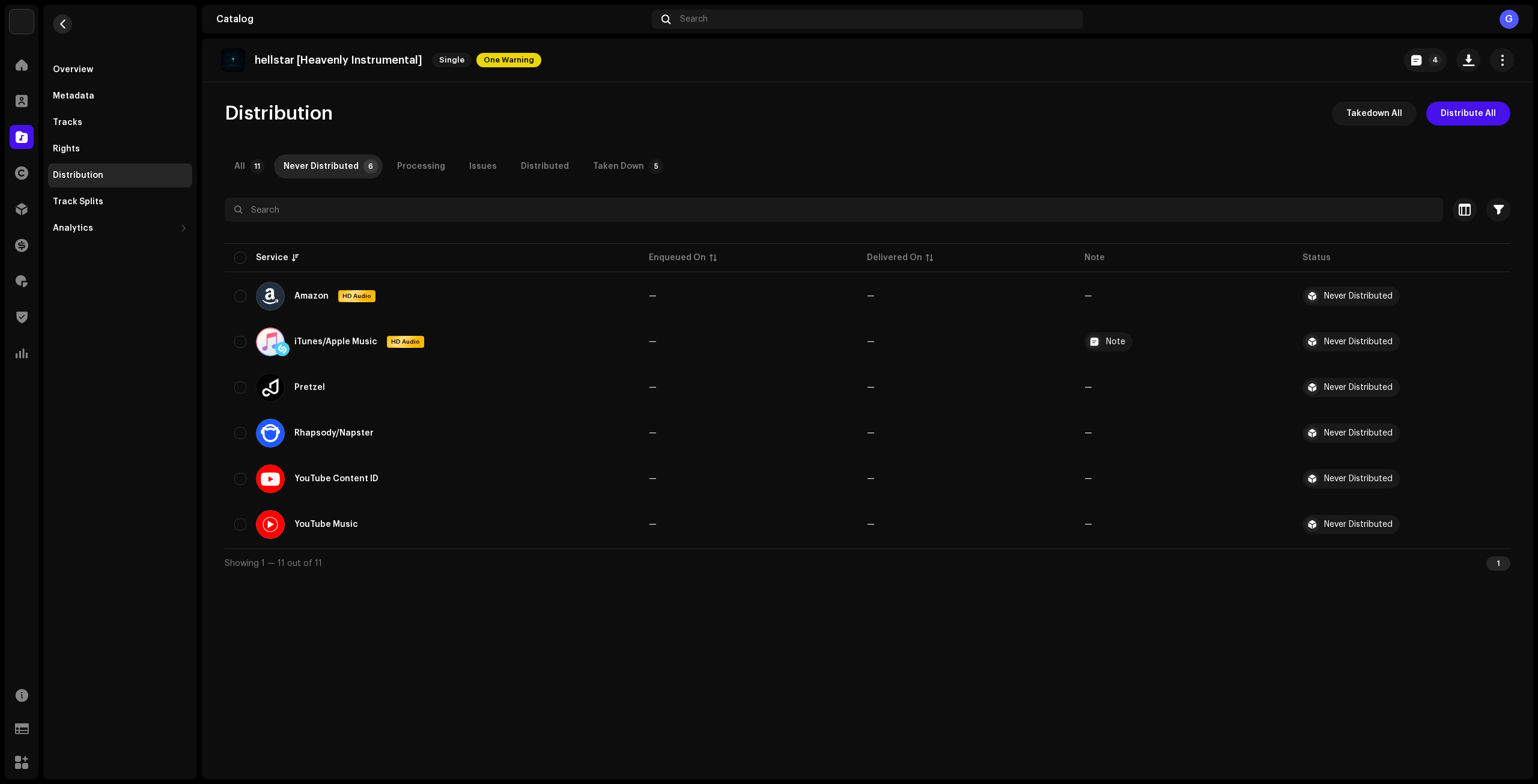
click at [57, 27] on button "button" at bounding box center [62, 24] width 19 height 19
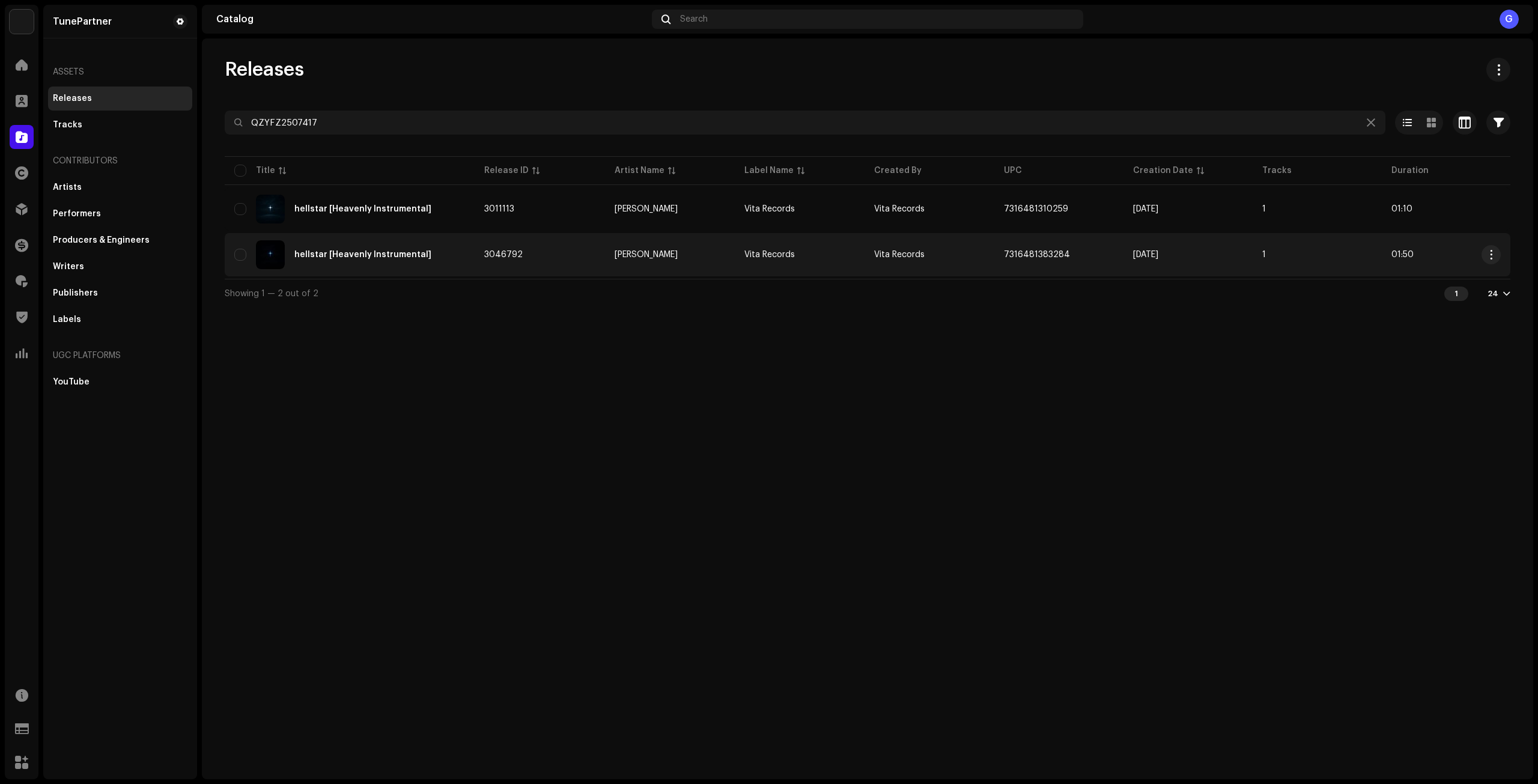
click at [851, 252] on td "Vita Records" at bounding box center [799, 254] width 130 height 43
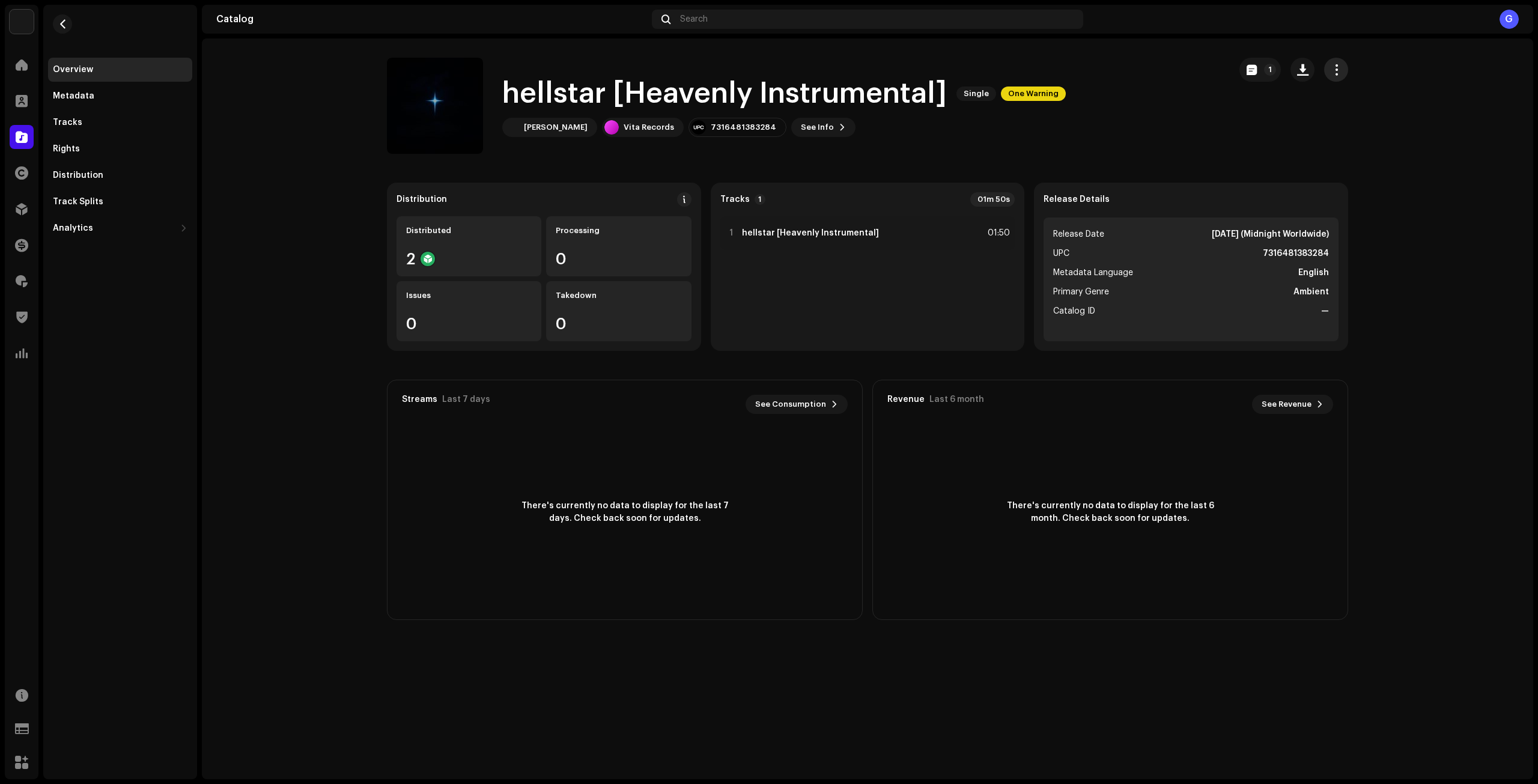
click at [1331, 78] on button "button" at bounding box center [1336, 69] width 24 height 24
click at [1281, 147] on div "1" at bounding box center [1293, 105] width 108 height 96
click at [56, 20] on button "button" at bounding box center [62, 24] width 19 height 19
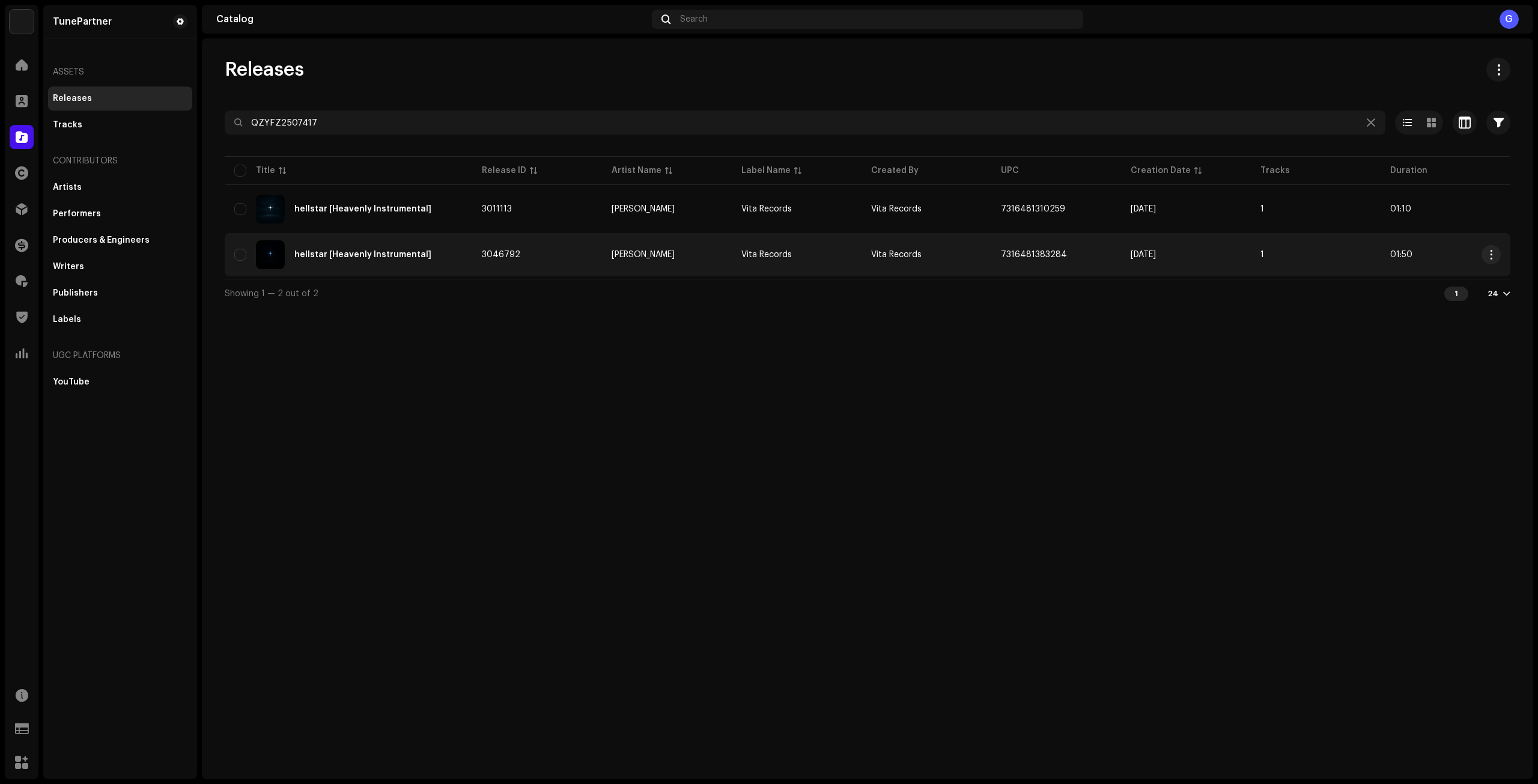
click at [454, 251] on div "hellstar [Heavenly Instrumental]" at bounding box center [348, 254] width 228 height 28
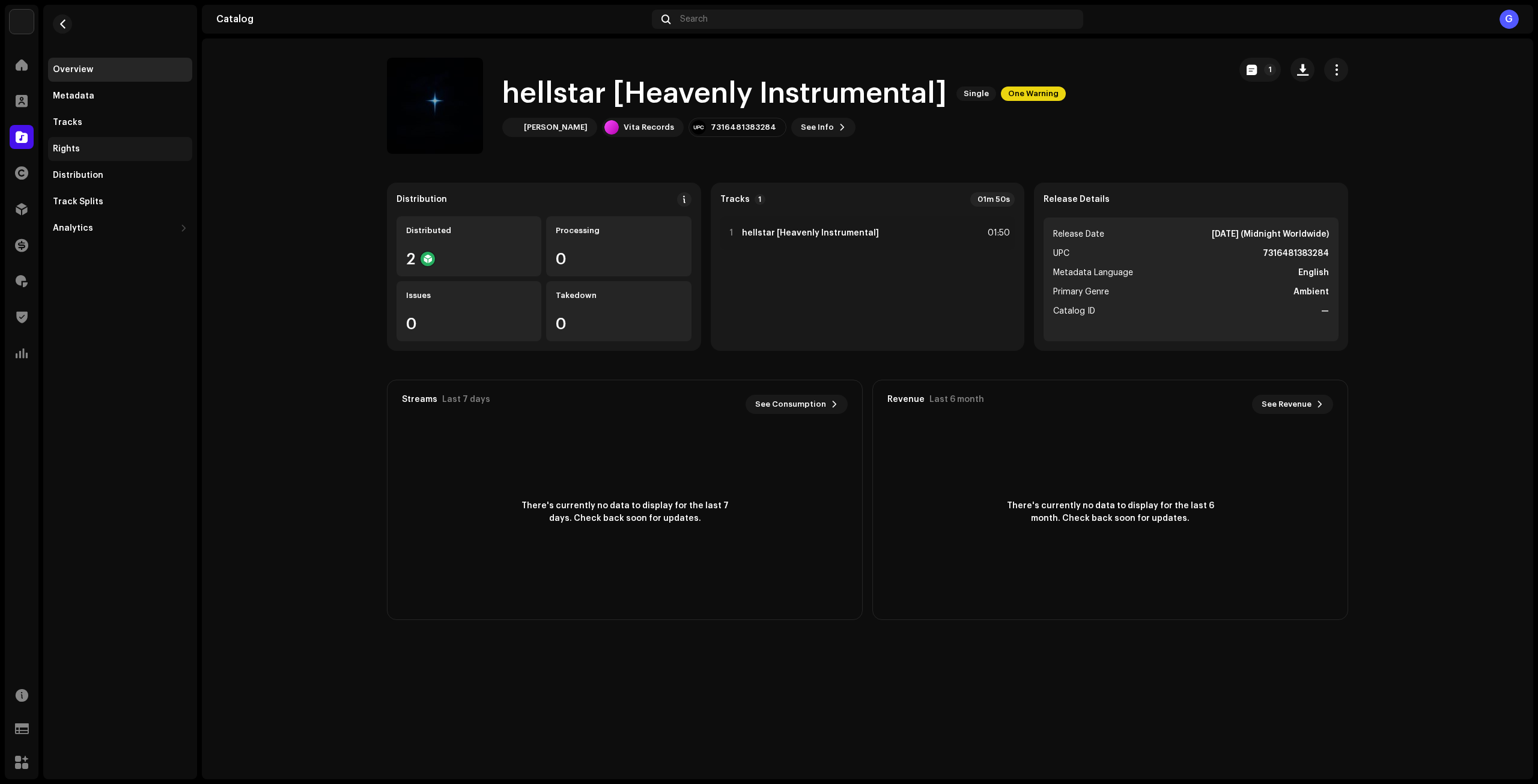
click at [88, 143] on div "Rights" at bounding box center [119, 148] width 144 height 24
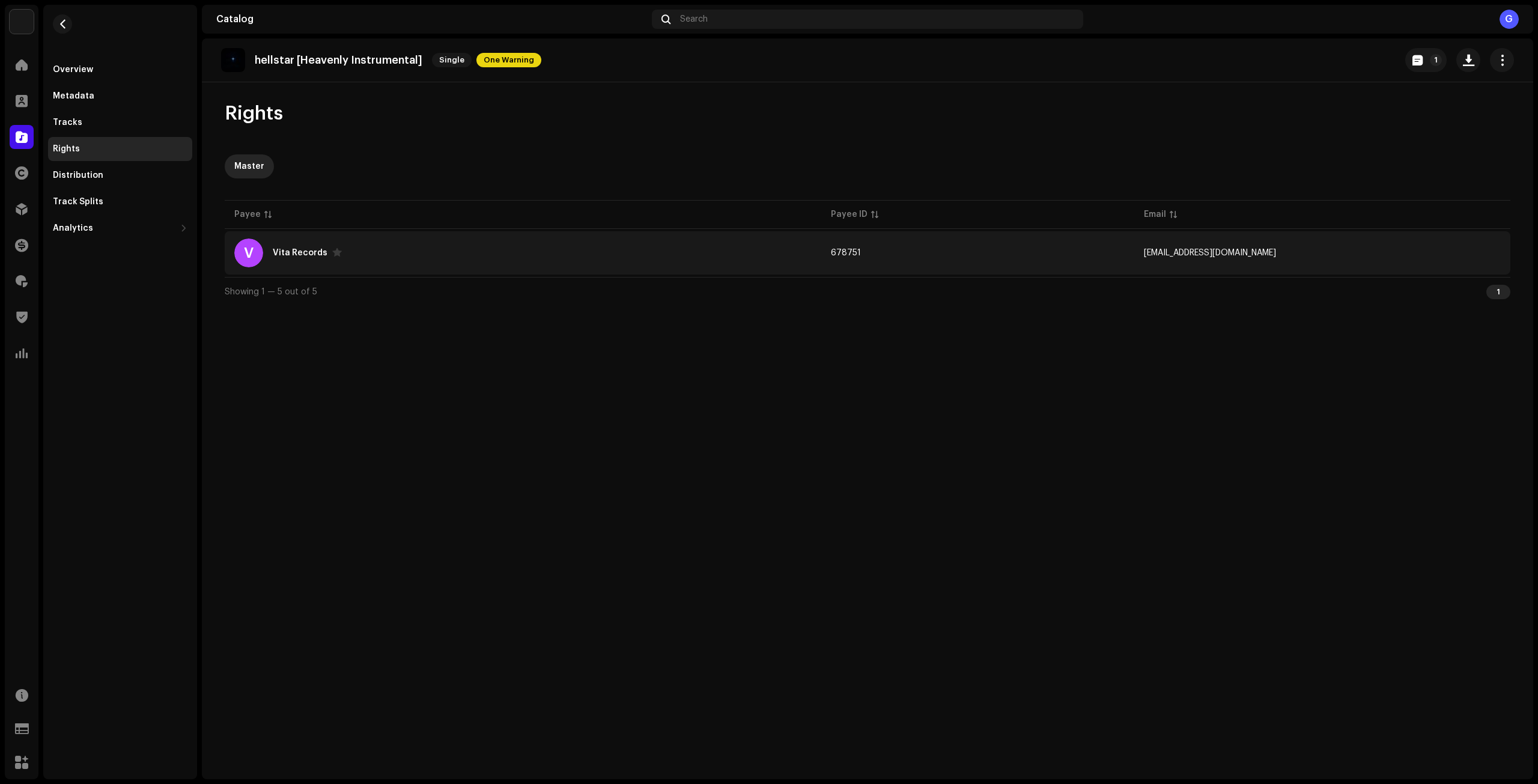
click at [381, 254] on div "V Vita Records" at bounding box center [523, 252] width 578 height 28
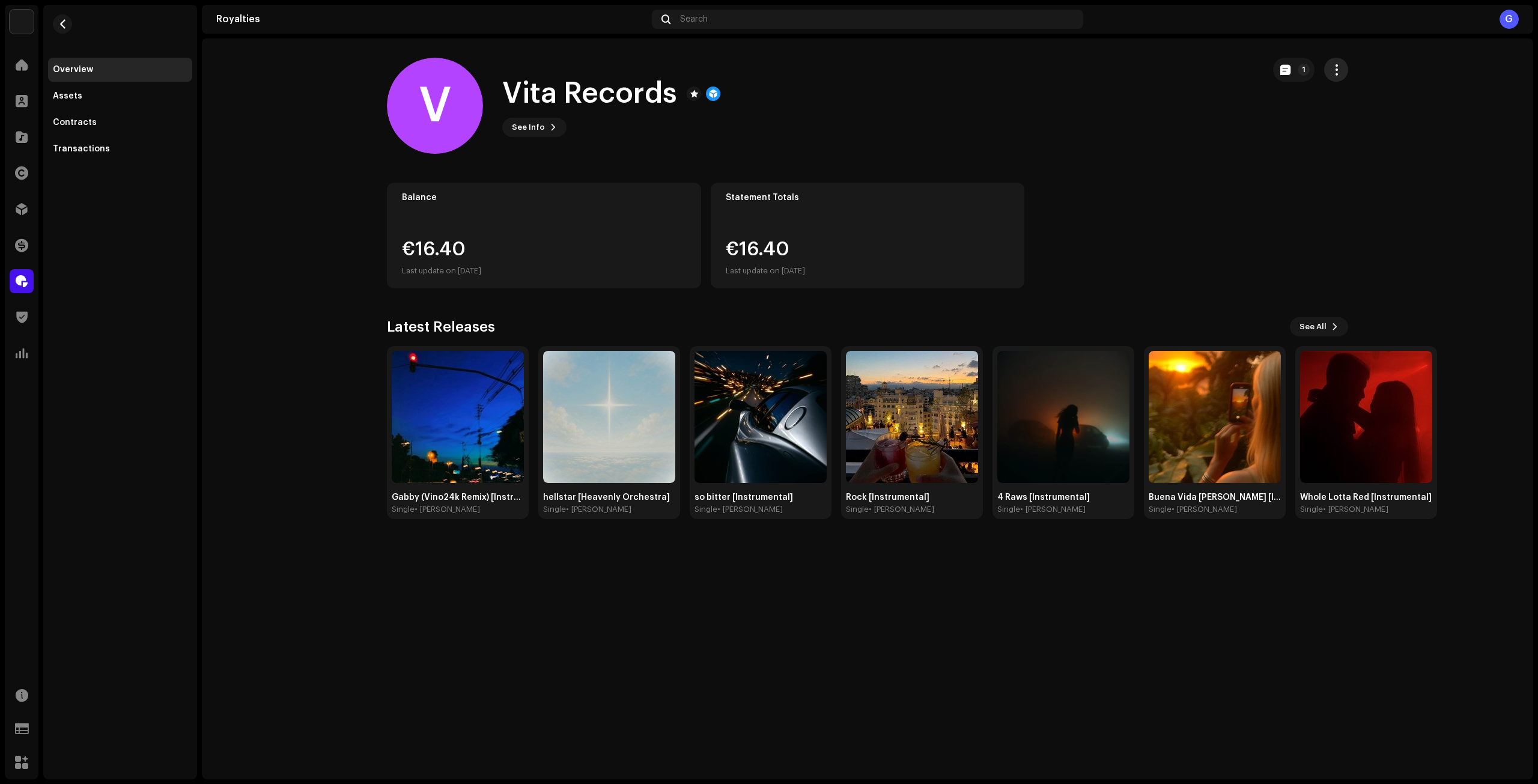
click at [1340, 68] on span "button" at bounding box center [1336, 69] width 12 height 9
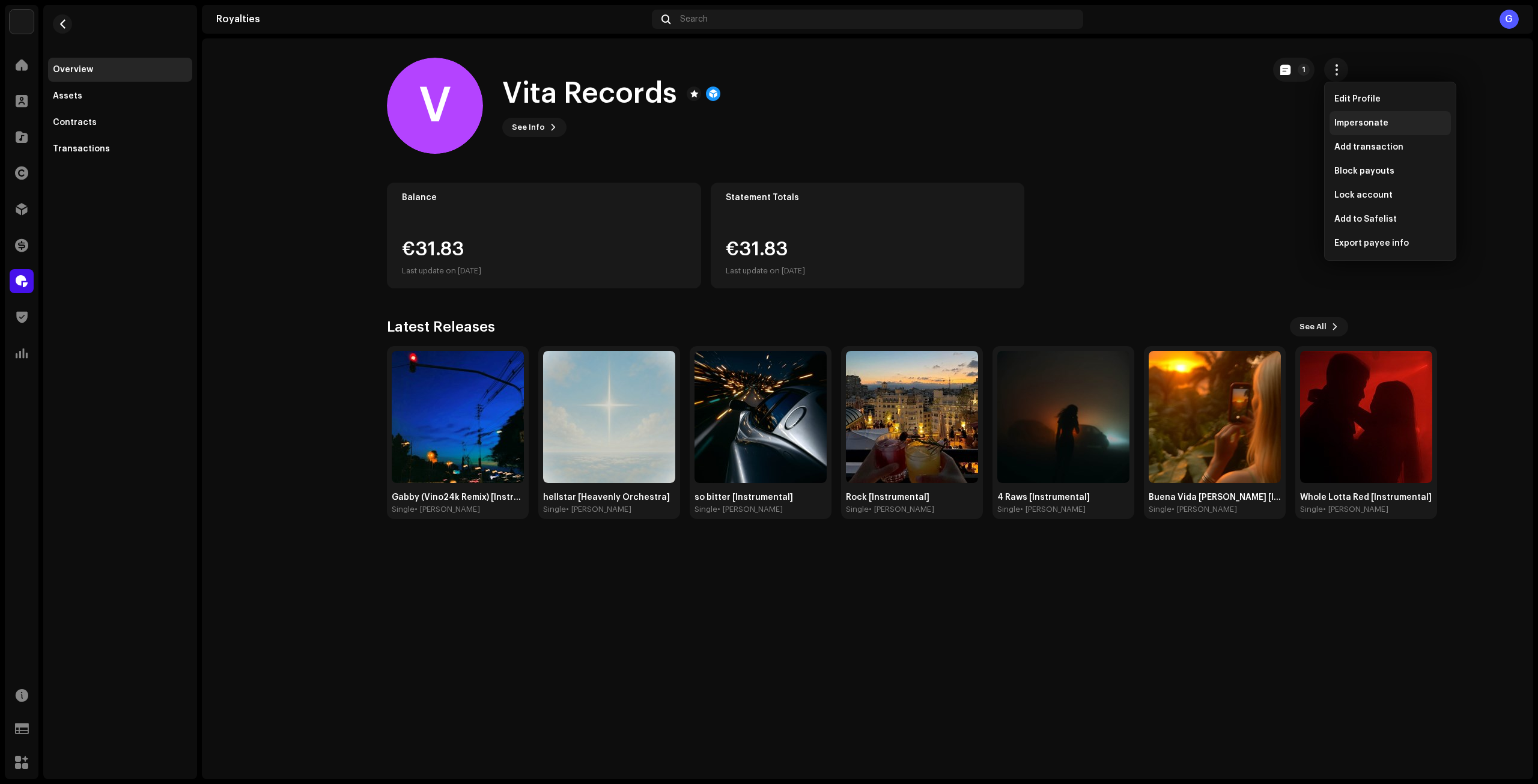
click at [1400, 121] on div "Impersonate" at bounding box center [1390, 123] width 112 height 9
